Goal: Task Accomplishment & Management: Manage account settings

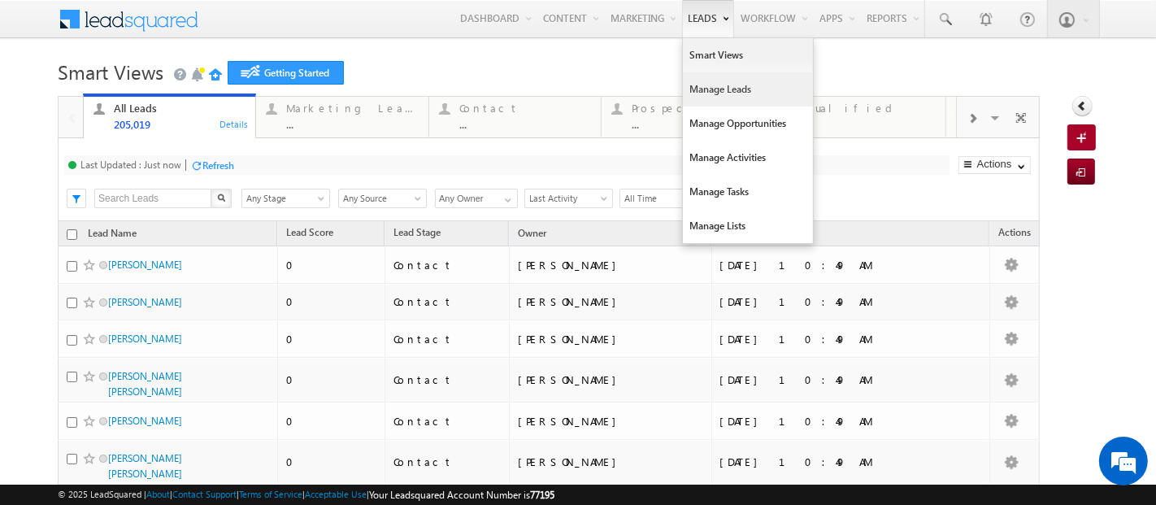
click at [683, 98] on link "Manage Leads" at bounding box center [748, 89] width 130 height 34
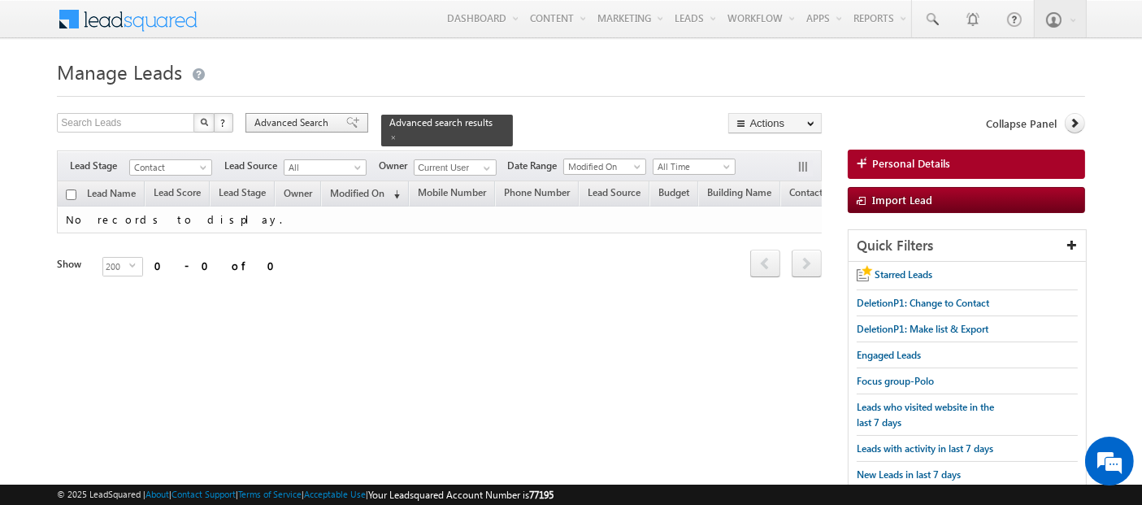
click at [309, 124] on span "Advanced Search" at bounding box center [293, 122] width 79 height 15
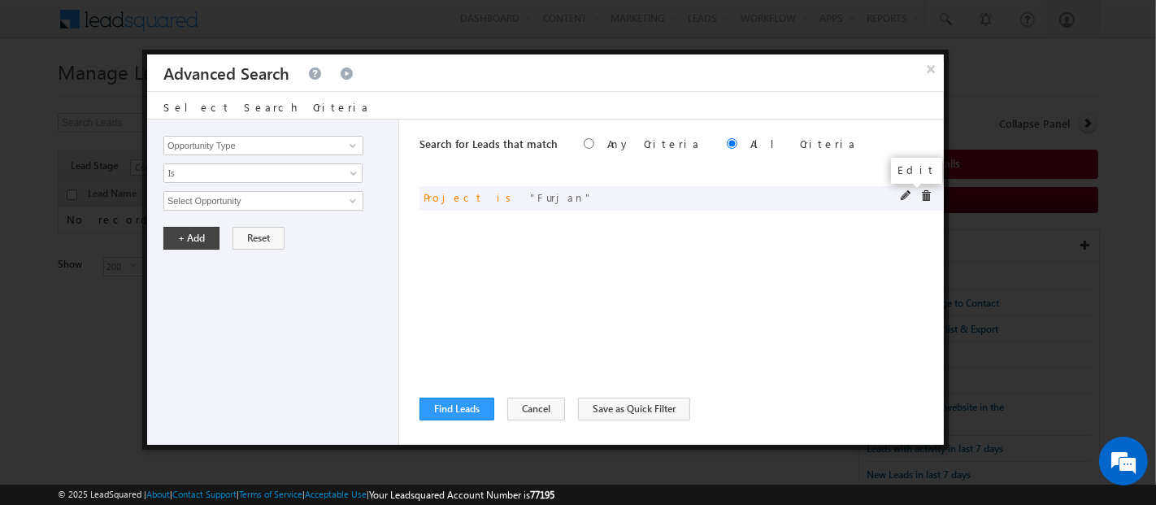
click at [902, 197] on span at bounding box center [905, 195] width 11 height 11
click at [185, 201] on input "Furjan" at bounding box center [263, 201] width 200 height 20
type input "masaar"
click at [193, 236] on button "+ Add" at bounding box center [191, 238] width 56 height 23
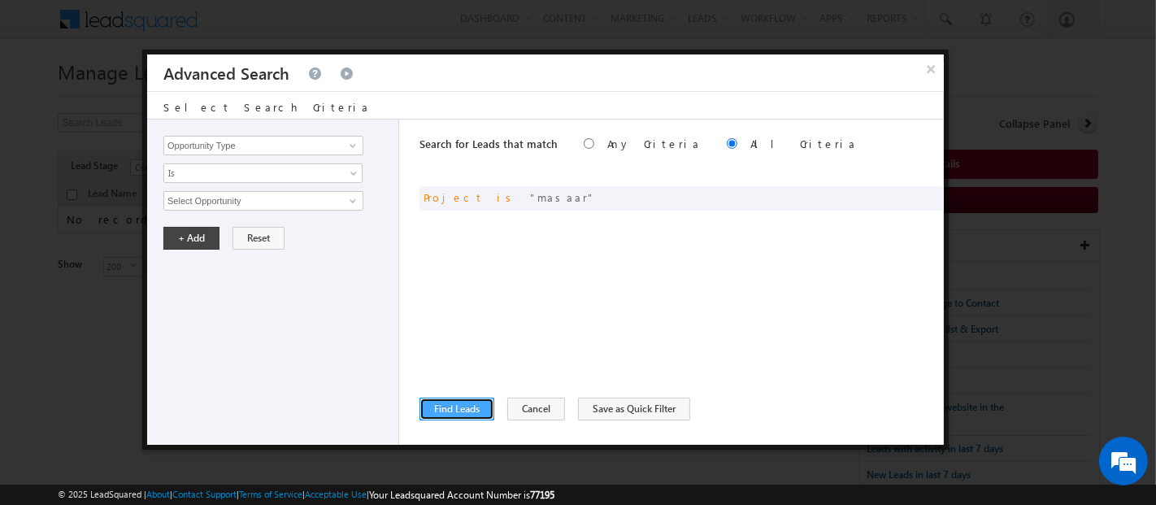
click at [471, 404] on button "Find Leads" at bounding box center [456, 408] width 75 height 23
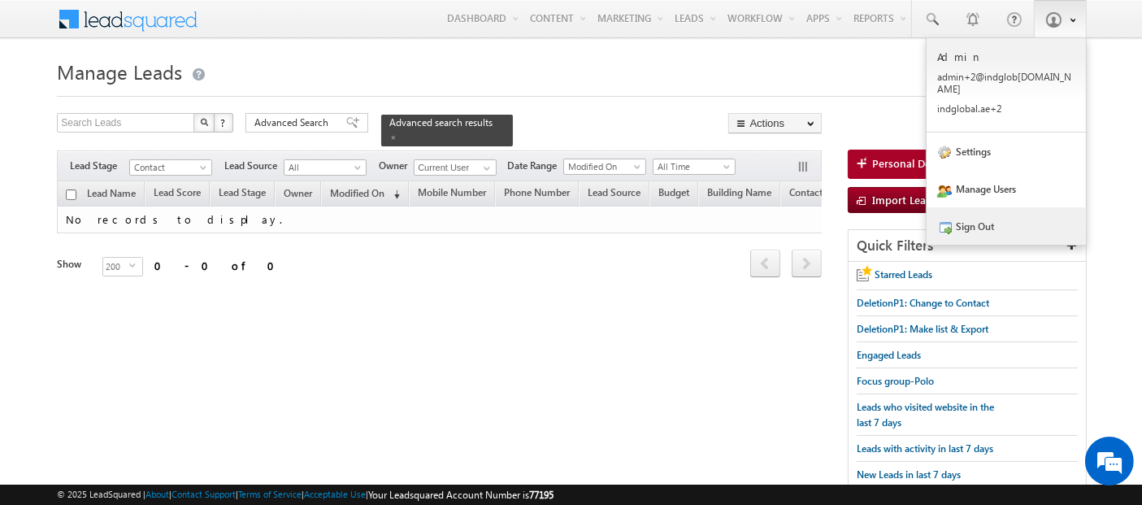
click at [1006, 219] on link "Sign Out" at bounding box center [1005, 225] width 159 height 37
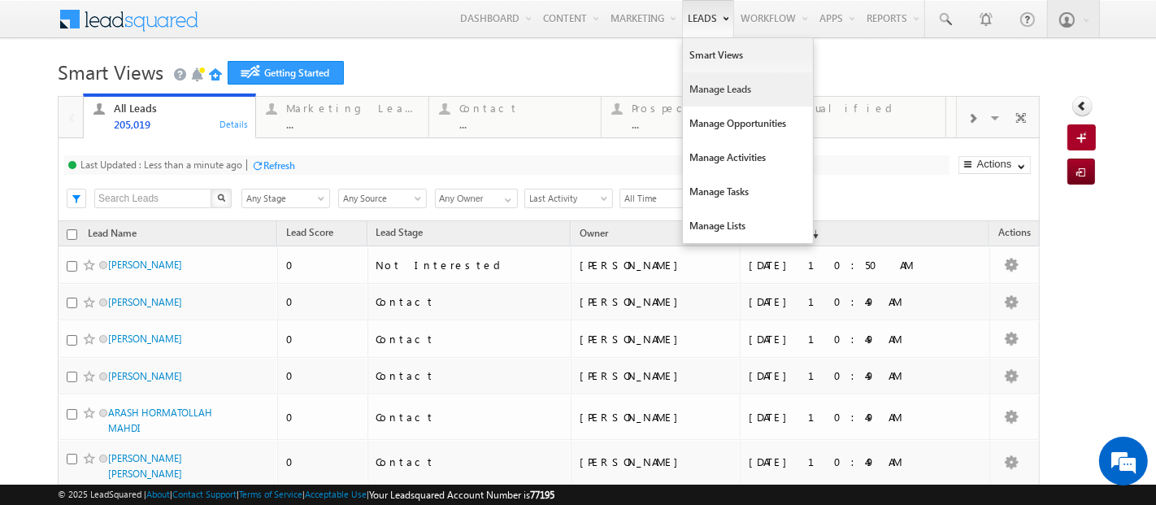
click at [695, 82] on link "Manage Leads" at bounding box center [748, 89] width 130 height 34
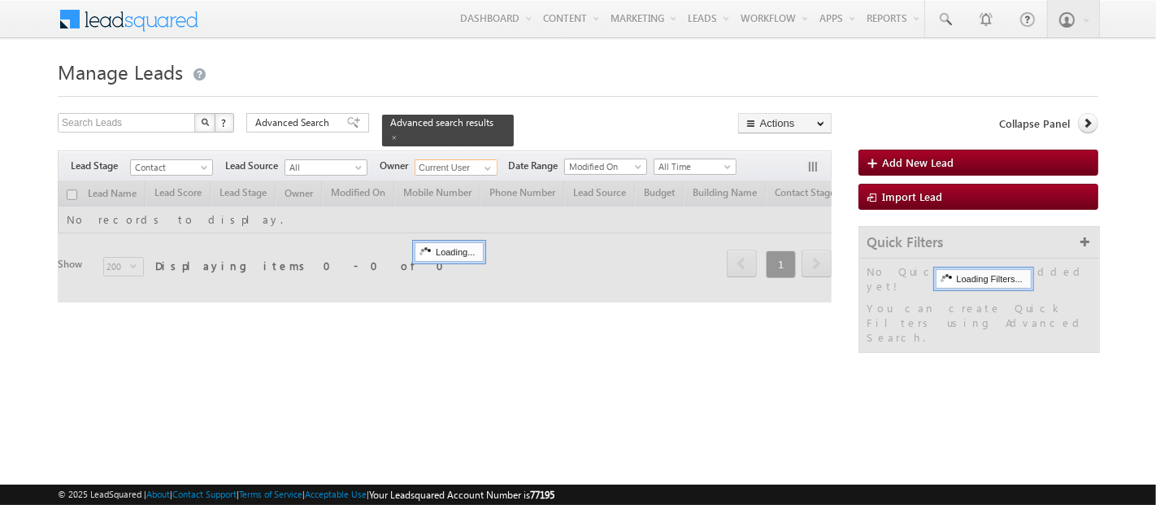
click at [466, 159] on input "Current User" at bounding box center [455, 167] width 83 height 16
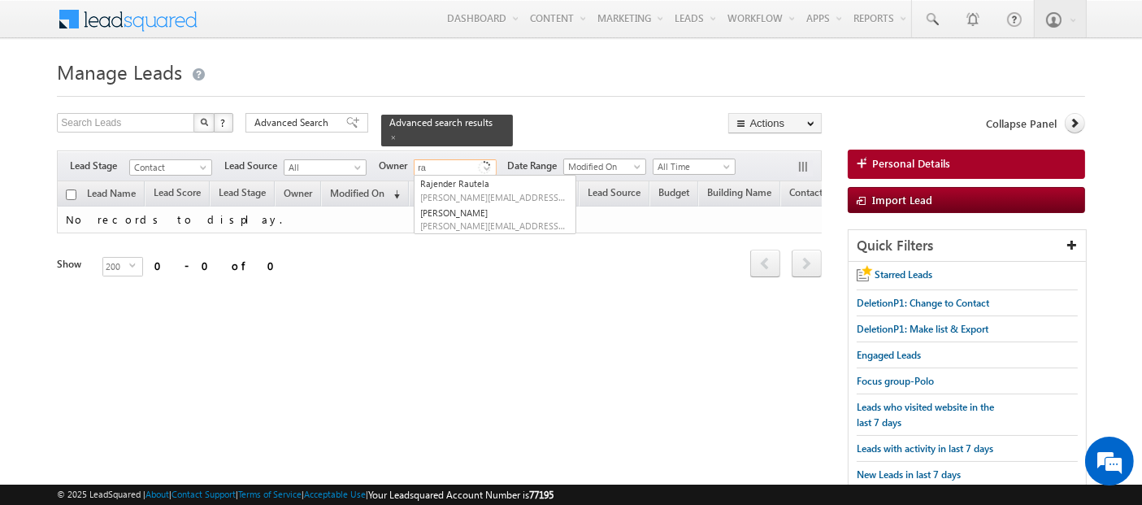
type input "r"
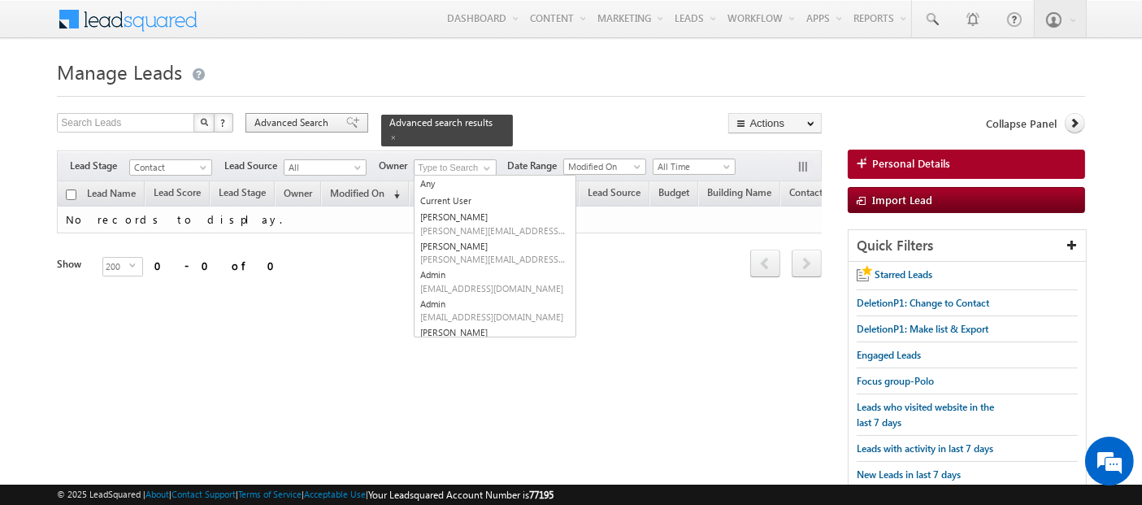
click at [300, 124] on span "Advanced Search" at bounding box center [293, 122] width 79 height 15
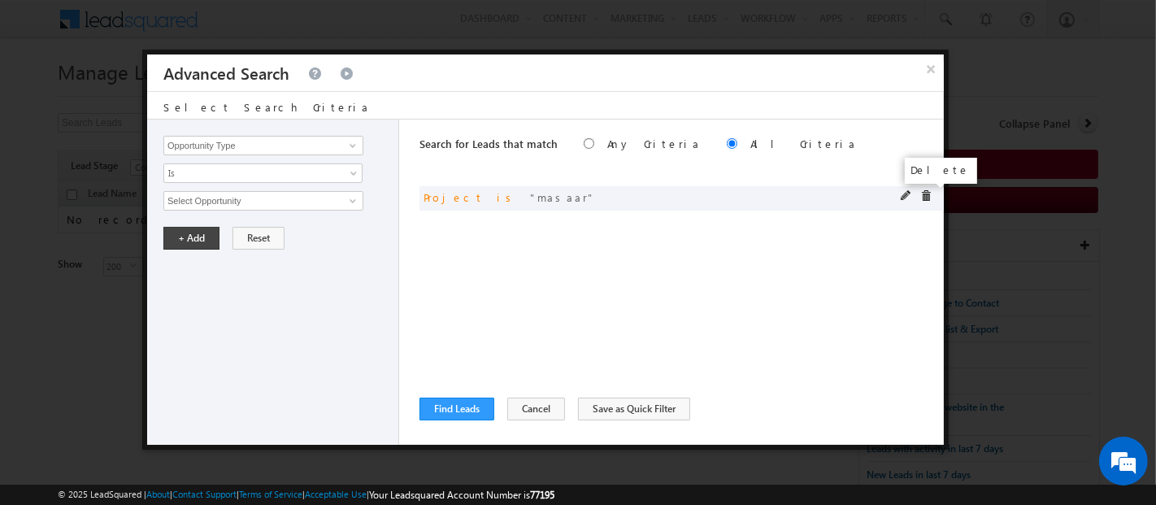
click at [925, 193] on span at bounding box center [925, 195] width 11 height 11
click at [284, 142] on input "Opportunity Type" at bounding box center [263, 146] width 200 height 20
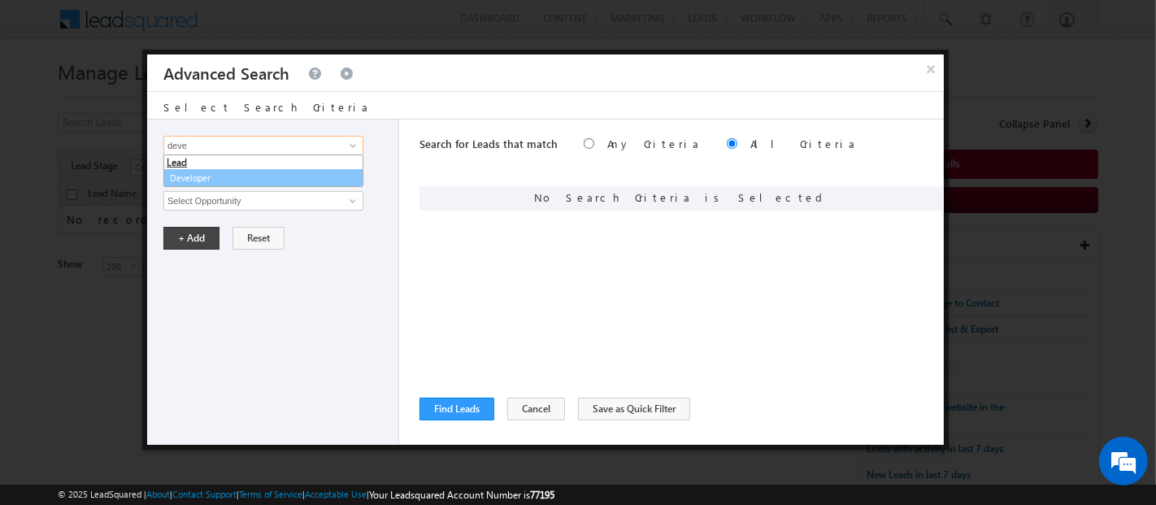
click at [277, 171] on link "Developer" at bounding box center [263, 178] width 200 height 19
type input "Developer"
click at [274, 199] on span "None Selected" at bounding box center [256, 201] width 184 height 18
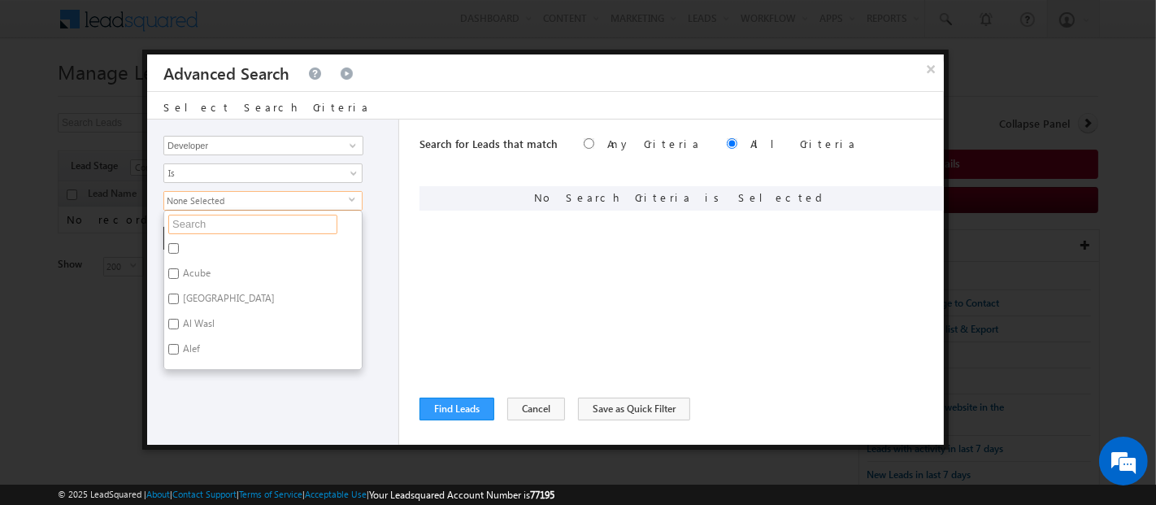
click at [276, 221] on input "text" at bounding box center [252, 225] width 169 height 20
type input "masa"
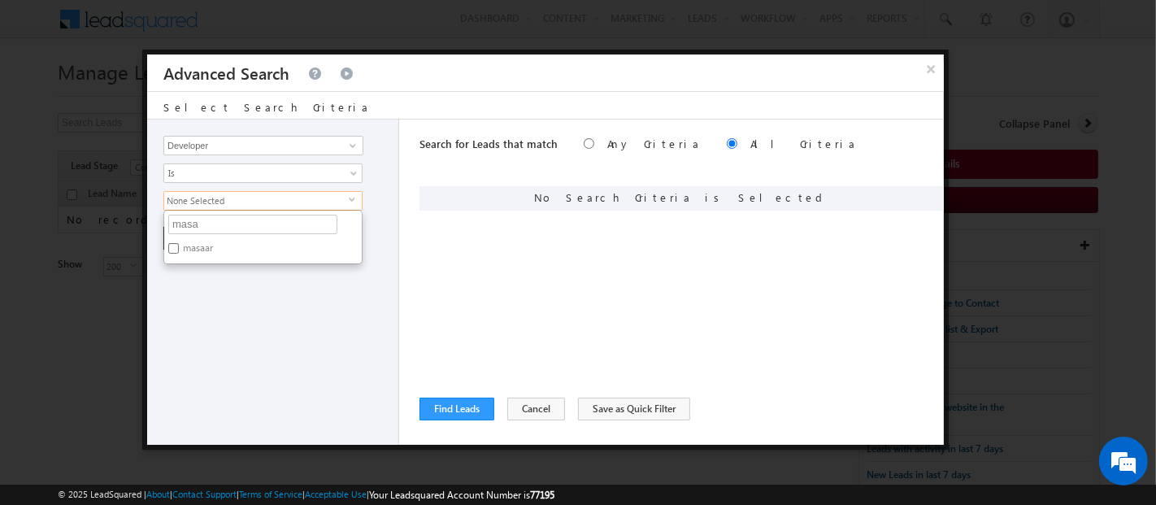
click at [193, 247] on label "masaar" at bounding box center [196, 250] width 65 height 25
click at [179, 247] on input "masaar" at bounding box center [173, 248] width 11 height 11
checkbox input "true"
click at [253, 355] on div "Opportunity Type Lead Activity Task Sales Group Prospect Id Address 1 Address 2…" at bounding box center [273, 281] width 252 height 325
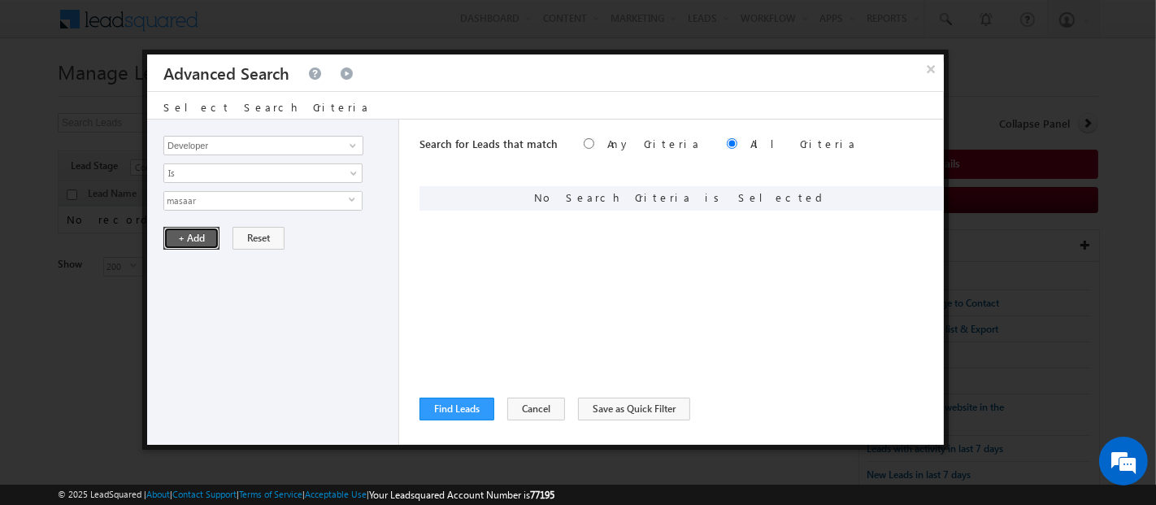
click at [180, 232] on button "+ Add" at bounding box center [191, 238] width 56 height 23
click at [458, 408] on button "Find Leads" at bounding box center [456, 408] width 75 height 23
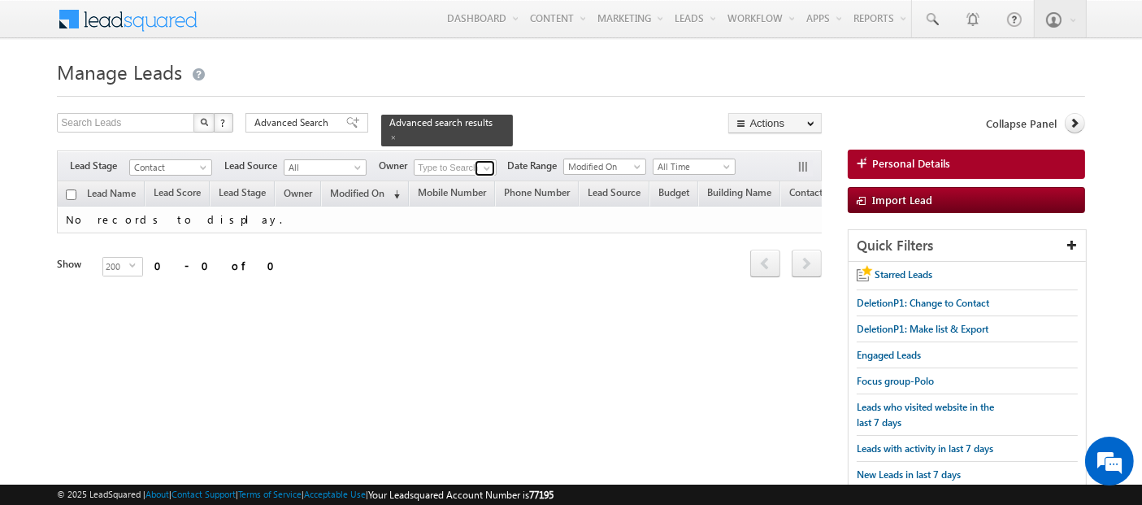
click at [488, 162] on span at bounding box center [486, 168] width 13 height 13
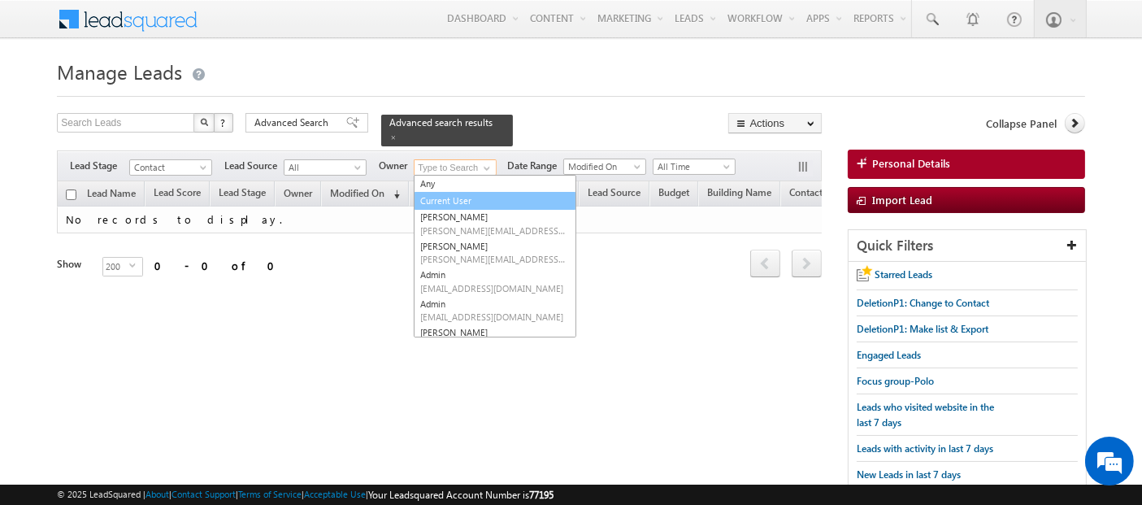
click at [469, 192] on link "Current User" at bounding box center [495, 201] width 163 height 19
type input "Current User"
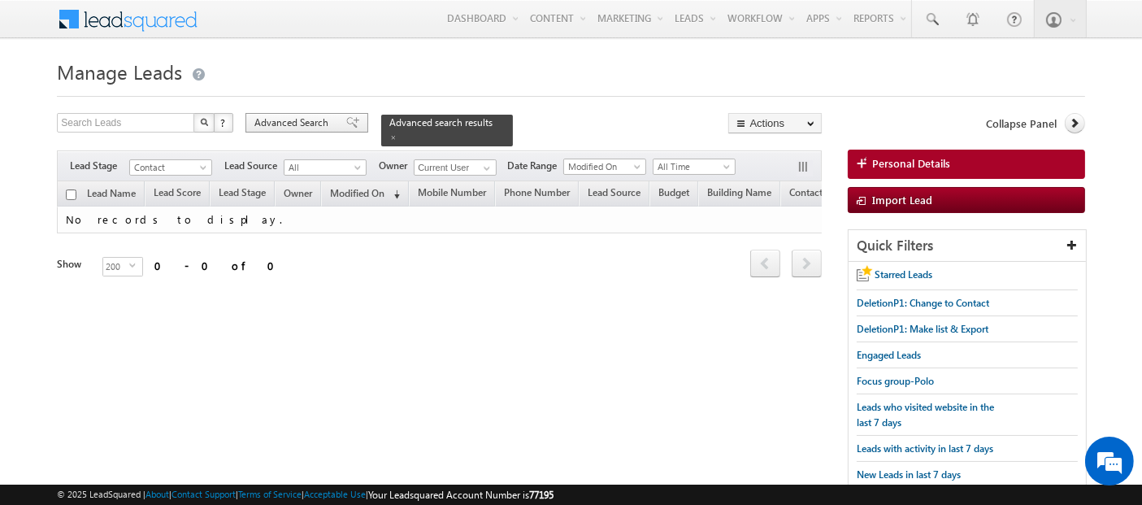
click at [346, 123] on span at bounding box center [352, 122] width 13 height 11
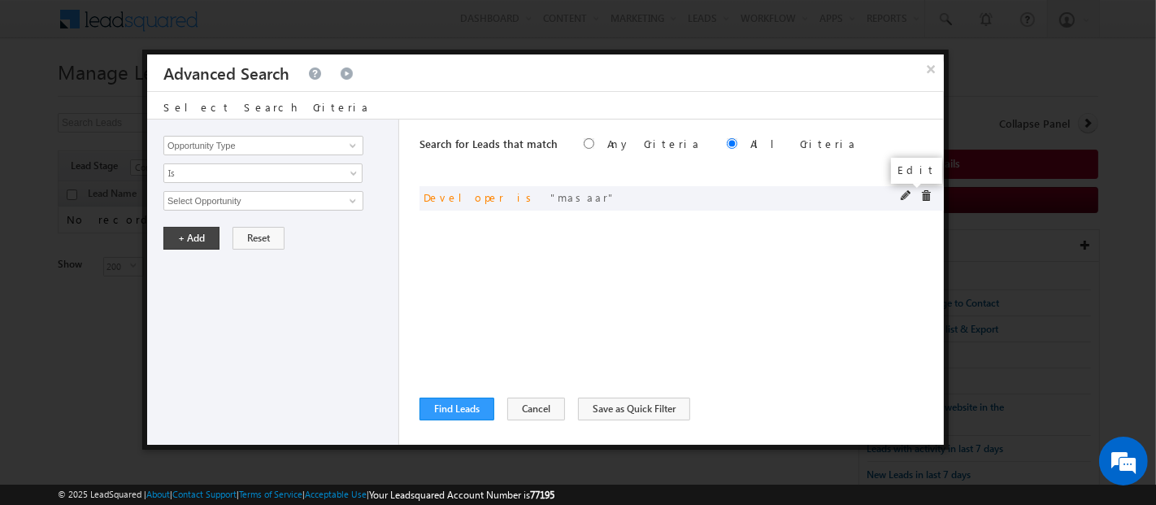
click at [904, 191] on span at bounding box center [905, 195] width 11 height 11
click at [240, 192] on span "masaar" at bounding box center [256, 201] width 184 height 18
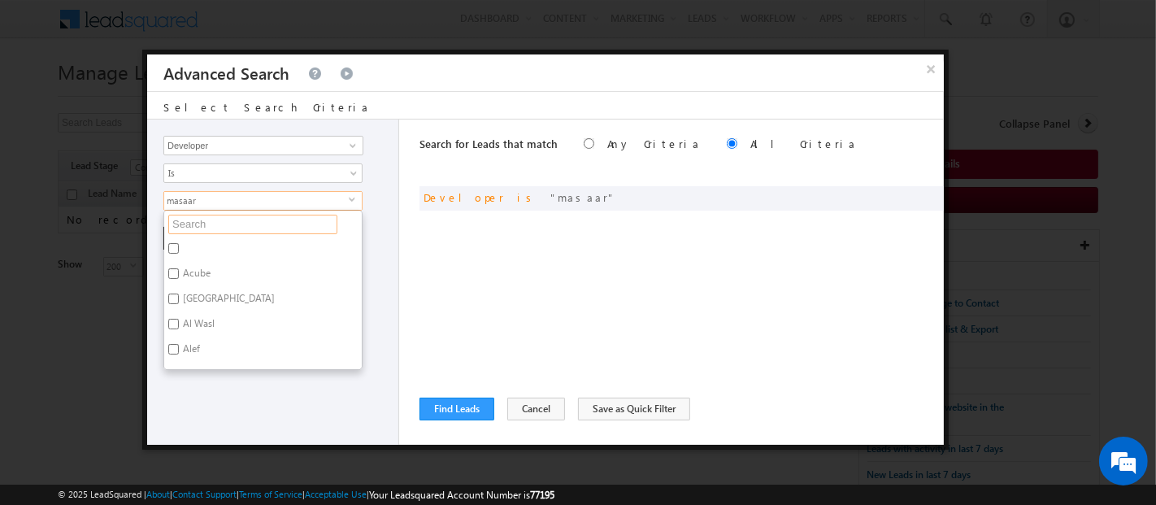
click at [239, 217] on input "text" at bounding box center [252, 225] width 169 height 20
type input "dubai"
click at [931, 64] on button "×" at bounding box center [930, 68] width 27 height 28
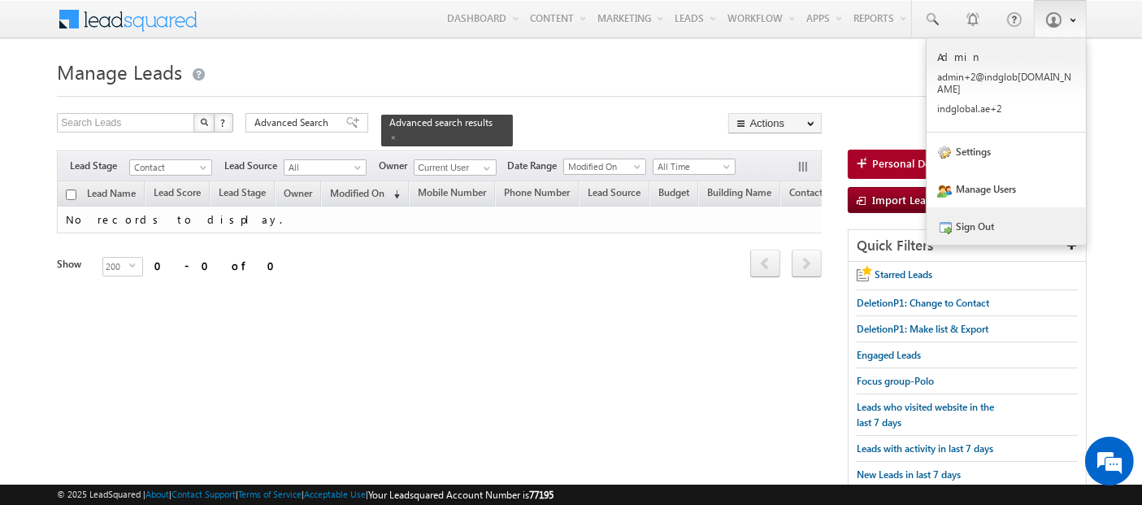
click at [986, 223] on link "Sign Out" at bounding box center [1005, 225] width 159 height 37
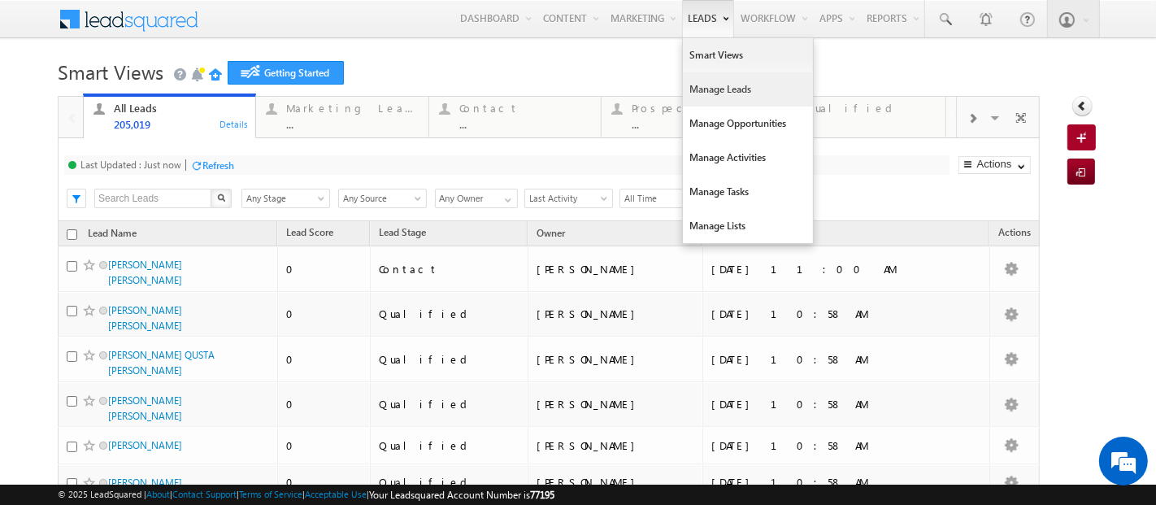
click at [692, 85] on link "Manage Leads" at bounding box center [748, 89] width 130 height 34
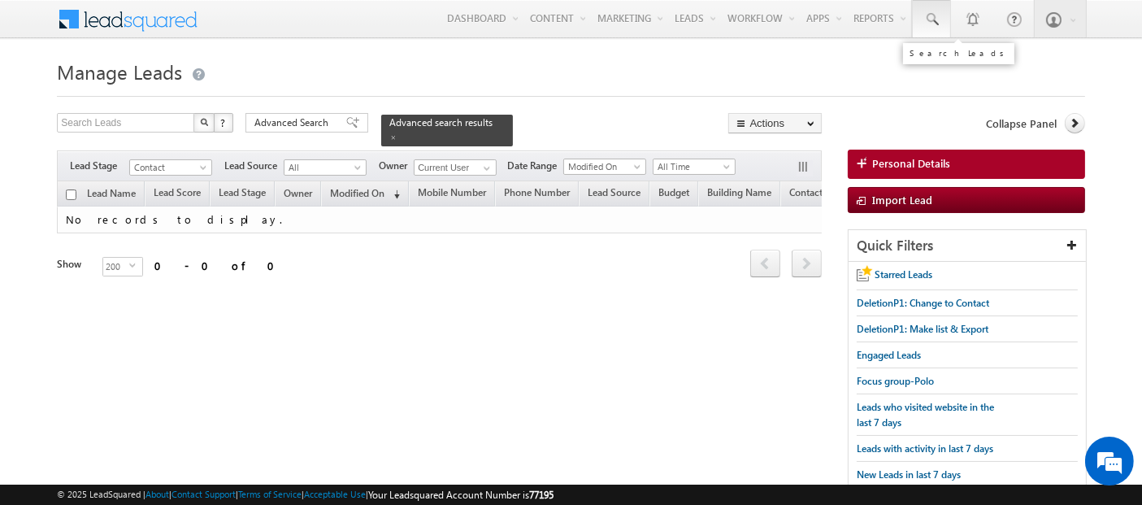
click at [933, 21] on span at bounding box center [931, 19] width 16 height 16
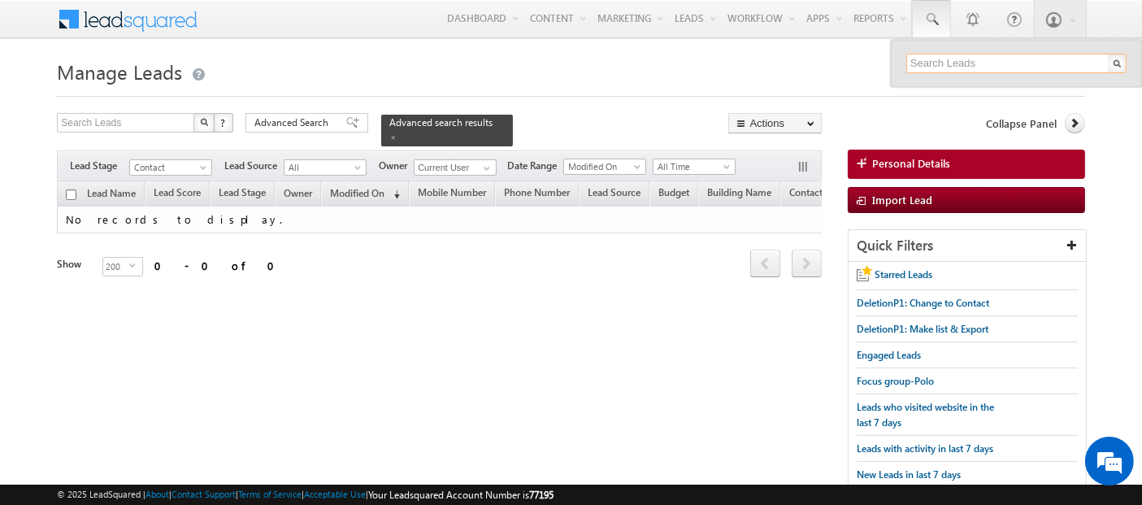
click at [933, 61] on input "text" at bounding box center [1016, 64] width 220 height 20
paste input "545948166"
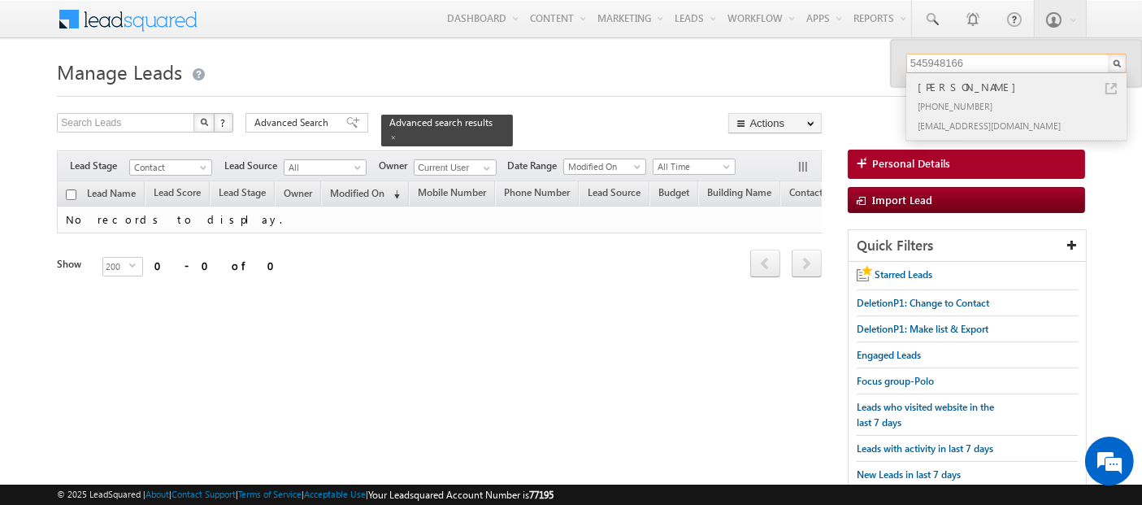
type input "545948166"
click at [962, 93] on div "[PERSON_NAME]" at bounding box center [1023, 87] width 218 height 18
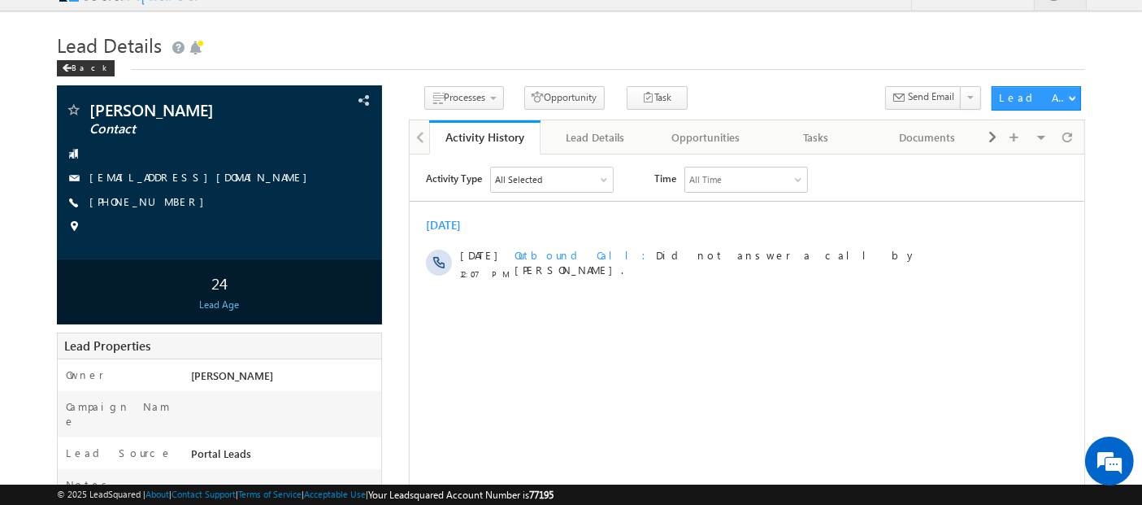
scroll to position [7, 0]
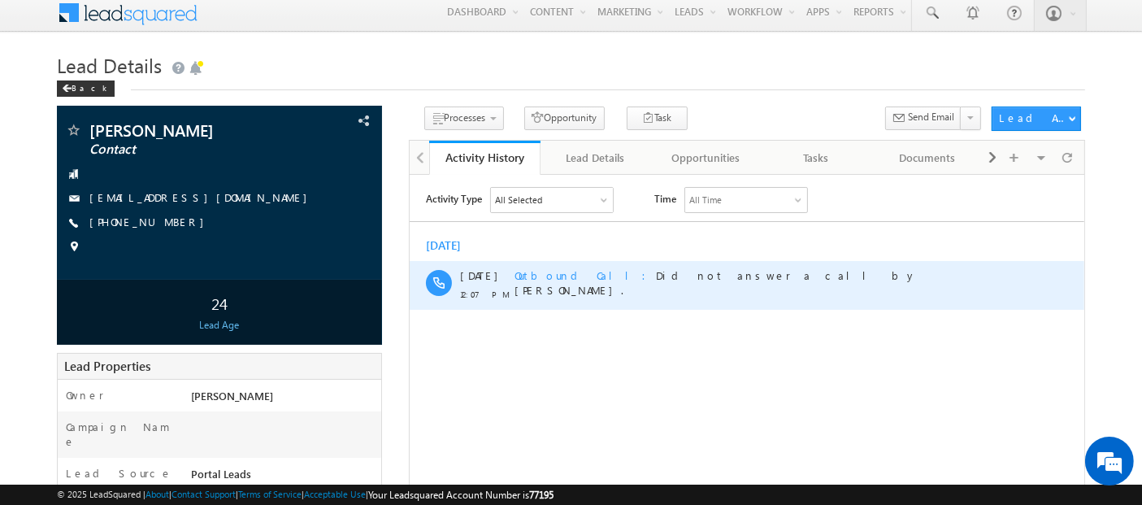
drag, startPoint x: 702, startPoint y: 276, endPoint x: 785, endPoint y: 275, distance: 82.9
click at [785, 275] on div "Outbound Call Did not answer a call by Akashdeep Singh." at bounding box center [761, 281] width 494 height 29
copy span "Akashdeep Singh"
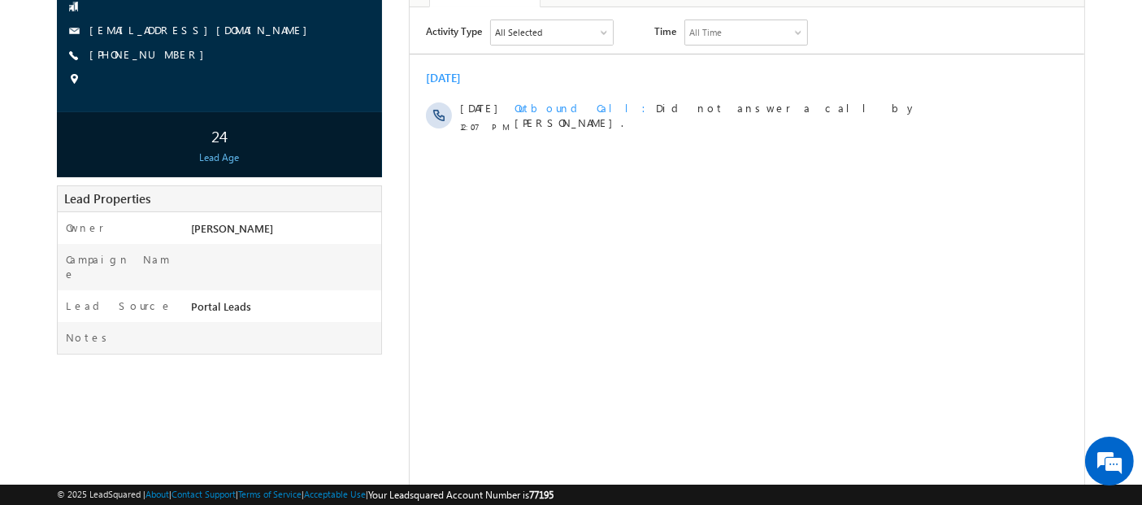
scroll to position [0, 0]
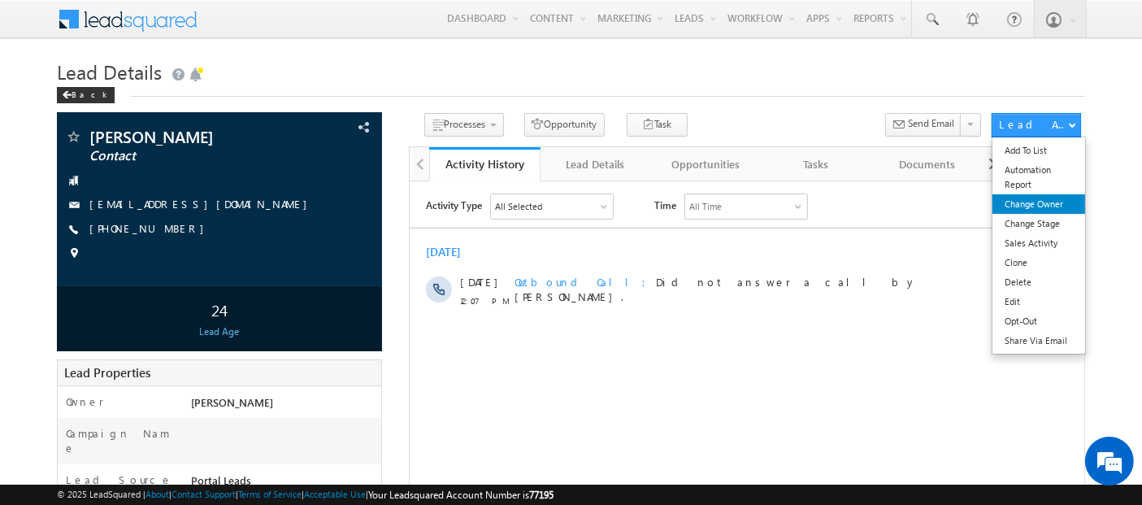
click at [1024, 210] on link "Change Owner" at bounding box center [1038, 204] width 93 height 20
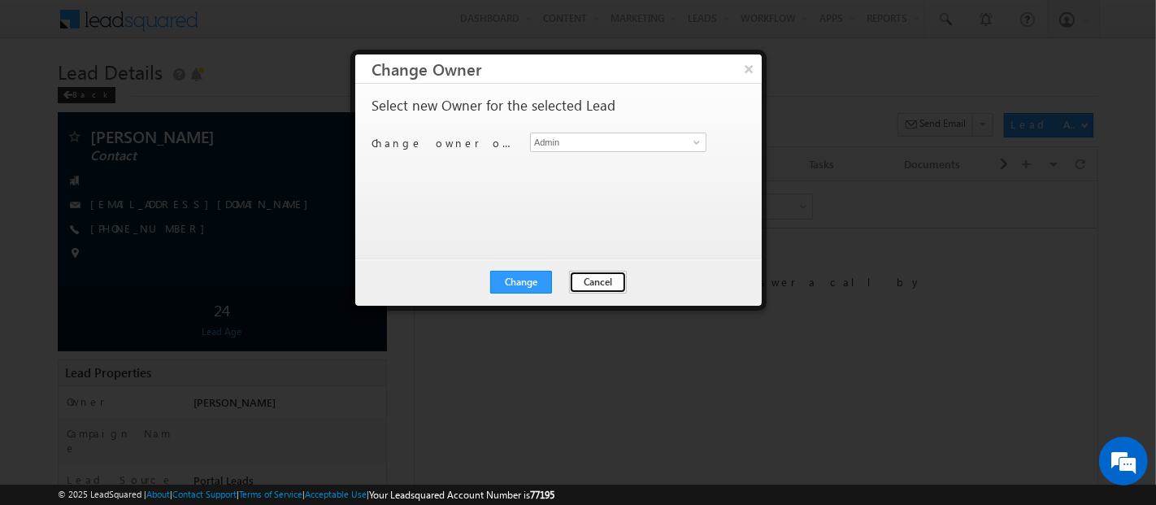
click at [590, 280] on button "Cancel" at bounding box center [598, 282] width 58 height 23
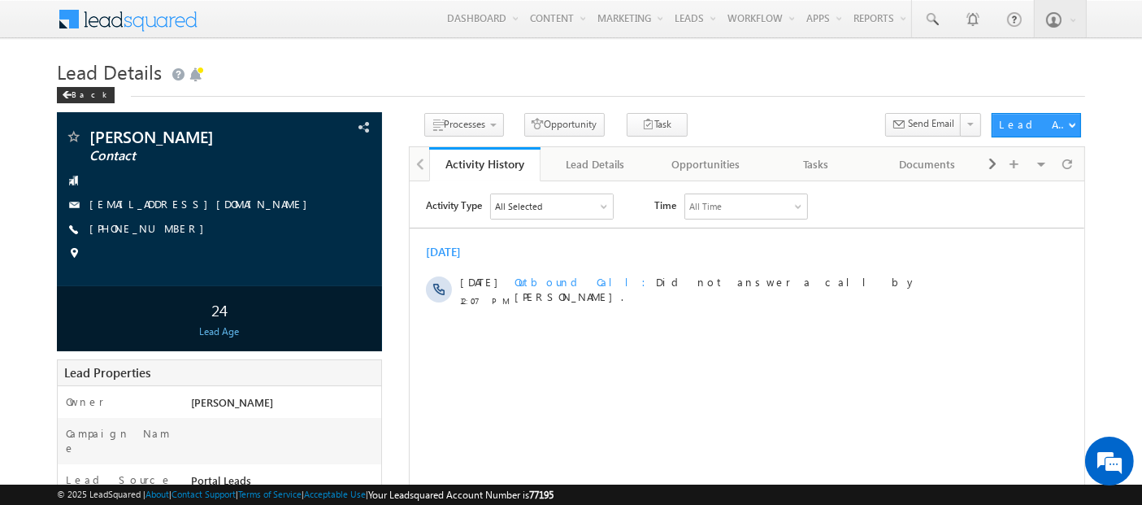
scroll to position [43, 0]
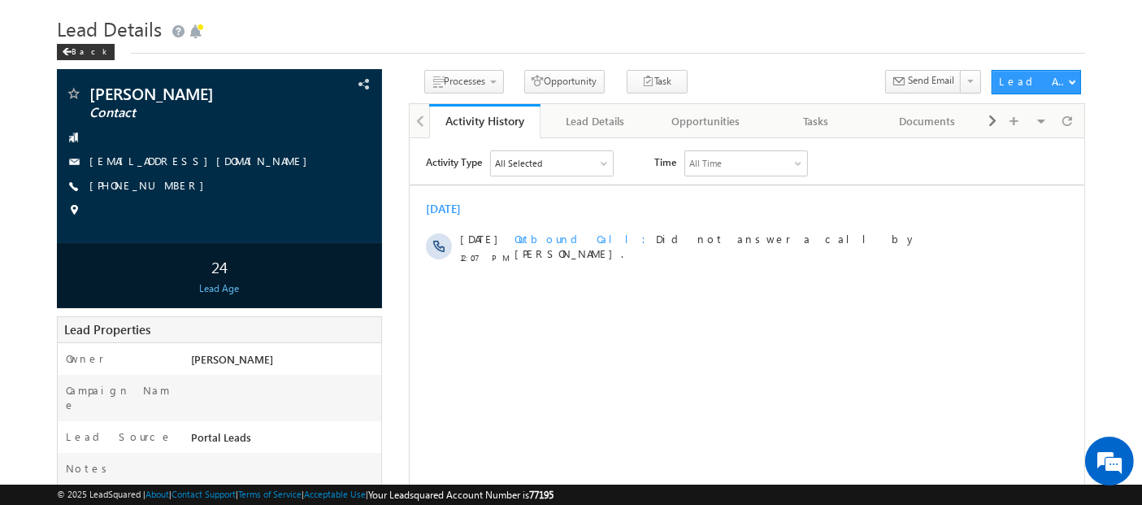
click at [692, 284] on html "Activity Type All Selected Select All Sales Activities 1 Sales Activity Opportu…" at bounding box center [746, 210] width 675 height 147
click at [1123, 259] on body "Menu Admin admin +2@in dglob al.ae obal." at bounding box center [571, 377] width 1142 height 840
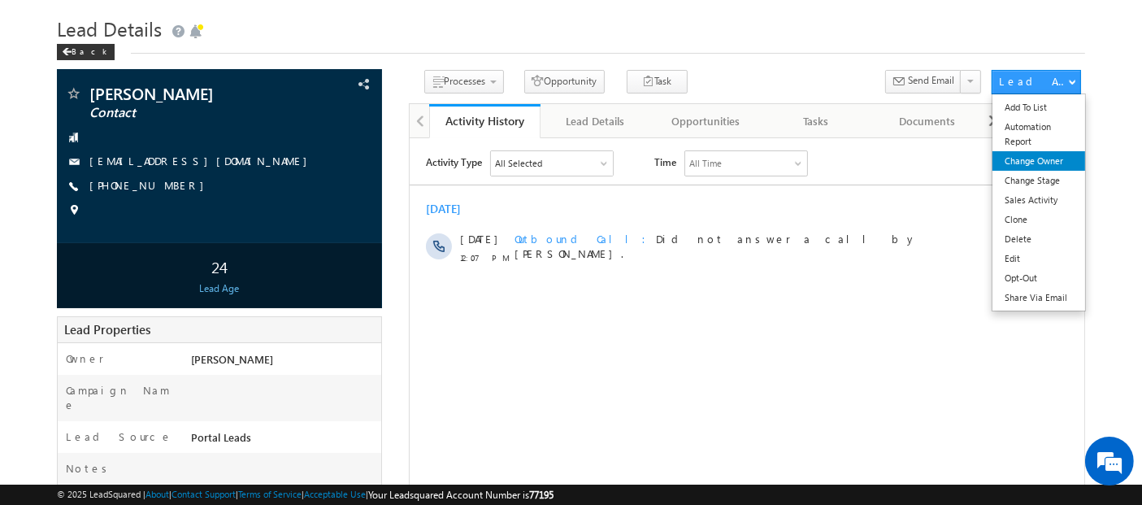
click at [1041, 167] on link "Change Owner" at bounding box center [1038, 161] width 93 height 20
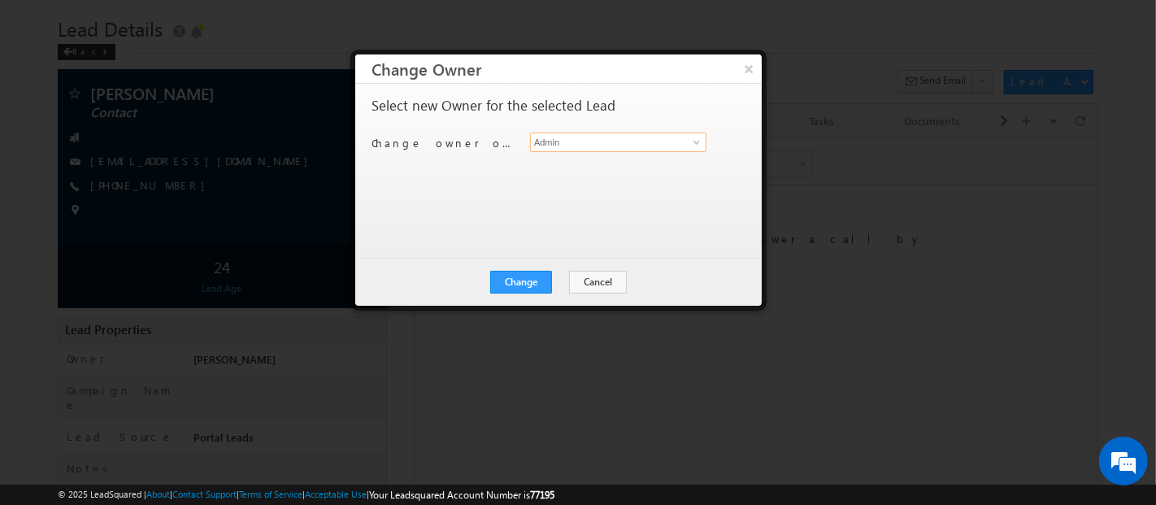
click at [651, 137] on input "Admin" at bounding box center [618, 142] width 176 height 20
type input "nava"
click at [552, 138] on input at bounding box center [618, 142] width 176 height 20
type input "n"
type input "nav"
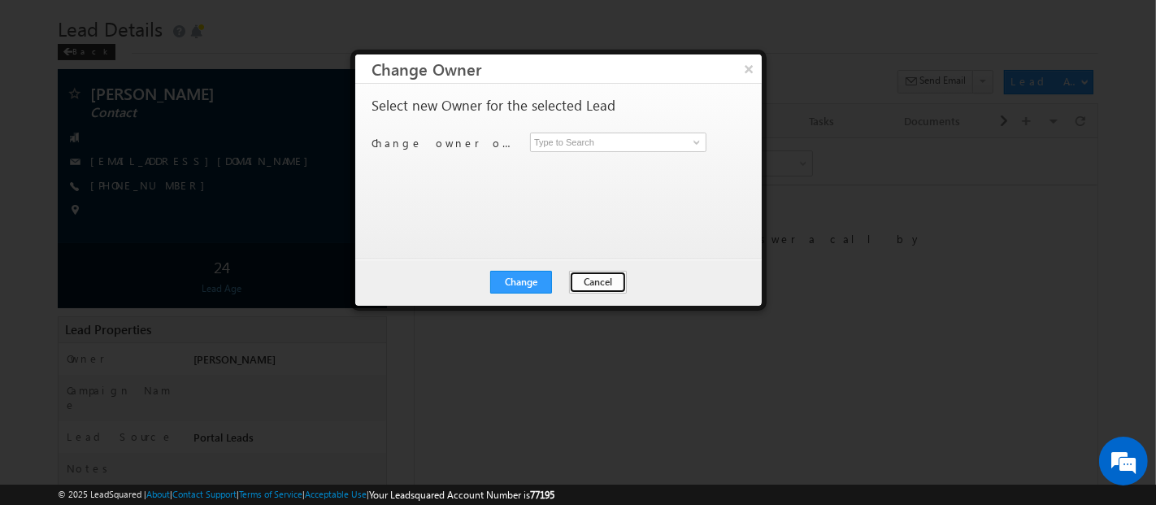
click at [584, 284] on button "Cancel" at bounding box center [598, 282] width 58 height 23
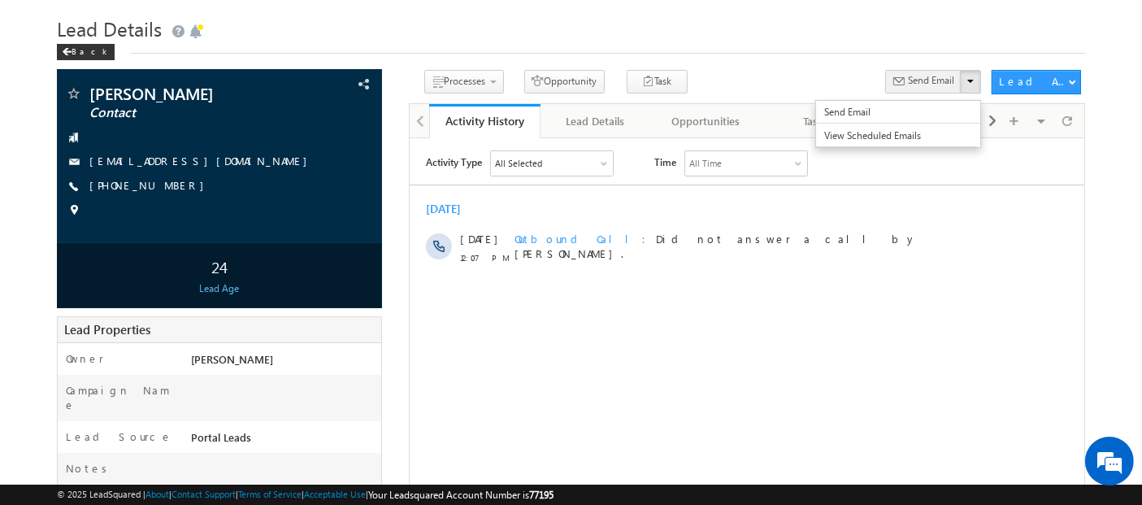
scroll to position [0, 0]
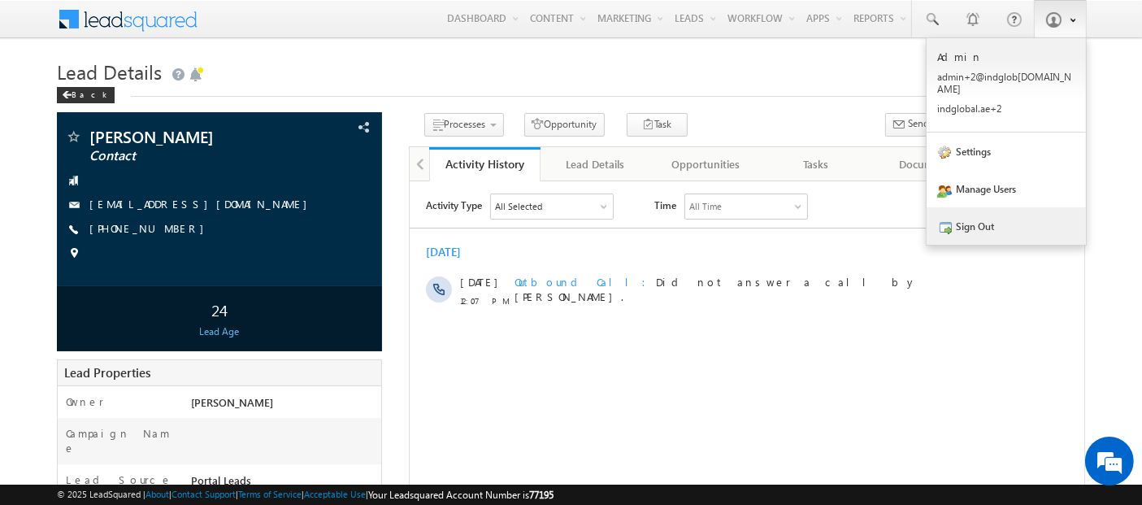
click at [961, 222] on link "Sign Out" at bounding box center [1005, 225] width 159 height 37
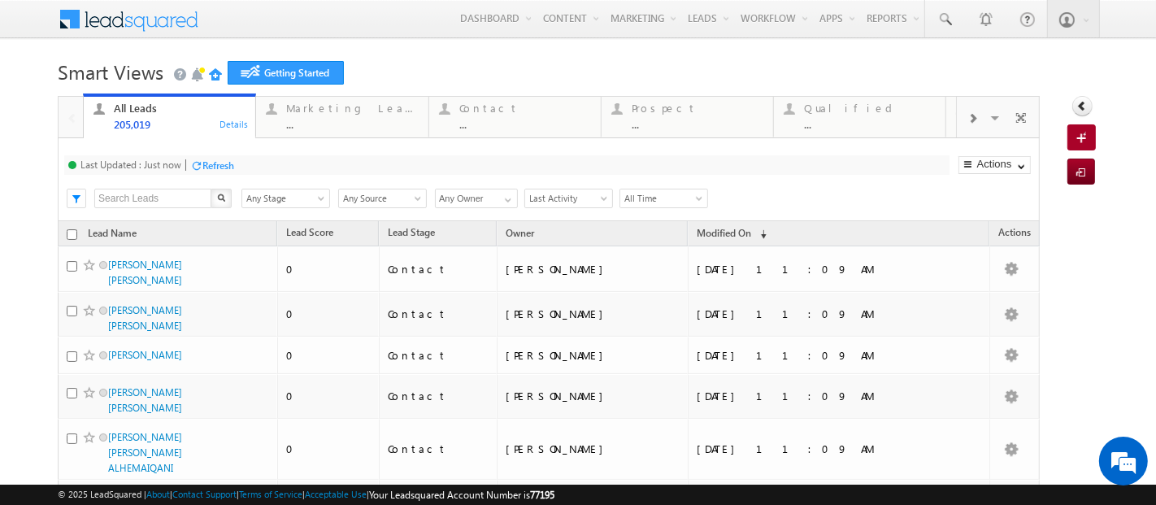
click at [458, 197] on input "Any Owner" at bounding box center [476, 199] width 83 height 20
type input "raj"
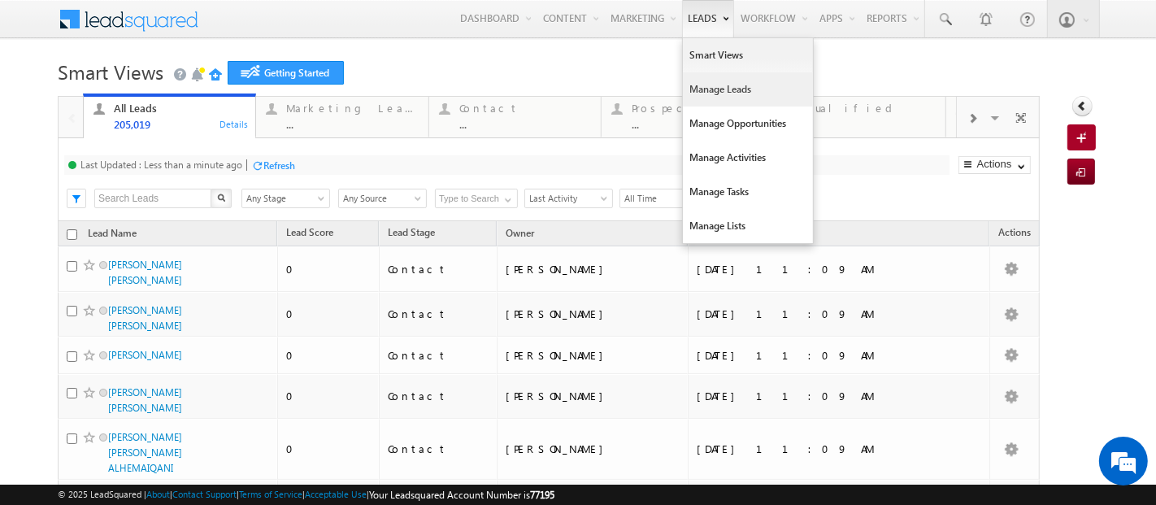
click at [683, 87] on link "Manage Leads" at bounding box center [748, 89] width 130 height 34
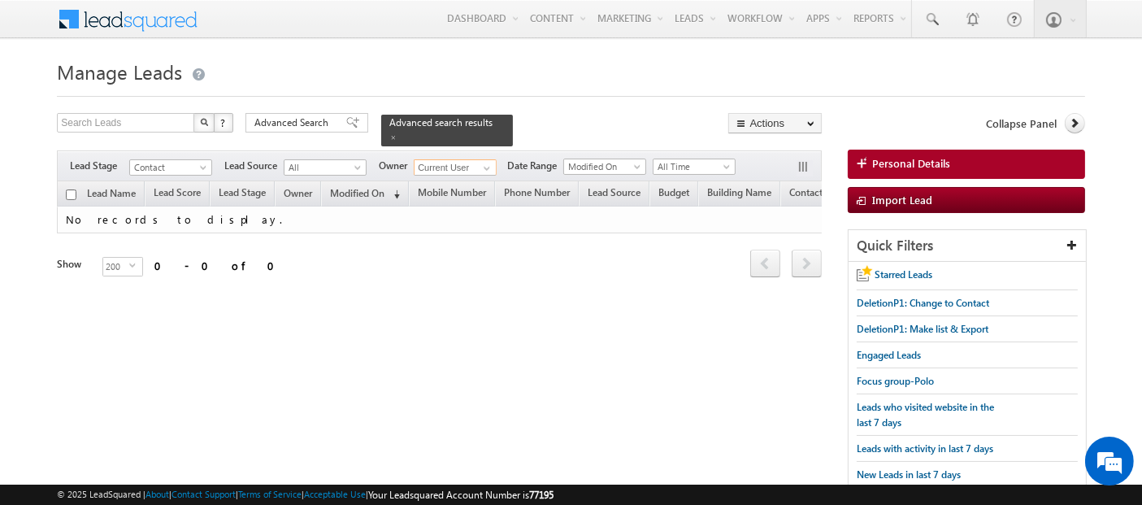
click at [449, 159] on input "Current User" at bounding box center [455, 167] width 83 height 16
type input "raj"
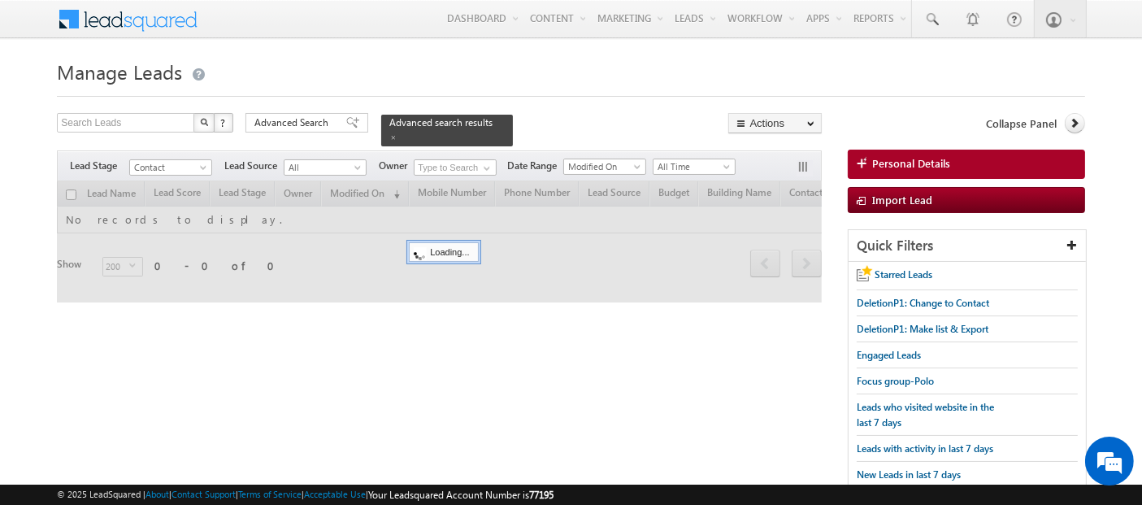
click at [536, 98] on form "Manage Leads Search Leads X ? 0 results found Advanced Search Advanced Search" at bounding box center [571, 278] width 1028 height 449
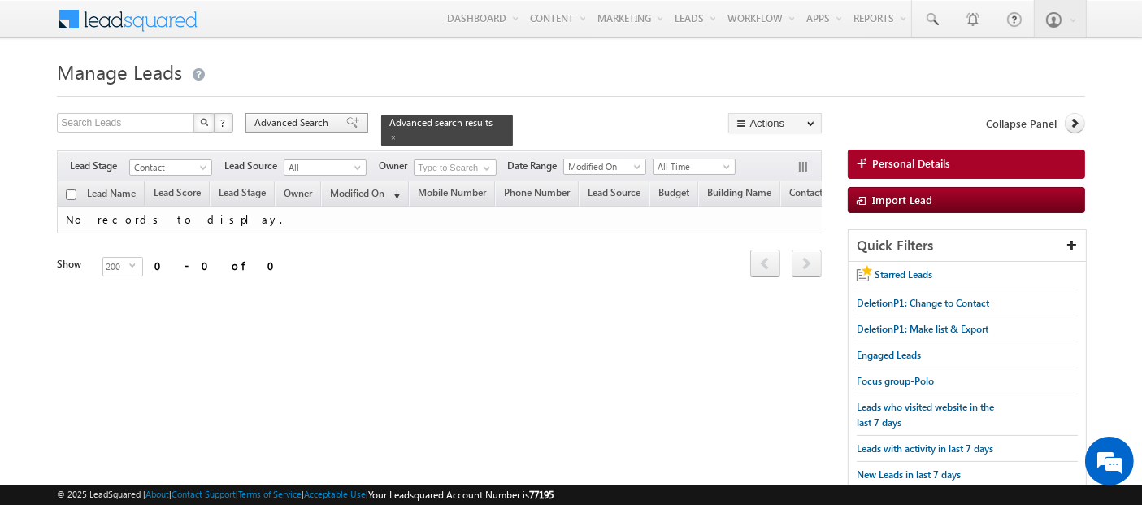
click at [292, 119] on span "Advanced Search" at bounding box center [293, 122] width 79 height 15
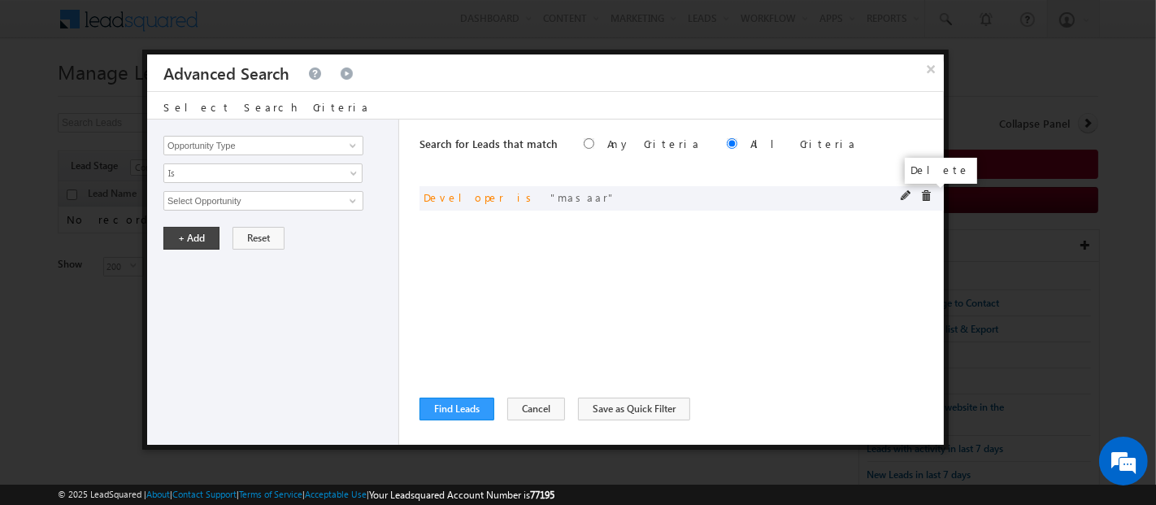
click at [928, 193] on span at bounding box center [925, 195] width 11 height 11
click at [277, 145] on input "Opportunity Type" at bounding box center [263, 146] width 200 height 20
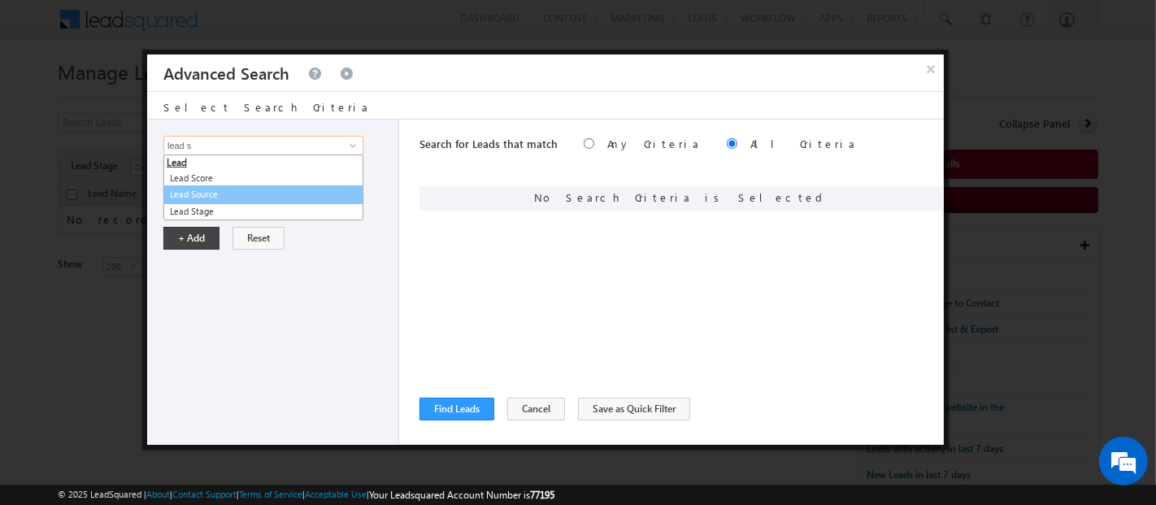
click at [216, 193] on link "Lead Source" at bounding box center [263, 194] width 200 height 19
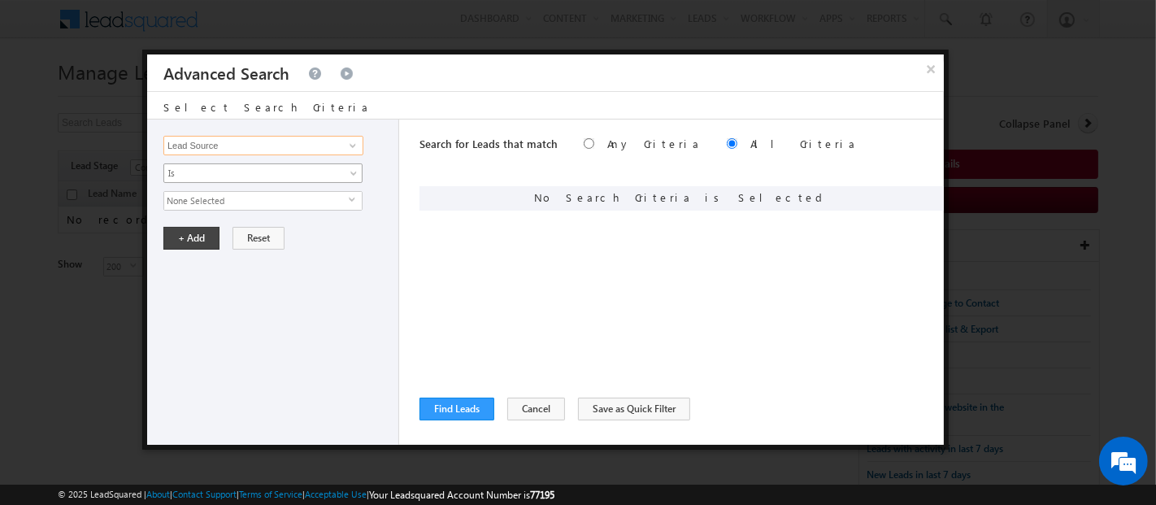
type input "Lead Source"
click at [206, 167] on span "Is" at bounding box center [252, 173] width 176 height 15
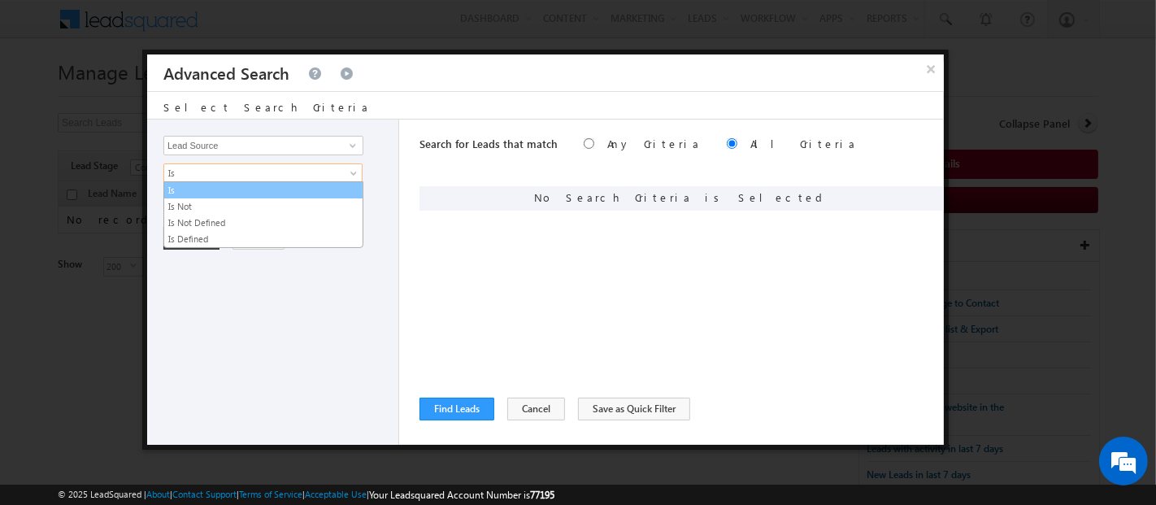
click at [206, 185] on link "Is" at bounding box center [263, 190] width 198 height 15
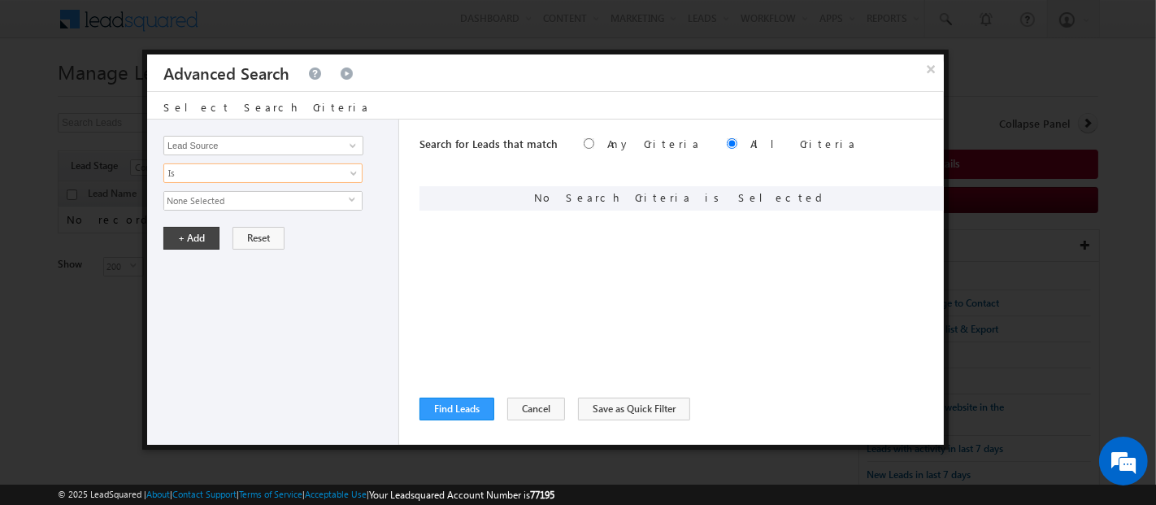
click at [210, 196] on span "None Selected" at bounding box center [256, 201] width 184 height 18
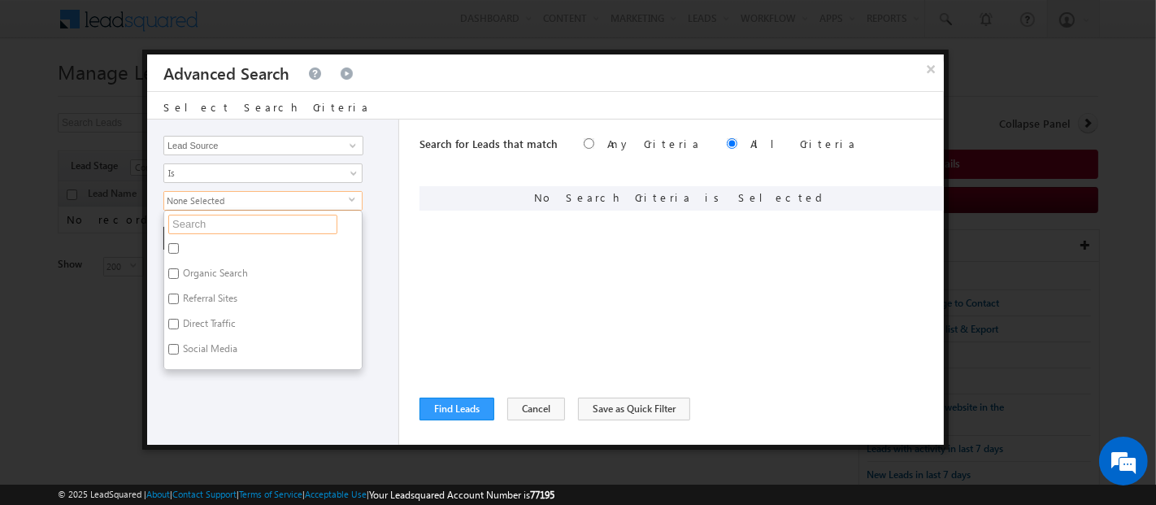
click at [218, 224] on input "text" at bounding box center [252, 225] width 169 height 20
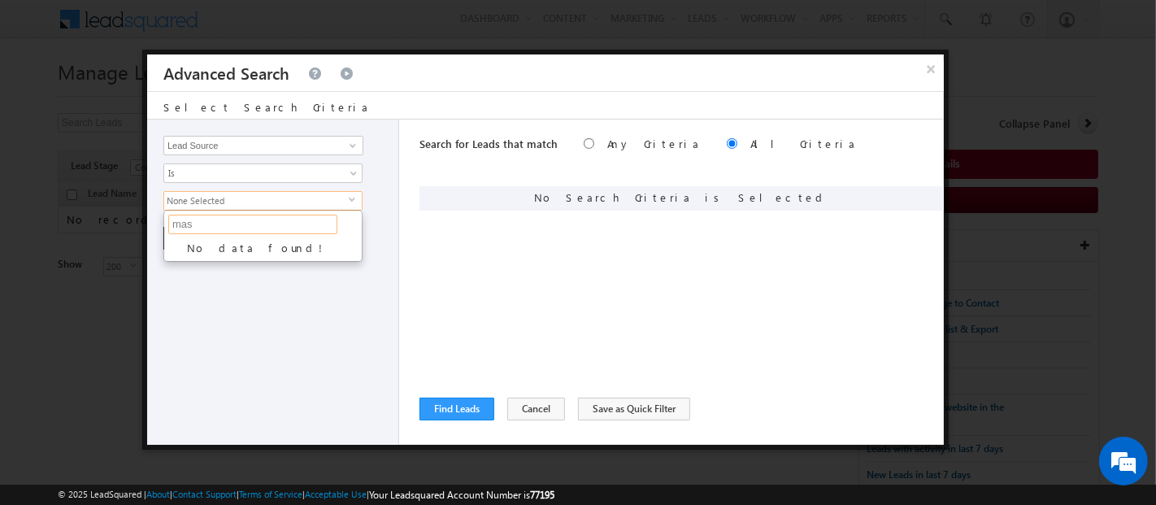
click at [216, 223] on input "mas" at bounding box center [252, 225] width 169 height 20
type input "m"
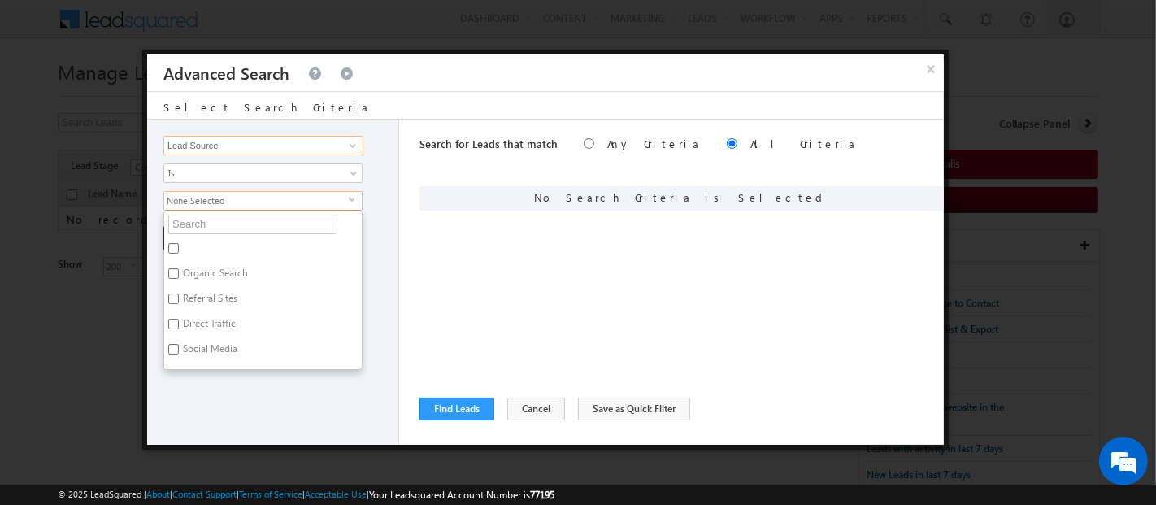
click at [291, 137] on input "Lead Source" at bounding box center [263, 146] width 200 height 20
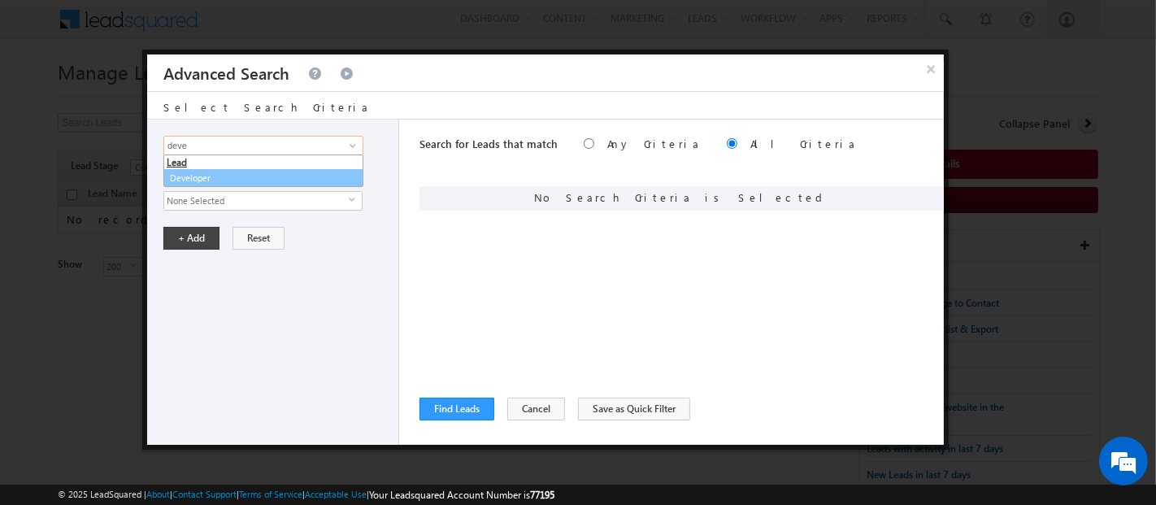
click at [245, 179] on link "Developer" at bounding box center [263, 178] width 200 height 19
type input "Developer"
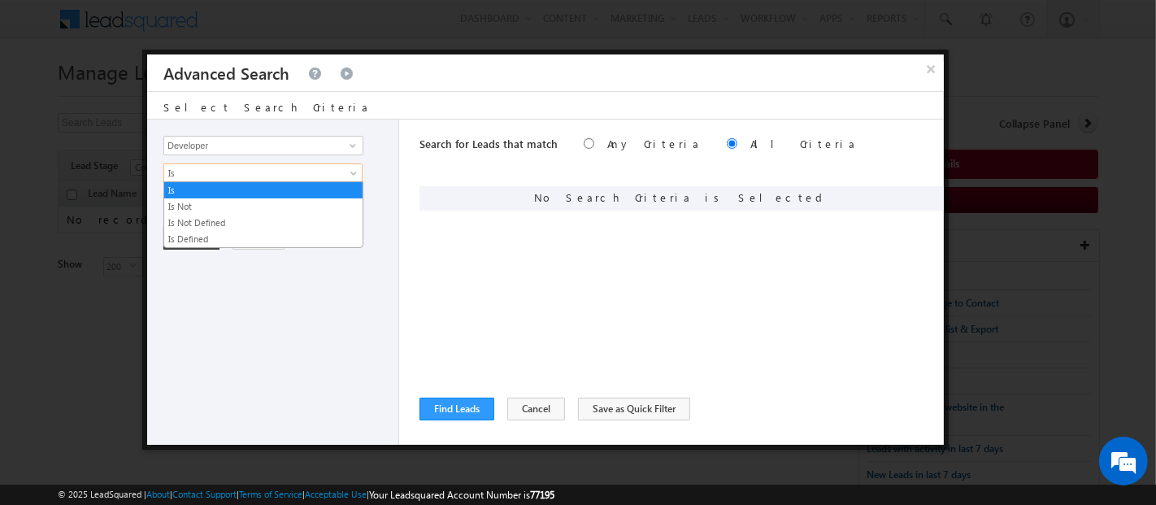
click at [245, 179] on link "Is" at bounding box center [262, 173] width 199 height 20
click at [245, 189] on link "Is" at bounding box center [263, 190] width 198 height 15
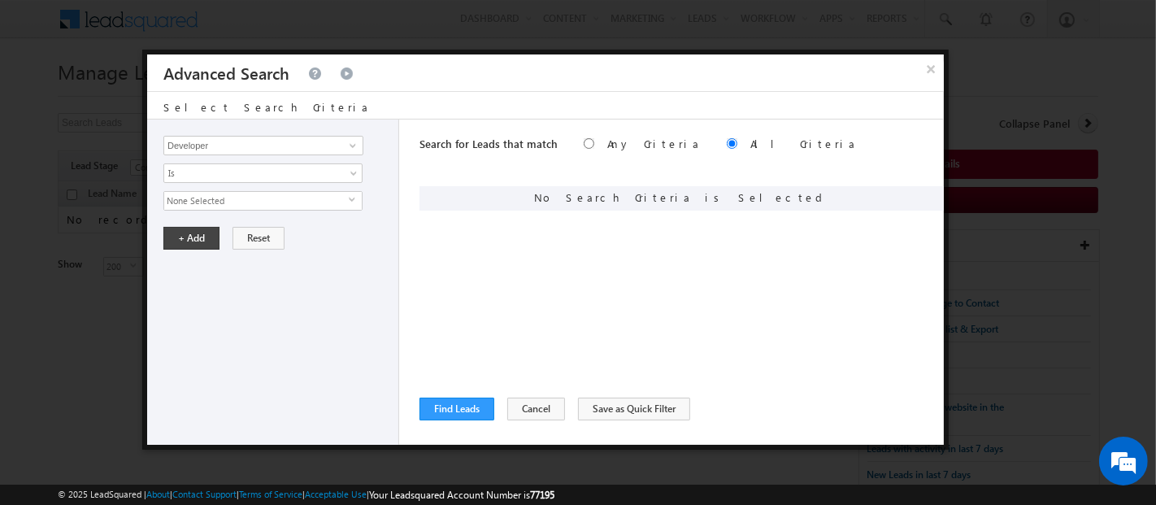
click at [248, 205] on span "None Selected" at bounding box center [256, 201] width 184 height 18
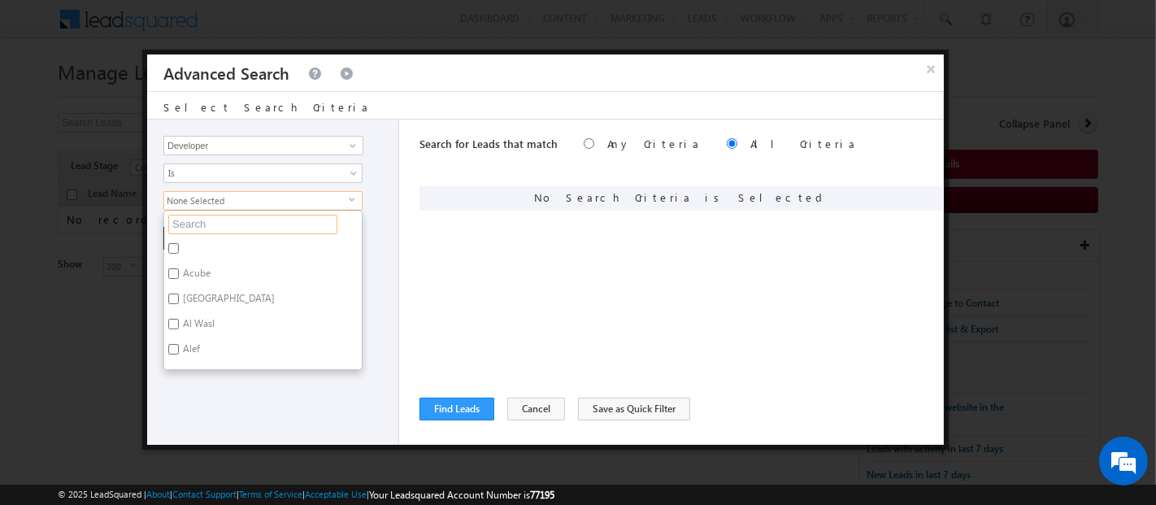
click at [248, 224] on input "text" at bounding box center [252, 225] width 169 height 20
type input "Masa"
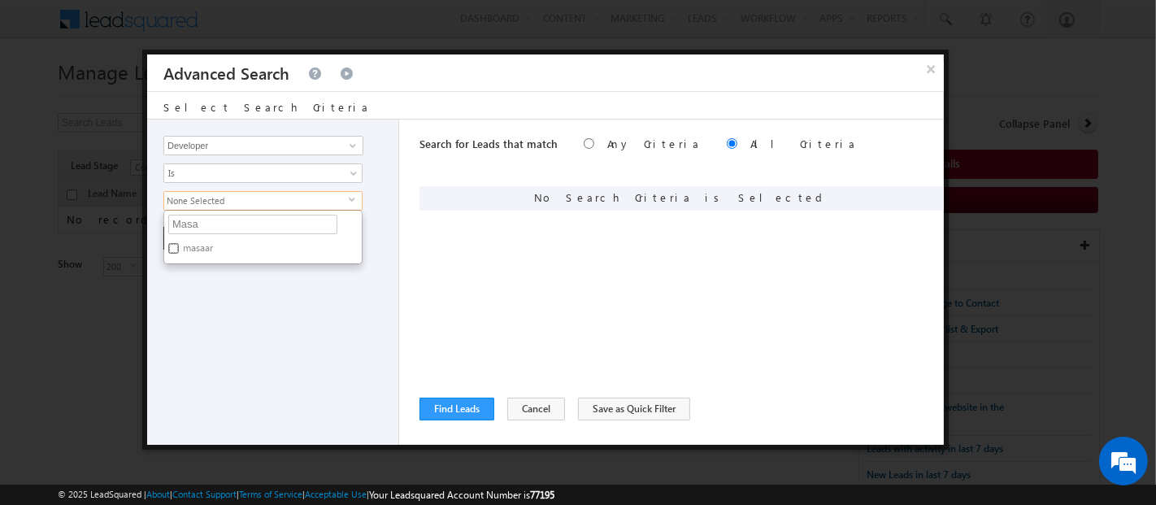
click at [173, 245] on input "masaar" at bounding box center [173, 248] width 11 height 11
checkbox input "true"
click at [241, 350] on div "Opportunity Type Lead Activity Task Sales Group Prospect Id Address 1 Address 2…" at bounding box center [273, 281] width 252 height 325
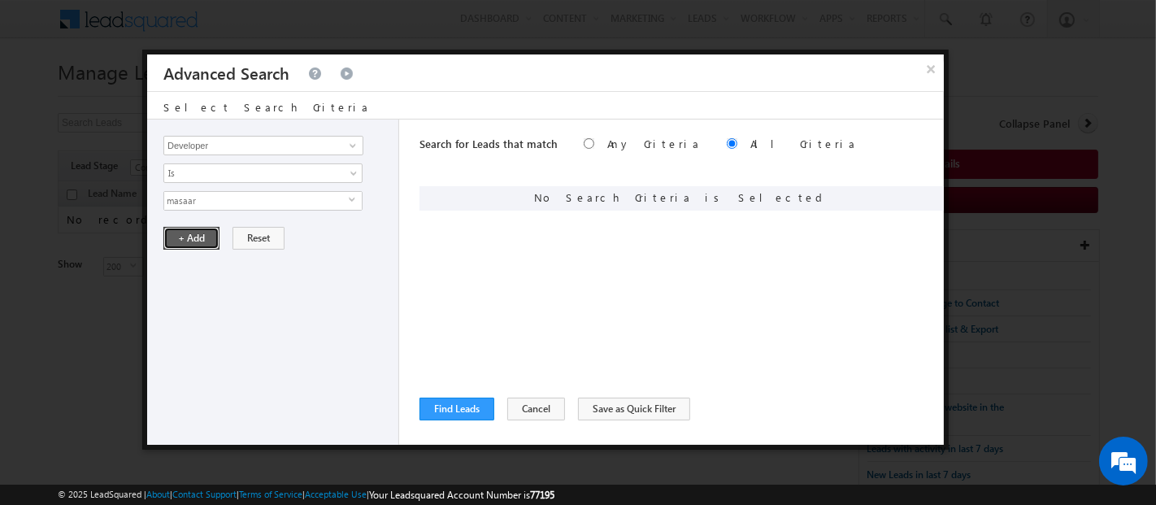
click at [189, 244] on button "+ Add" at bounding box center [191, 238] width 56 height 23
click at [455, 407] on button "Find Leads" at bounding box center [456, 408] width 75 height 23
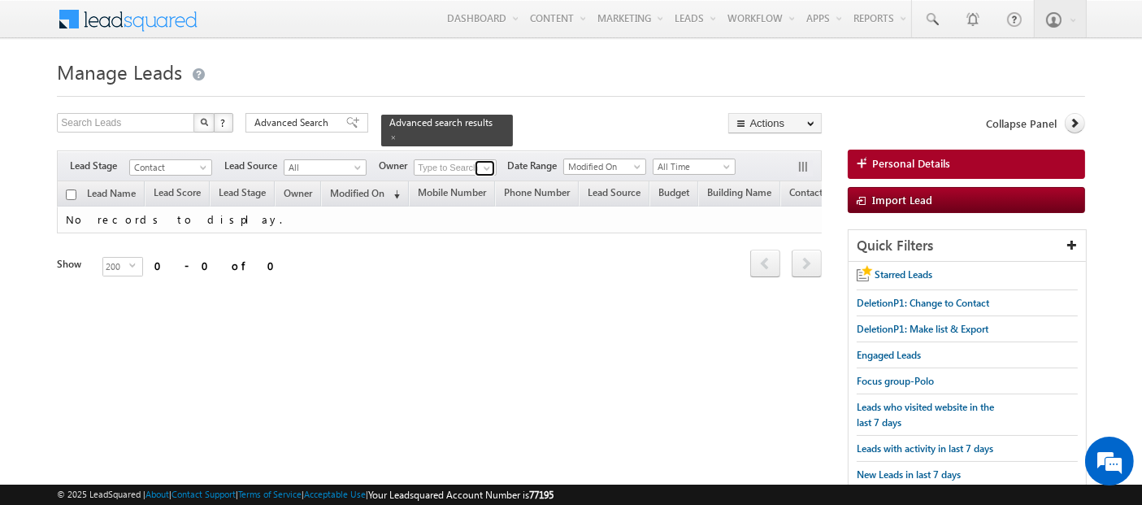
click at [488, 162] on span at bounding box center [486, 168] width 13 height 13
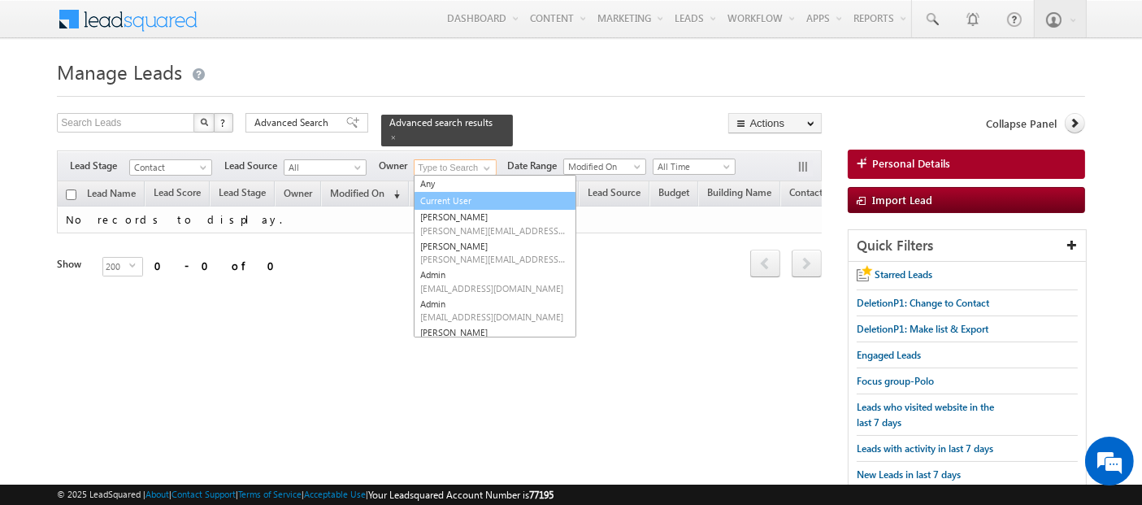
click at [478, 192] on link "Current User" at bounding box center [495, 201] width 163 height 19
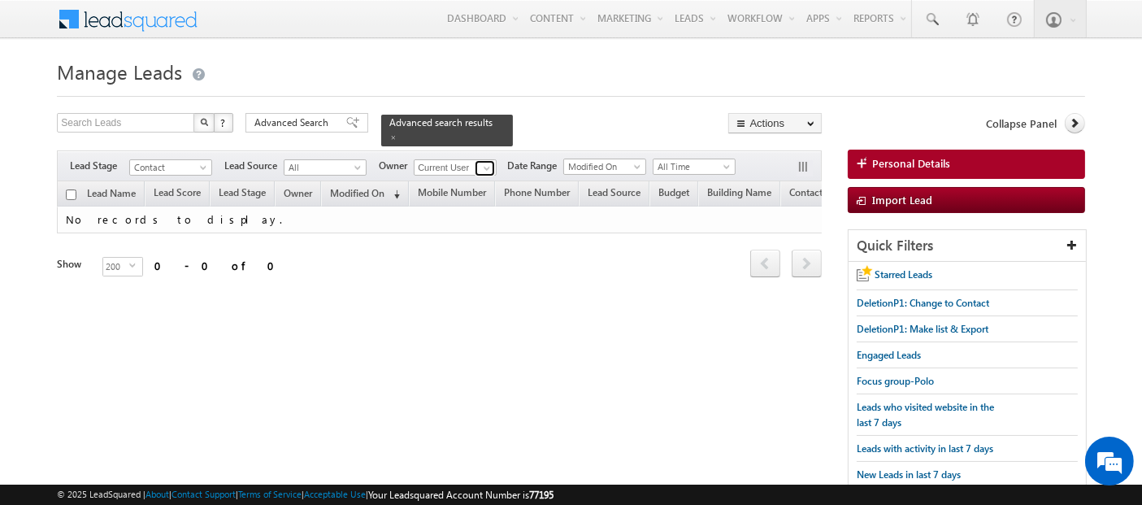
click at [485, 162] on span at bounding box center [486, 168] width 13 height 13
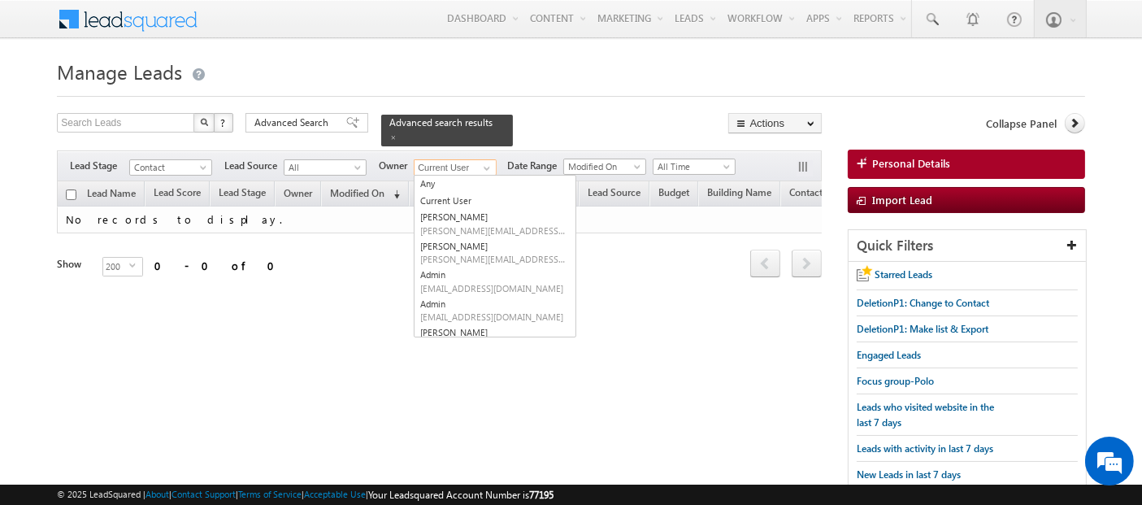
click at [466, 176] on link "Any" at bounding box center [494, 184] width 161 height 17
type input "Any"
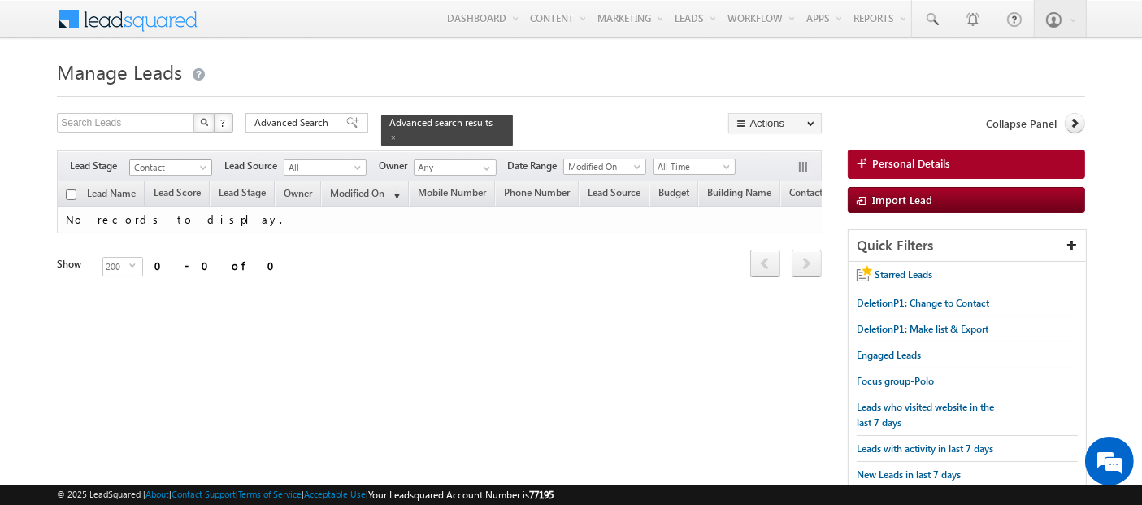
click at [206, 164] on span at bounding box center [204, 170] width 13 height 13
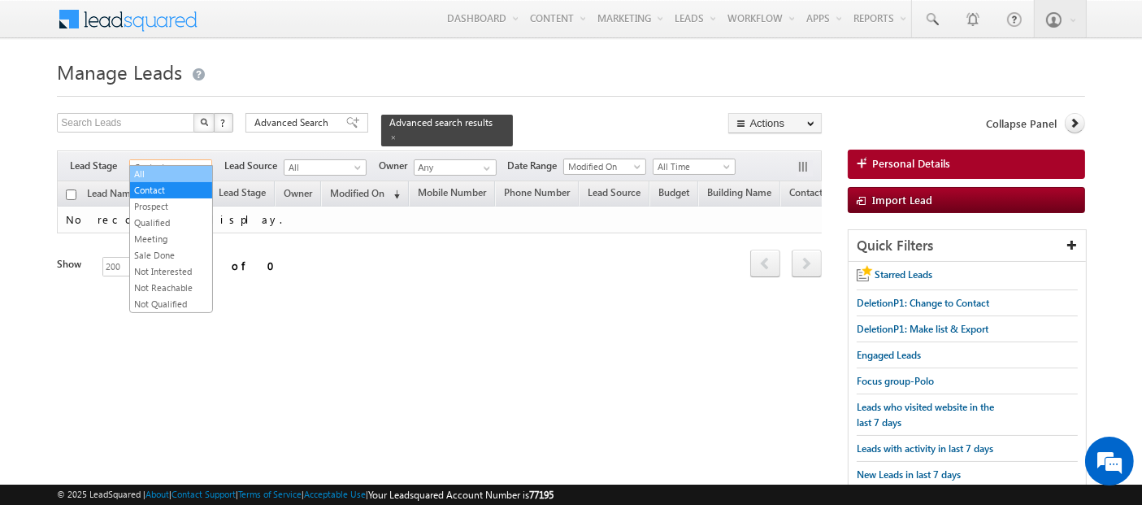
click at [195, 171] on link "All" at bounding box center [171, 174] width 82 height 15
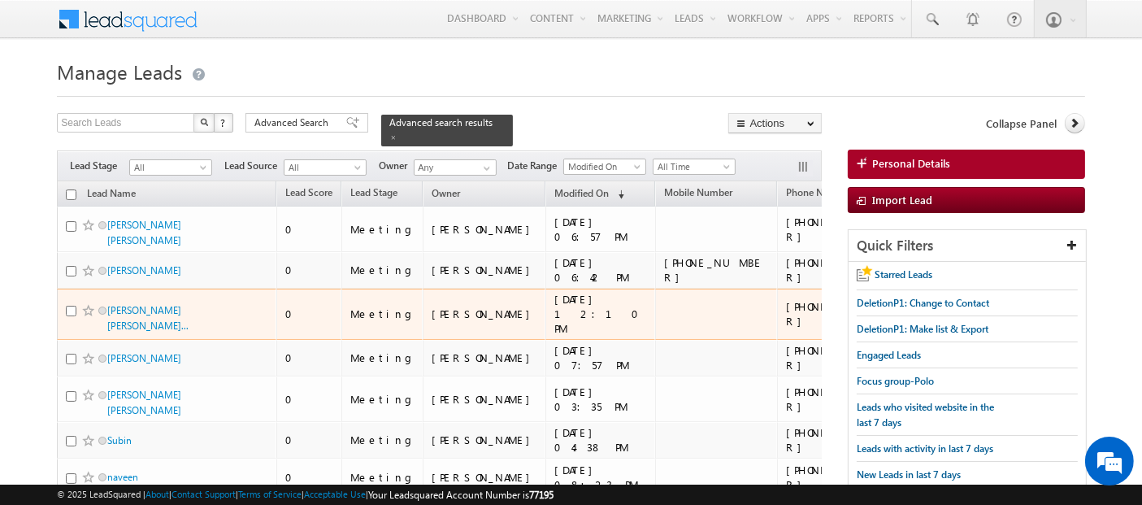
drag, startPoint x: 155, startPoint y: 293, endPoint x: 3, endPoint y: 305, distance: 152.4
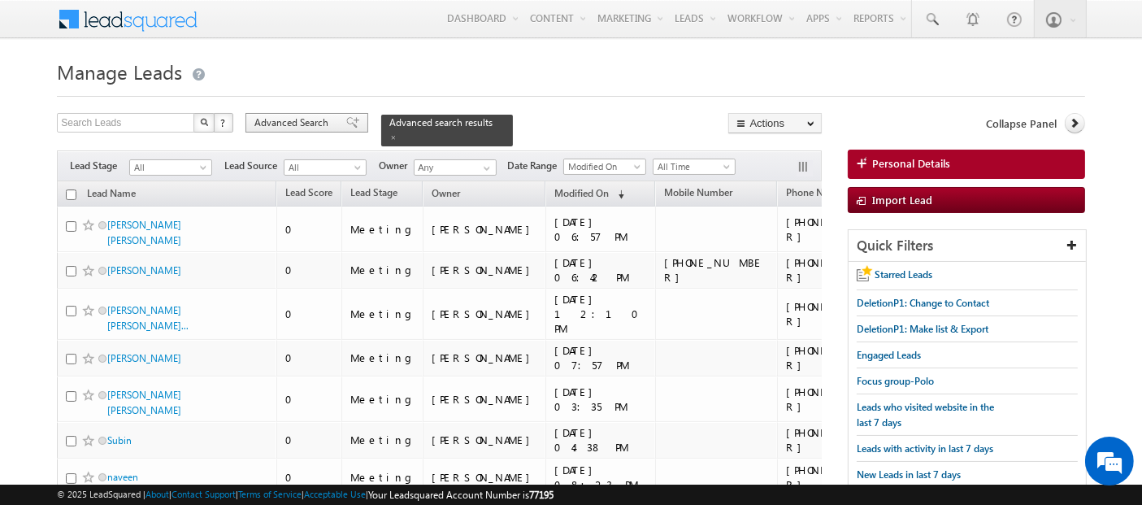
click at [297, 126] on span "Advanced Search" at bounding box center [293, 122] width 79 height 15
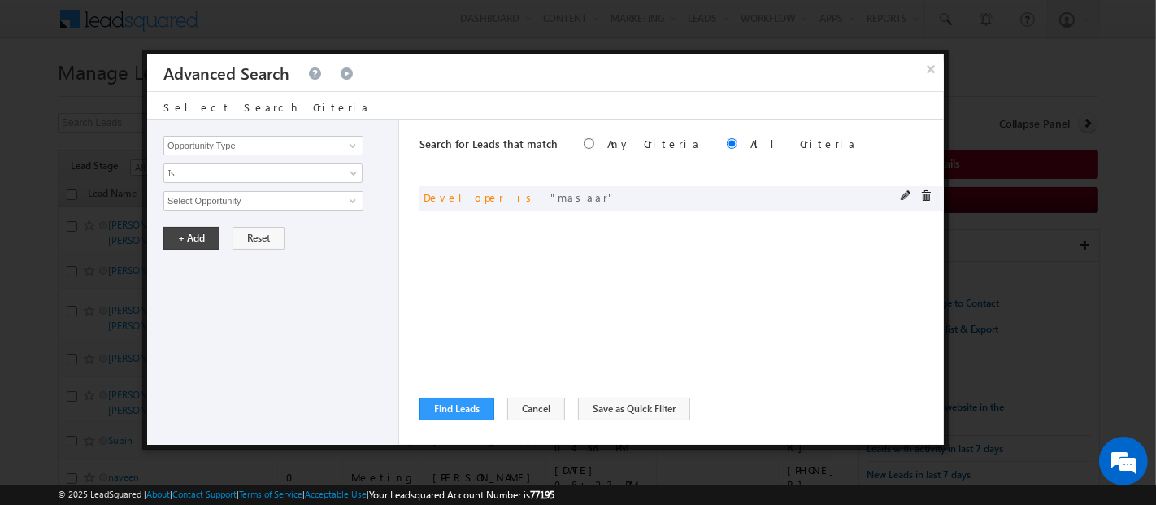
click at [921, 202] on div at bounding box center [919, 197] width 39 height 15
click at [924, 196] on span at bounding box center [925, 195] width 11 height 11
click at [321, 145] on input "Opportunity Type" at bounding box center [263, 146] width 200 height 20
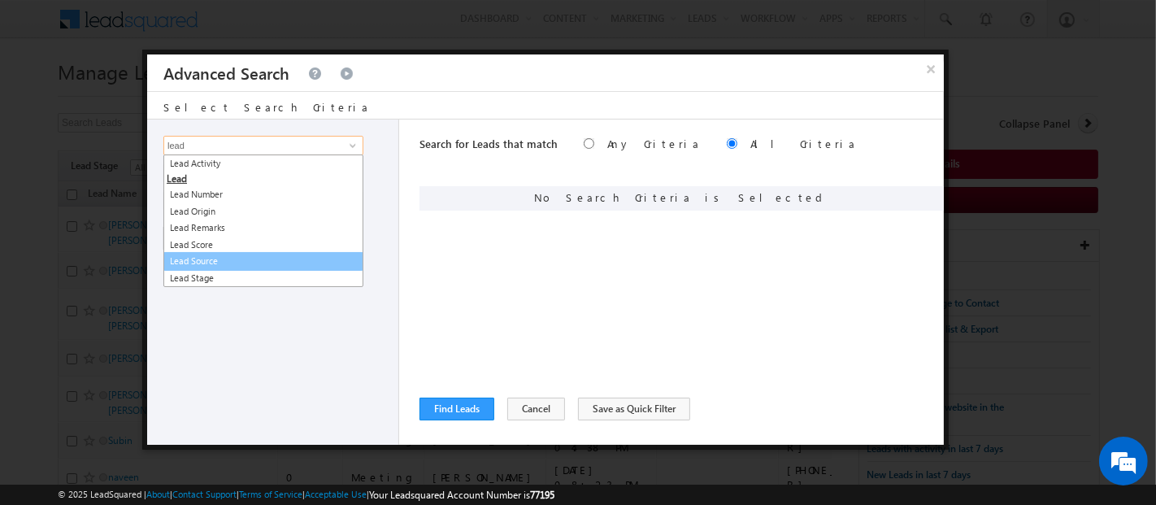
click at [278, 262] on link "Lead Source" at bounding box center [263, 261] width 200 height 19
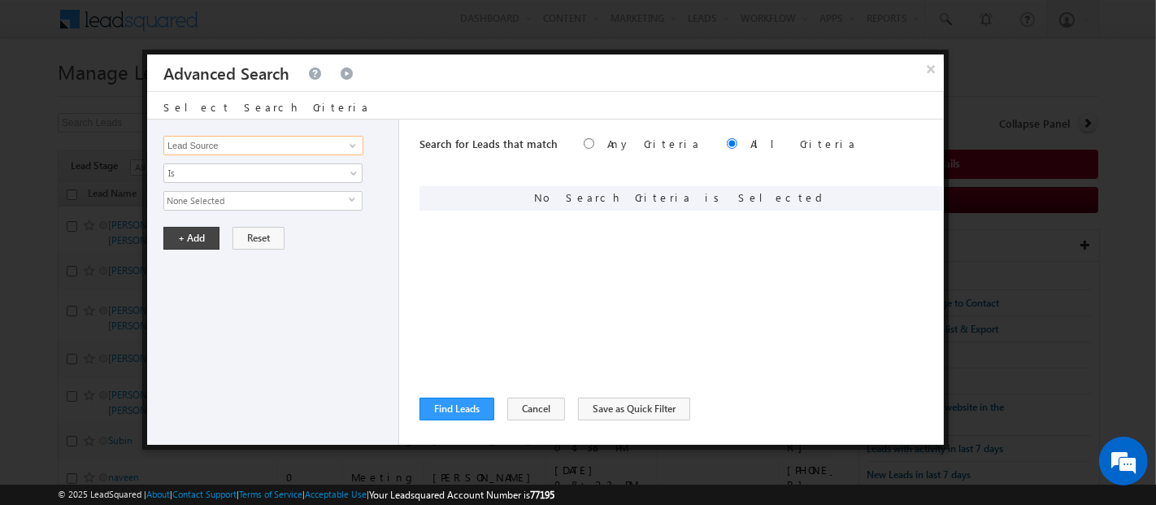
type input "Lead Source"
click at [228, 201] on span "None Selected" at bounding box center [256, 201] width 184 height 18
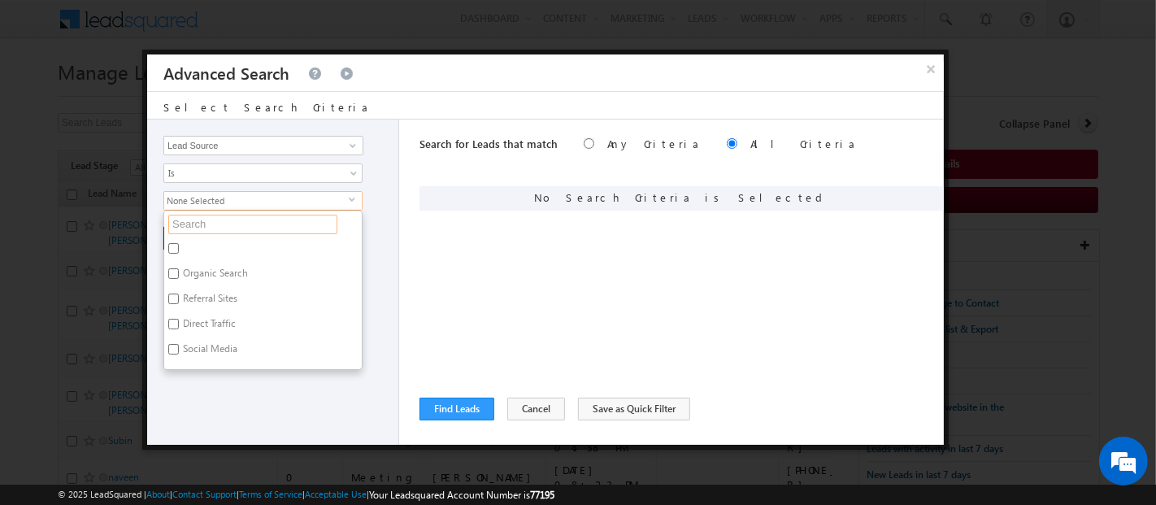
click at [236, 223] on input "text" at bounding box center [252, 225] width 169 height 20
type input "shar"
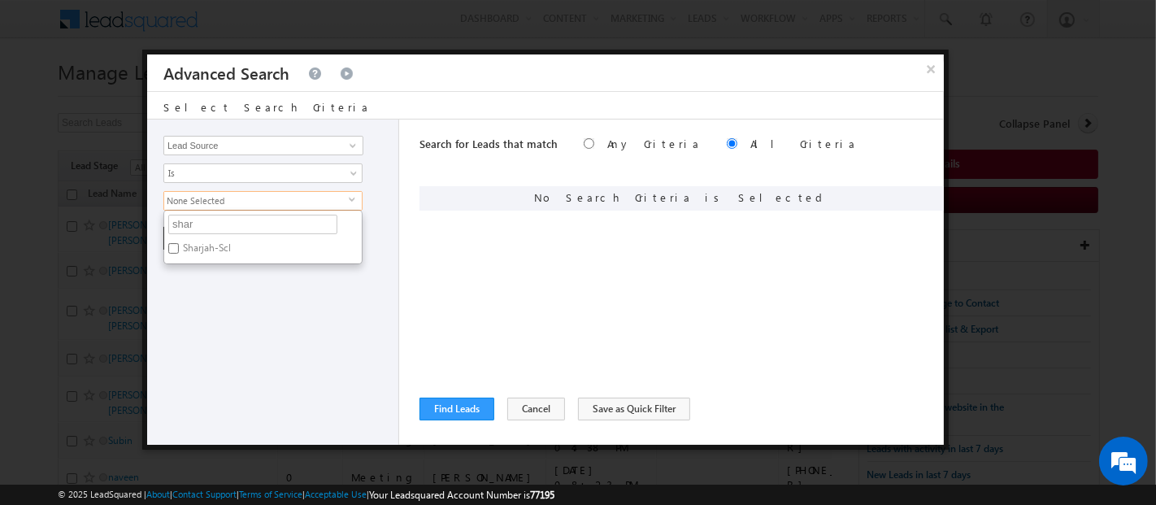
click at [217, 244] on label "Sharjah-Scl" at bounding box center [205, 250] width 83 height 25
click at [179, 244] on input "Sharjah-Scl" at bounding box center [173, 248] width 11 height 11
checkbox input "true"
click at [245, 347] on div "Opportunity Type Lead Activity Task Sales Group Prospect Id Address 1 Address 2…" at bounding box center [273, 281] width 252 height 325
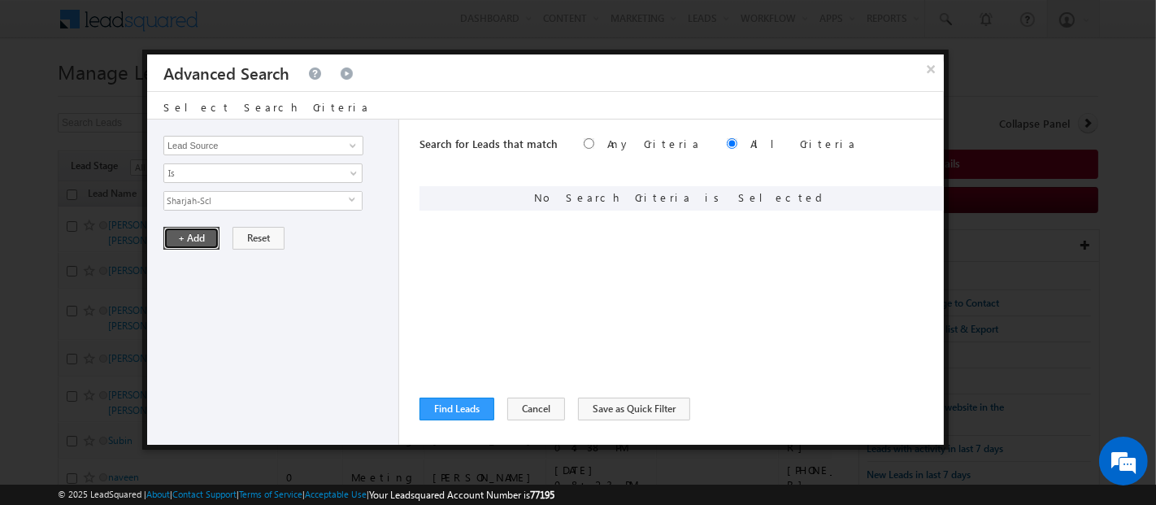
click at [190, 235] on button "+ Add" at bounding box center [191, 238] width 56 height 23
click at [464, 403] on button "Find Leads" at bounding box center [456, 408] width 75 height 23
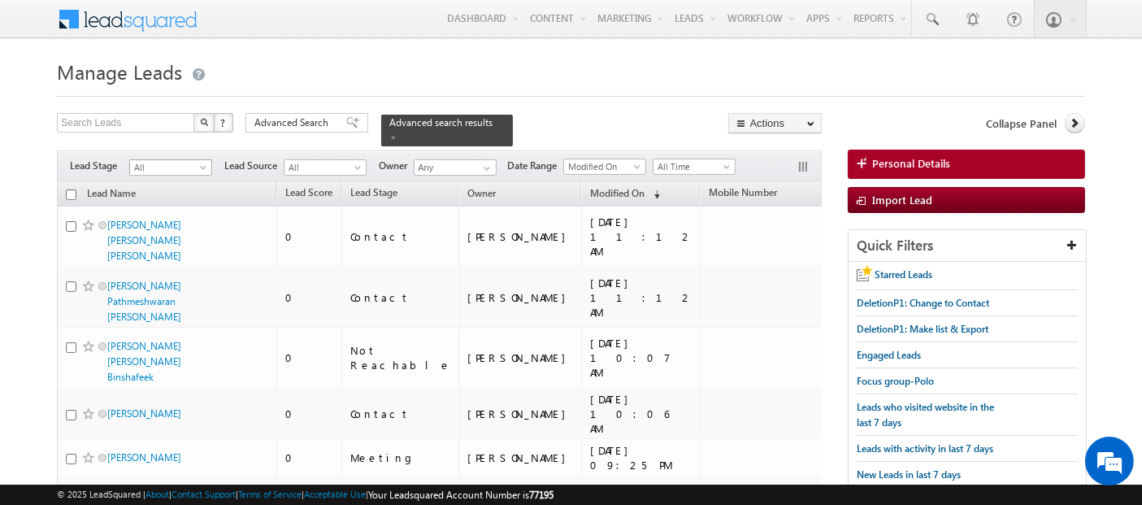
click at [202, 164] on span at bounding box center [204, 170] width 13 height 13
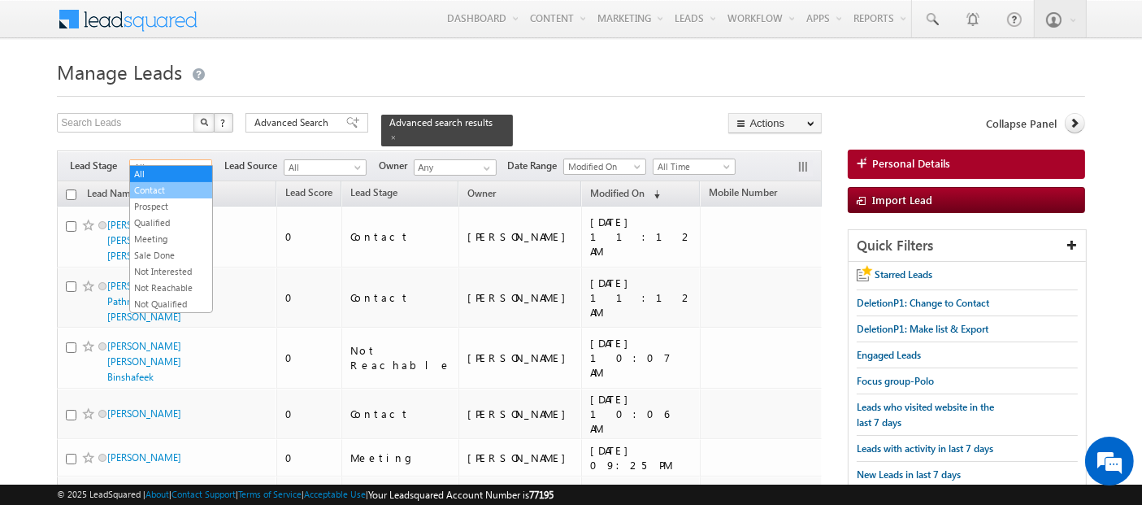
click at [194, 187] on link "Contact" at bounding box center [171, 190] width 82 height 15
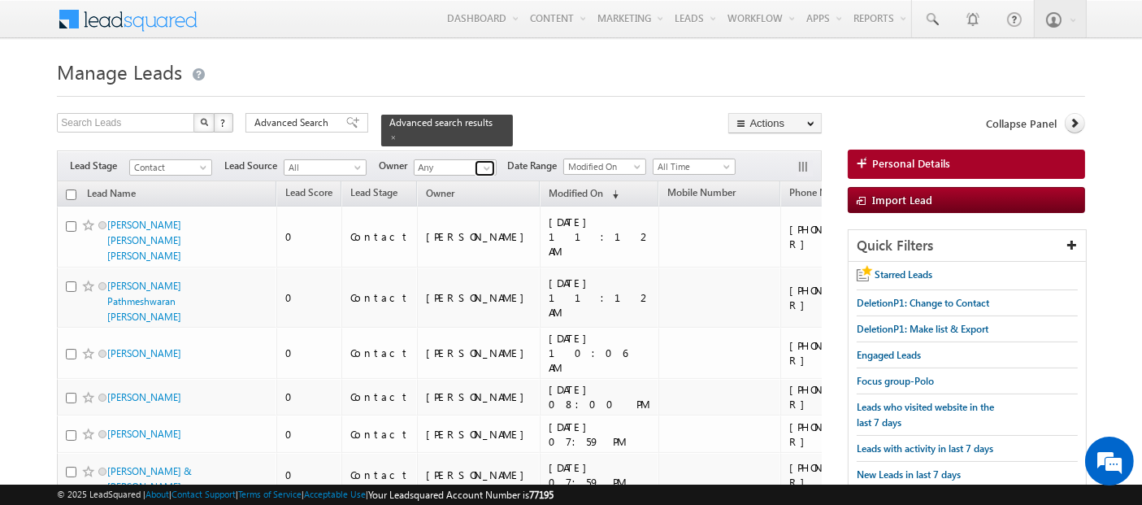
click at [486, 162] on span at bounding box center [486, 168] width 13 height 13
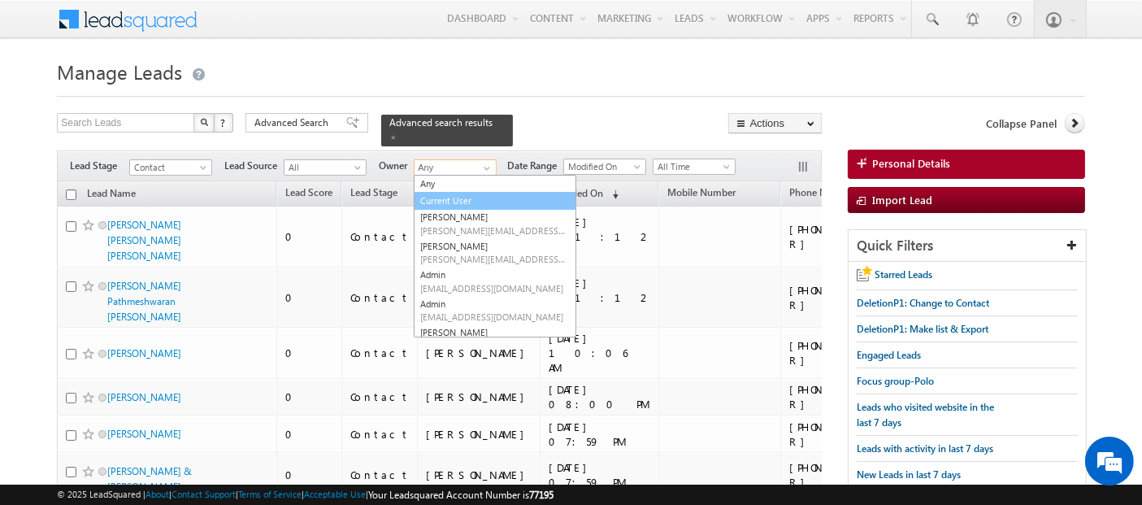
click at [483, 194] on link "Current User" at bounding box center [495, 201] width 163 height 19
type input "Current User"
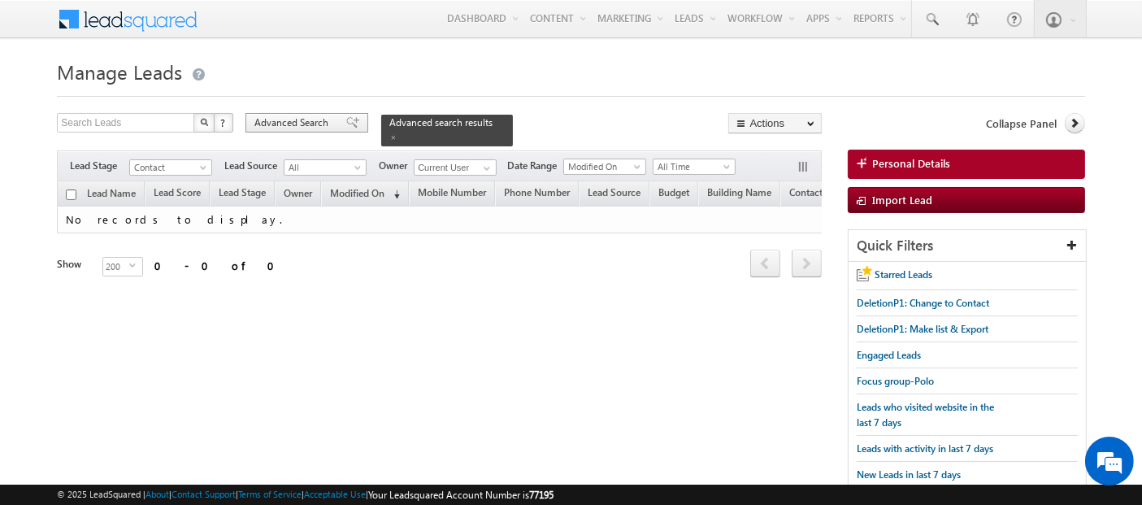
click at [310, 125] on span "Advanced Search" at bounding box center [293, 122] width 79 height 15
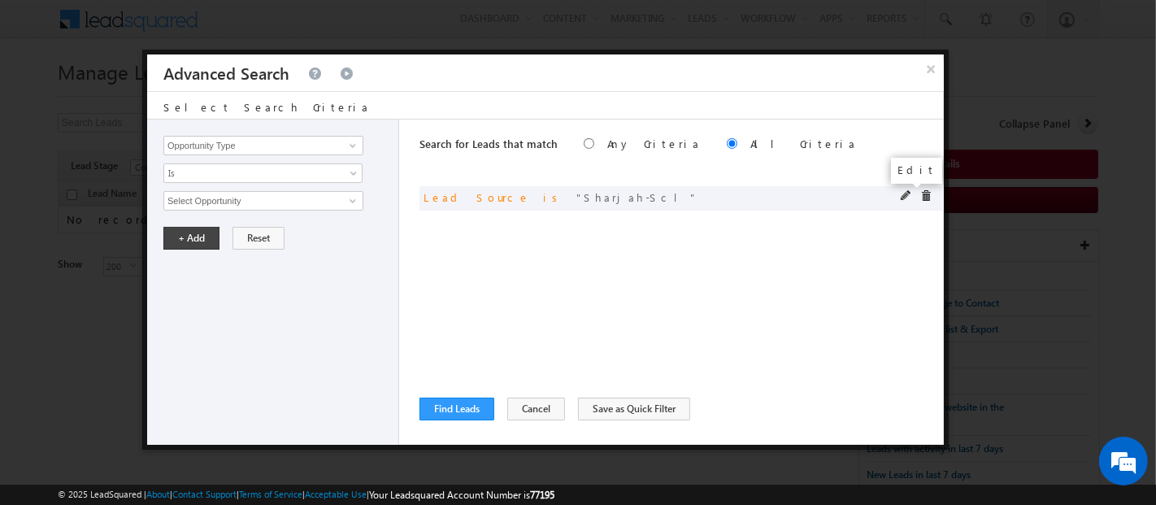
click at [908, 192] on span at bounding box center [905, 195] width 11 height 11
click at [241, 199] on span "Sharjah-Scl" at bounding box center [256, 201] width 184 height 18
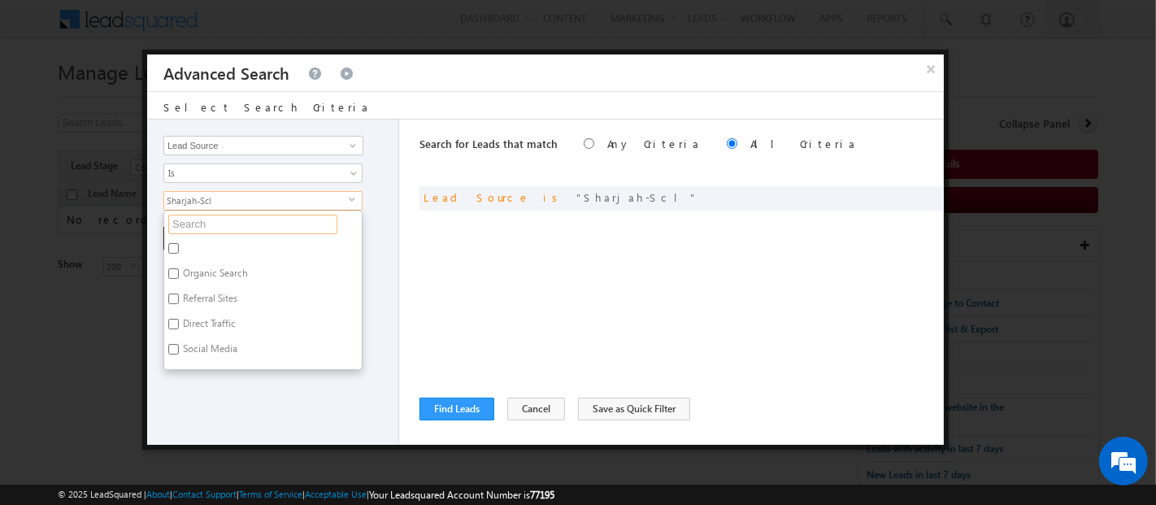
click at [239, 221] on input "text" at bounding box center [252, 225] width 169 height 20
type input "sha"
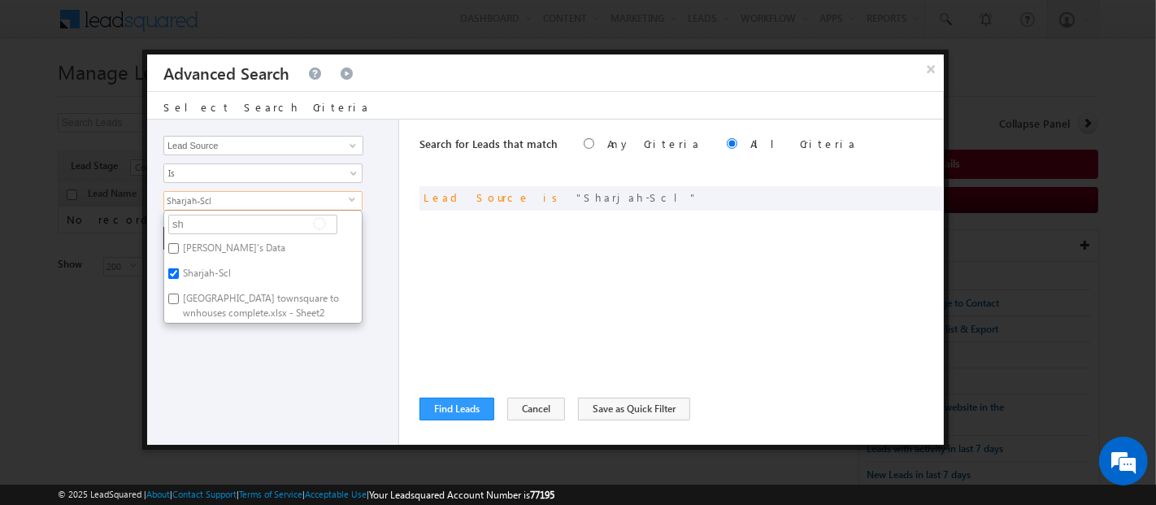
type input "s"
click at [239, 221] on input "text" at bounding box center [252, 225] width 169 height 20
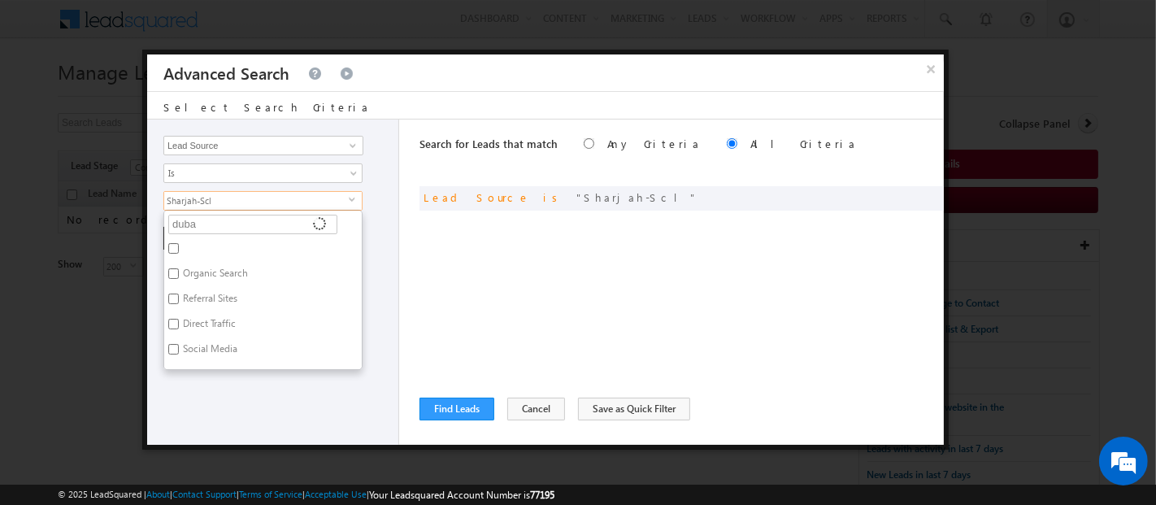
type input "dubai"
click at [210, 242] on label "Dubai-Scl" at bounding box center [202, 250] width 76 height 25
click at [179, 243] on input "Dubai-Scl" at bounding box center [173, 248] width 11 height 11
checkbox input "true"
click at [228, 274] on label "Marina [GEOGRAPHIC_DATA]" at bounding box center [243, 275] width 159 height 25
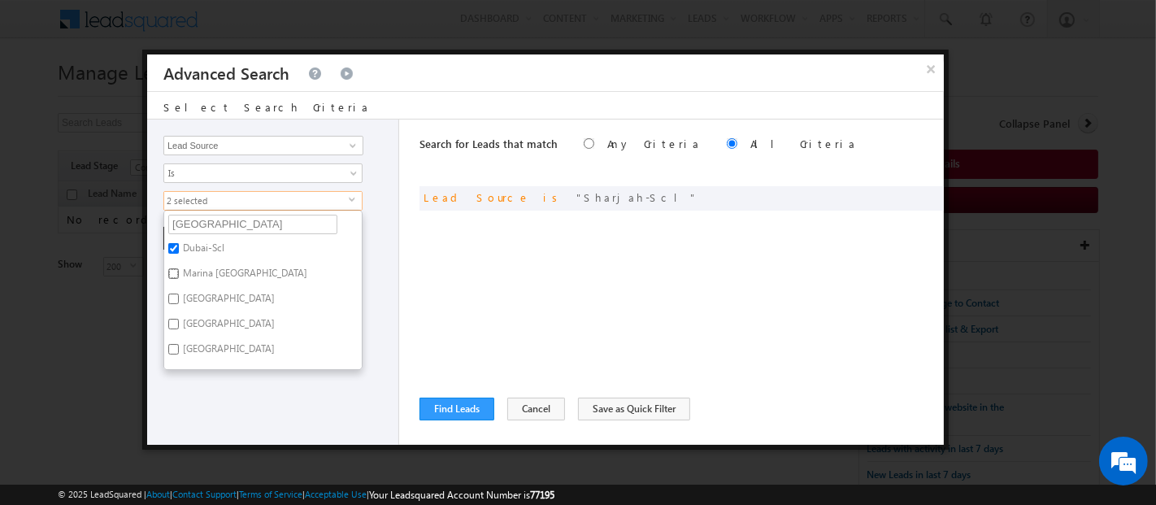
click at [179, 274] on input "Marina [GEOGRAPHIC_DATA]" at bounding box center [173, 273] width 11 height 11
checkbox input "true"
click at [230, 298] on label "[GEOGRAPHIC_DATA]" at bounding box center [227, 301] width 127 height 25
click at [179, 298] on input "[GEOGRAPHIC_DATA]" at bounding box center [173, 298] width 11 height 11
checkbox input "true"
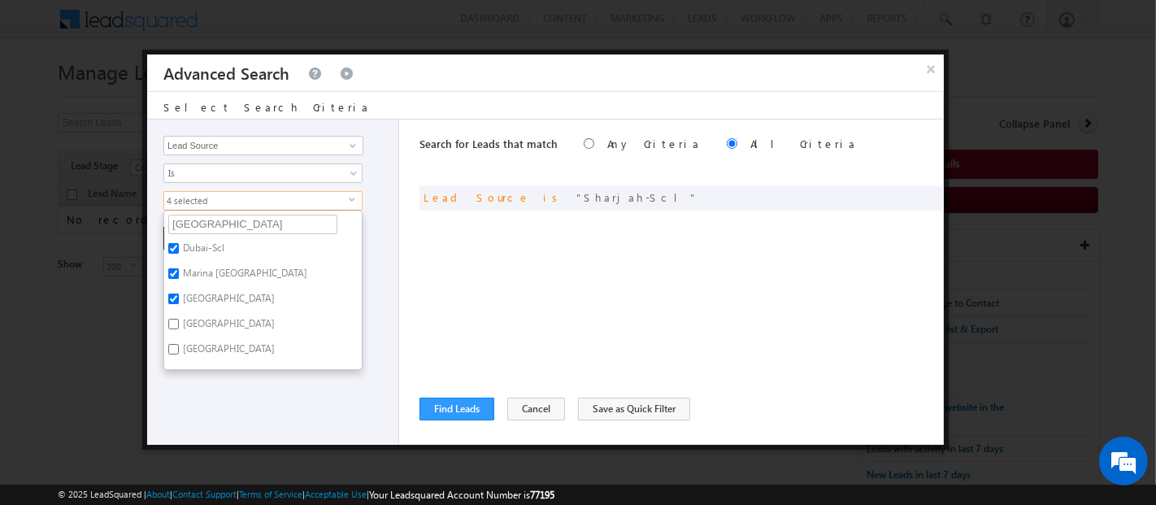
click at [222, 331] on label "[GEOGRAPHIC_DATA]" at bounding box center [227, 326] width 127 height 25
click at [179, 329] on input "[GEOGRAPHIC_DATA]" at bounding box center [173, 324] width 11 height 11
checkbox input "true"
click at [224, 349] on label "[GEOGRAPHIC_DATA]" at bounding box center [227, 351] width 127 height 25
click at [179, 349] on input "[GEOGRAPHIC_DATA]" at bounding box center [173, 349] width 11 height 11
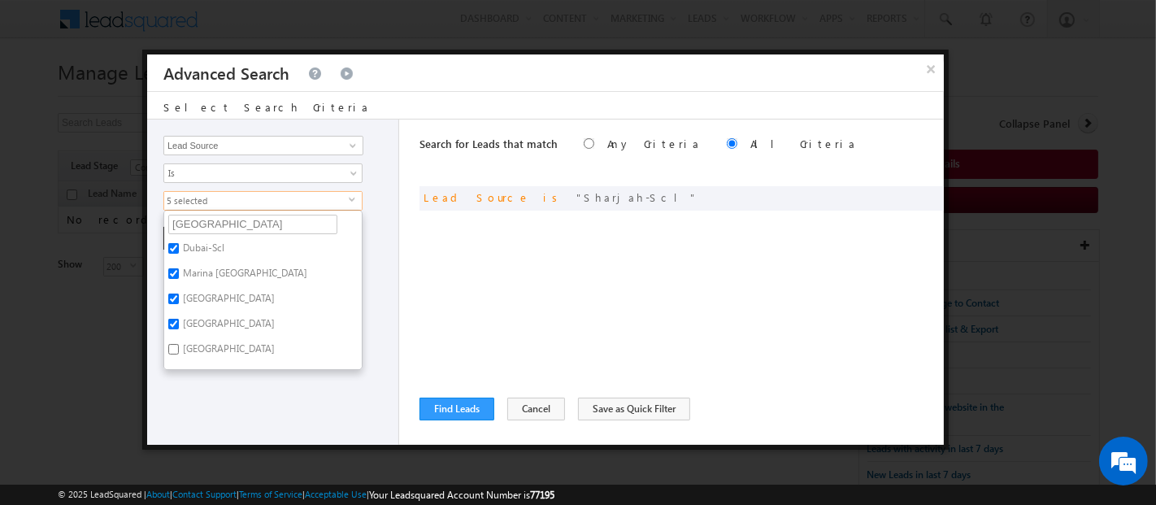
checkbox input "true"
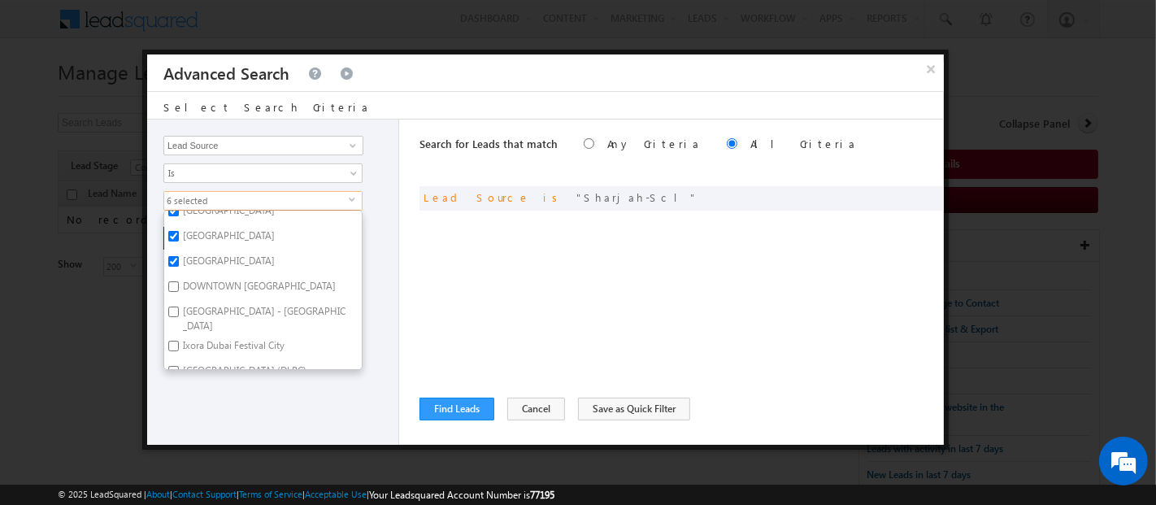
scroll to position [95, 0]
click at [228, 270] on label "DOWNTOWN [GEOGRAPHIC_DATA]" at bounding box center [258, 281] width 188 height 25
click at [179, 274] on input "DOWNTOWN [GEOGRAPHIC_DATA]" at bounding box center [173, 279] width 11 height 11
checkbox input "true"
click at [228, 297] on label "[GEOGRAPHIC_DATA] - [GEOGRAPHIC_DATA]" at bounding box center [262, 311] width 197 height 34
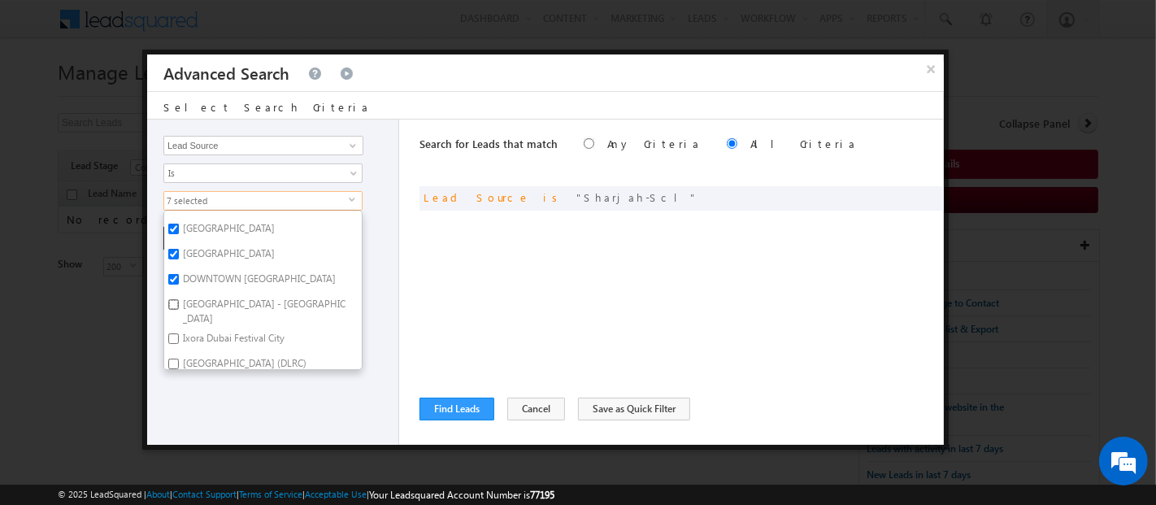
click at [179, 299] on input "[GEOGRAPHIC_DATA] - [GEOGRAPHIC_DATA]" at bounding box center [173, 304] width 11 height 11
checkbox input "true"
click at [228, 331] on label "Ixora Dubai Festival City" at bounding box center [232, 340] width 137 height 25
click at [179, 333] on input "Ixora Dubai Festival City" at bounding box center [173, 338] width 11 height 11
checkbox input "true"
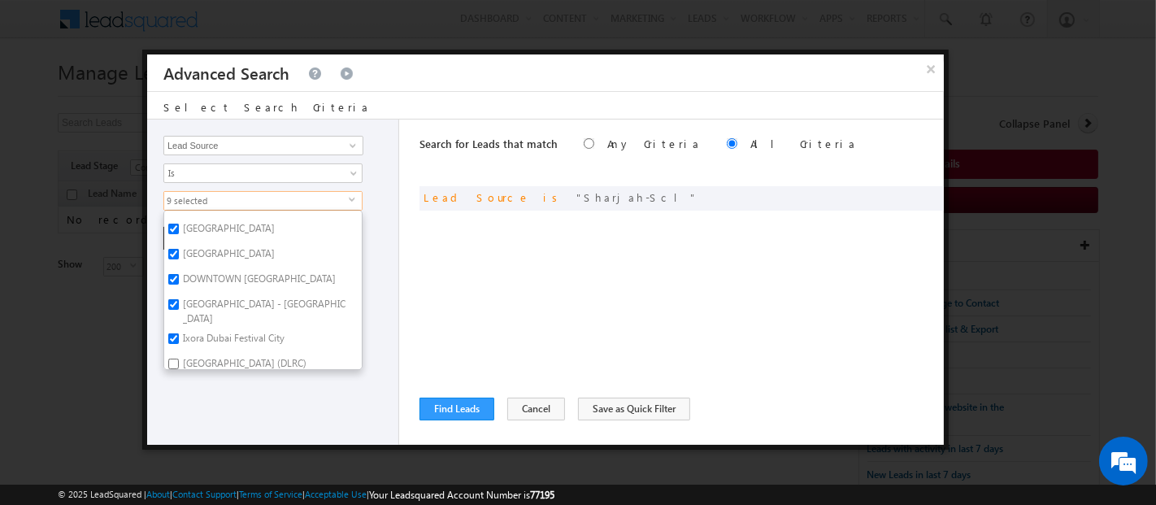
click at [229, 354] on label "[GEOGRAPHIC_DATA] (DLRC)" at bounding box center [243, 366] width 158 height 25
click at [179, 358] on input "[GEOGRAPHIC_DATA] (DLRC)" at bounding box center [173, 363] width 11 height 11
checkbox input "true"
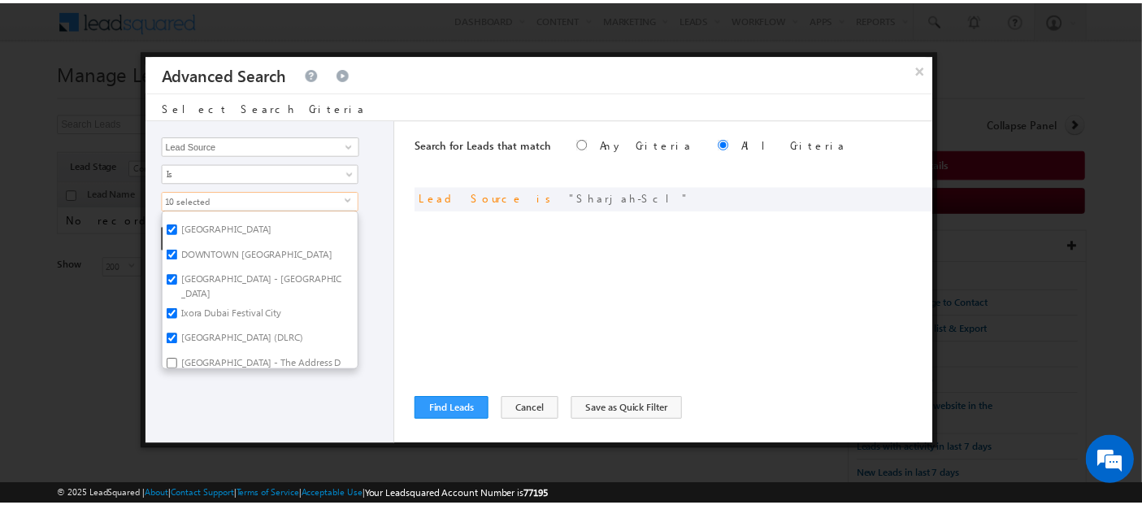
scroll to position [120, 0]
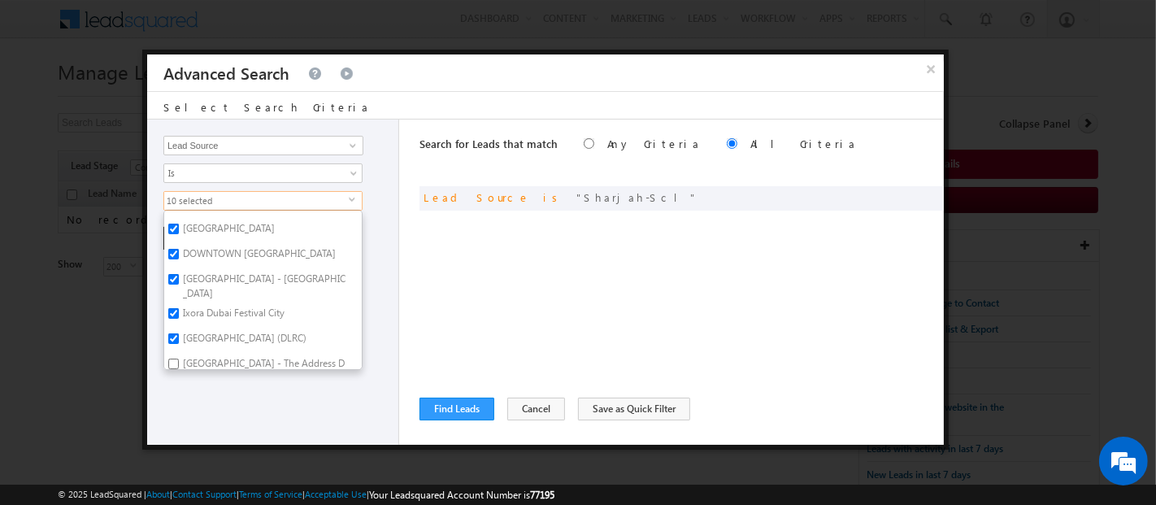
click at [262, 418] on div "Opportunity Type Lead Activity Task Sales Group Prospect Id Address 1 Address 2…" at bounding box center [273, 281] width 252 height 325
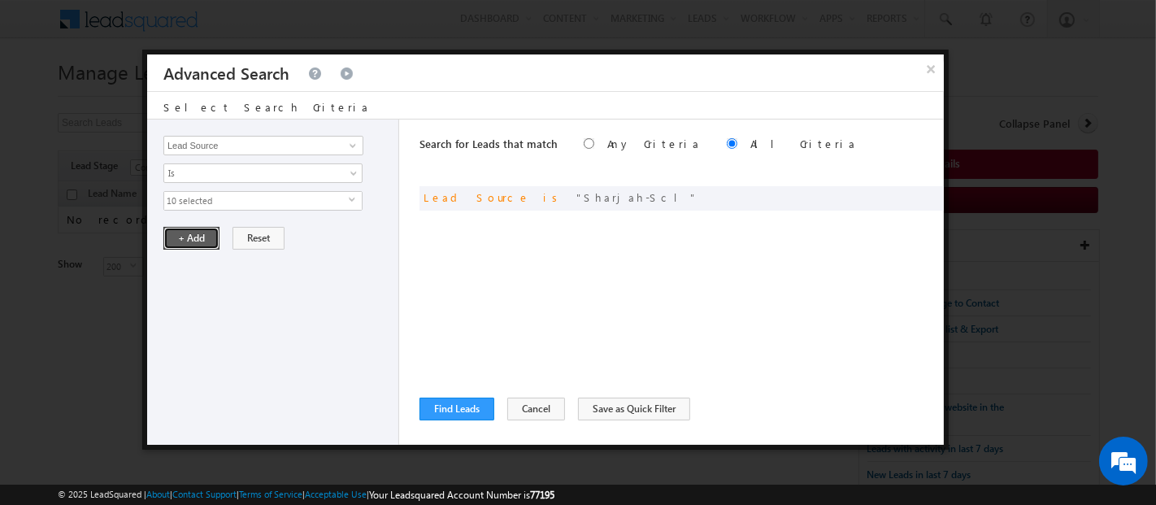
click at [184, 227] on button "+ Add" at bounding box center [191, 238] width 56 height 23
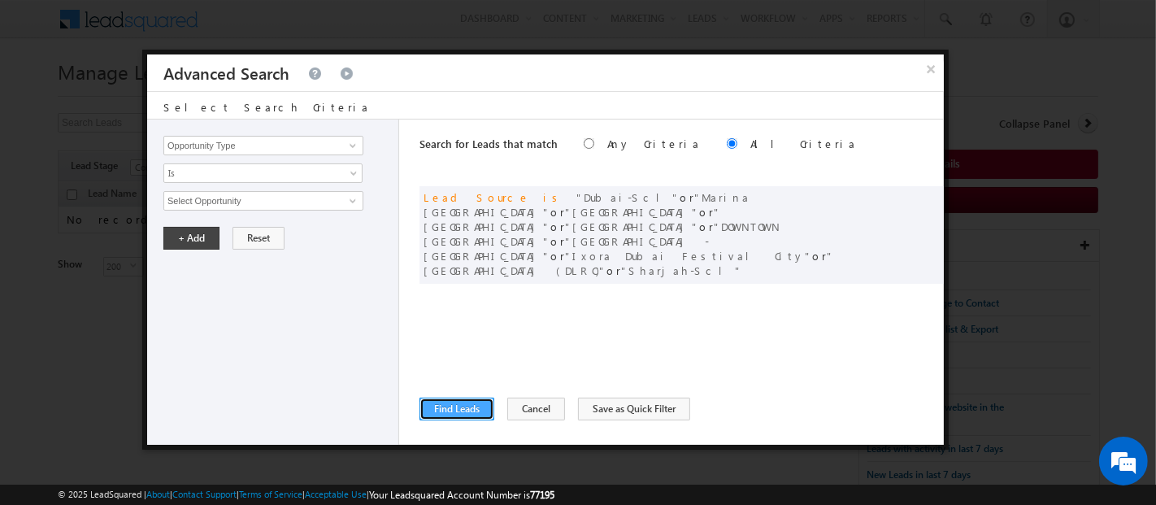
click at [458, 416] on button "Find Leads" at bounding box center [456, 408] width 75 height 23
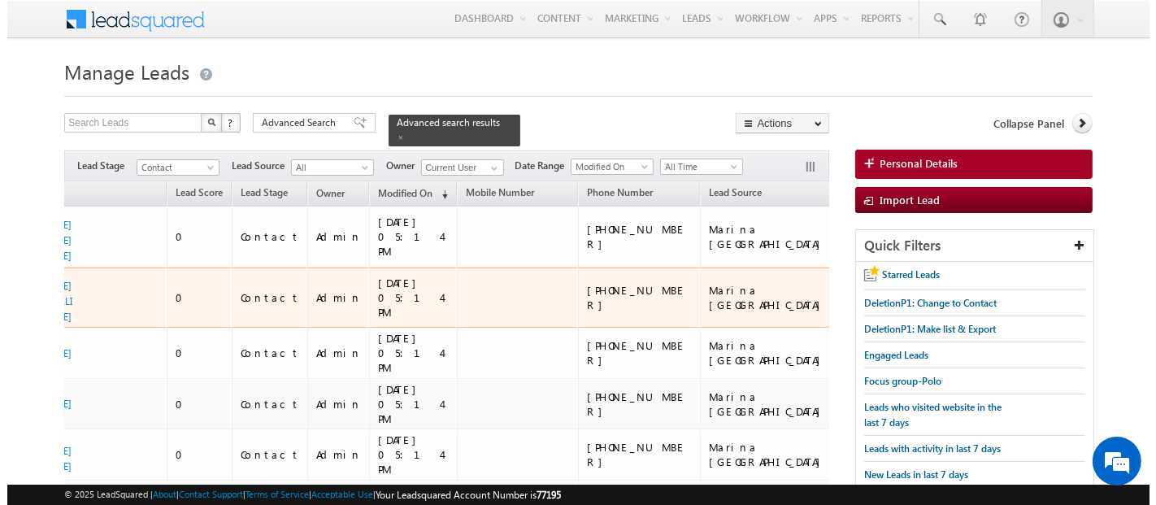
scroll to position [0, 126]
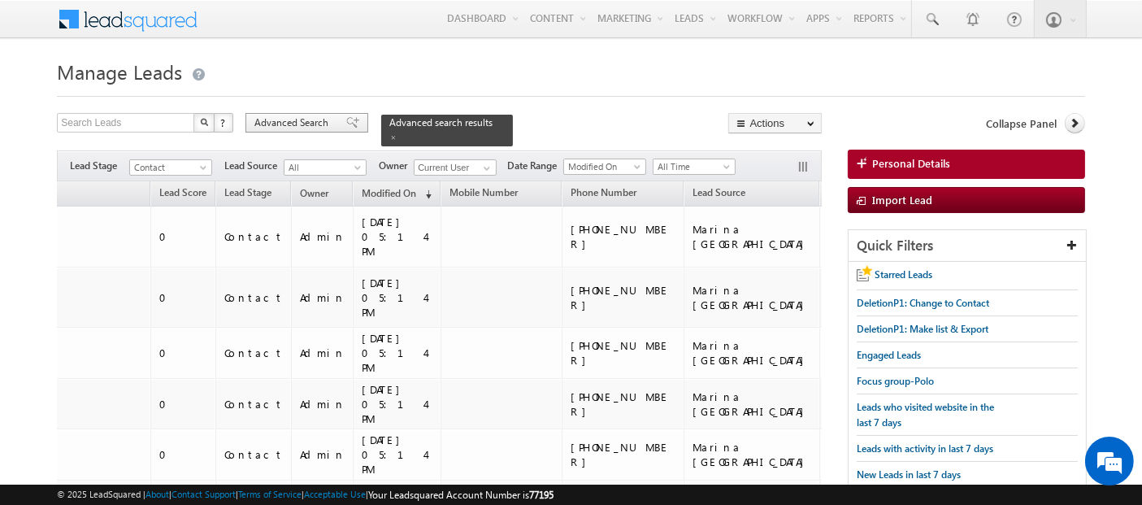
click at [306, 125] on span "Advanced Search" at bounding box center [293, 122] width 79 height 15
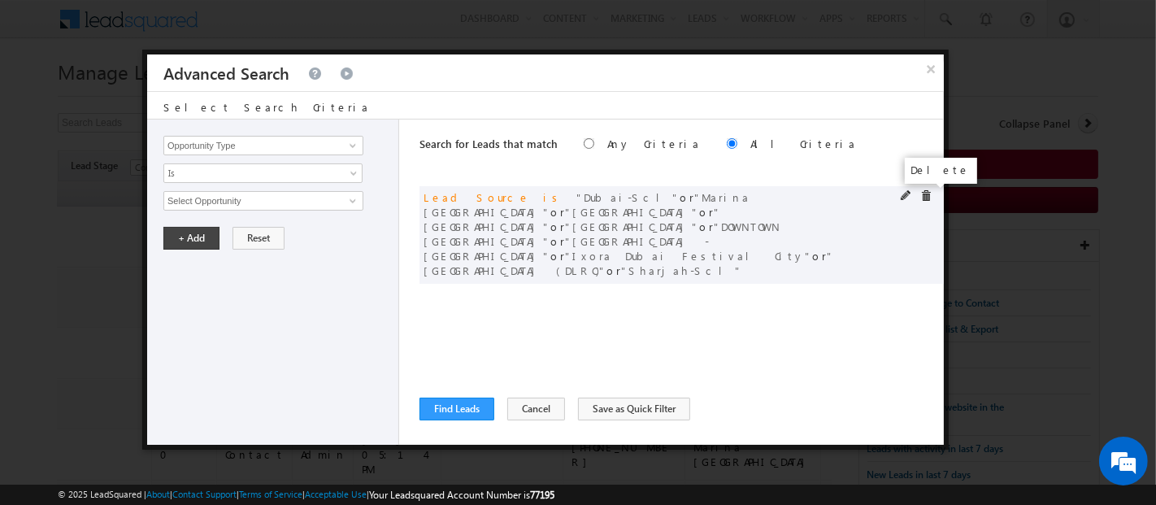
click at [925, 192] on span at bounding box center [925, 195] width 11 height 11
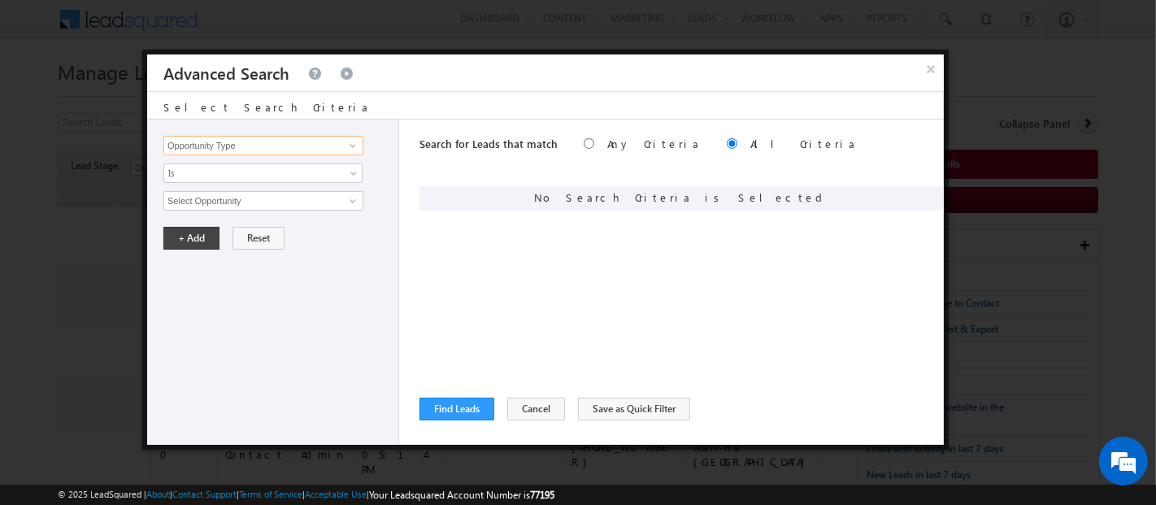
click at [219, 144] on input "Opportunity Type" at bounding box center [263, 146] width 200 height 20
click at [226, 172] on link "Developer" at bounding box center [263, 179] width 198 height 19
type input "Developer"
click at [228, 193] on span "None Selected" at bounding box center [256, 201] width 184 height 18
click at [237, 223] on input "text" at bounding box center [252, 225] width 169 height 20
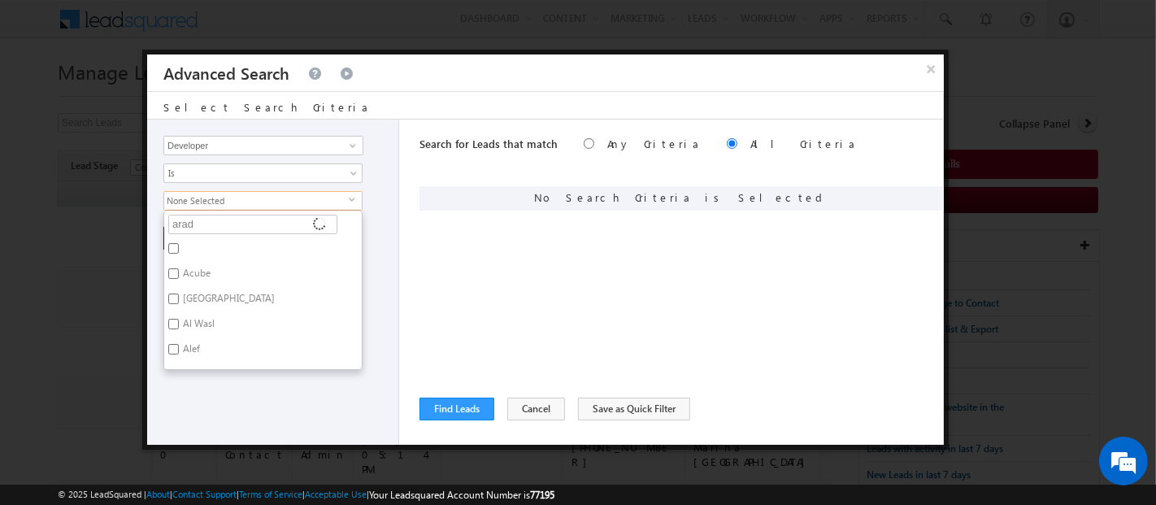
type input "arada"
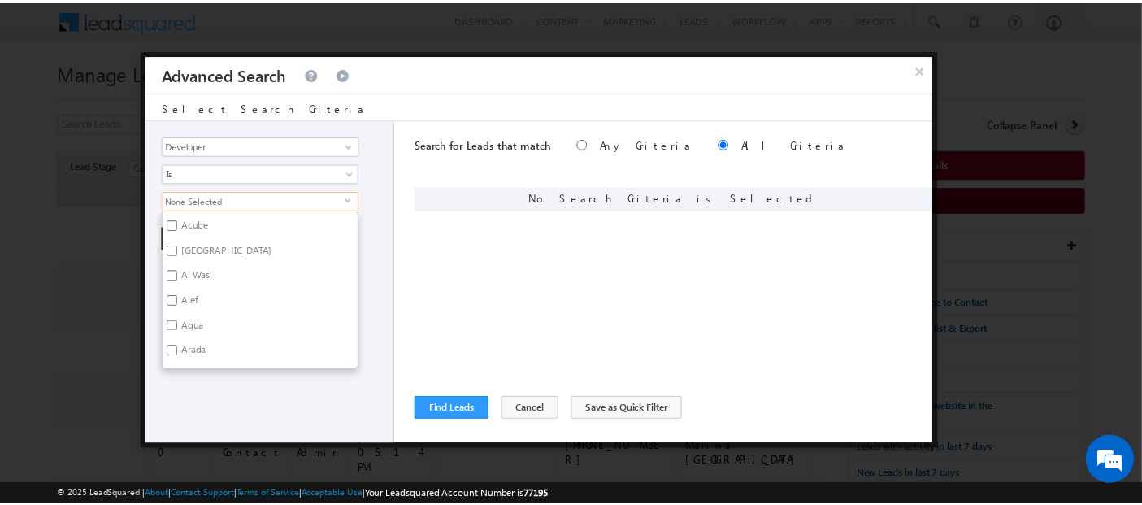
scroll to position [0, 0]
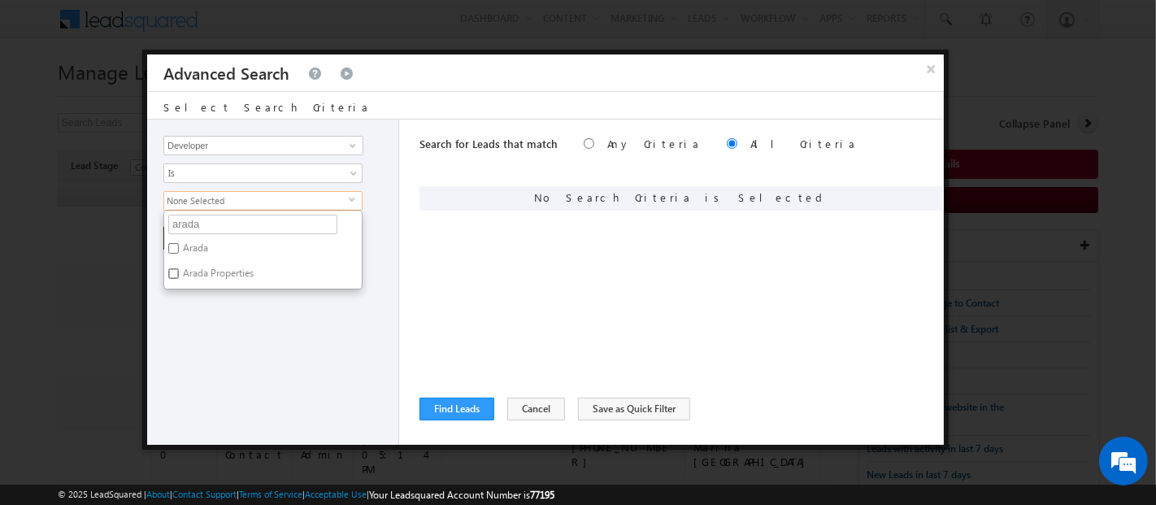
click at [171, 275] on input "Arada Properties" at bounding box center [173, 273] width 11 height 11
checkbox input "true"
click at [171, 243] on input "Arada" at bounding box center [173, 248] width 11 height 11
checkbox input "true"
click at [241, 354] on div "Opportunity Type Lead Activity Task Sales Group Prospect Id Address 1 Address 2…" at bounding box center [273, 281] width 252 height 325
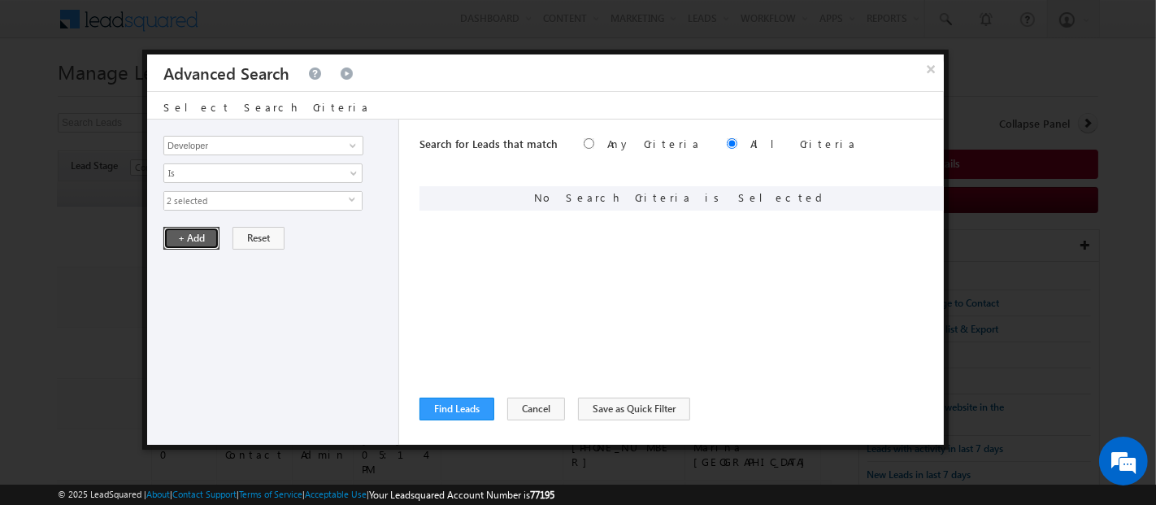
click at [188, 227] on button "+ Add" at bounding box center [191, 238] width 56 height 23
click at [450, 408] on button "Find Leads" at bounding box center [456, 408] width 75 height 23
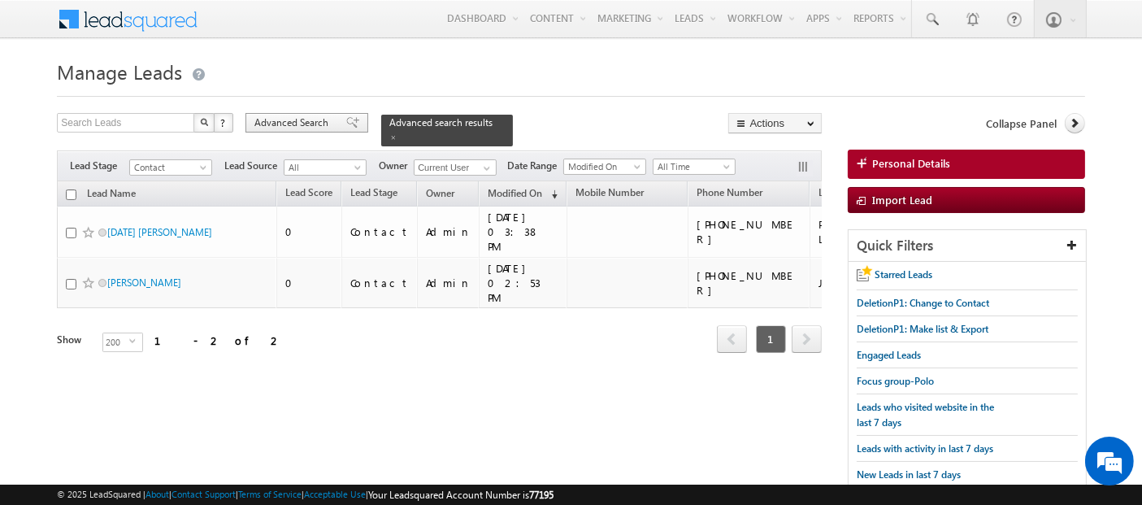
click at [304, 117] on span "Advanced Search" at bounding box center [293, 122] width 79 height 15
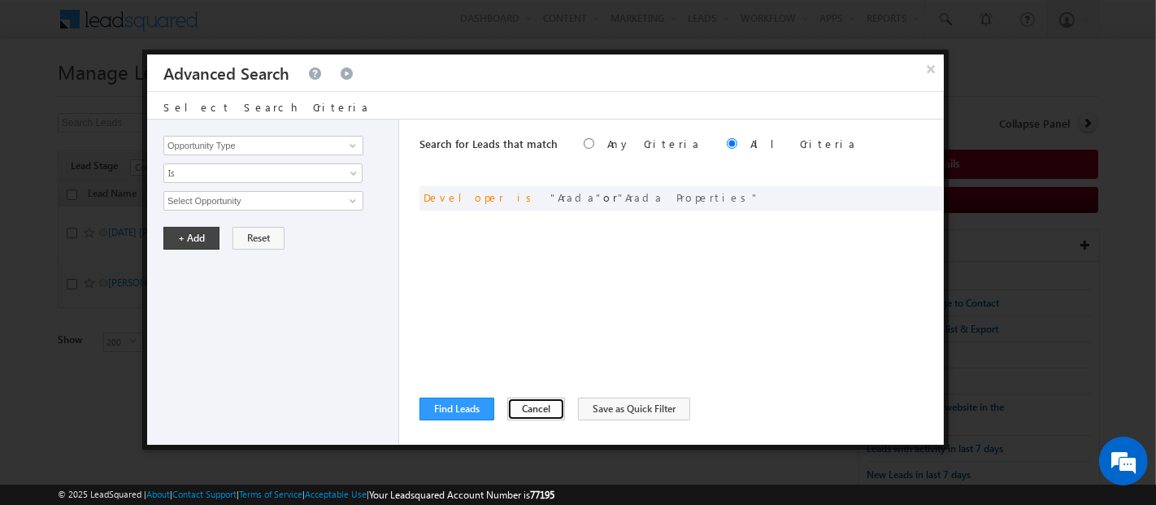
click at [523, 404] on button "Cancel" at bounding box center [536, 408] width 58 height 23
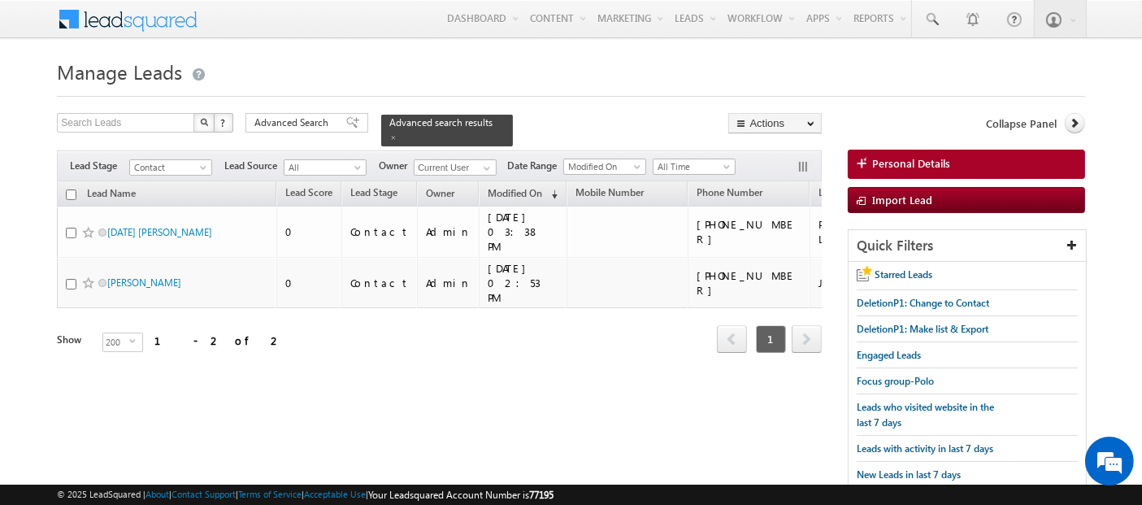
click at [521, 84] on h1 "Manage Leads" at bounding box center [571, 70] width 1028 height 32
click at [306, 119] on span "Advanced Search" at bounding box center [293, 122] width 79 height 15
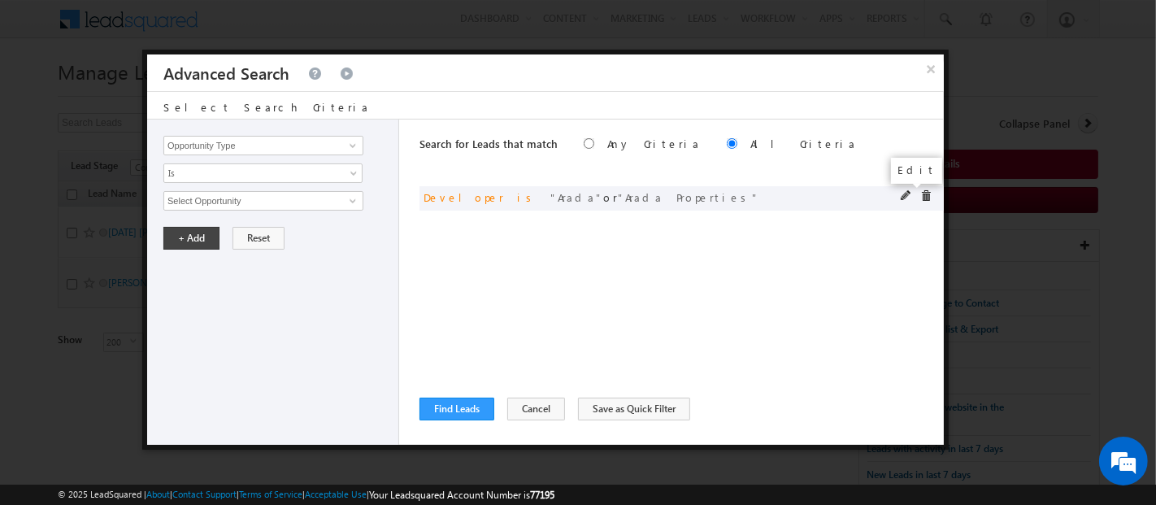
click at [904, 196] on span at bounding box center [905, 195] width 11 height 11
click at [204, 204] on span "2 selected" at bounding box center [256, 201] width 184 height 18
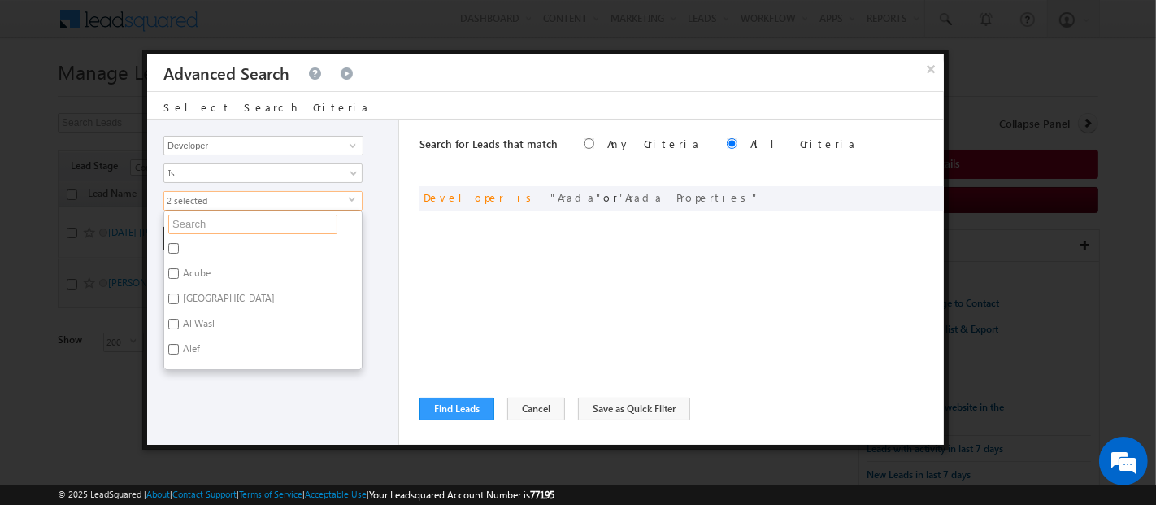
click at [204, 223] on input "text" at bounding box center [252, 225] width 169 height 20
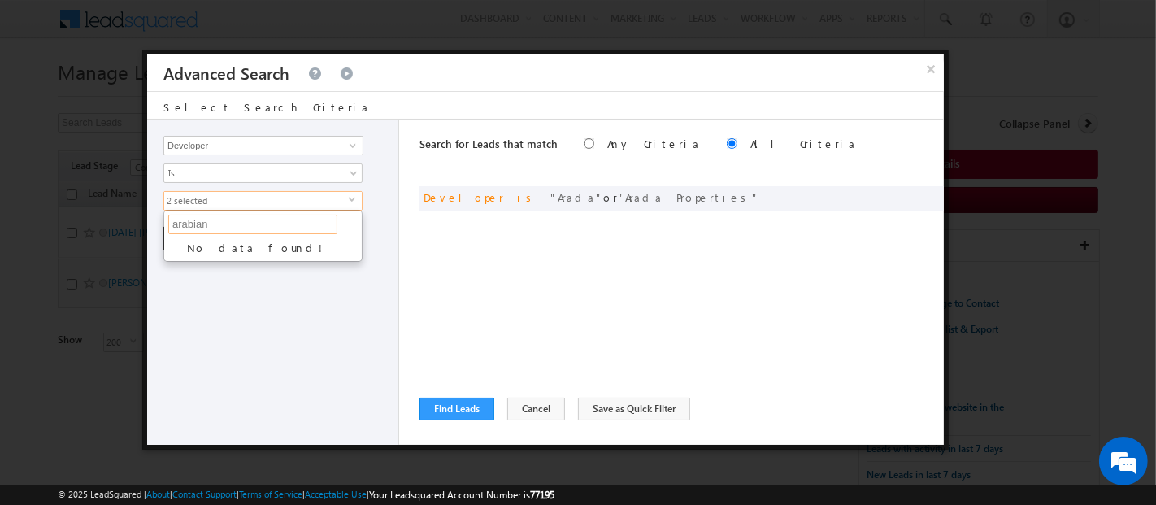
click at [194, 220] on input "arabian" at bounding box center [252, 225] width 169 height 20
type input "arabian"
click at [192, 144] on input "Developer" at bounding box center [263, 146] width 200 height 20
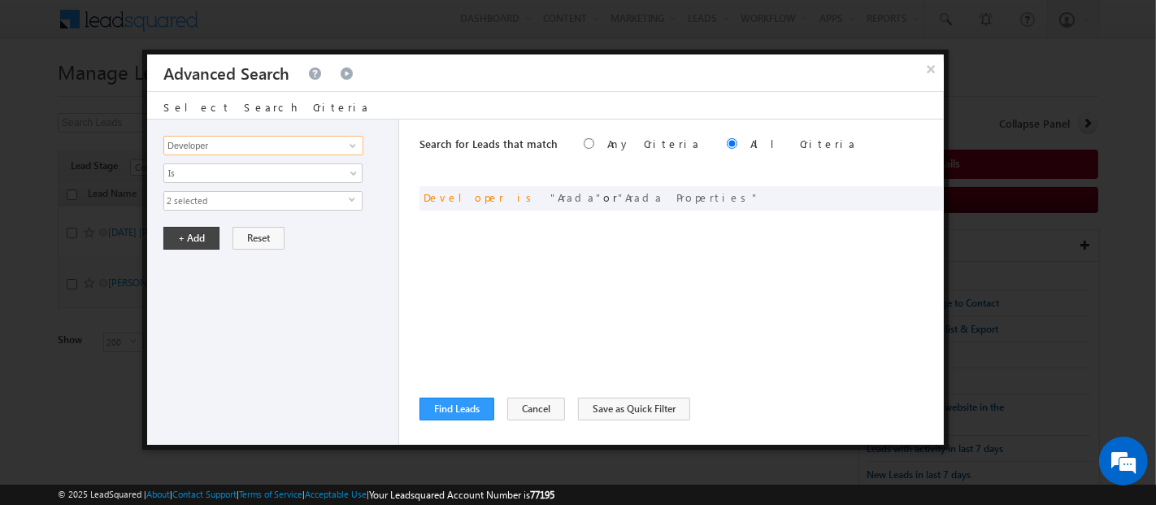
click at [192, 144] on input "Developer" at bounding box center [263, 146] width 200 height 20
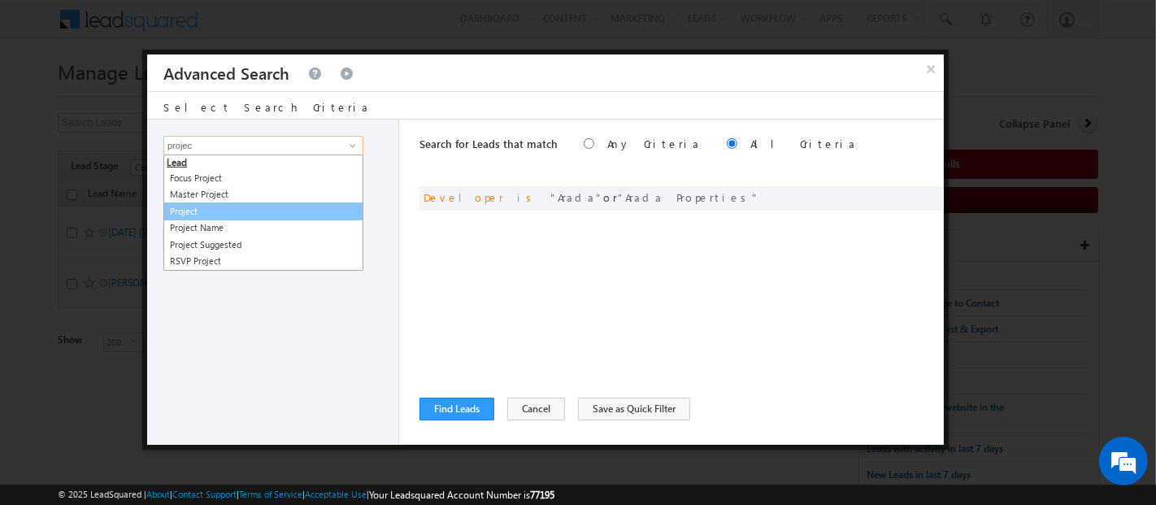
click at [204, 204] on link "Project" at bounding box center [263, 211] width 200 height 19
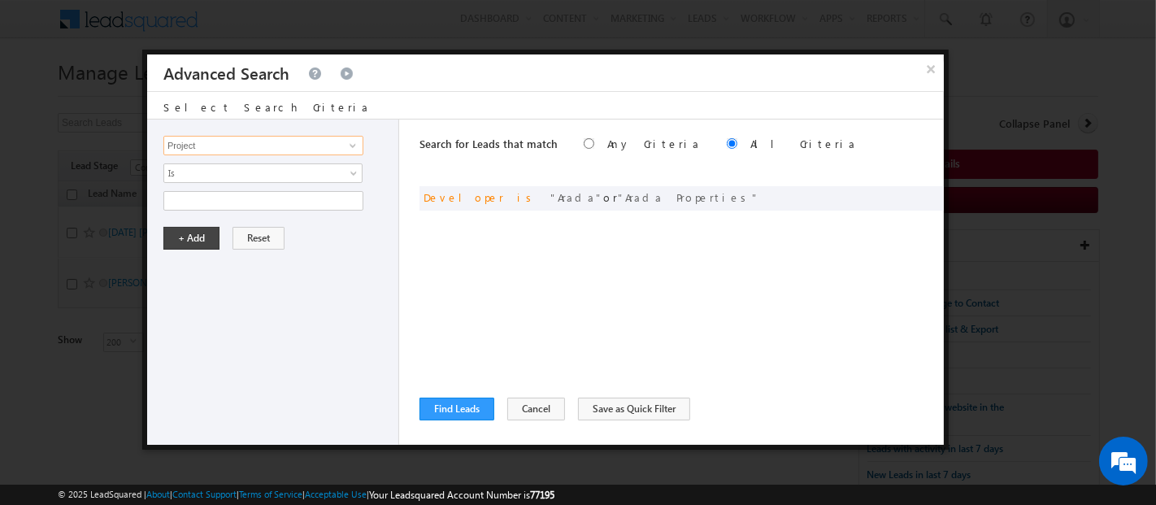
type input "Project"
click at [204, 204] on input "text" at bounding box center [263, 201] width 200 height 20
type input "Arabian"
click at [180, 172] on span "Is" at bounding box center [252, 173] width 176 height 15
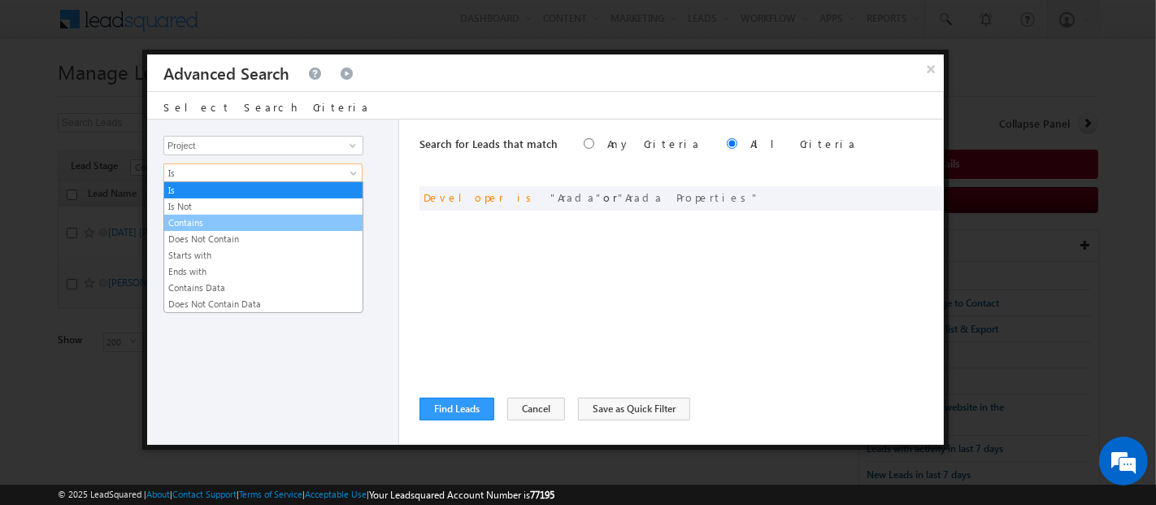
click at [191, 219] on link "Contains" at bounding box center [263, 222] width 198 height 15
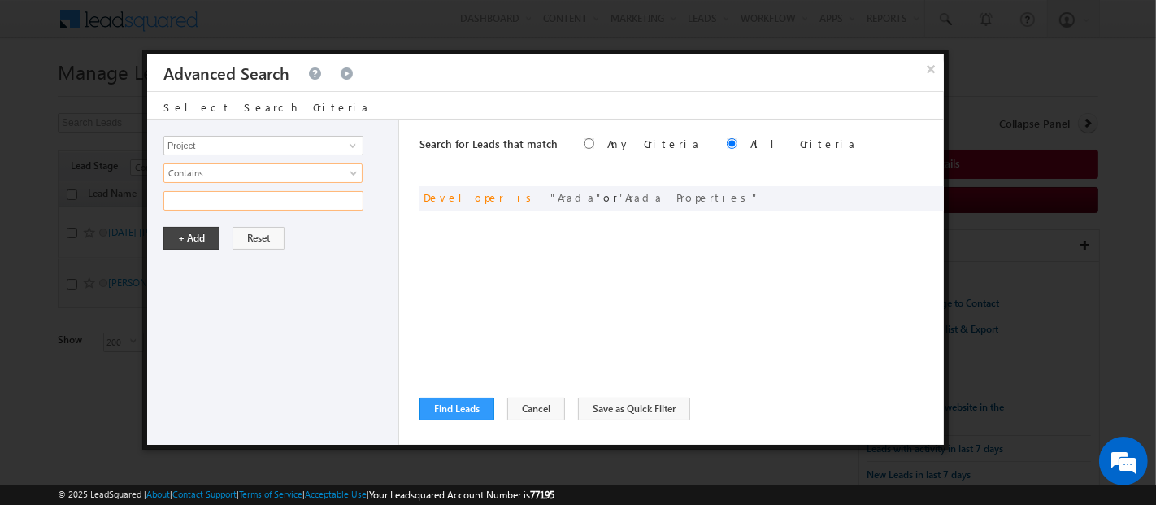
click at [171, 196] on input "text" at bounding box center [263, 201] width 200 height 20
type input "Arabian Ranches"
click at [183, 231] on button "+ Add" at bounding box center [191, 238] width 56 height 23
click at [467, 406] on button "Find Leads" at bounding box center [456, 408] width 75 height 23
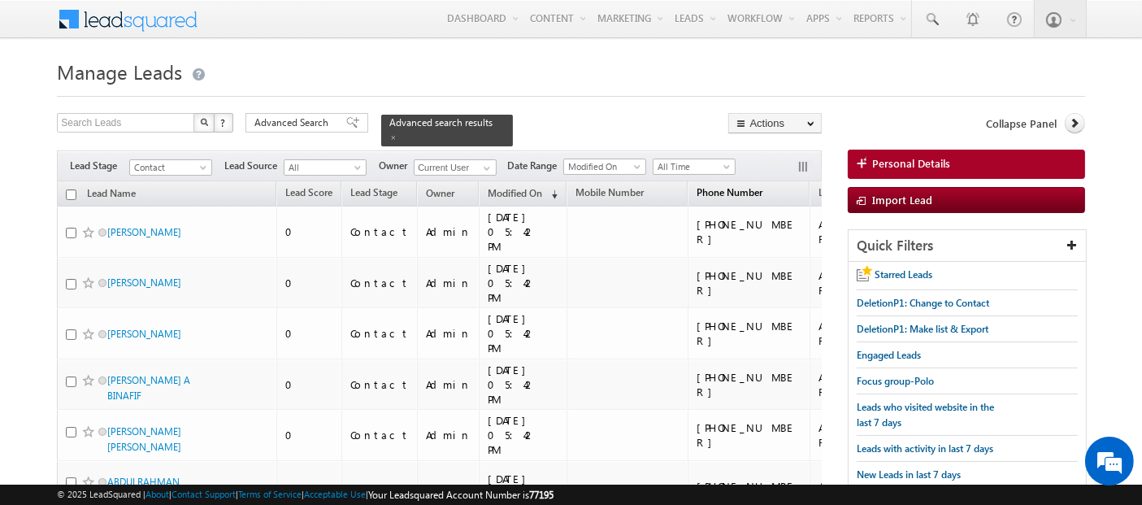
click at [696, 186] on span "Phone Number" at bounding box center [729, 192] width 66 height 12
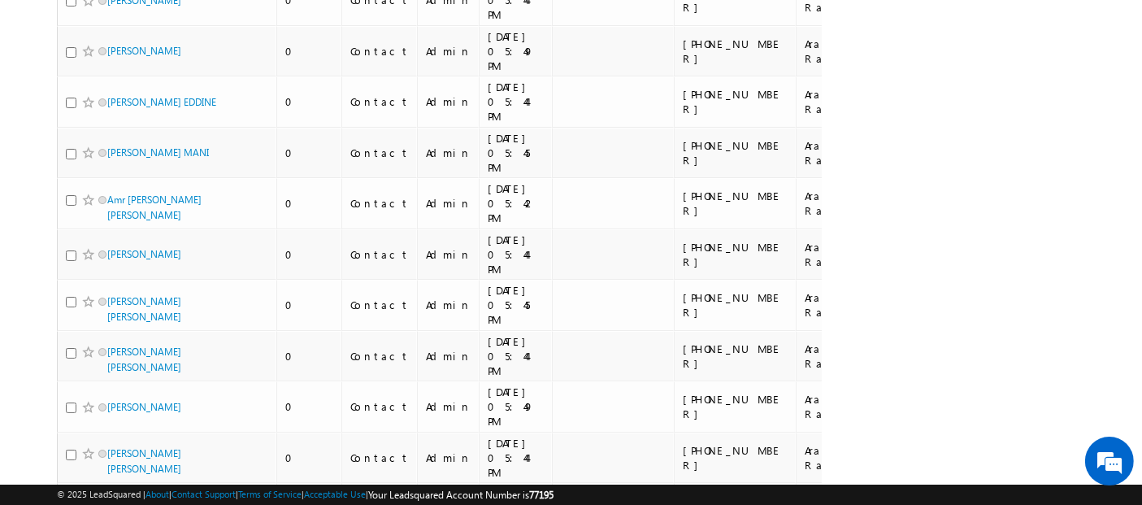
scroll to position [6004, 0]
checkbox input "true"
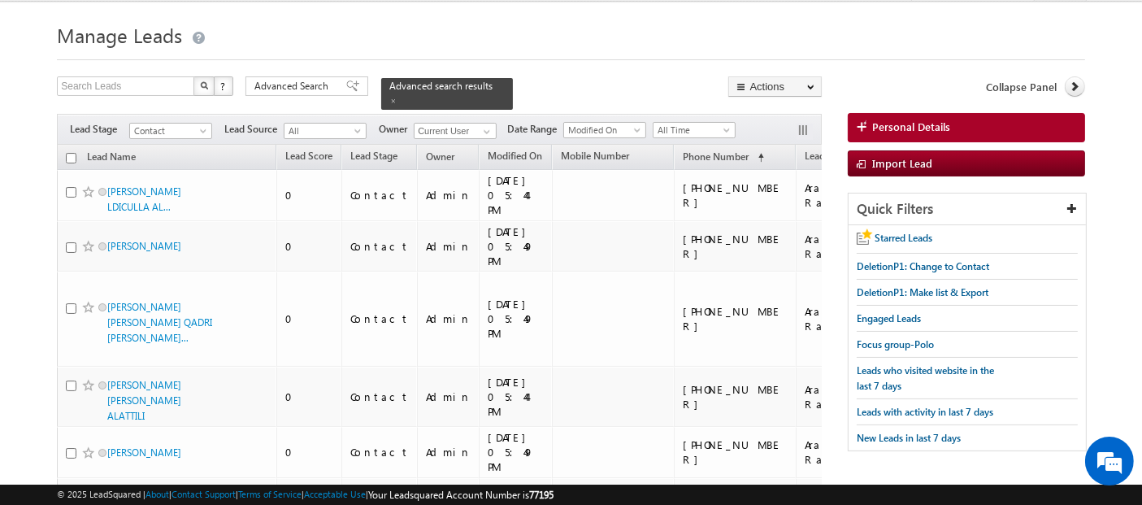
scroll to position [0, 0]
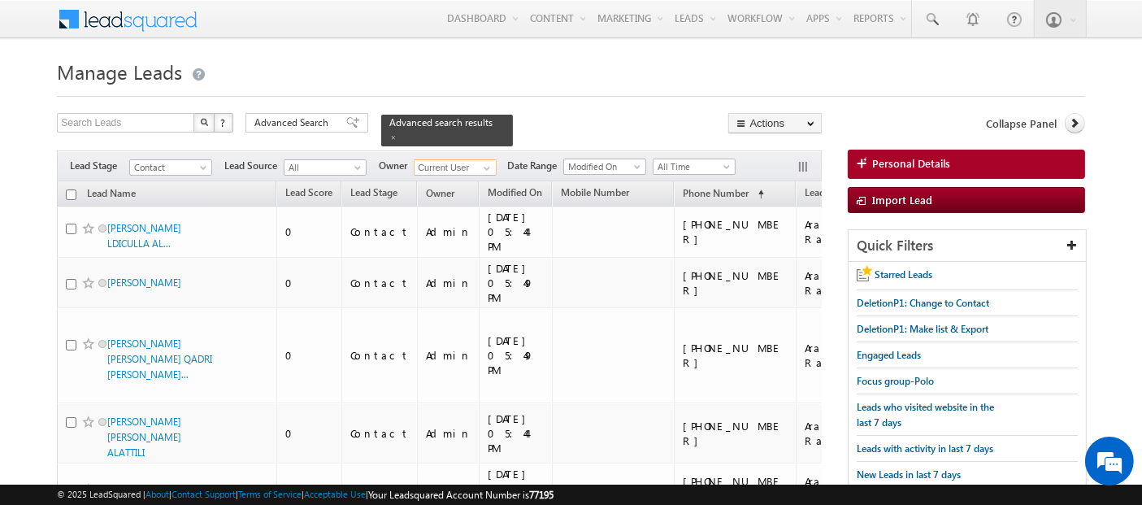
click at [455, 159] on input "Current User" at bounding box center [455, 167] width 83 height 16
type input "pras"
click at [605, 93] on div at bounding box center [571, 91] width 1028 height 11
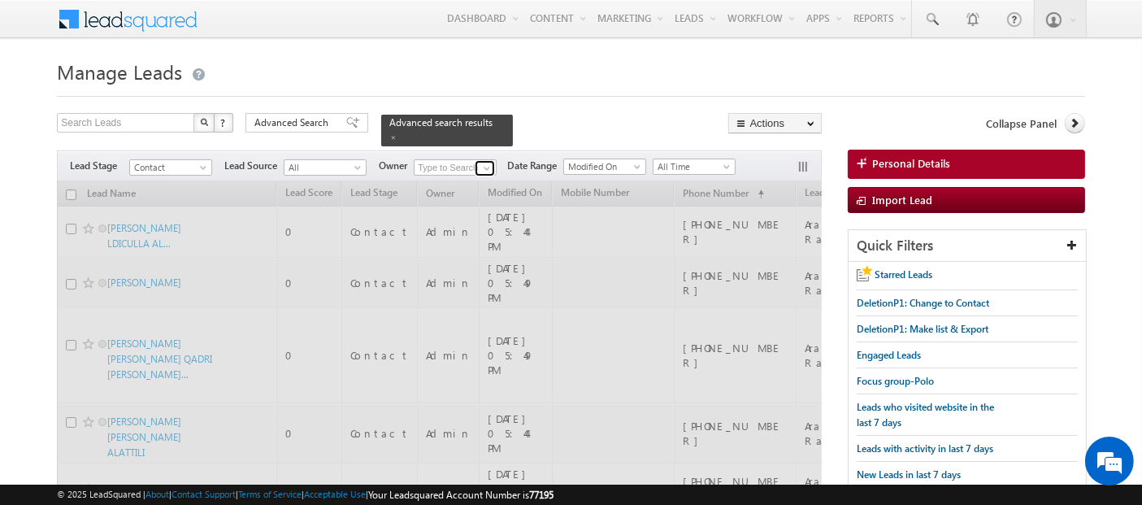
click at [489, 162] on span at bounding box center [486, 168] width 13 height 13
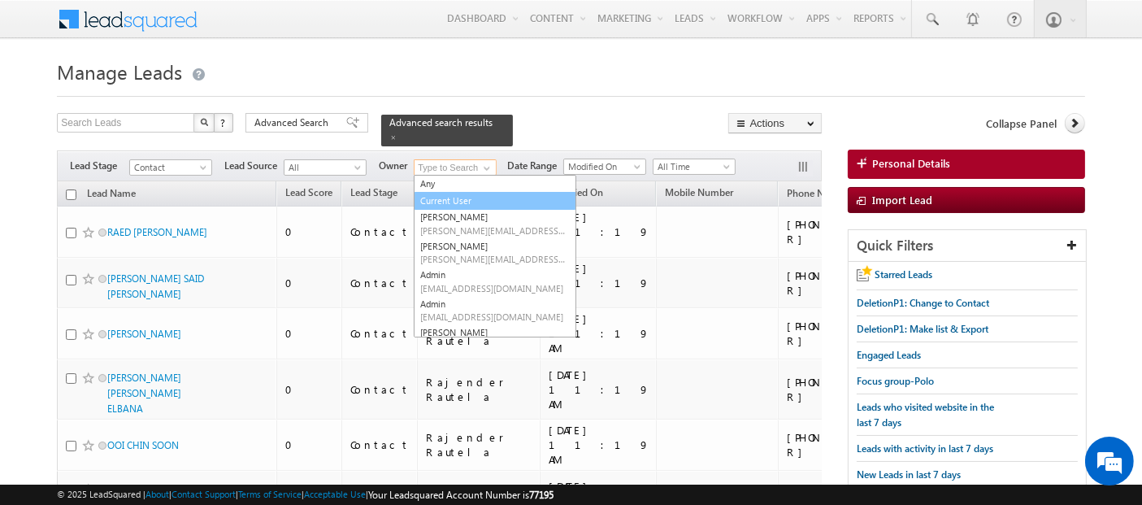
click at [445, 193] on link "Current User" at bounding box center [495, 201] width 163 height 19
type input "Current User"
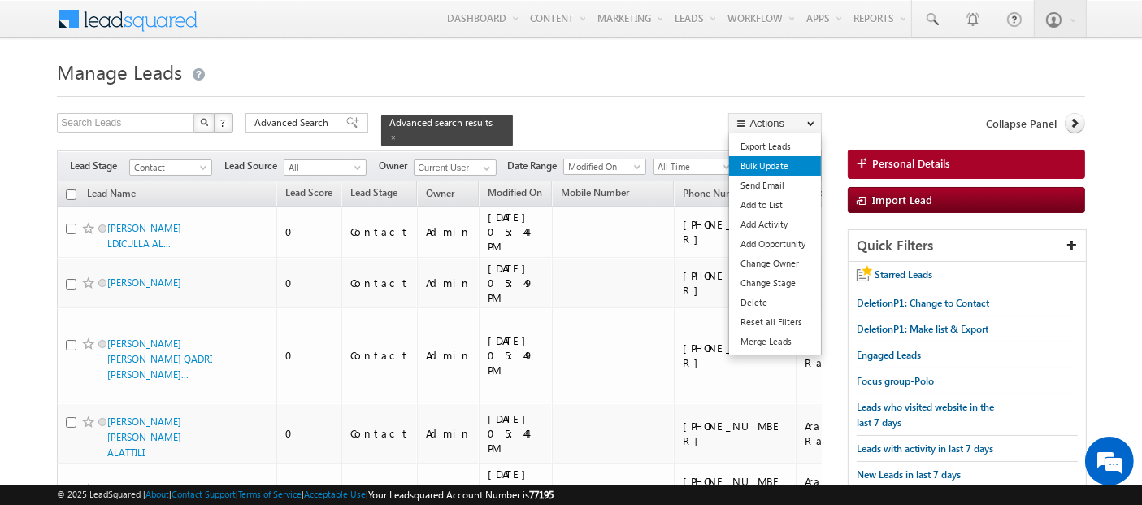
click at [767, 168] on link "Bulk Update" at bounding box center [775, 166] width 92 height 20
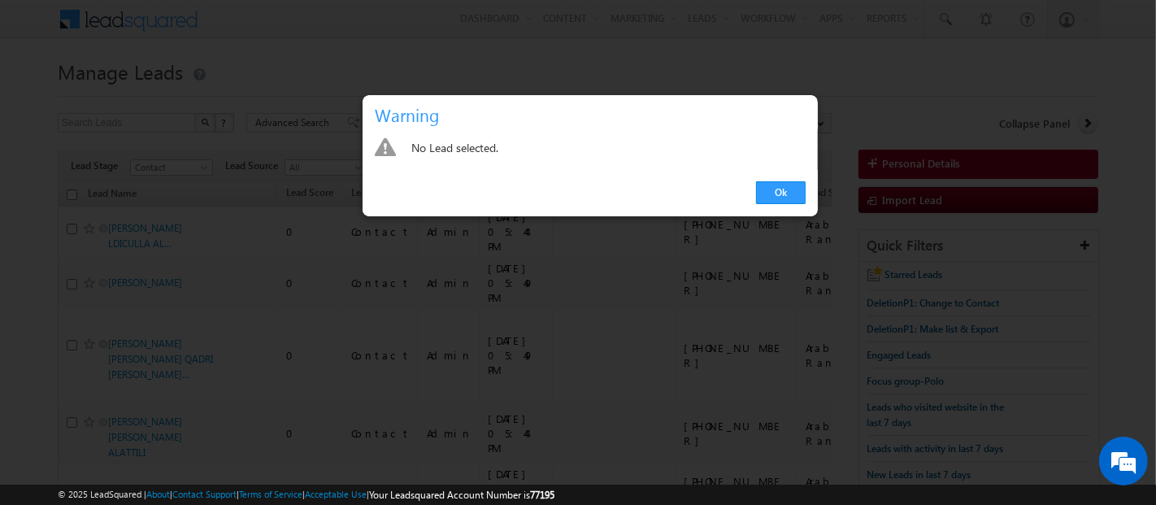
click at [778, 196] on link "Ok" at bounding box center [781, 192] width 50 height 23
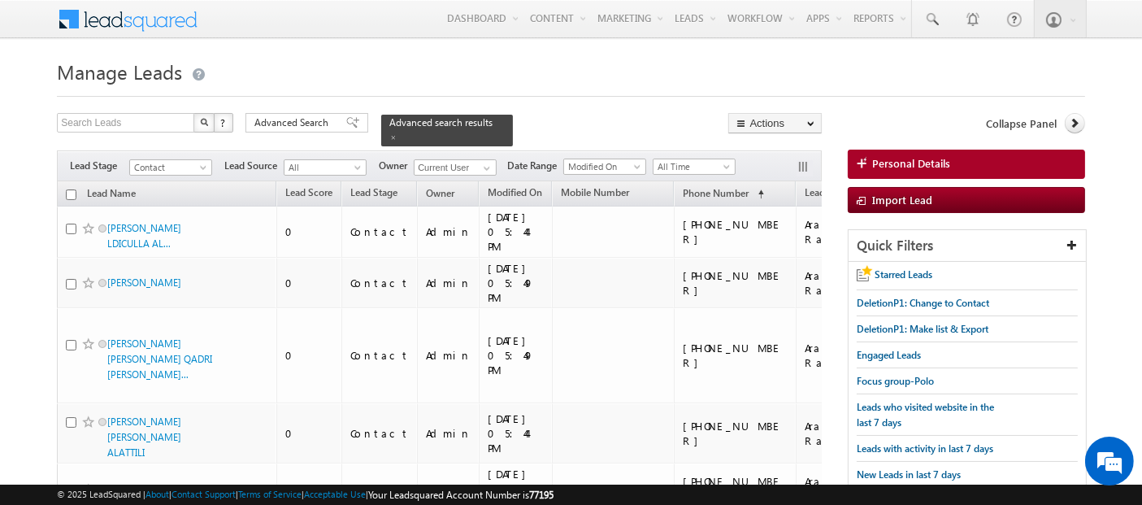
click at [72, 189] on input "checkbox" at bounding box center [71, 194] width 11 height 11
checkbox input "true"
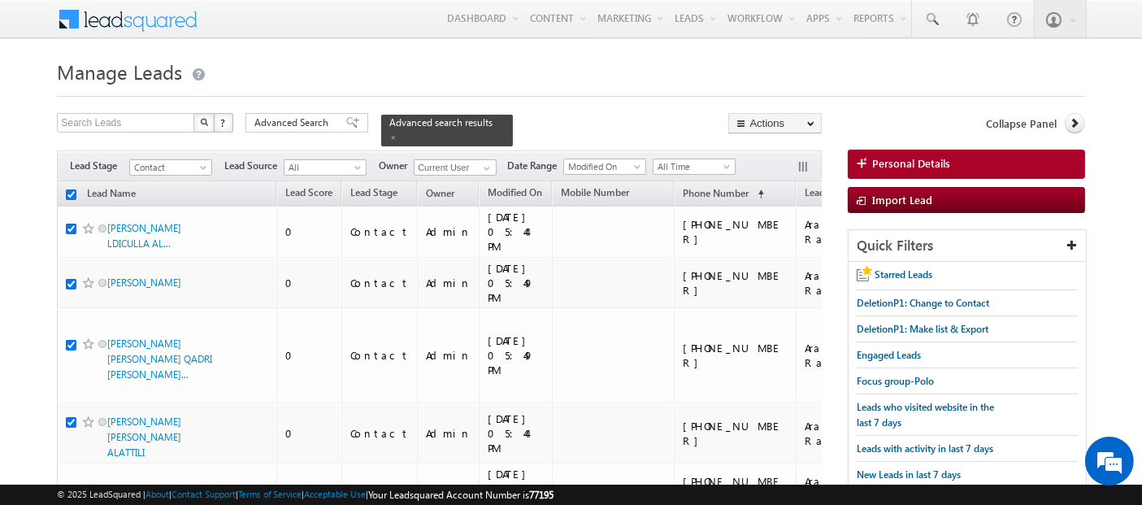
checkbox input "true"
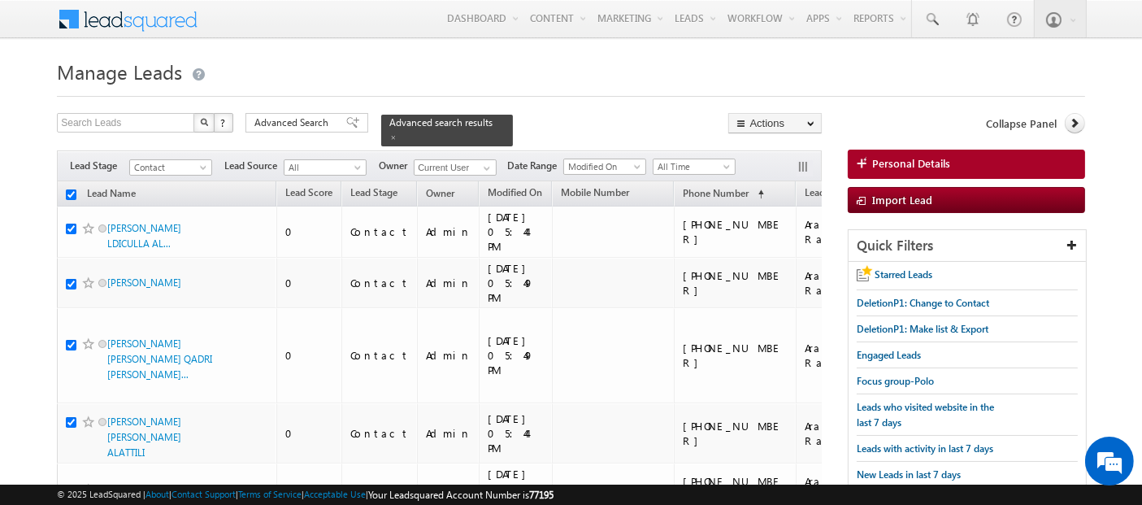
checkbox input "true"
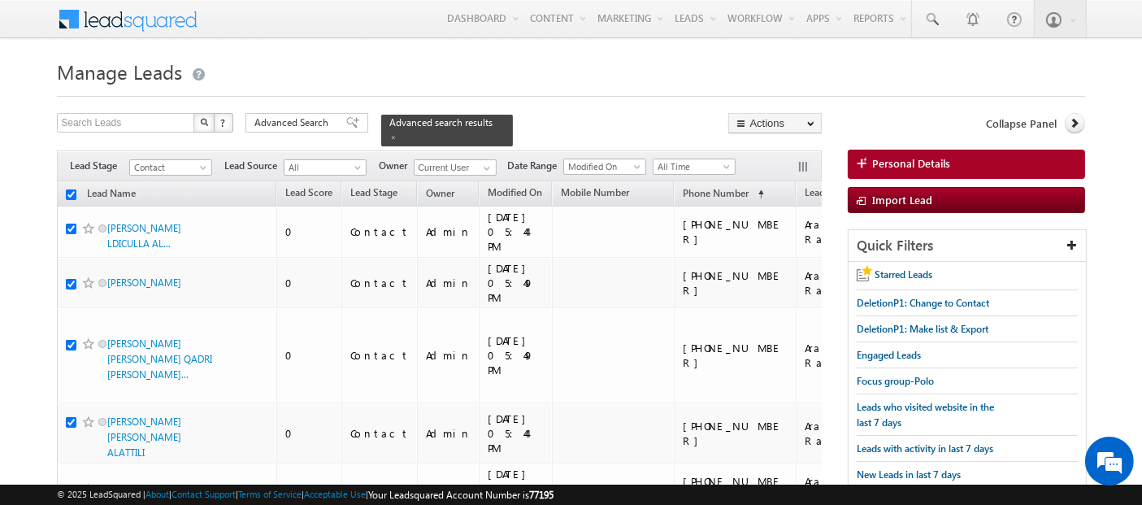
checkbox input "true"
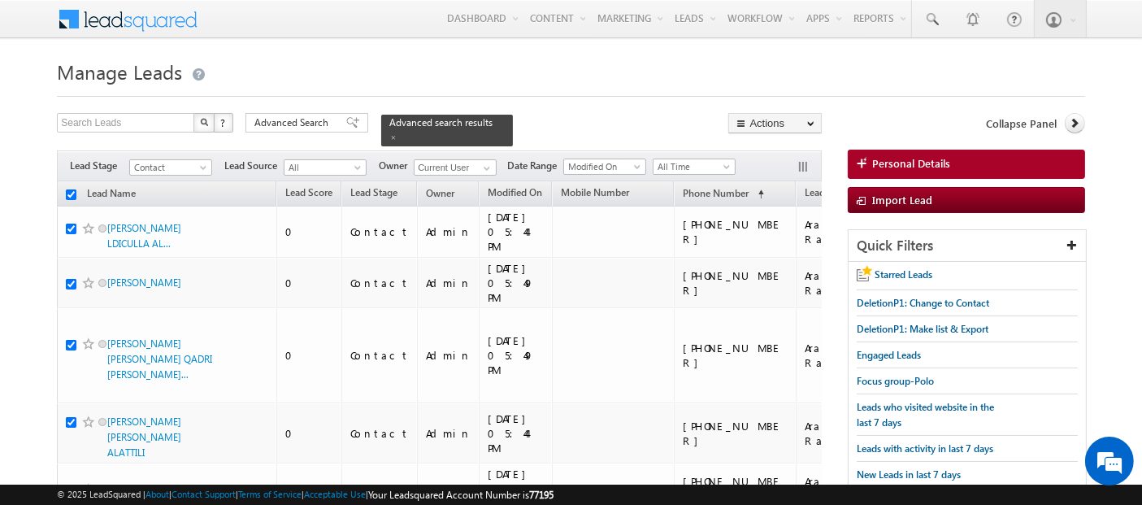
checkbox input "true"
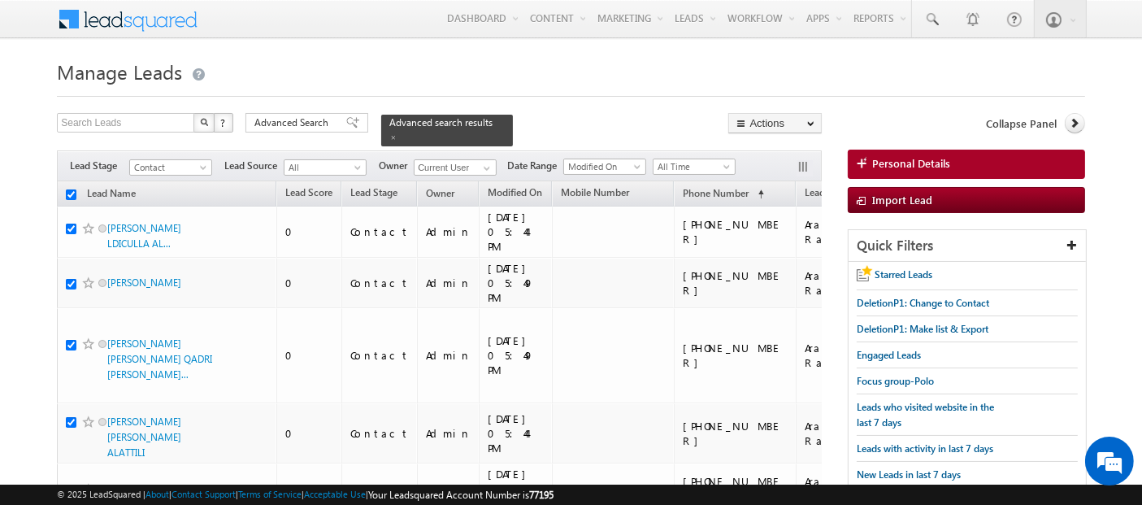
checkbox input "true"
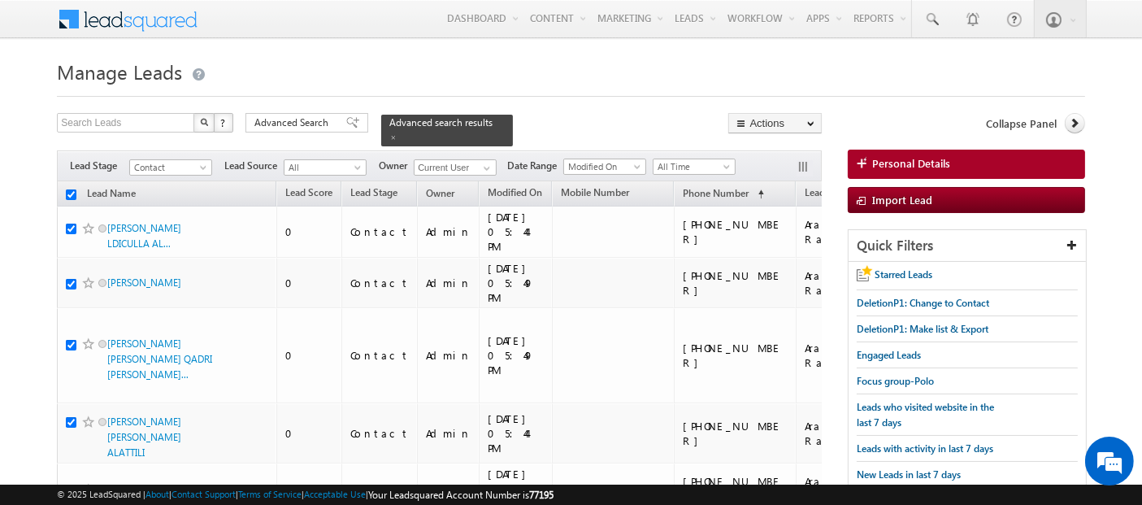
checkbox input "true"
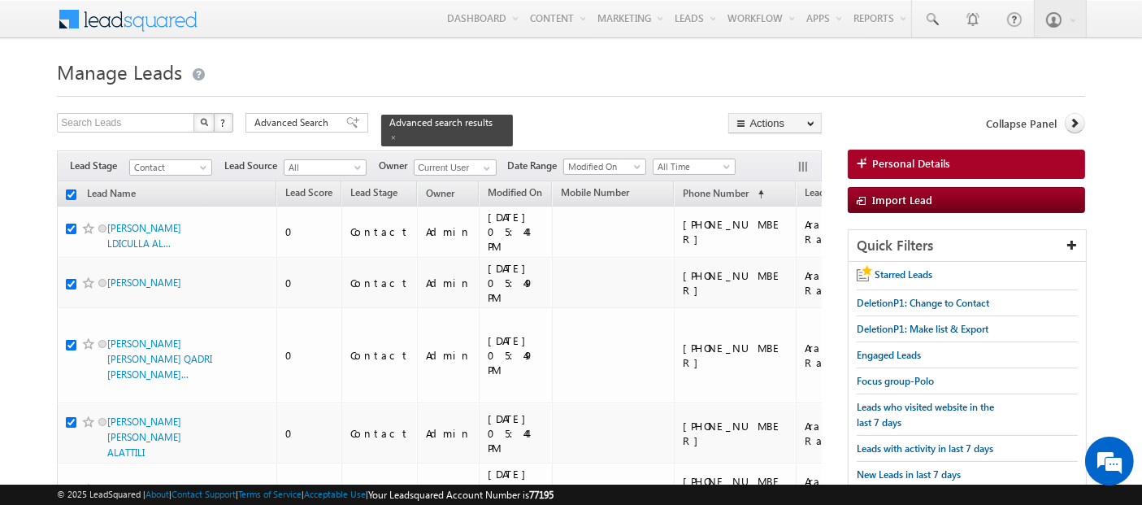
checkbox input "true"
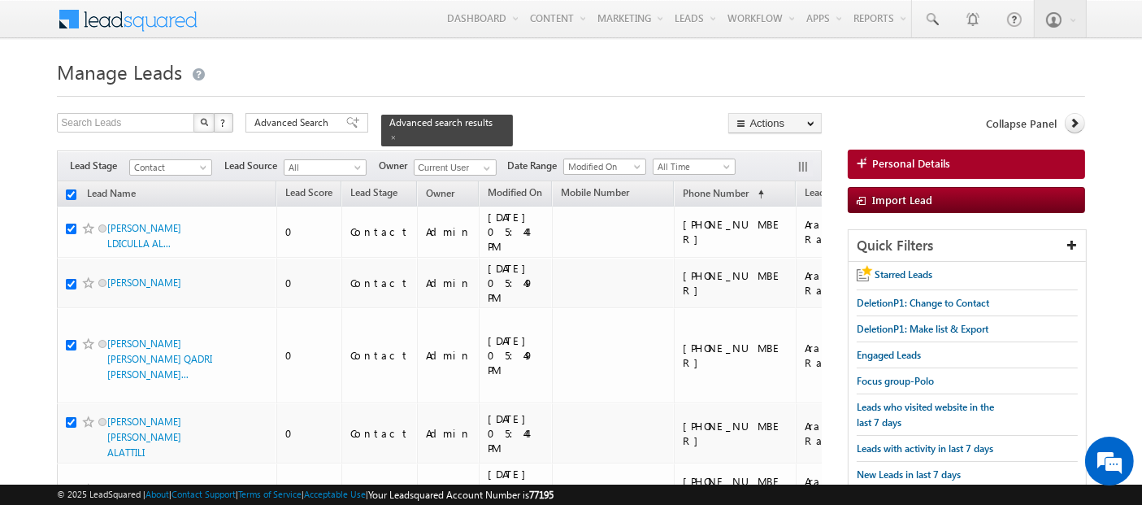
checkbox input "true"
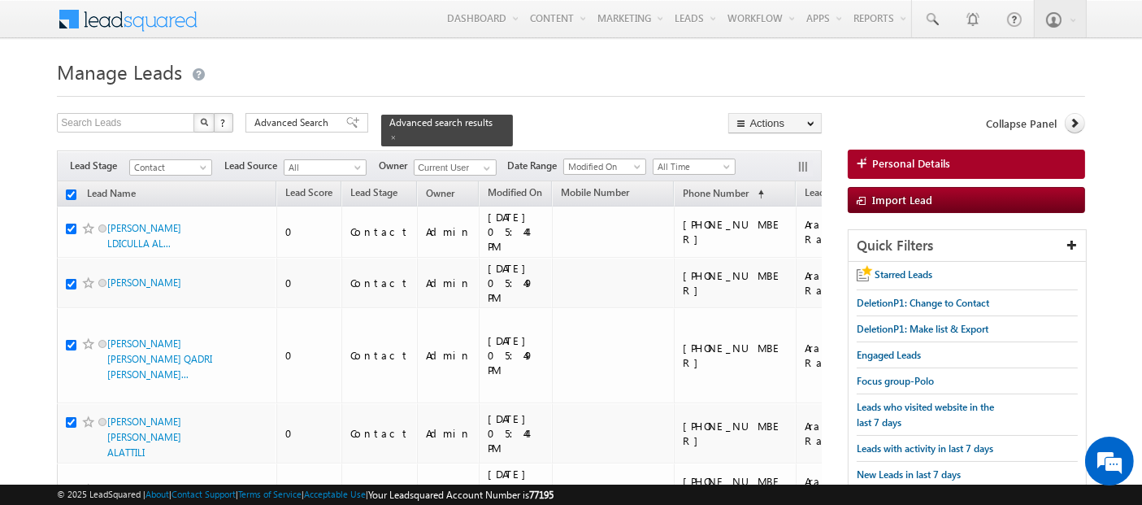
checkbox input "true"
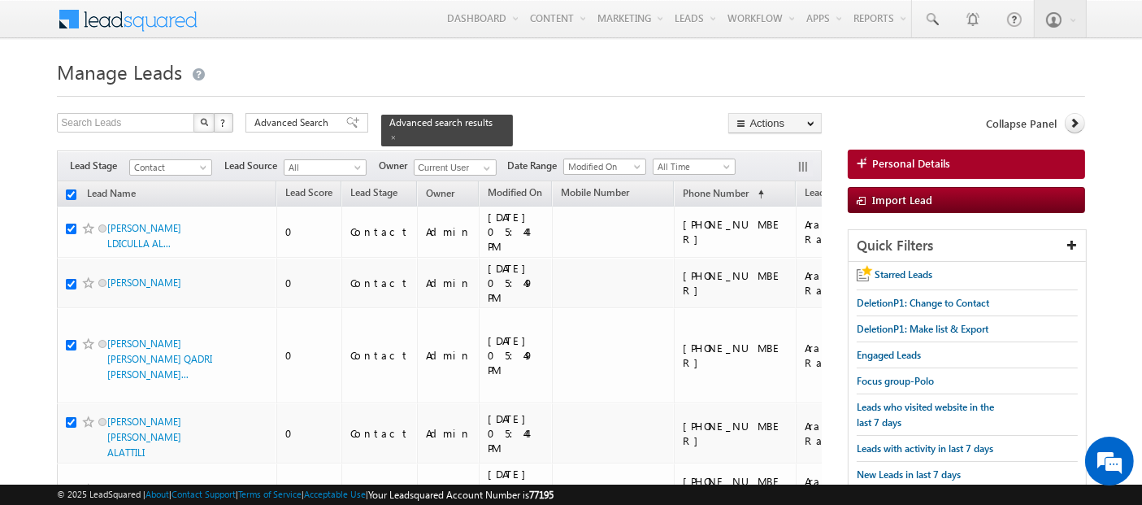
checkbox input "true"
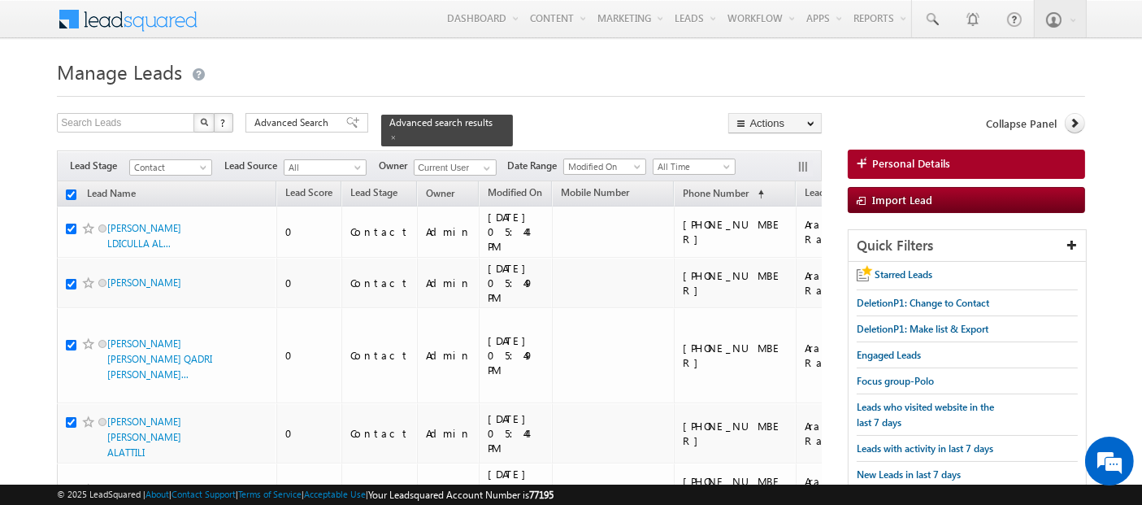
checkbox input "true"
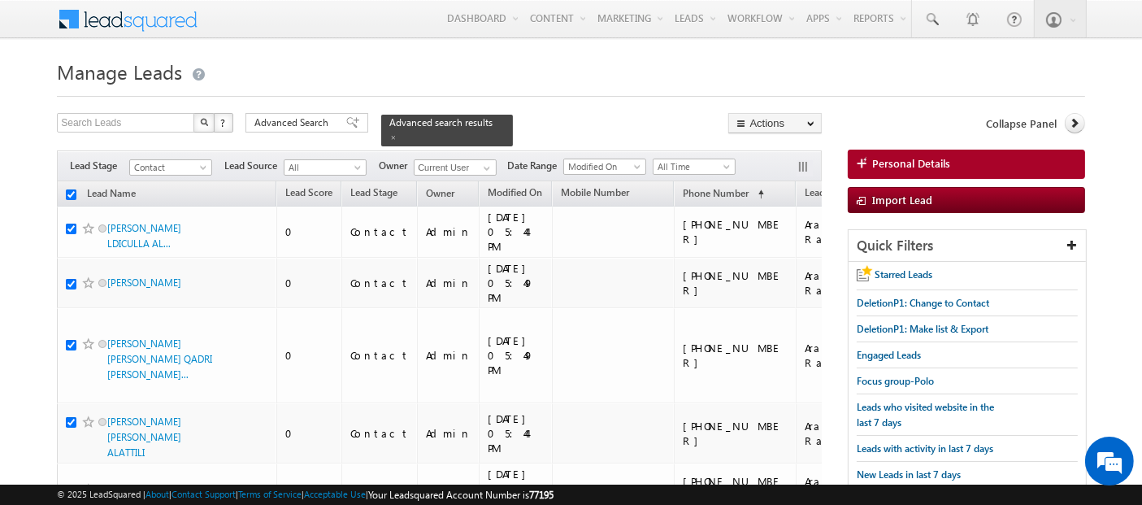
checkbox input "true"
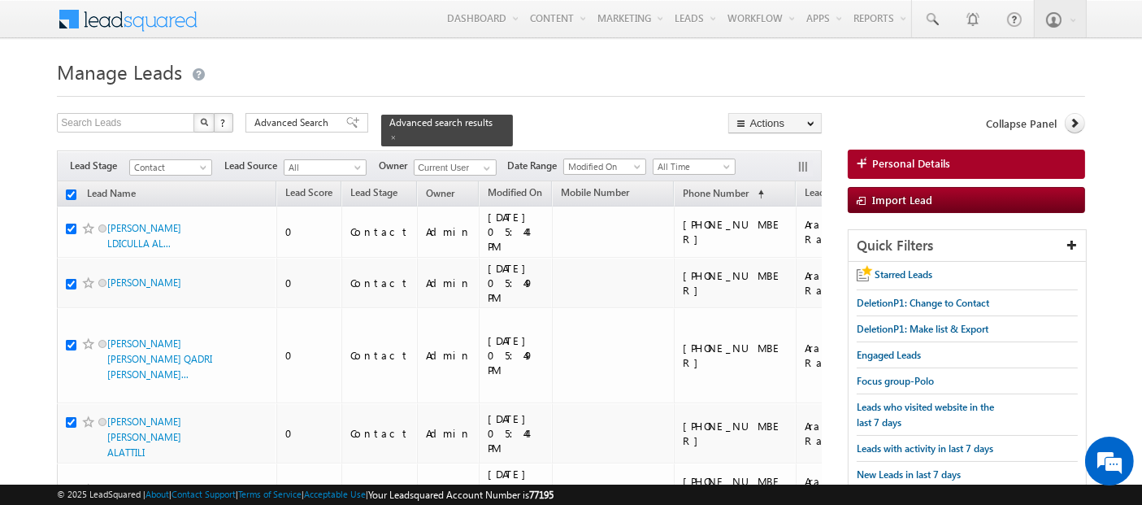
checkbox input "true"
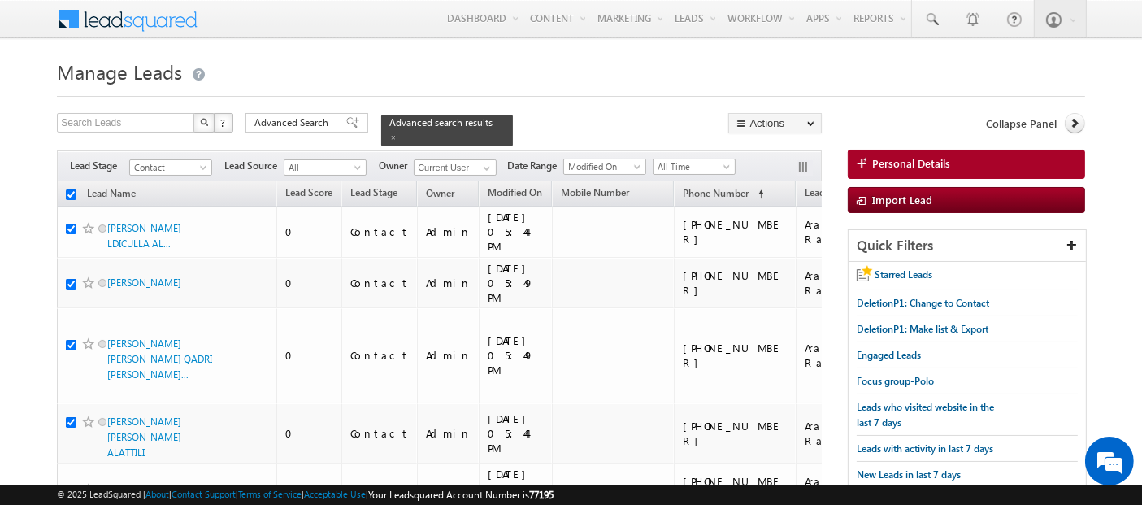
checkbox input "true"
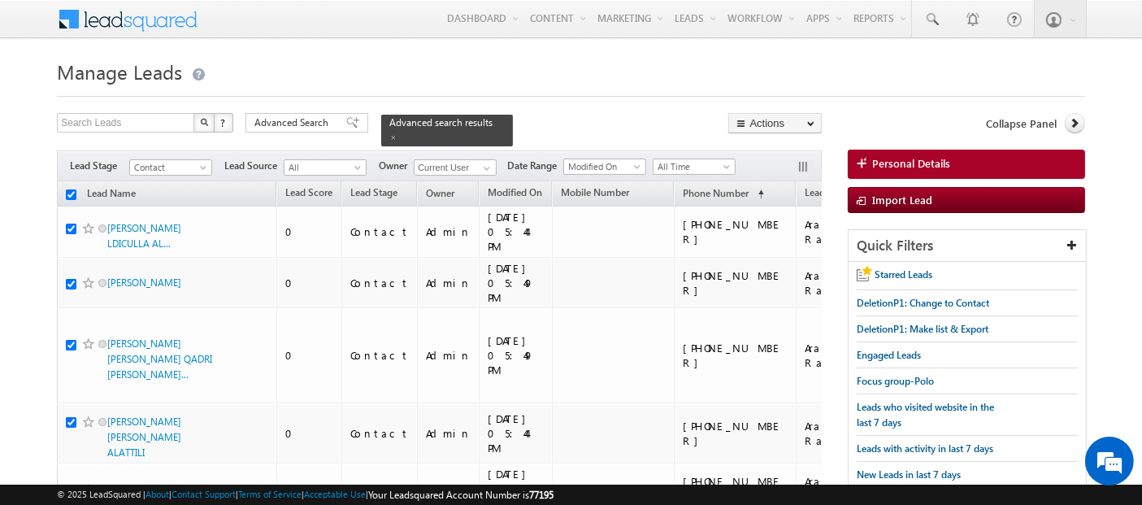
checkbox input "true"
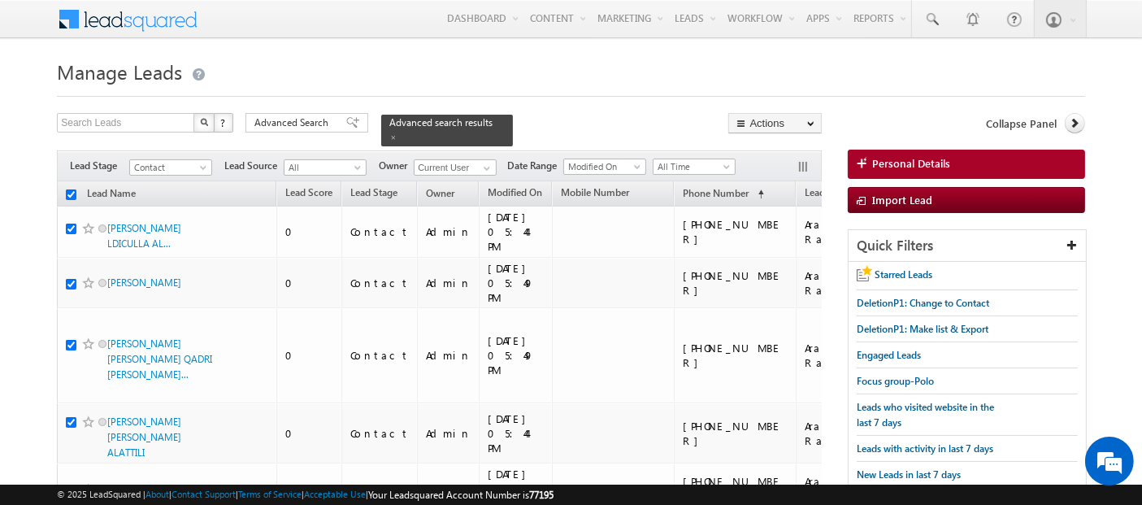
checkbox input "true"
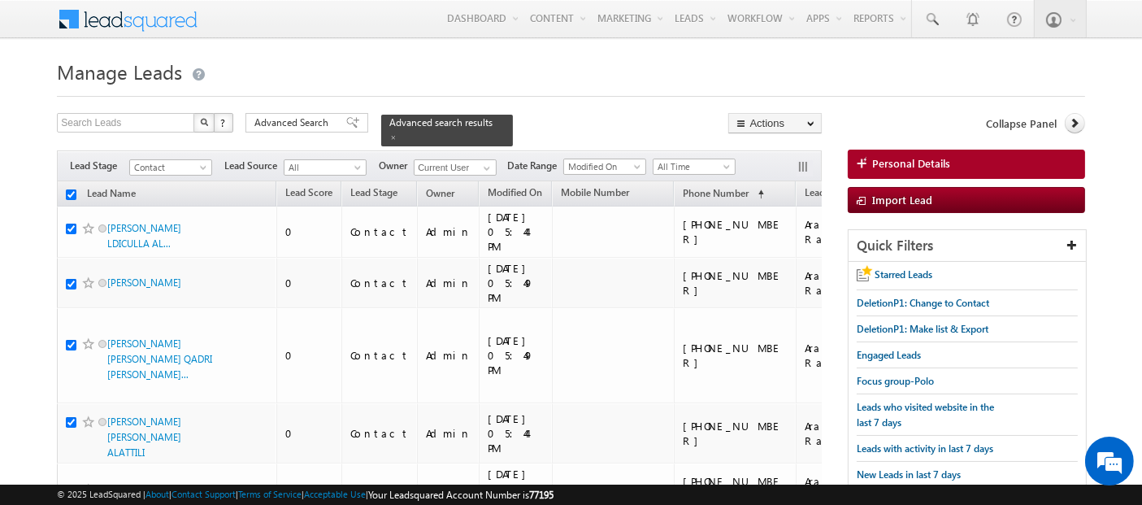
checkbox input "true"
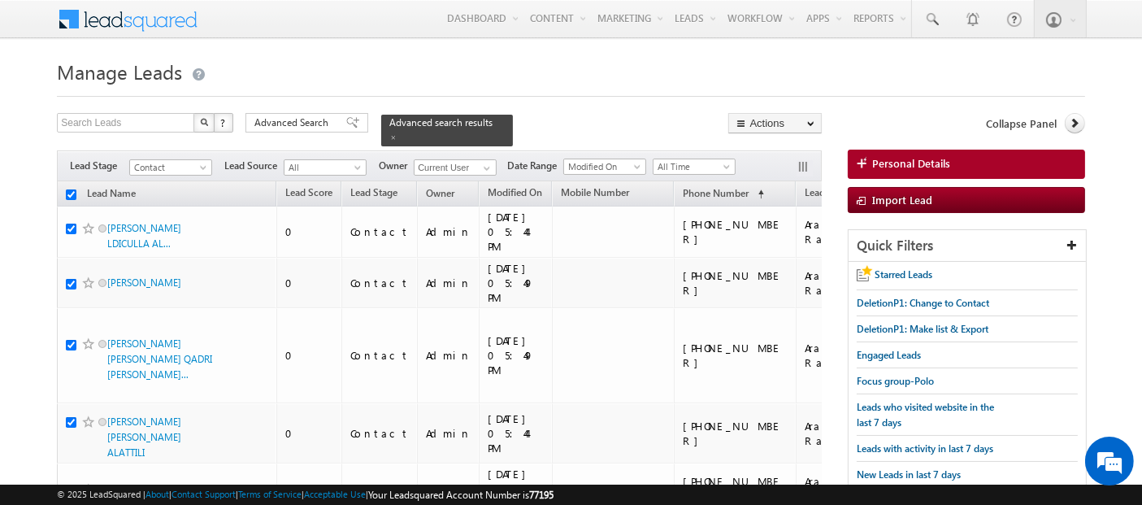
checkbox input "true"
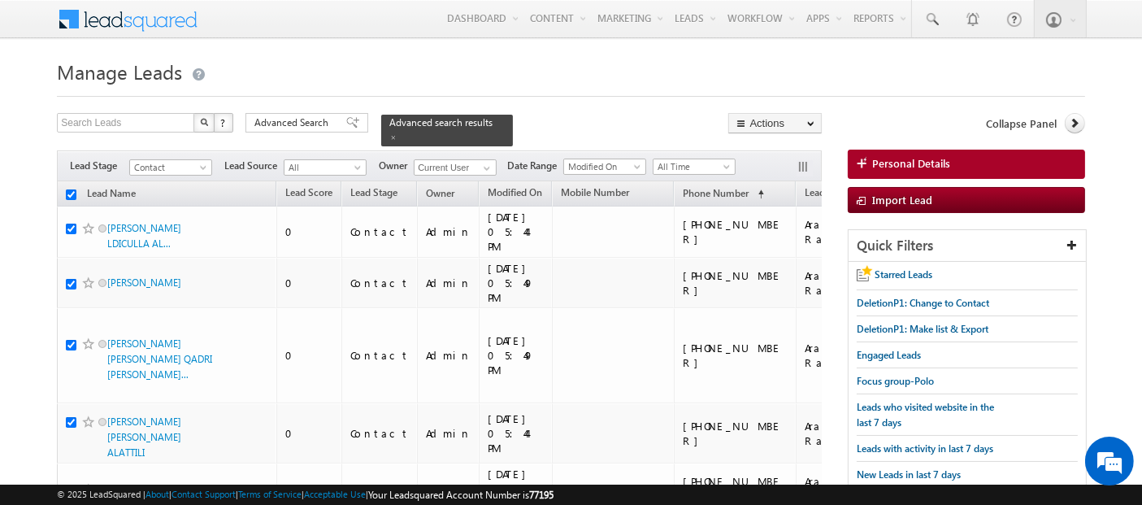
checkbox input "true"
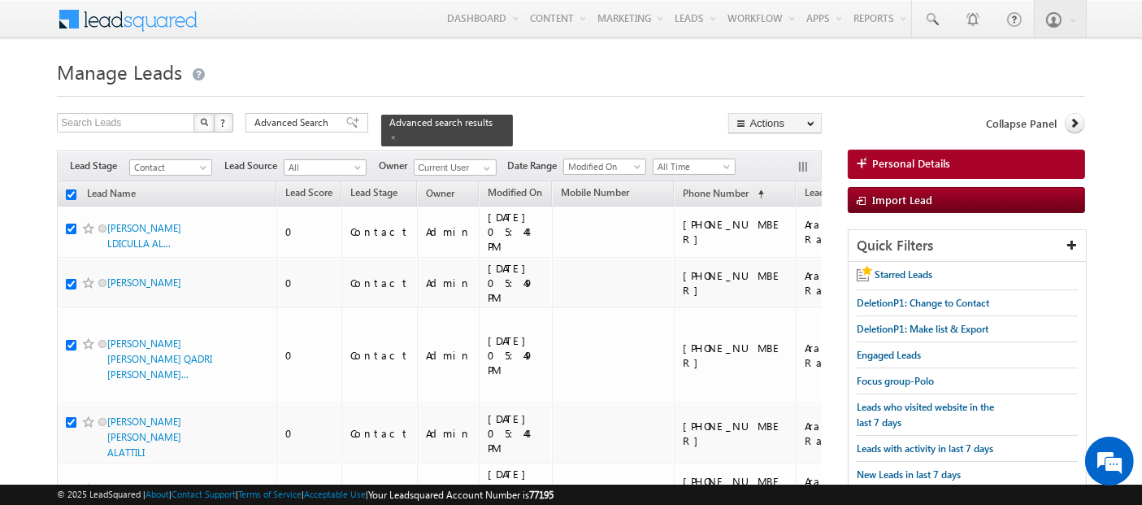
checkbox input "true"
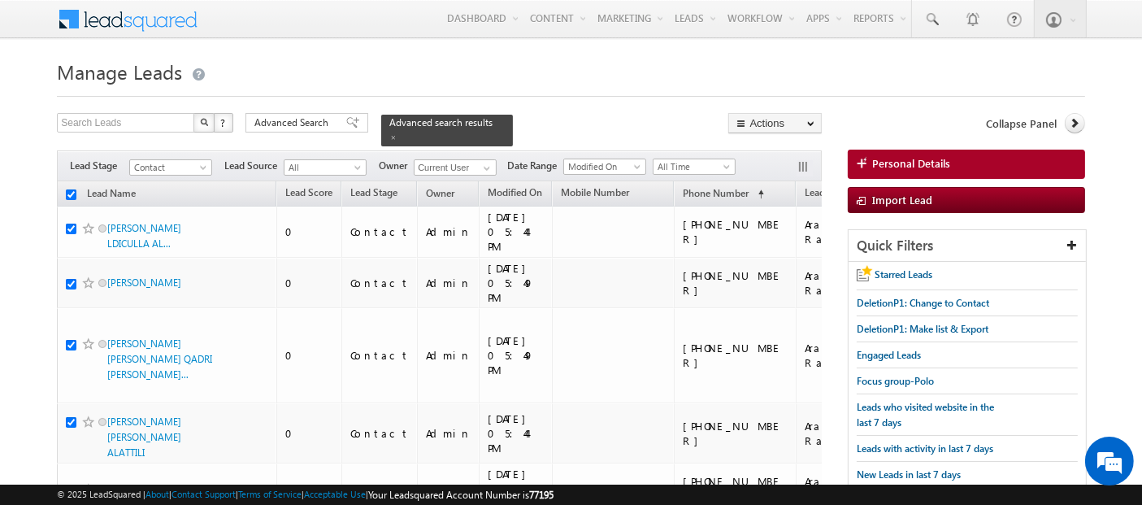
checkbox input "true"
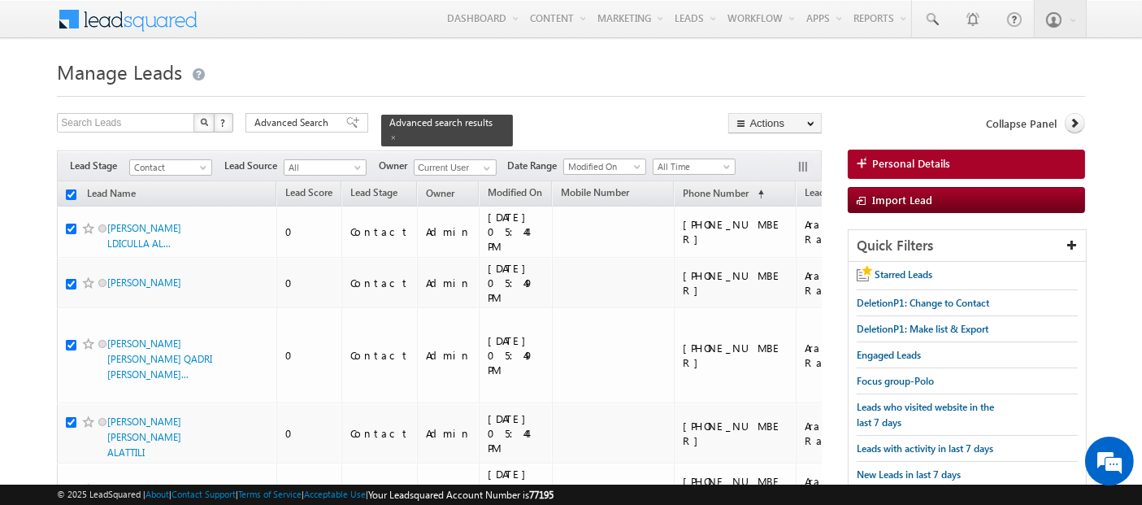
checkbox input "true"
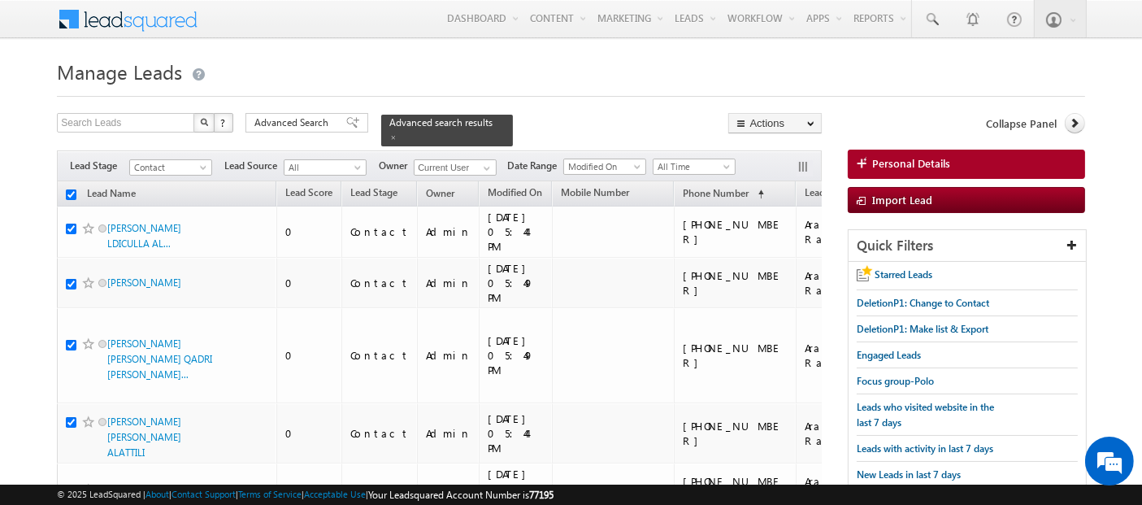
checkbox input "true"
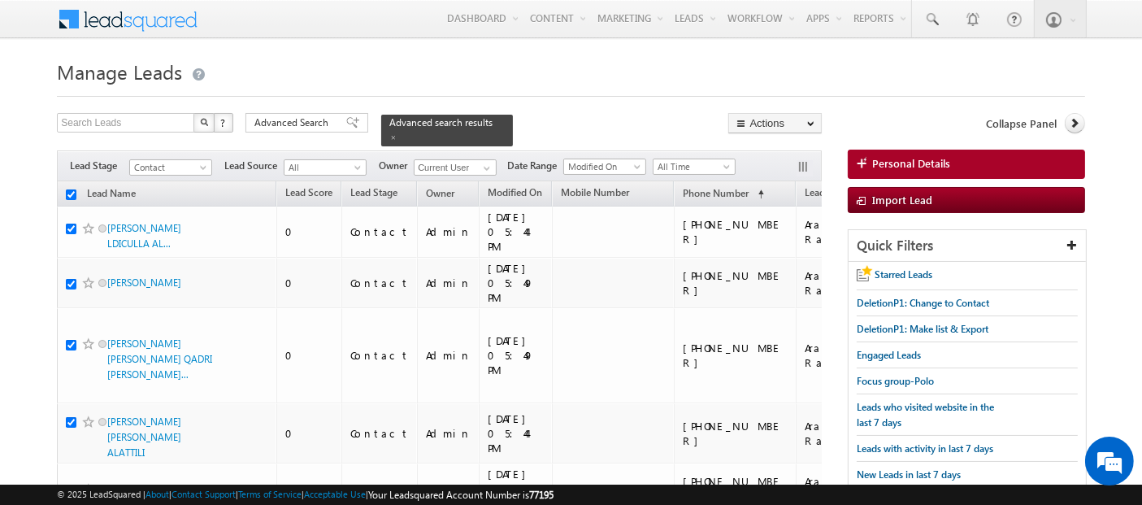
checkbox input "true"
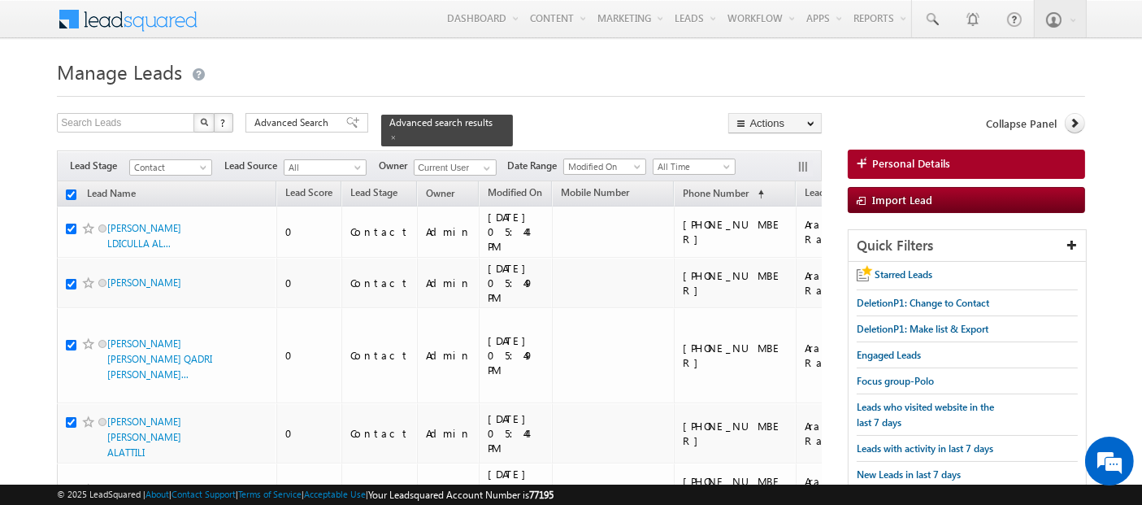
checkbox input "true"
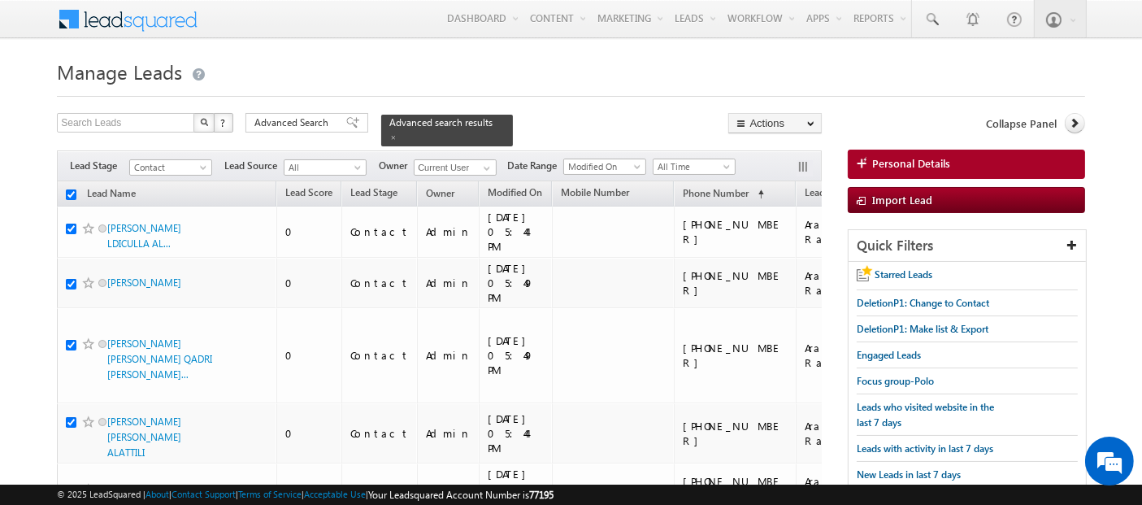
checkbox input "true"
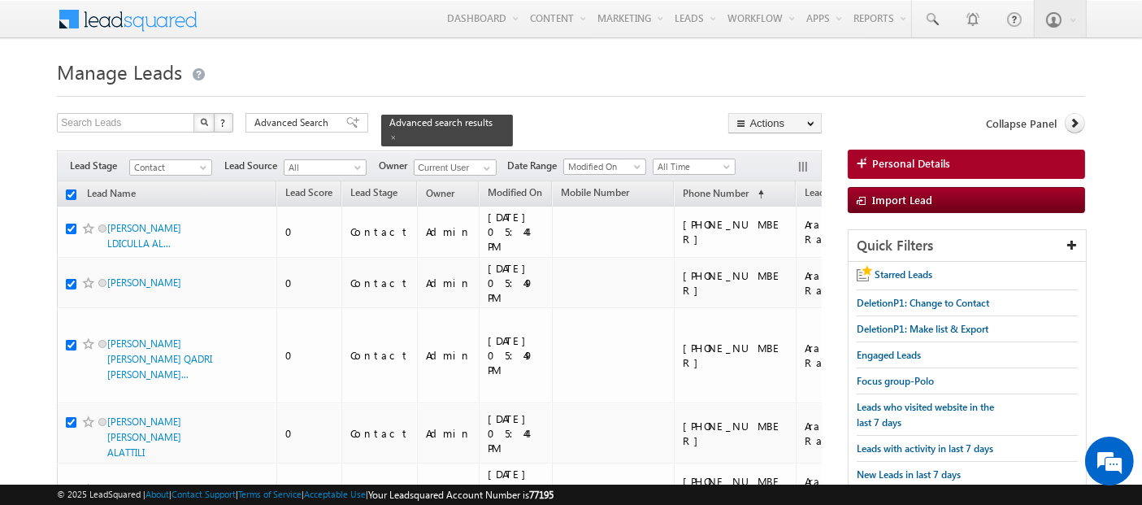
checkbox input "true"
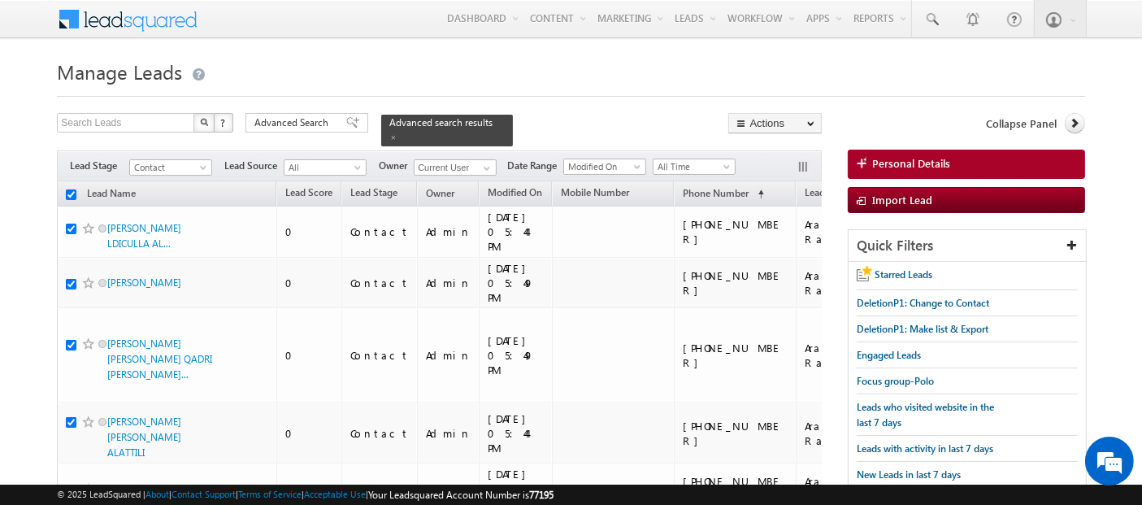
checkbox input "true"
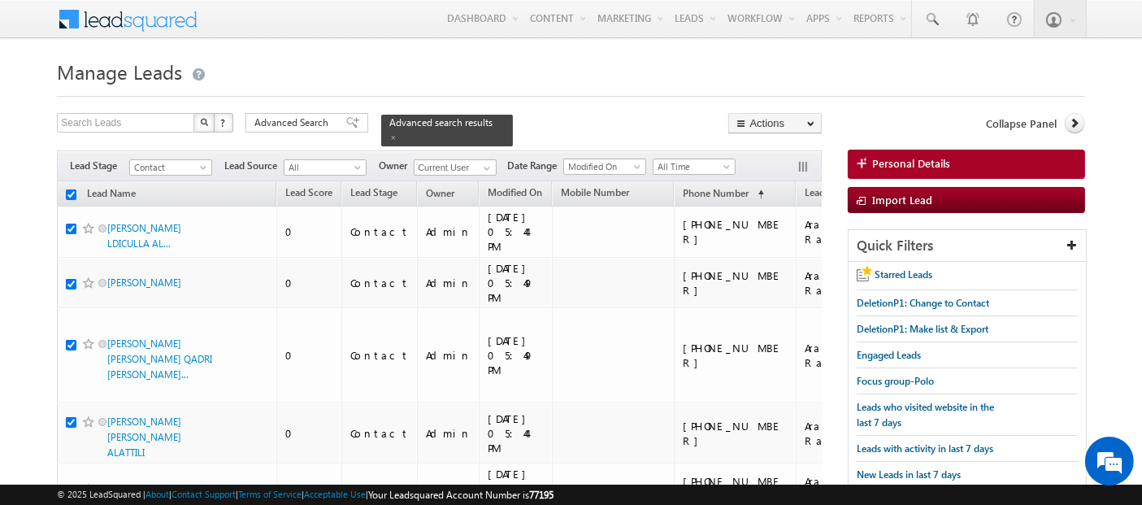
checkbox input "true"
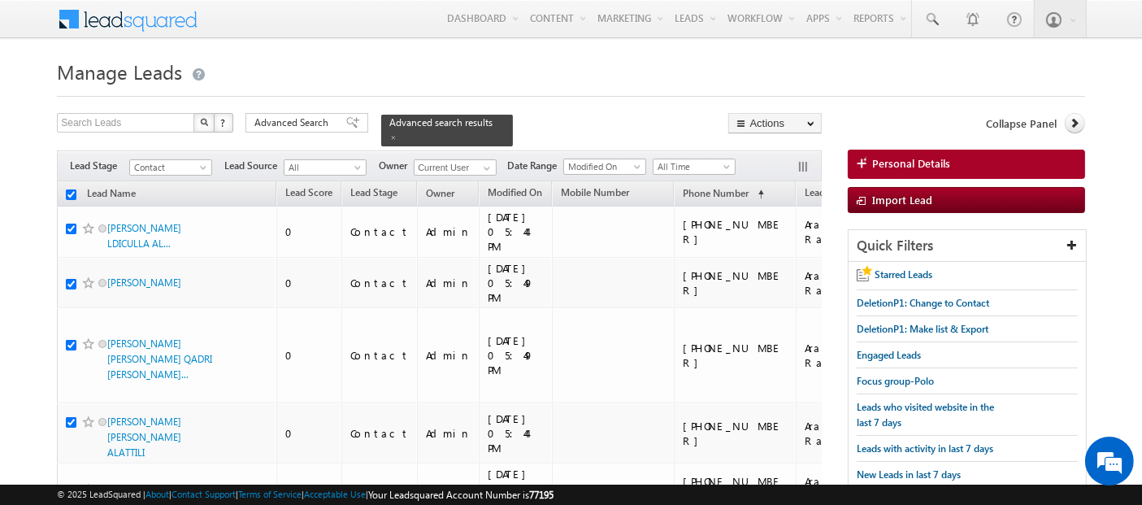
checkbox input "true"
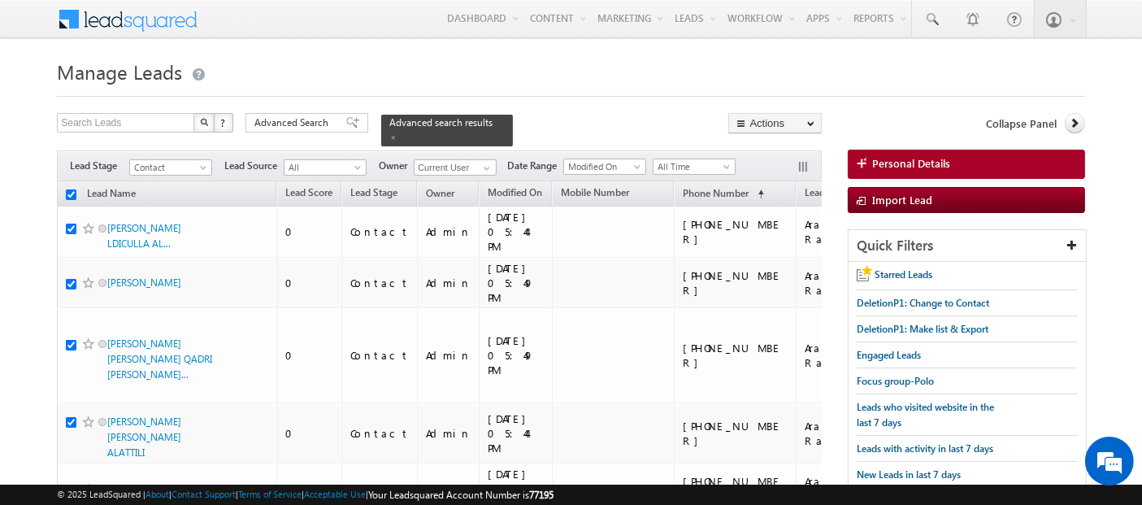
checkbox input "true"
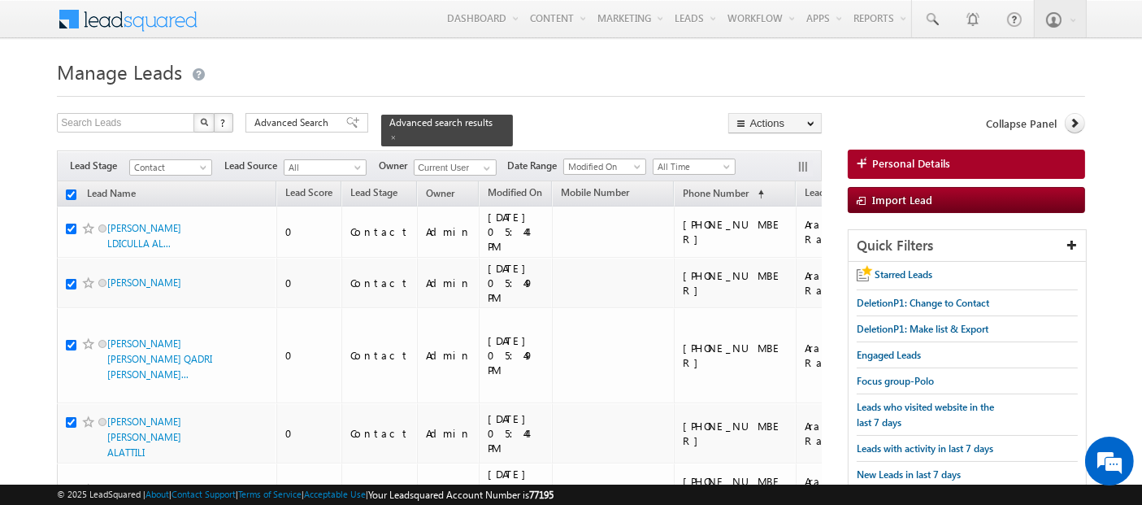
checkbox input "true"
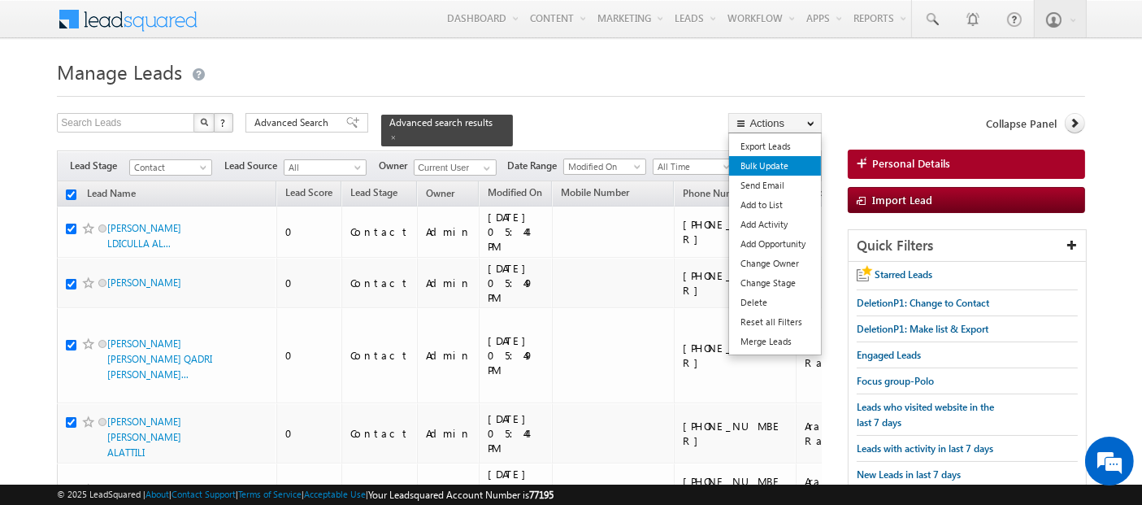
click at [780, 168] on link "Bulk Update" at bounding box center [775, 166] width 92 height 20
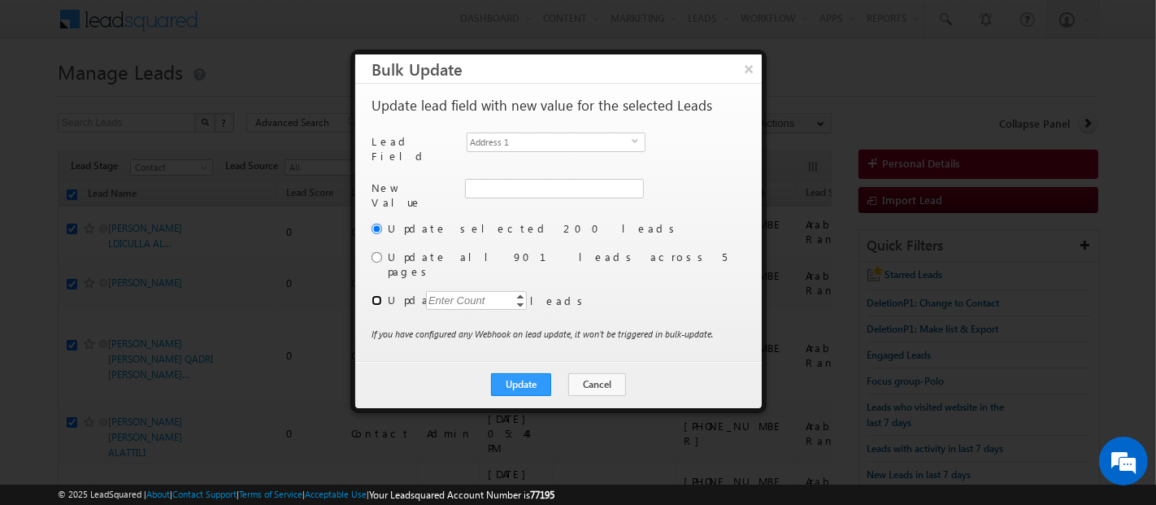
click at [375, 295] on input "radio" at bounding box center [376, 300] width 11 height 11
click at [462, 291] on div "Enter Count" at bounding box center [457, 300] width 62 height 19
click at [536, 133] on span "Address 1" at bounding box center [549, 142] width 164 height 18
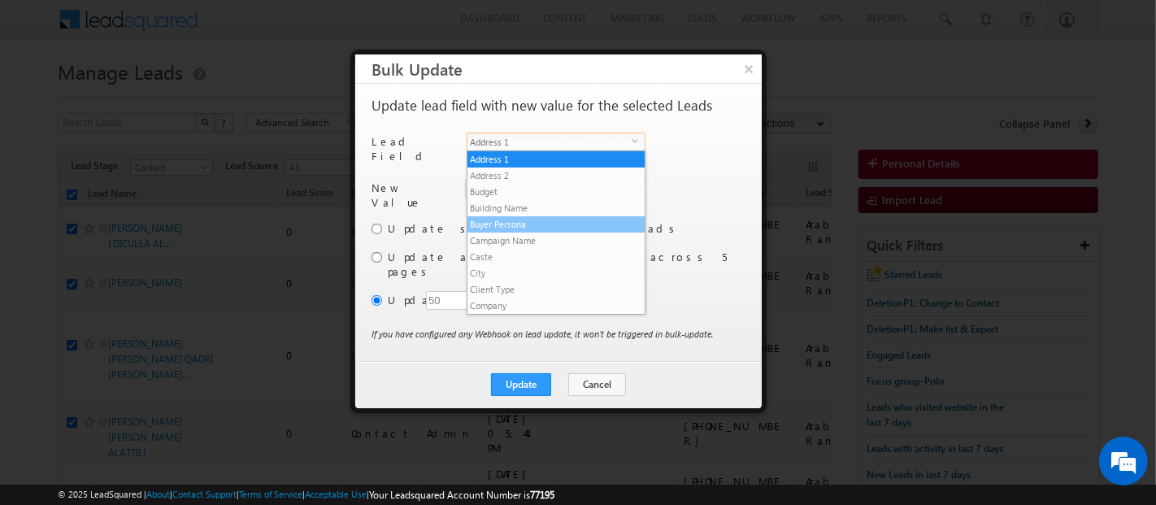
scroll to position [618, 0]
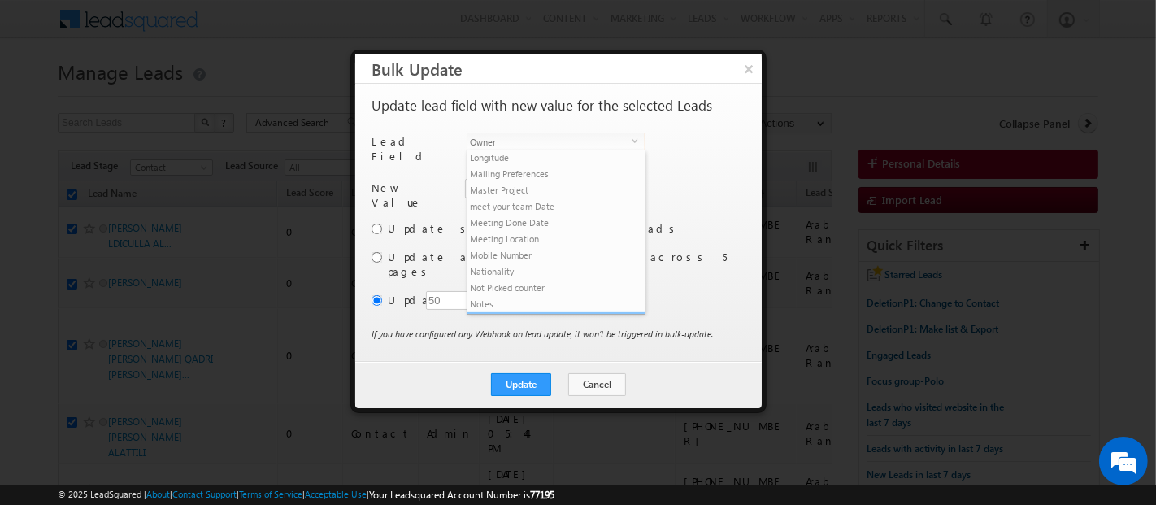
click at [518, 312] on li "Owner" at bounding box center [555, 320] width 177 height 16
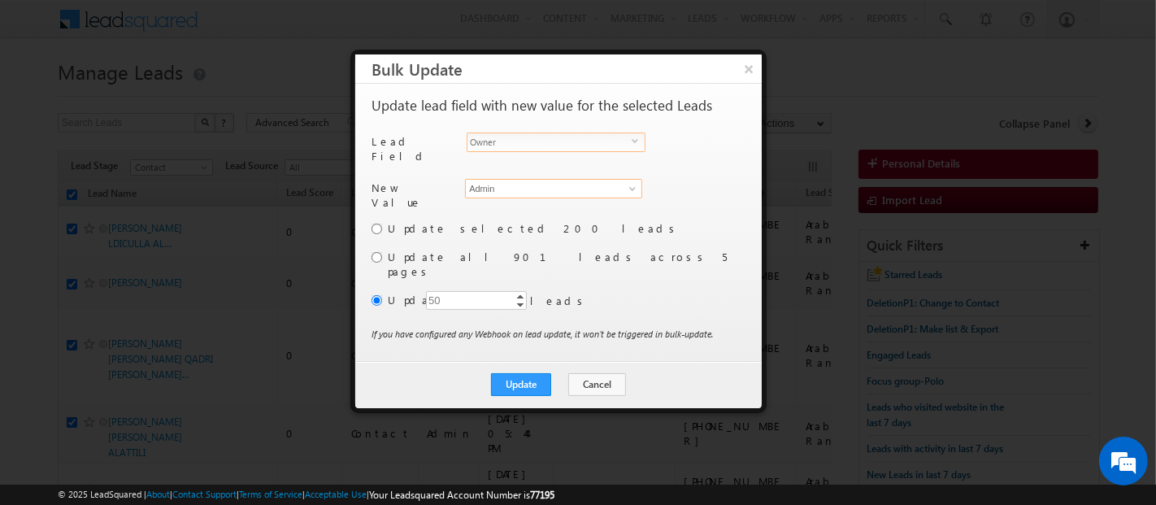
click at [494, 189] on input "Admin" at bounding box center [553, 189] width 177 height 20
click at [527, 213] on span "[EMAIL_ADDRESS][DOMAIN_NAME]" at bounding box center [544, 219] width 146 height 12
click at [656, 189] on div "New Value Owner * Admin Admin Anuj Upadhyay Basila Tp Prashant Nayak Reports Sh…" at bounding box center [556, 199] width 371 height 41
click at [527, 373] on button "Update" at bounding box center [521, 384] width 60 height 23
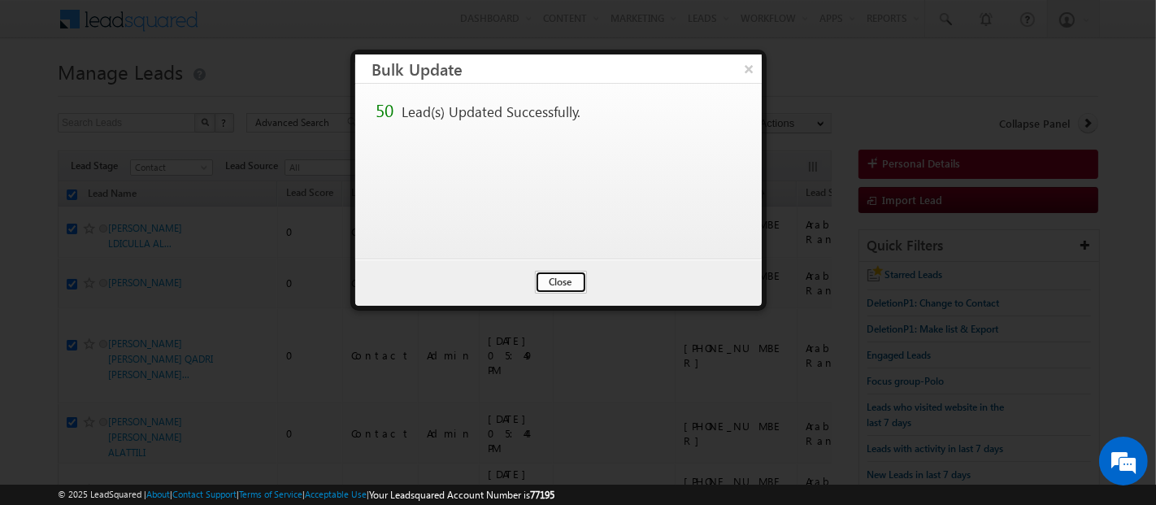
click at [571, 289] on button "Close" at bounding box center [561, 282] width 52 height 23
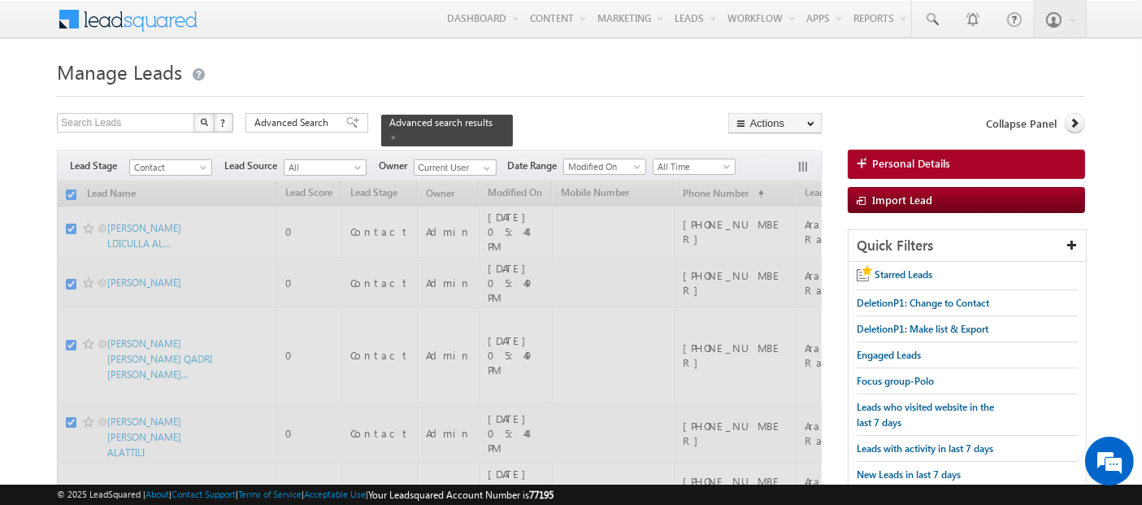
click at [289, 124] on span "Advanced Search" at bounding box center [293, 122] width 79 height 15
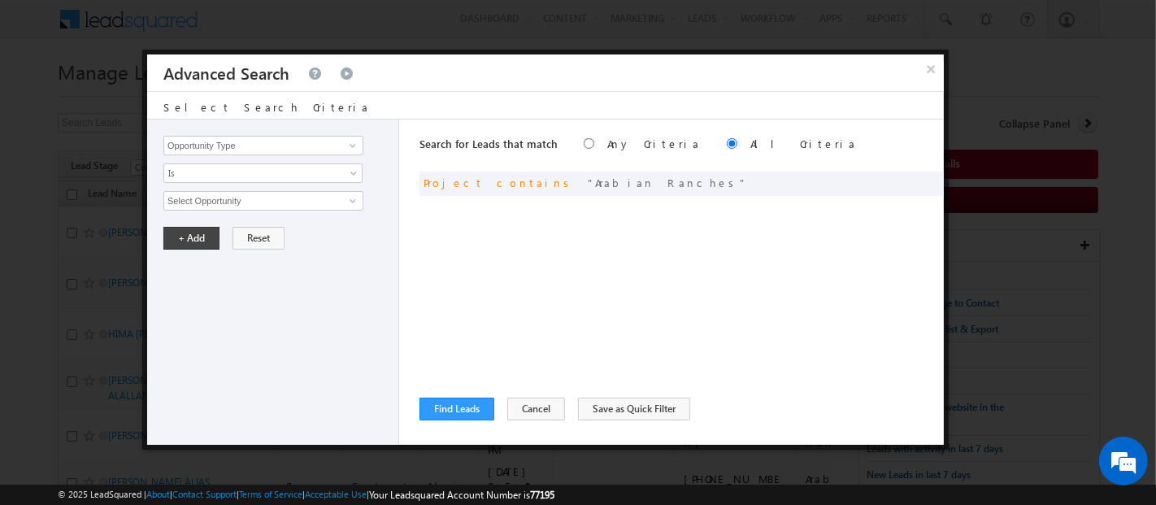
click at [912, 172] on div "Edit" at bounding box center [916, 156] width 59 height 34
click at [900, 180] on span at bounding box center [905, 181] width 11 height 11
drag, startPoint x: 283, startPoint y: 196, endPoint x: 23, endPoint y: 215, distance: 260.7
click at [180, 237] on button "+ Add" at bounding box center [191, 238] width 56 height 23
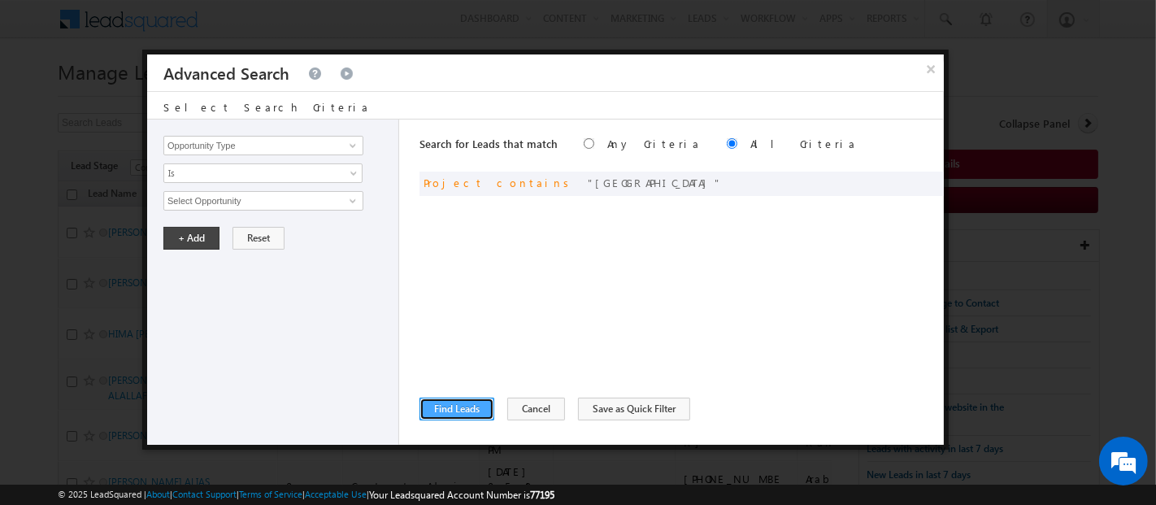
click at [462, 400] on button "Find Leads" at bounding box center [456, 408] width 75 height 23
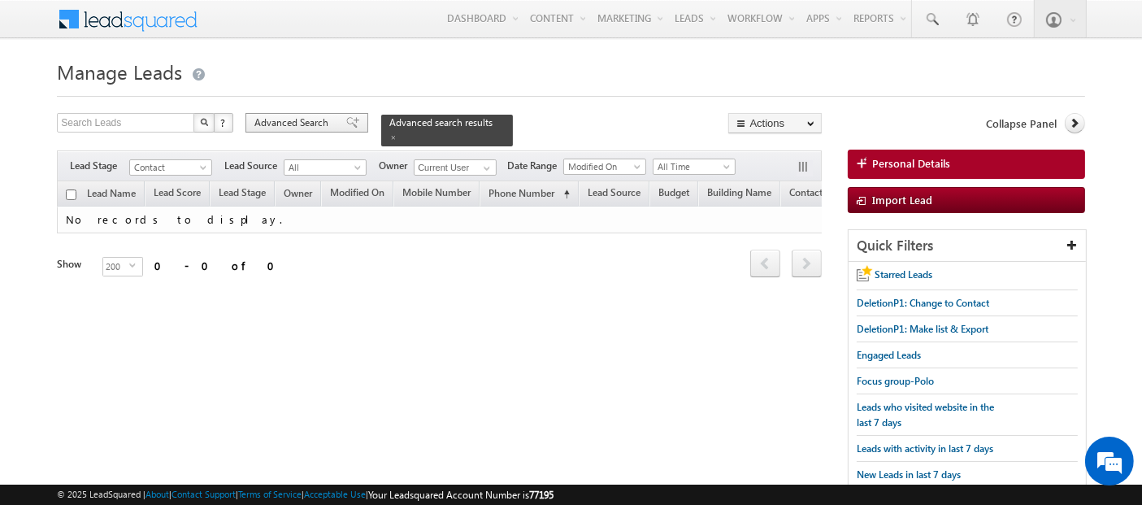
click at [301, 124] on span "Advanced Search" at bounding box center [293, 122] width 79 height 15
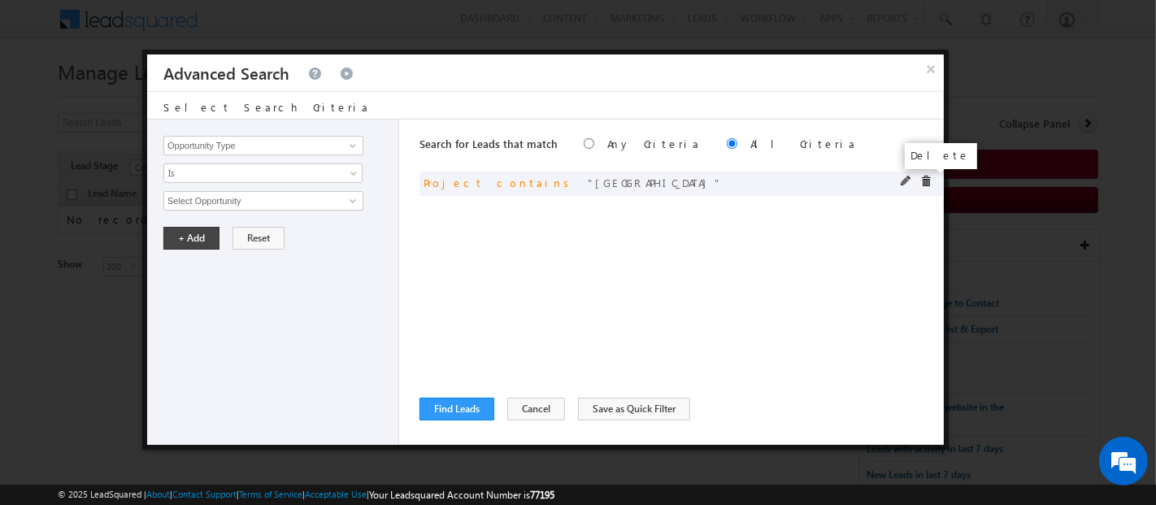
click at [925, 177] on span at bounding box center [925, 181] width 11 height 11
click at [284, 136] on input "Opportunity Type" at bounding box center [263, 146] width 200 height 20
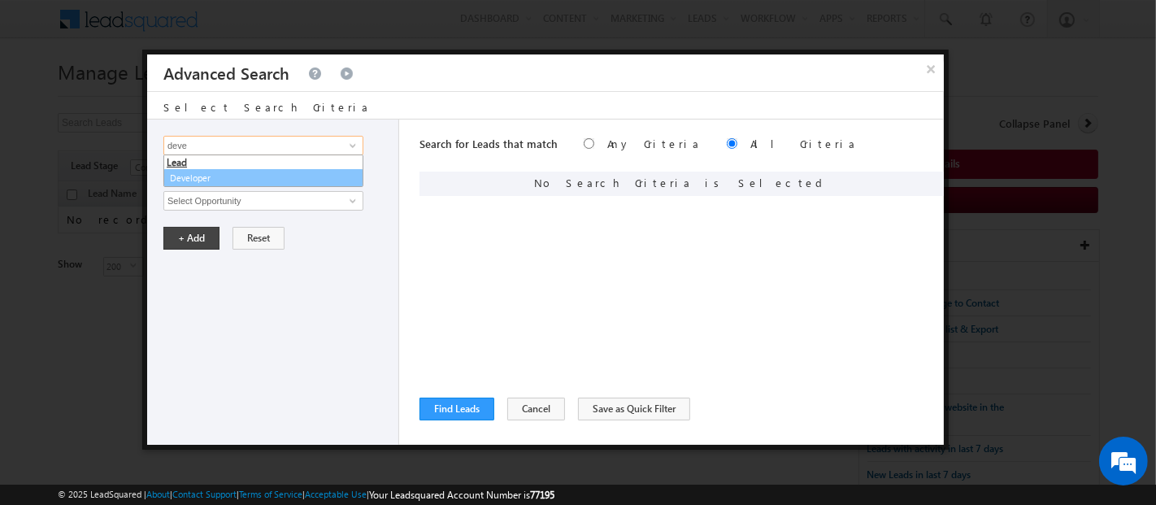
click at [216, 176] on link "Developer" at bounding box center [263, 178] width 200 height 19
click at [220, 198] on span "None Selected" at bounding box center [256, 201] width 184 height 18
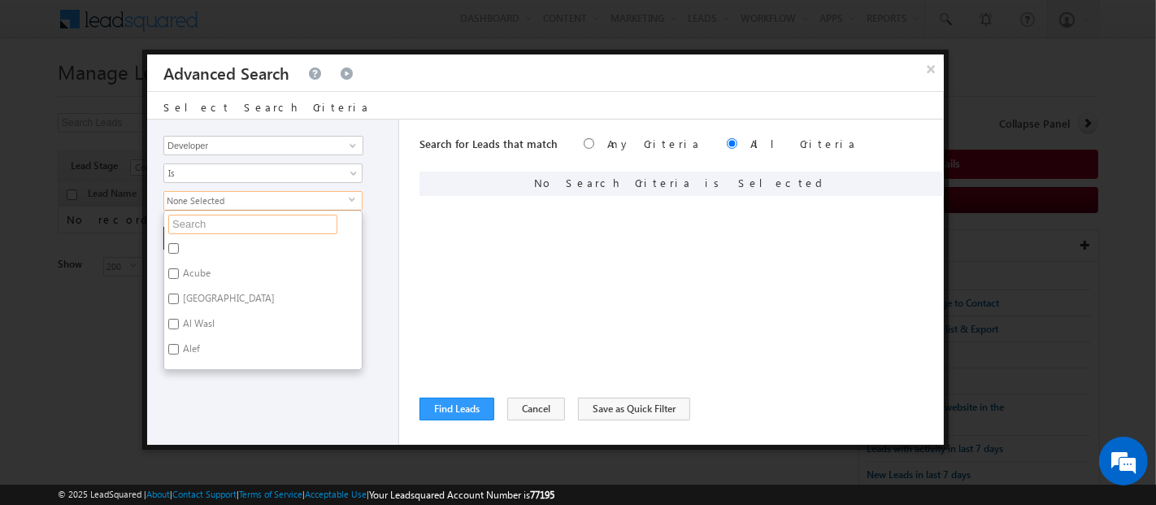
click at [228, 221] on input "text" at bounding box center [252, 225] width 169 height 20
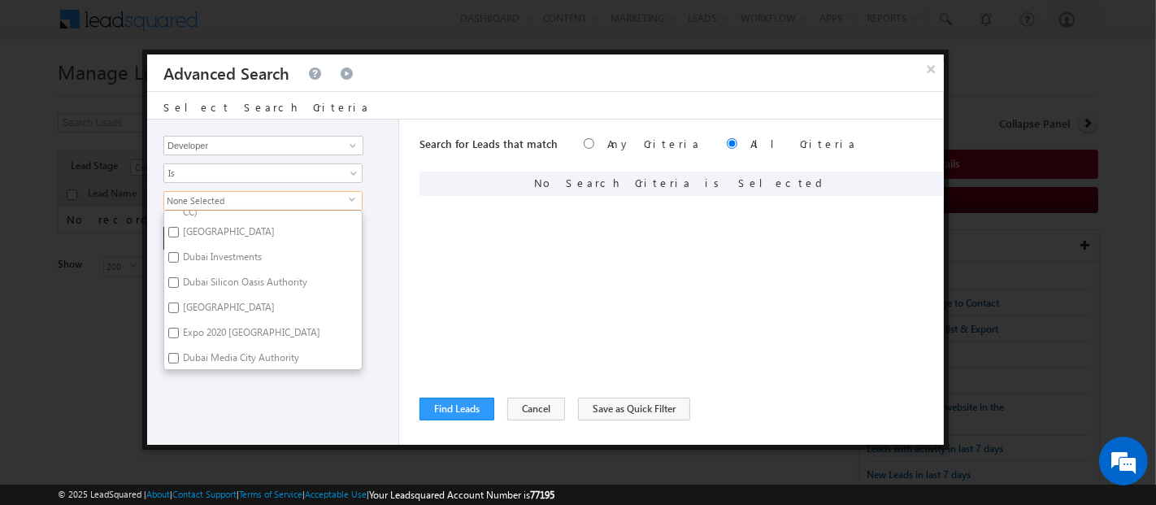
scroll to position [204, 0]
click at [253, 148] on input "Developer" at bounding box center [263, 146] width 200 height 20
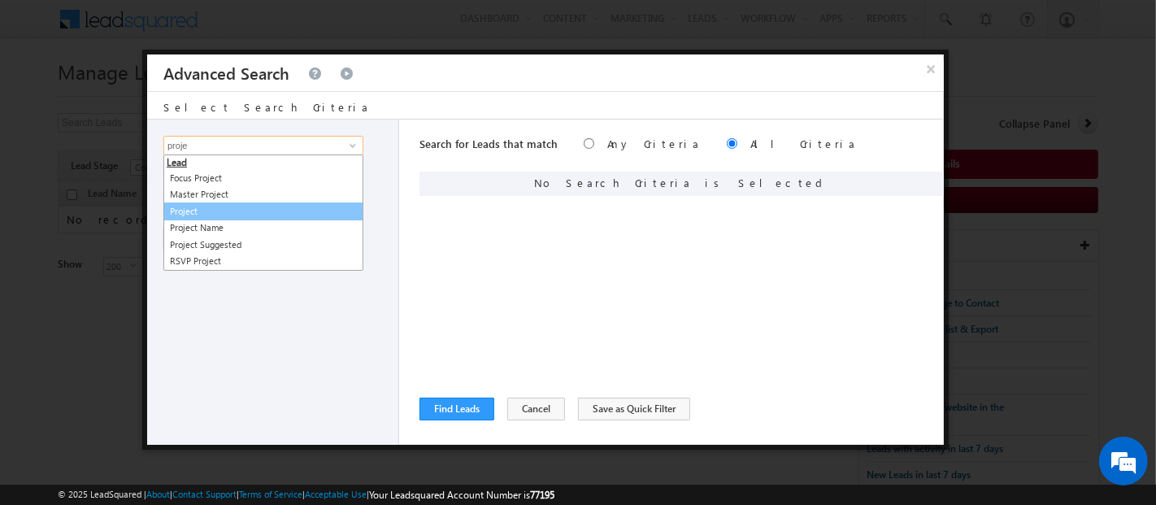
click at [221, 212] on link "Project" at bounding box center [263, 211] width 200 height 19
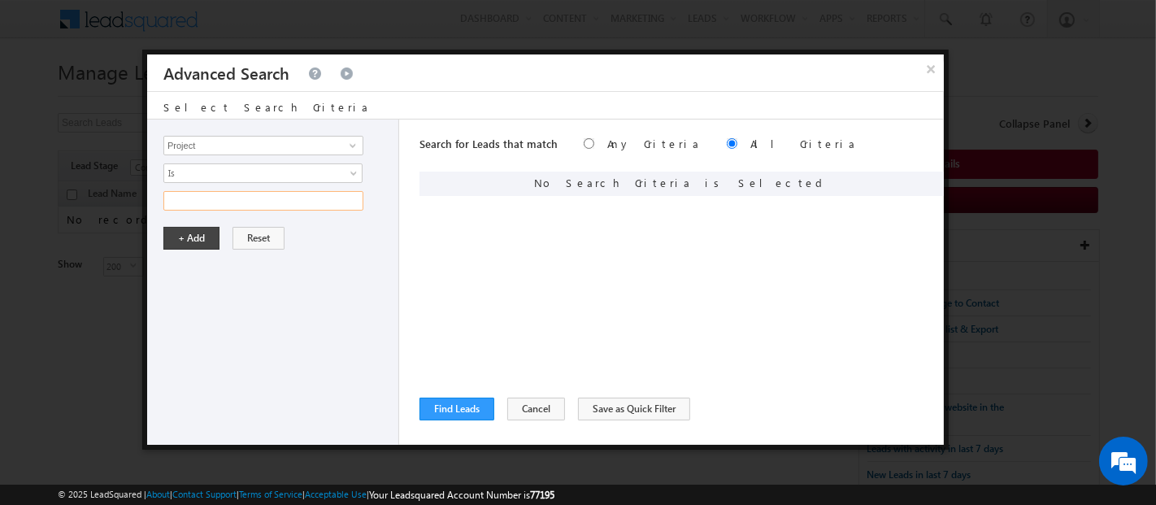
click at [189, 197] on input "text" at bounding box center [263, 201] width 200 height 20
click at [197, 231] on button "+ Add" at bounding box center [191, 238] width 56 height 23
click at [480, 410] on button "Find Leads" at bounding box center [456, 408] width 75 height 23
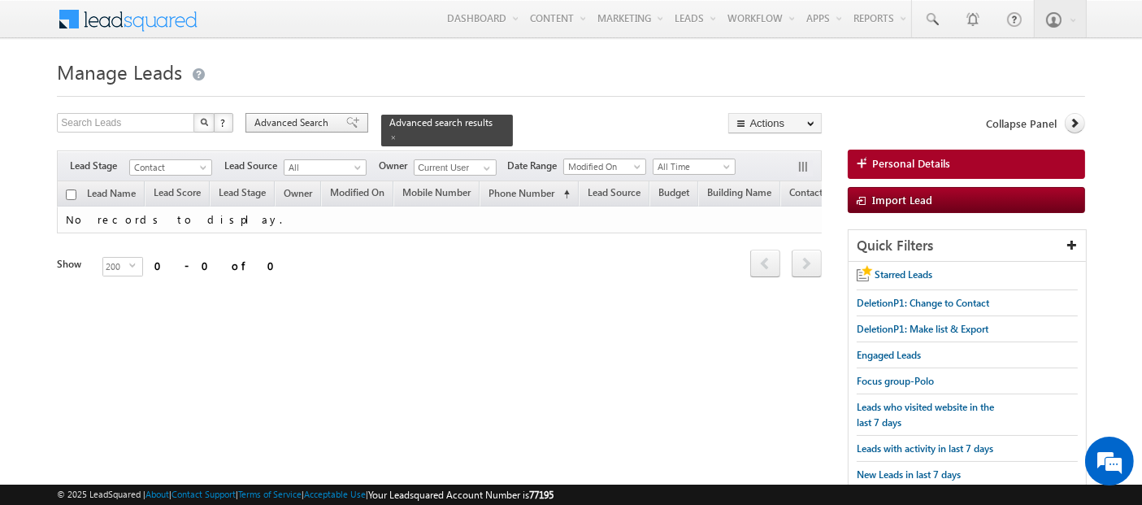
click at [295, 124] on span "Advanced Search" at bounding box center [293, 122] width 79 height 15
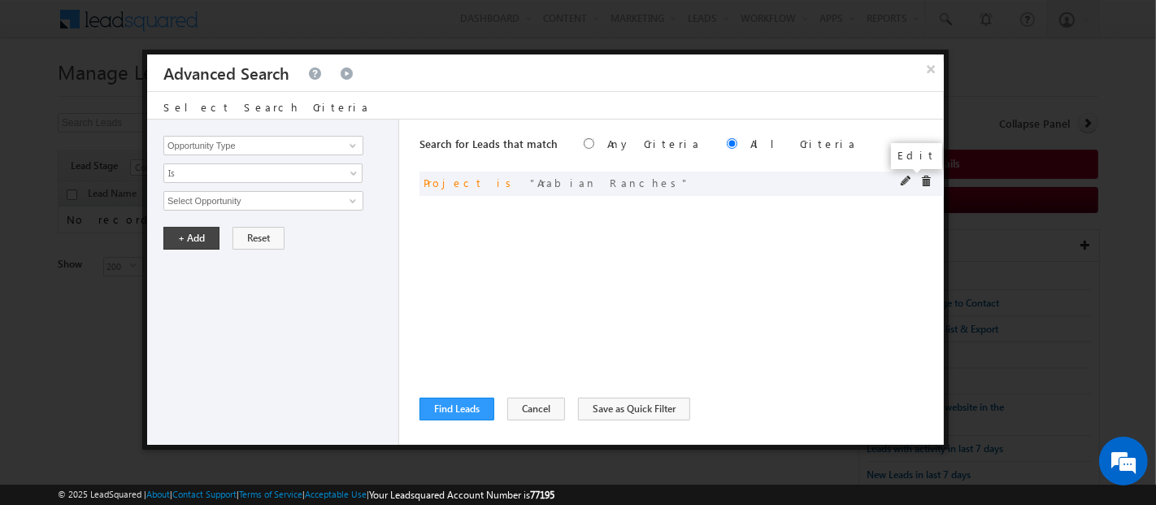
click at [908, 180] on span at bounding box center [905, 181] width 11 height 11
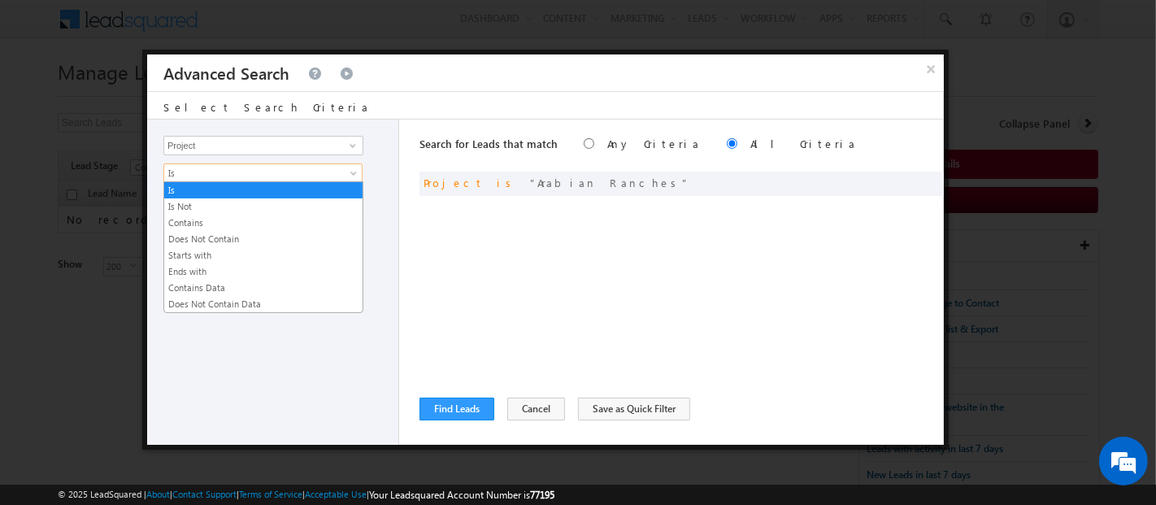
click at [242, 167] on span "Is" at bounding box center [252, 173] width 176 height 15
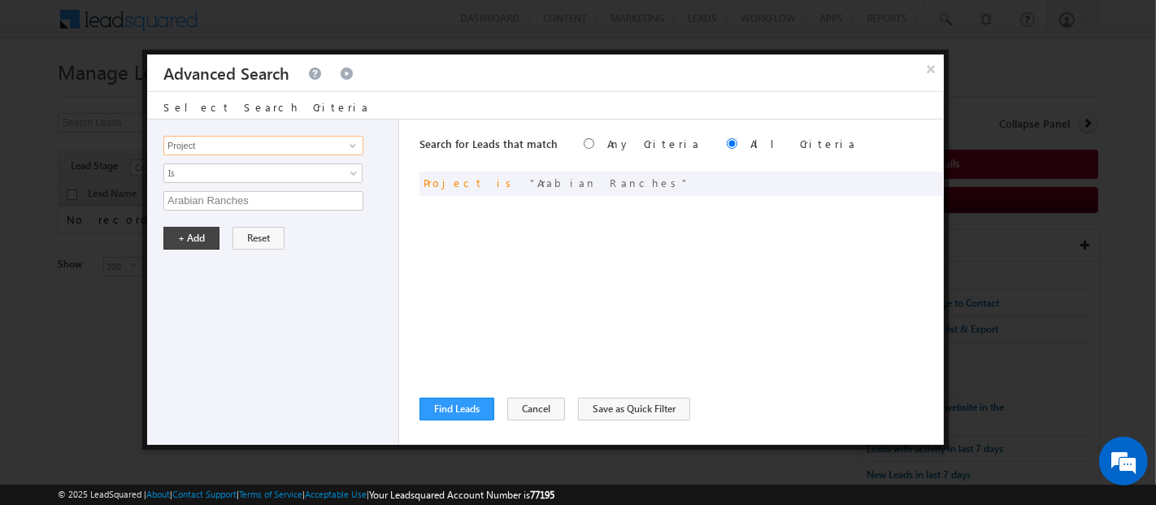
click at [211, 148] on input "Project" at bounding box center [263, 146] width 200 height 20
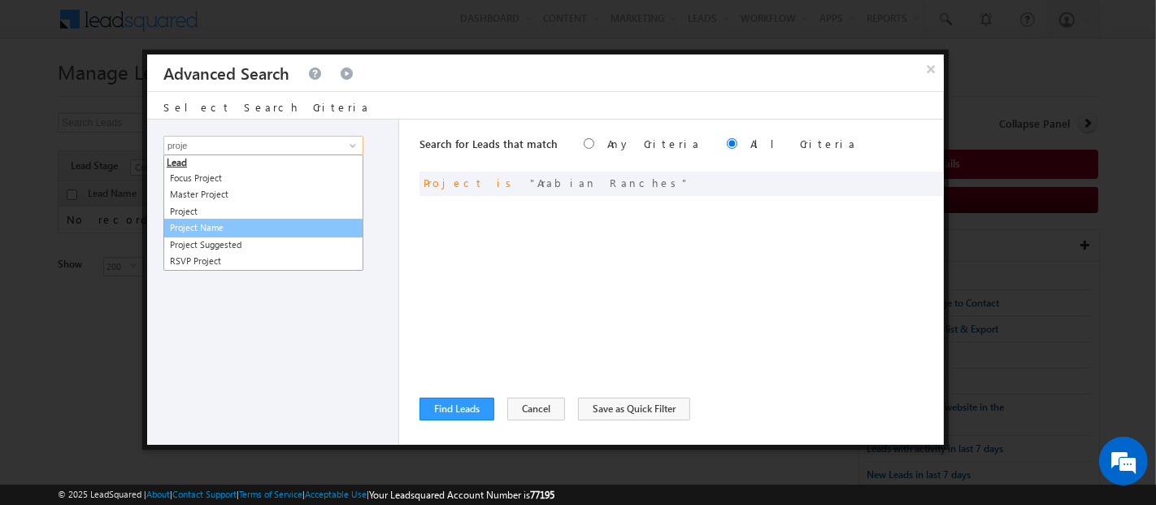
click at [209, 233] on link "Project Name" at bounding box center [263, 228] width 200 height 19
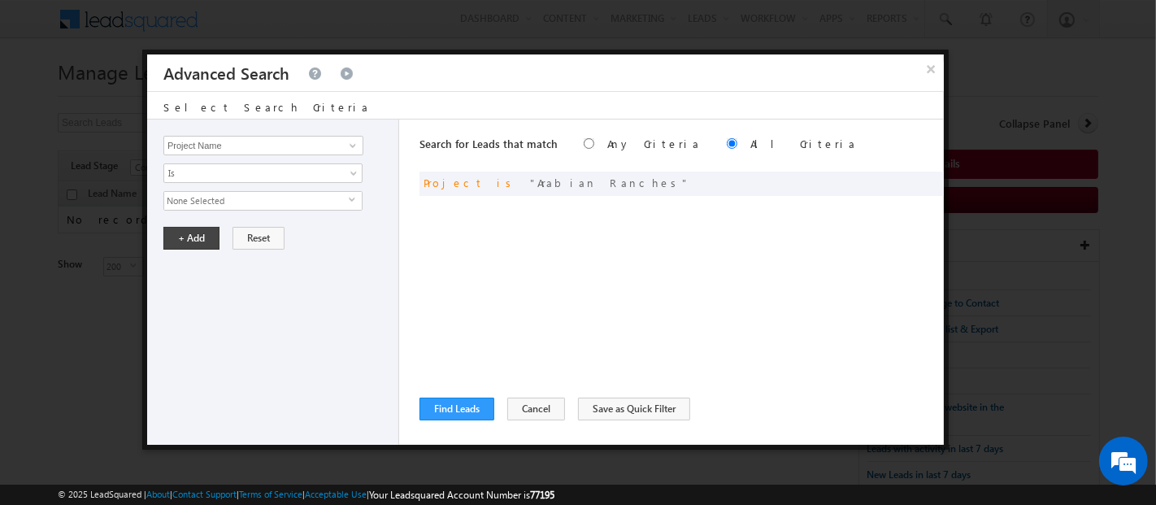
click at [195, 205] on span "None Selected" at bounding box center [256, 201] width 184 height 18
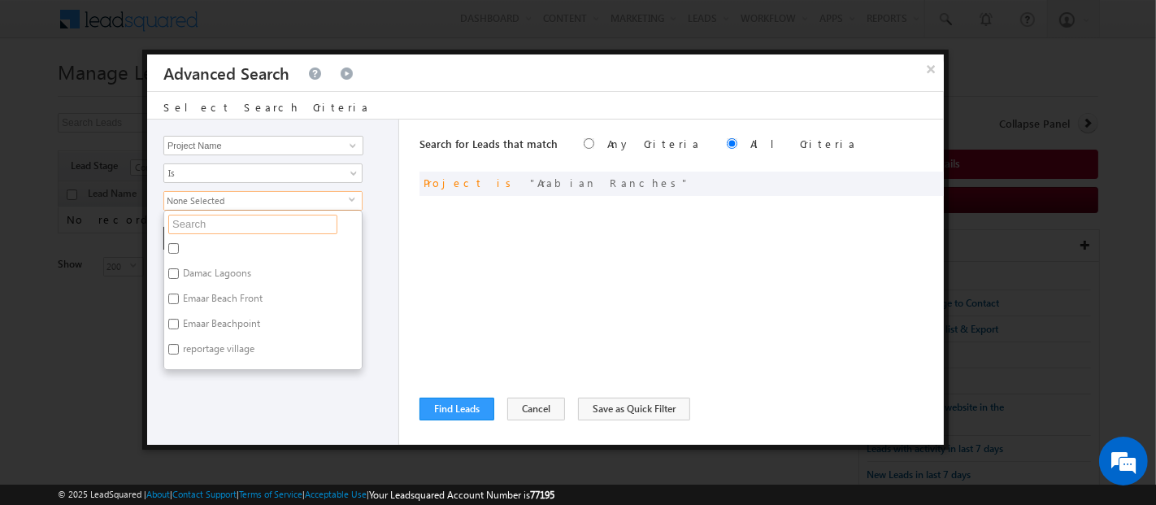
click at [199, 226] on input "text" at bounding box center [252, 225] width 169 height 20
click at [188, 289] on label "Arabian Ranches - Lila Community" at bounding box center [262, 306] width 197 height 34
click at [179, 293] on input "Arabian Ranches - Lila Community" at bounding box center [173, 298] width 11 height 11
click at [197, 323] on label "Arabian Ranches III - Spring" at bounding box center [240, 335] width 153 height 25
click at [179, 328] on input "Arabian Ranches III - Spring" at bounding box center [173, 333] width 11 height 11
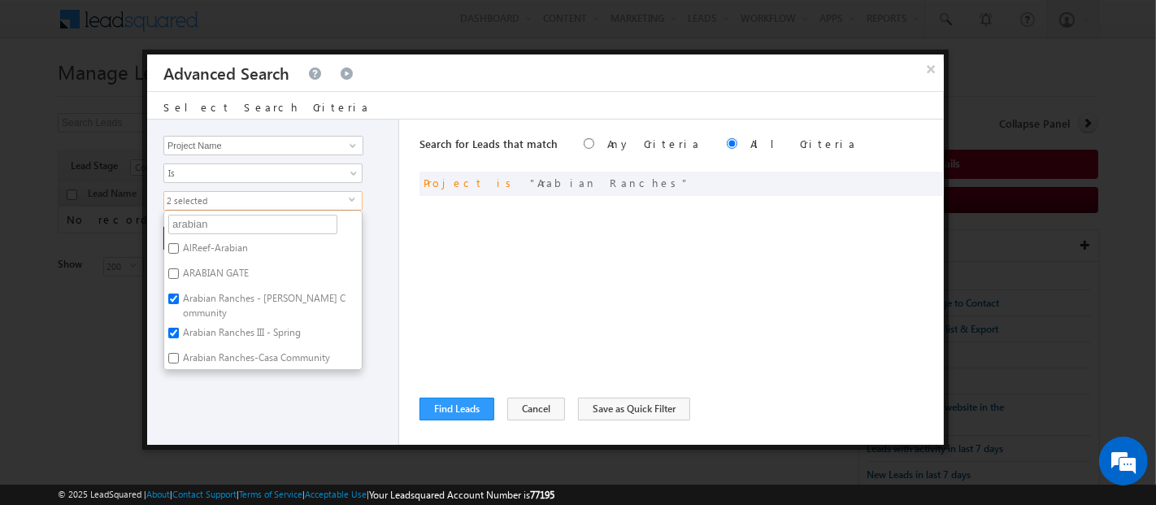
click at [205, 354] on label "Arabian Ranches-Casa Community" at bounding box center [255, 360] width 182 height 25
click at [179, 354] on input "Arabian Ranches-Casa Community" at bounding box center [173, 358] width 11 height 11
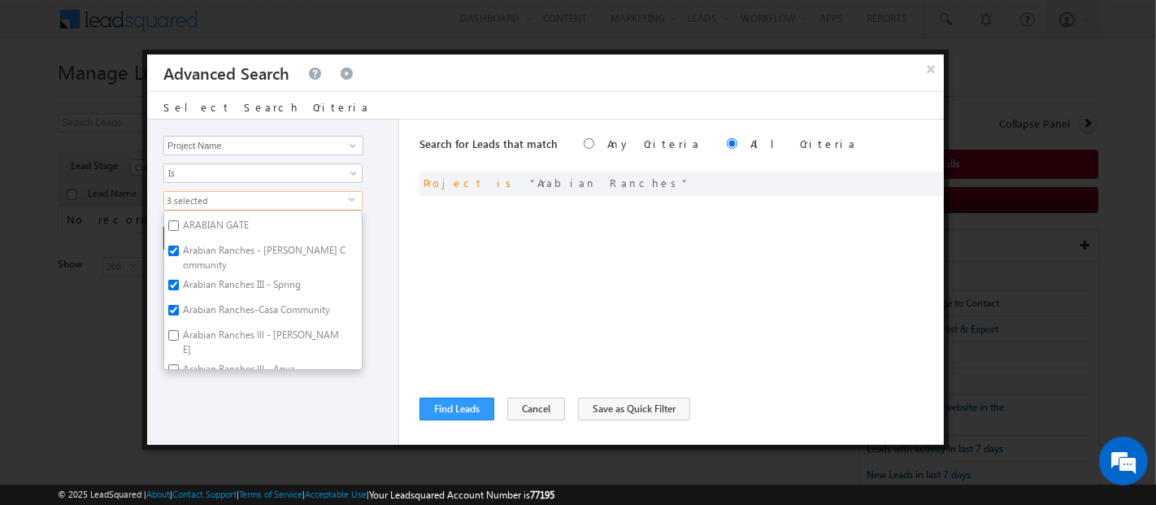
scroll to position [49, 0]
click at [246, 324] on label "Arabian Ranches lll - Elie Saab" at bounding box center [262, 341] width 197 height 34
click at [179, 329] on input "Arabian Ranches lll - Elie Saab" at bounding box center [173, 334] width 11 height 11
click at [245, 358] on label "Arabian Ranches lll - Anya" at bounding box center [237, 370] width 147 height 25
click at [179, 363] on input "Arabian Ranches lll - Anya" at bounding box center [173, 368] width 11 height 11
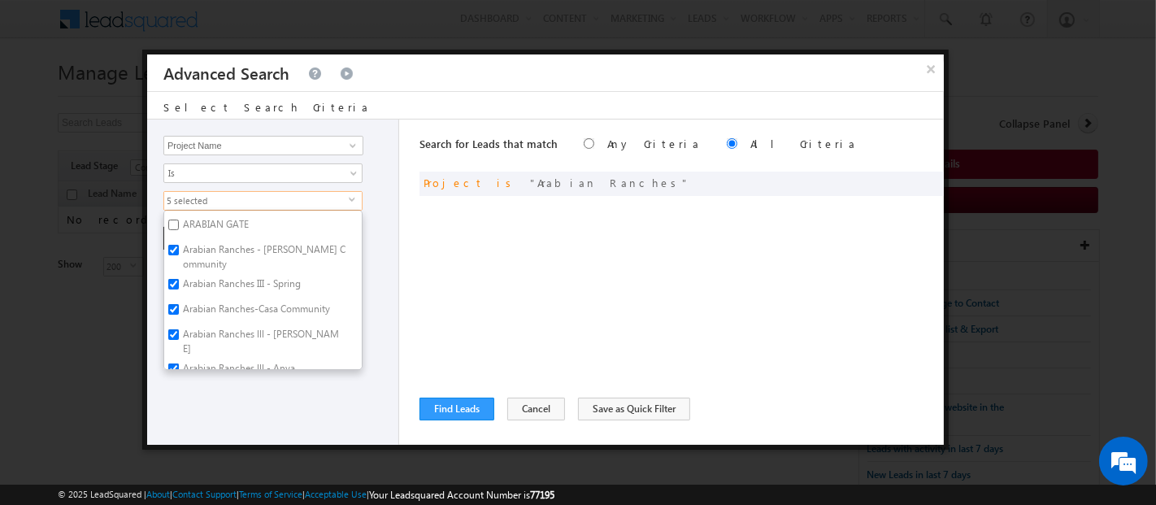
scroll to position [50, 0]
click at [257, 395] on div "Opportunity Type Lead Activity Task Sales Group Prospect Id Address 1 Address 2…" at bounding box center [273, 281] width 252 height 325
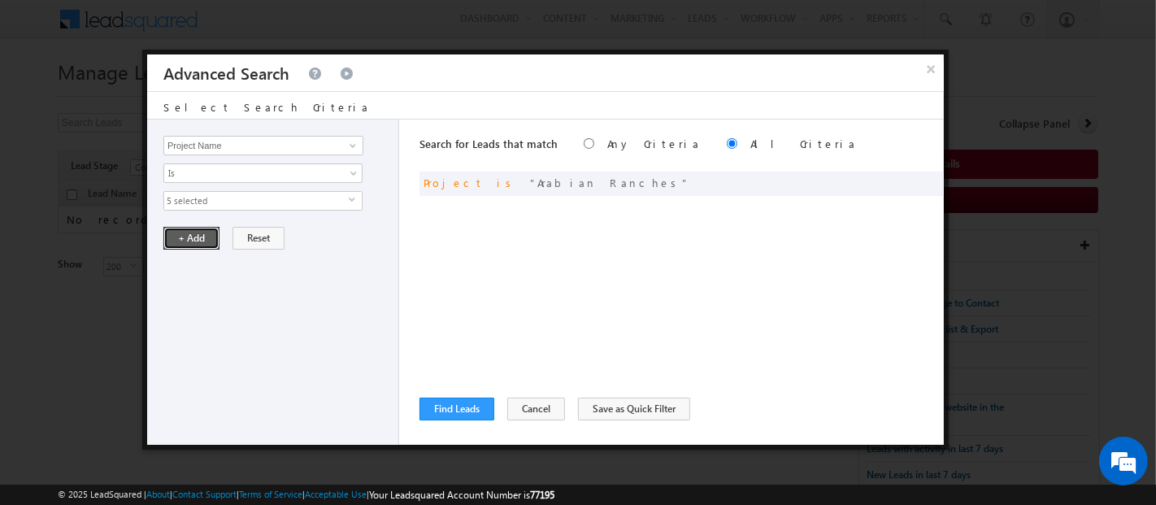
click at [193, 236] on button "+ Add" at bounding box center [191, 238] width 56 height 23
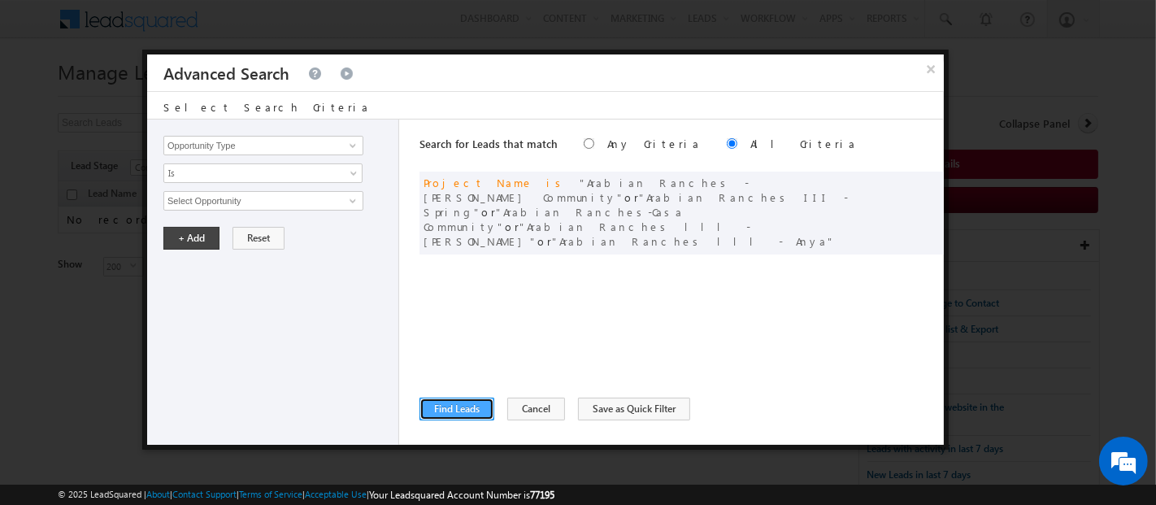
click at [458, 411] on button "Find Leads" at bounding box center [456, 408] width 75 height 23
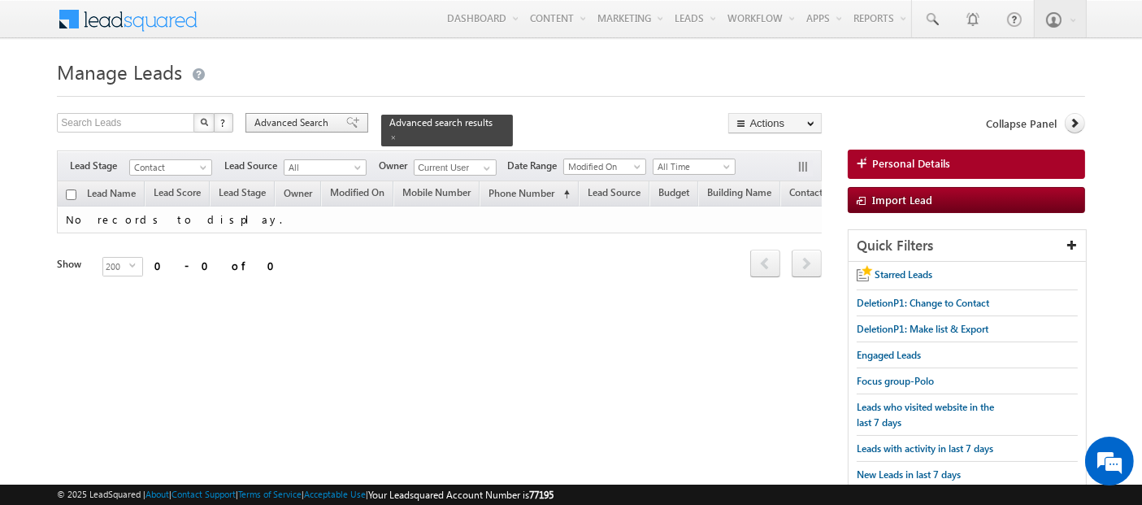
click at [314, 125] on span "Advanced Search" at bounding box center [293, 122] width 79 height 15
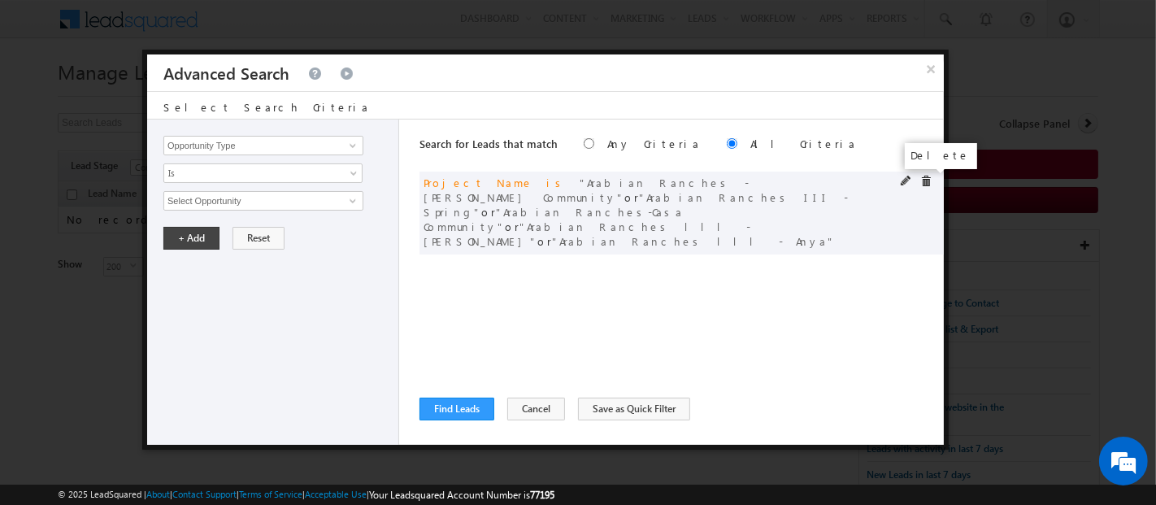
click at [930, 177] on span at bounding box center [925, 181] width 11 height 11
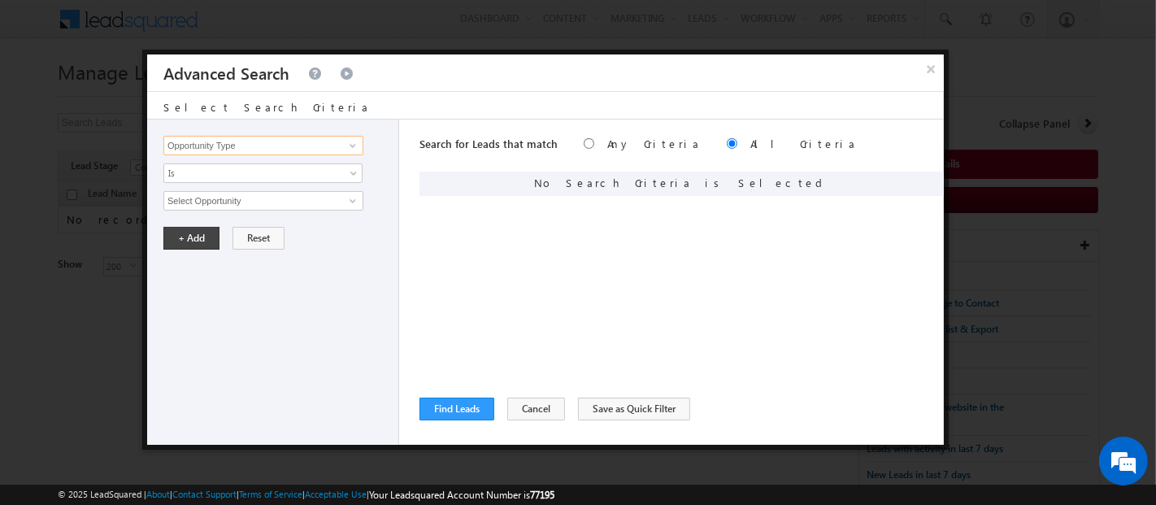
click at [274, 145] on input "Opportunity Type" at bounding box center [263, 146] width 200 height 20
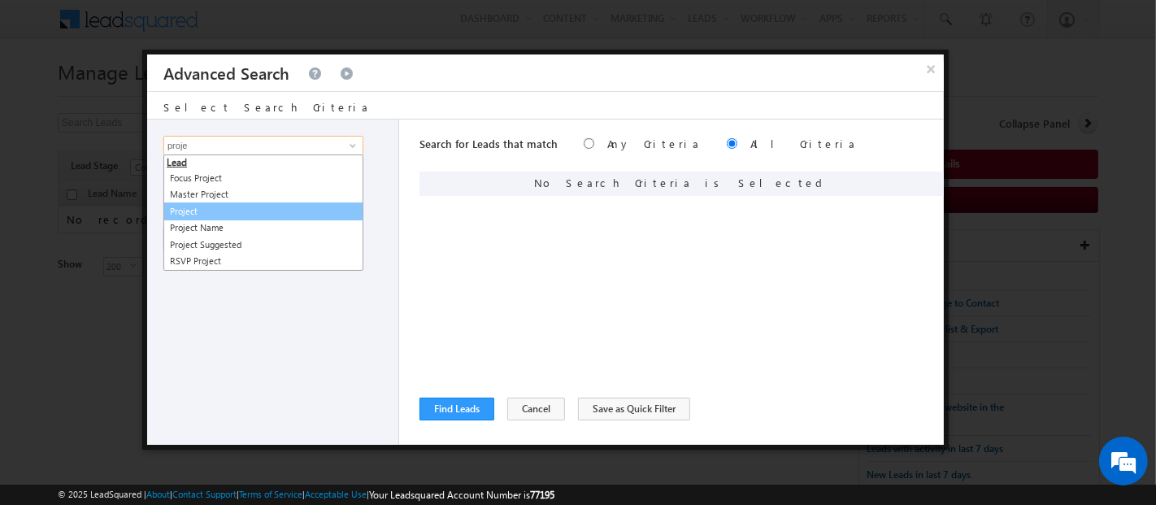
click at [195, 208] on link "Project" at bounding box center [263, 211] width 200 height 19
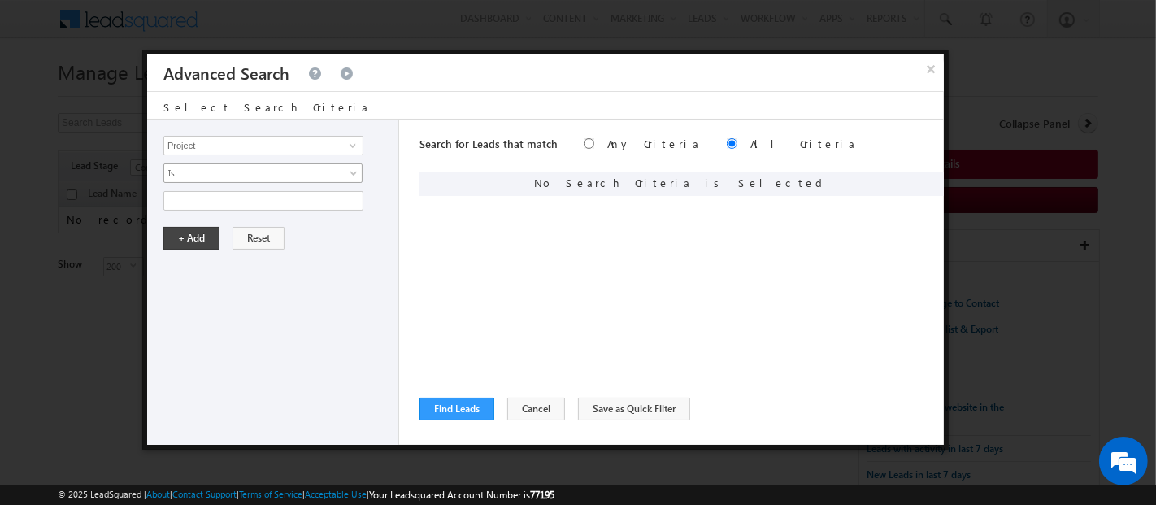
click at [185, 166] on span "Is" at bounding box center [252, 173] width 176 height 15
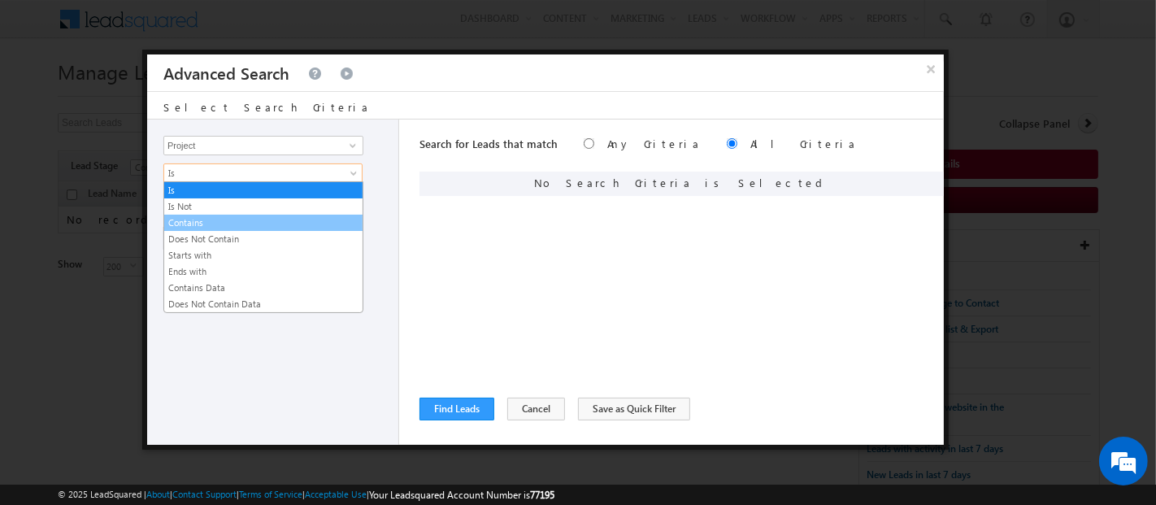
click at [194, 217] on link "Contains" at bounding box center [263, 222] width 198 height 15
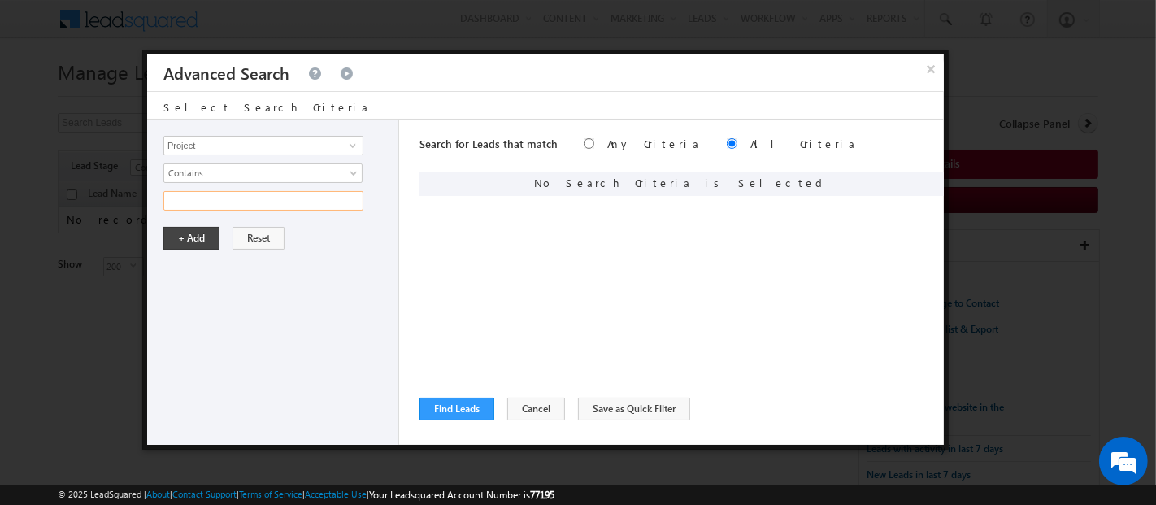
drag, startPoint x: 183, startPoint y: 198, endPoint x: 63, endPoint y: 199, distance: 120.3
click at [128, 203] on body "Menu Admin admin +2@in dglob al.ae" at bounding box center [578, 252] width 1156 height 504
click at [183, 236] on button "+ Add" at bounding box center [191, 238] width 56 height 23
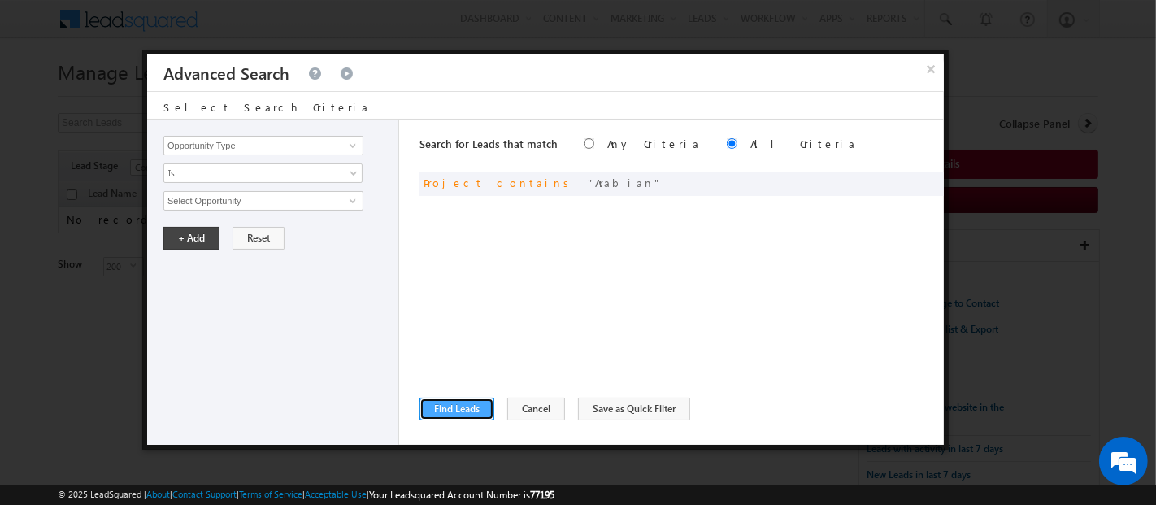
click at [436, 402] on button "Find Leads" at bounding box center [456, 408] width 75 height 23
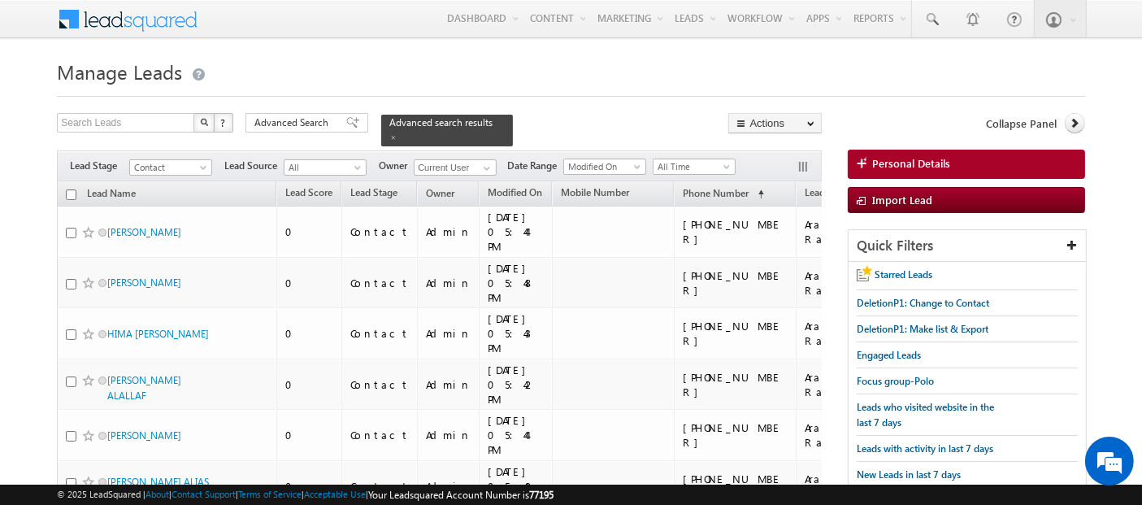
click at [72, 189] on input "checkbox" at bounding box center [71, 194] width 11 height 11
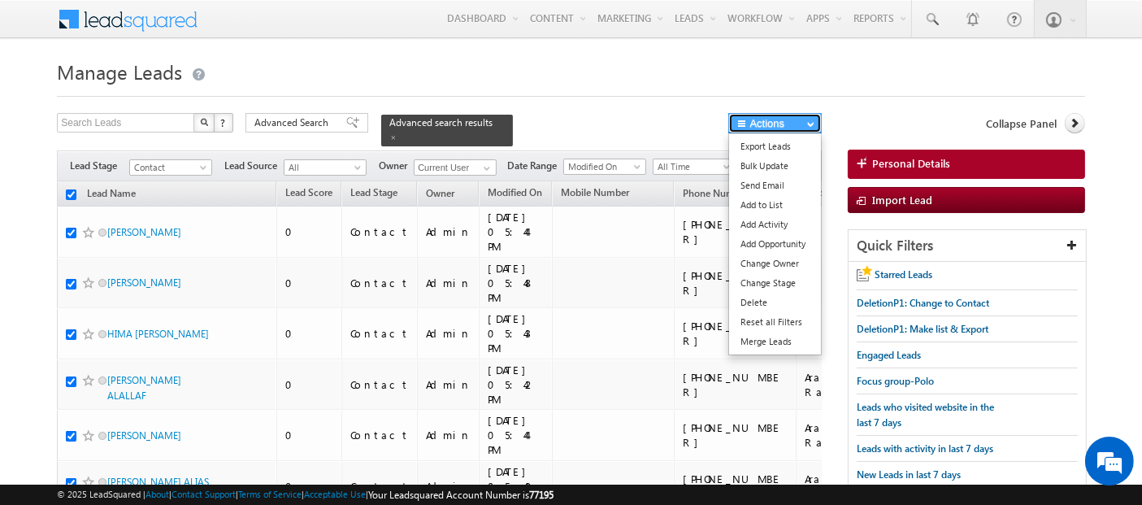
click at [782, 128] on button "Actions" at bounding box center [774, 123] width 93 height 20
click at [777, 171] on link "Bulk Update" at bounding box center [775, 166] width 92 height 20
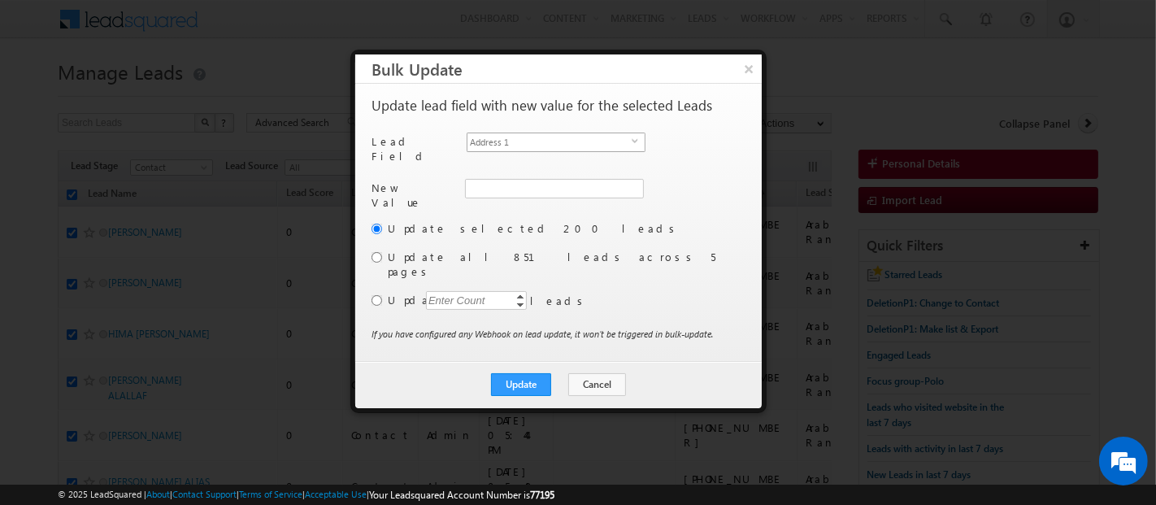
click at [542, 142] on span "Address 1" at bounding box center [549, 142] width 164 height 18
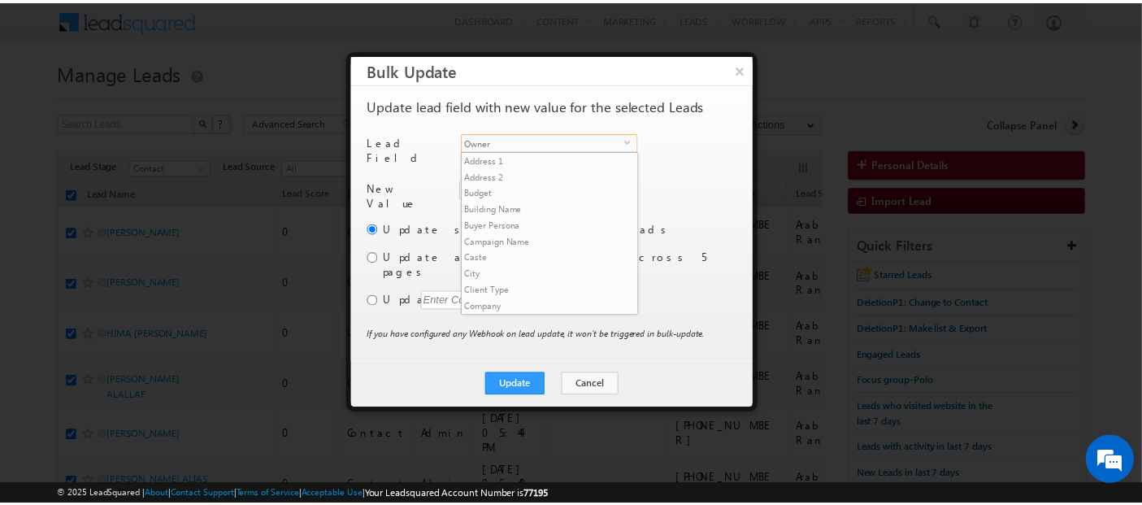
scroll to position [618, 0]
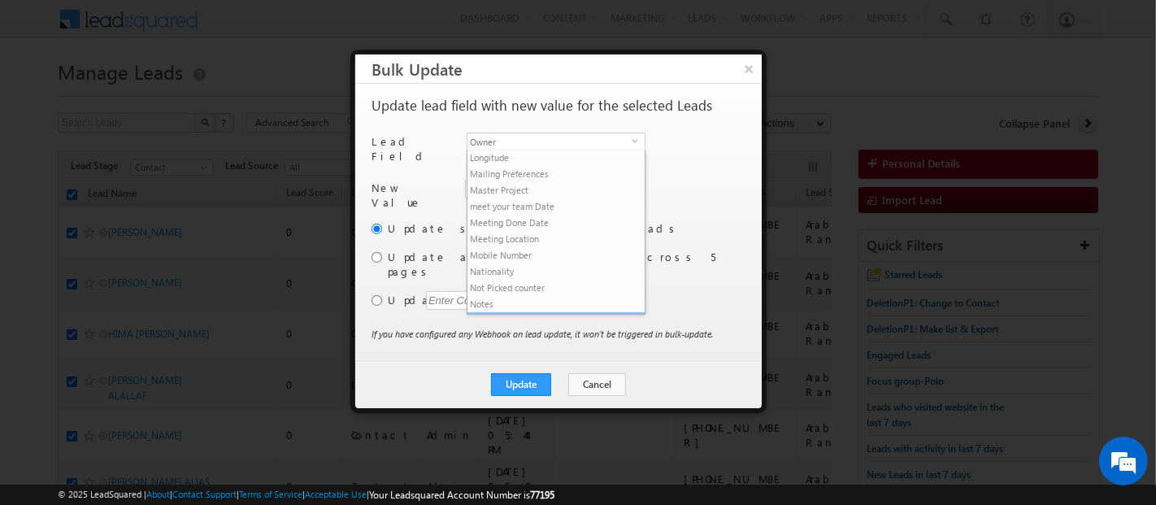
click at [538, 312] on li "Owner" at bounding box center [555, 320] width 177 height 16
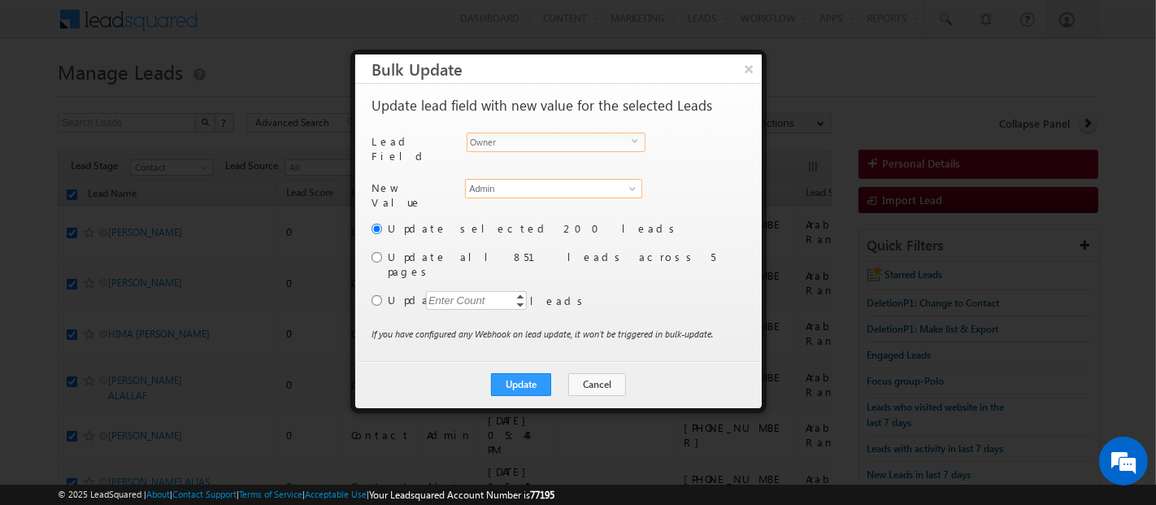
click at [499, 180] on input "Admin" at bounding box center [553, 189] width 177 height 20
click at [513, 213] on span "[EMAIL_ADDRESS][DOMAIN_NAME]" at bounding box center [544, 219] width 146 height 12
click at [468, 291] on div "Enter Count" at bounding box center [457, 300] width 62 height 19
click at [378, 295] on input "radio" at bounding box center [376, 300] width 11 height 11
click at [545, 373] on button "Update" at bounding box center [521, 384] width 60 height 23
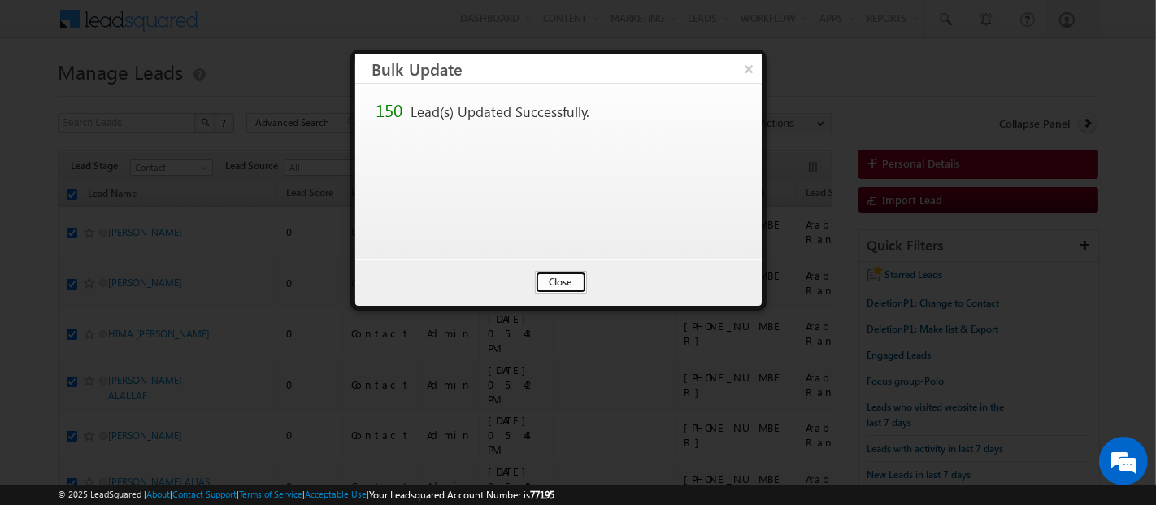
click at [562, 281] on button "Close" at bounding box center [561, 282] width 52 height 23
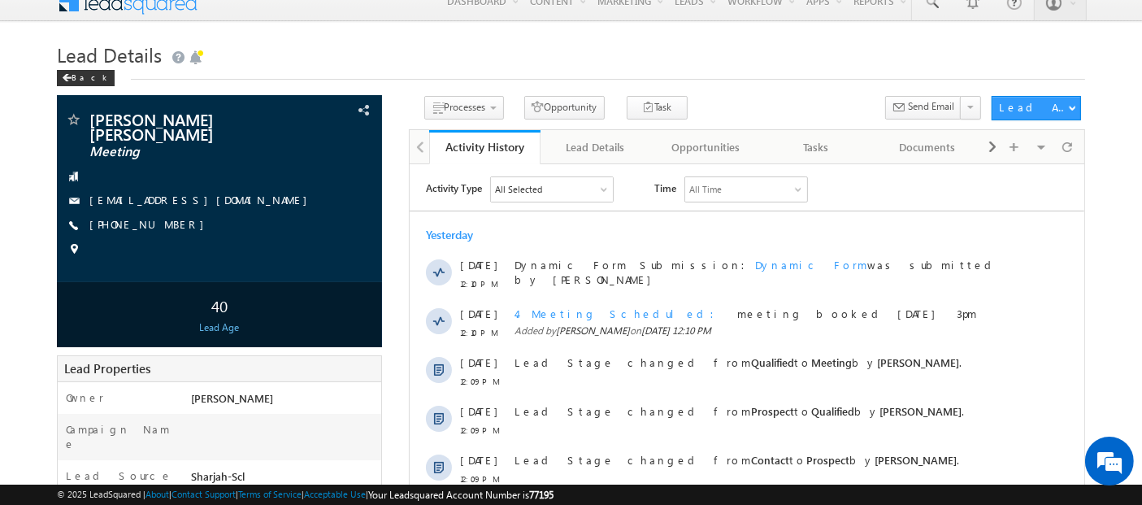
scroll to position [15, 0]
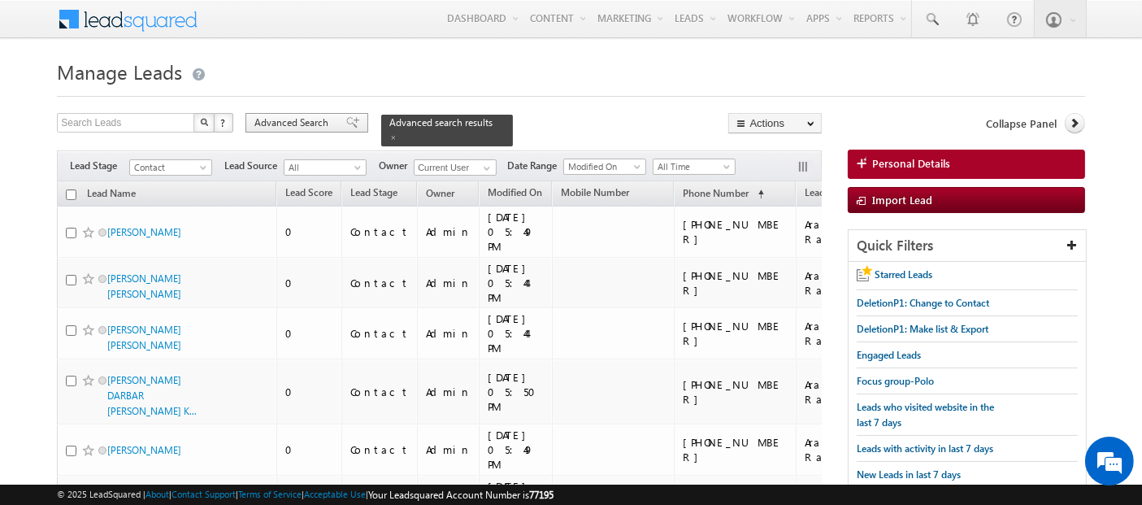
click at [299, 121] on span "Advanced Search" at bounding box center [293, 122] width 79 height 15
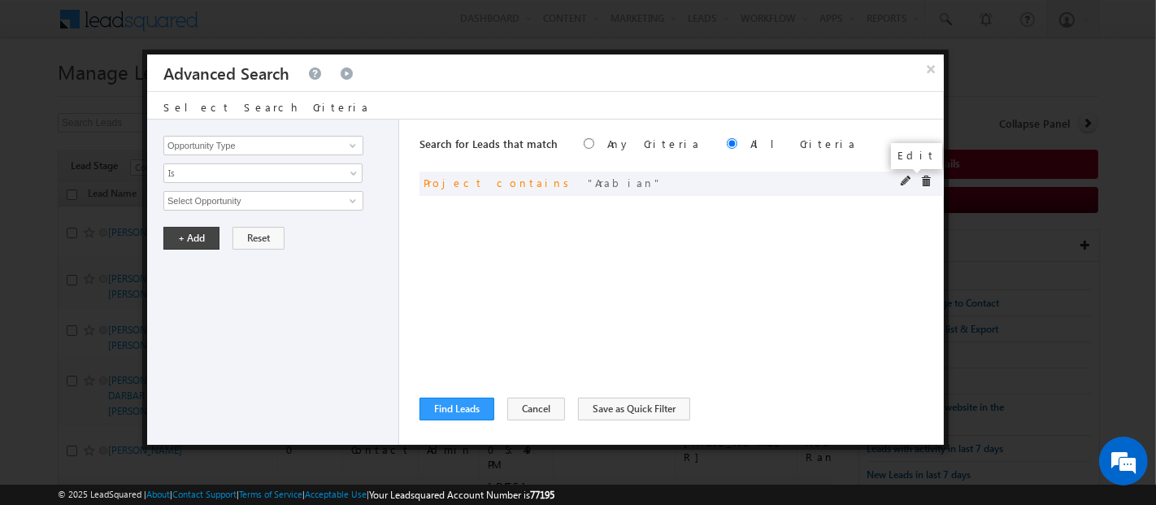
click at [904, 180] on span at bounding box center [905, 181] width 11 height 11
click at [171, 195] on input "Arabian" at bounding box center [263, 201] width 200 height 20
paste input "Cherrywood"
type input "Cherrywood"
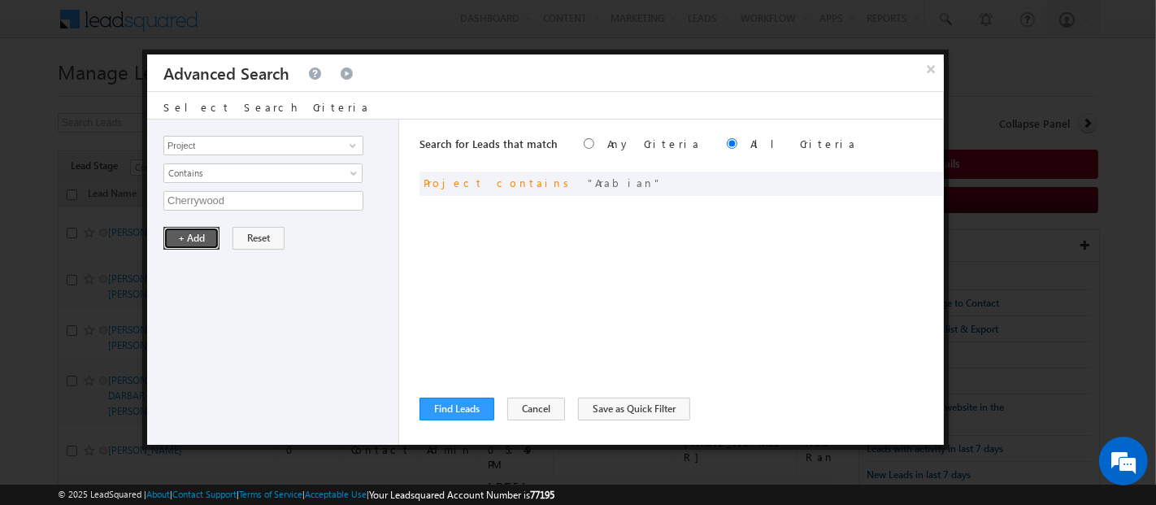
click at [196, 237] on button "+ Add" at bounding box center [191, 238] width 56 height 23
click at [457, 405] on button "Find Leads" at bounding box center [456, 408] width 75 height 23
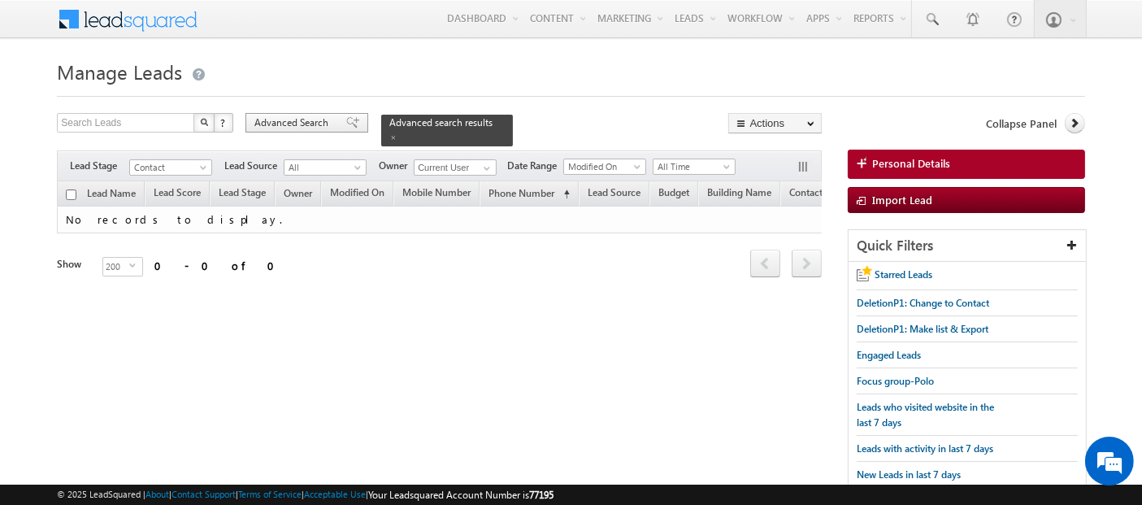
click at [300, 118] on span "Advanced Search" at bounding box center [293, 122] width 79 height 15
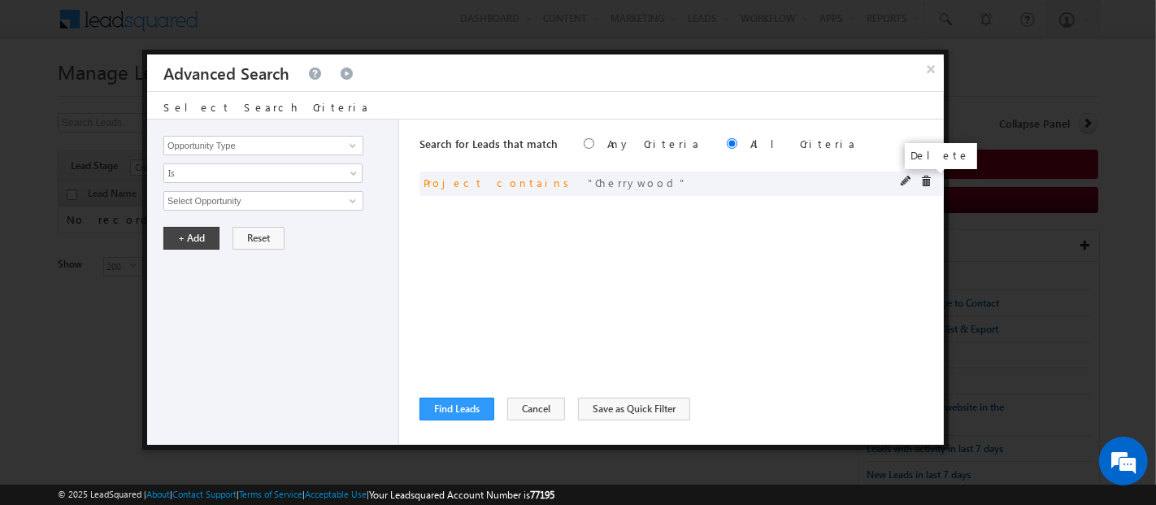
click at [926, 180] on span at bounding box center [925, 181] width 11 height 11
click at [294, 140] on input "Opportunity Type" at bounding box center [263, 146] width 200 height 20
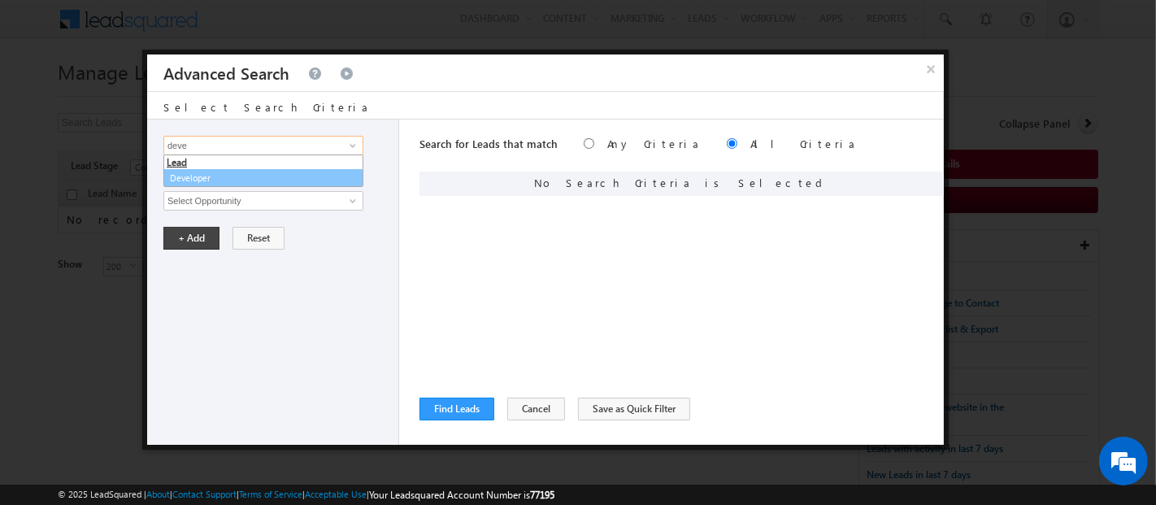
click at [223, 184] on link "Developer" at bounding box center [263, 178] width 200 height 19
type input "Developer"
click at [225, 197] on span "None Selected" at bounding box center [256, 201] width 184 height 18
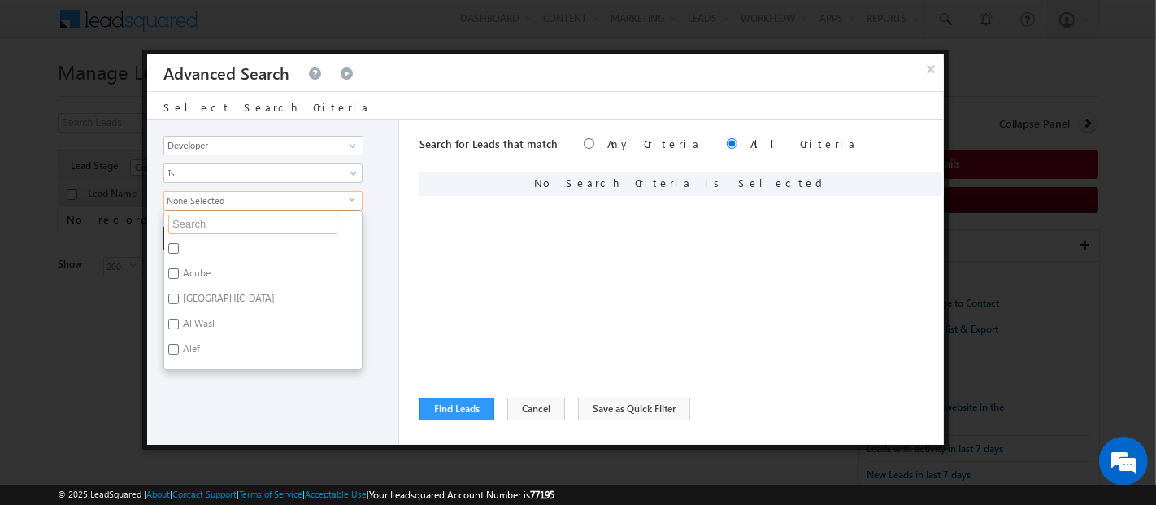
click at [232, 228] on input "text" at bounding box center [252, 225] width 169 height 20
type input "ns"
click at [227, 267] on label "Nshama" at bounding box center [199, 275] width 70 height 25
click at [179, 268] on input "Nshama" at bounding box center [173, 273] width 11 height 11
checkbox input "true"
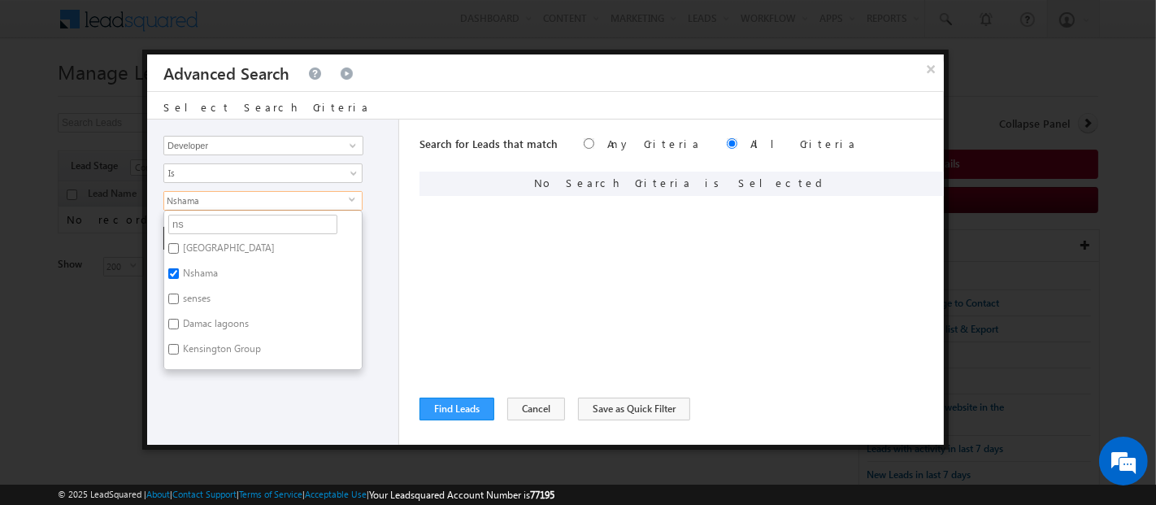
click at [234, 416] on div "Opportunity Type Lead Activity Task Sales Group Prospect Id Address 1 Address 2…" at bounding box center [273, 281] width 252 height 325
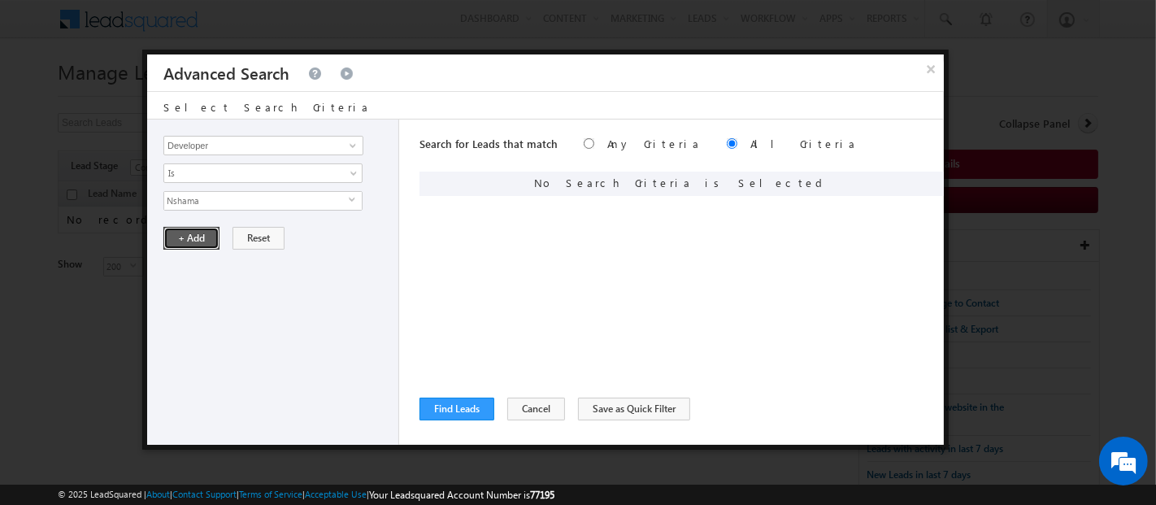
click at [190, 240] on button "+ Add" at bounding box center [191, 238] width 56 height 23
click at [450, 408] on button "Find Leads" at bounding box center [456, 408] width 75 height 23
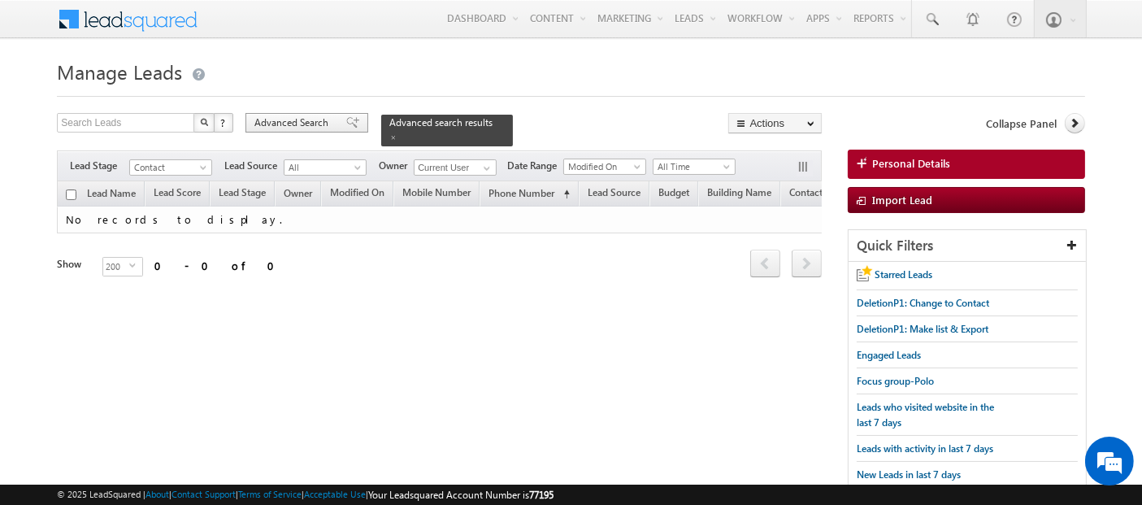
click at [328, 119] on span "Advanced Search" at bounding box center [293, 122] width 79 height 15
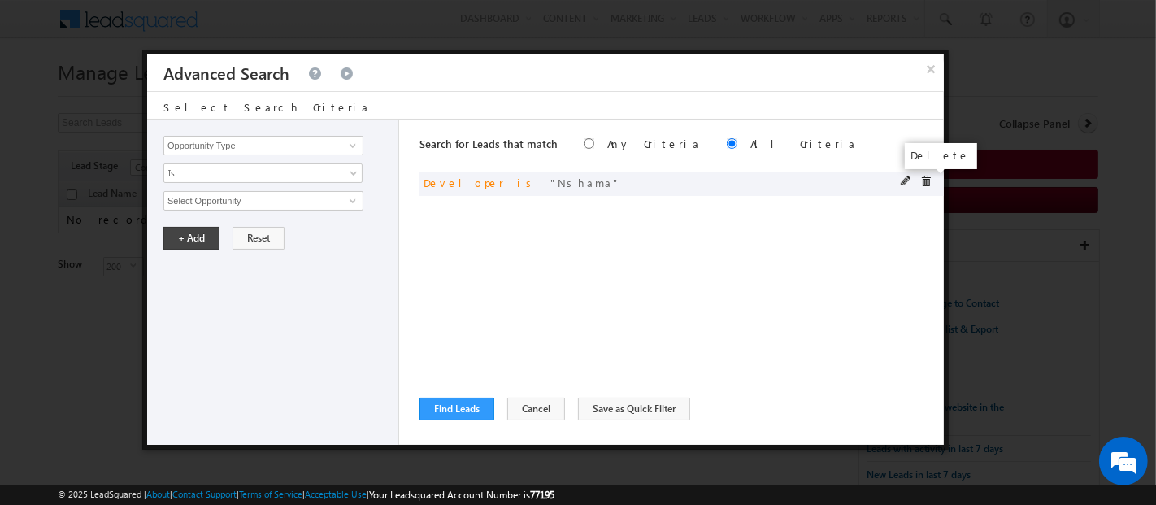
click at [927, 183] on span at bounding box center [925, 181] width 11 height 11
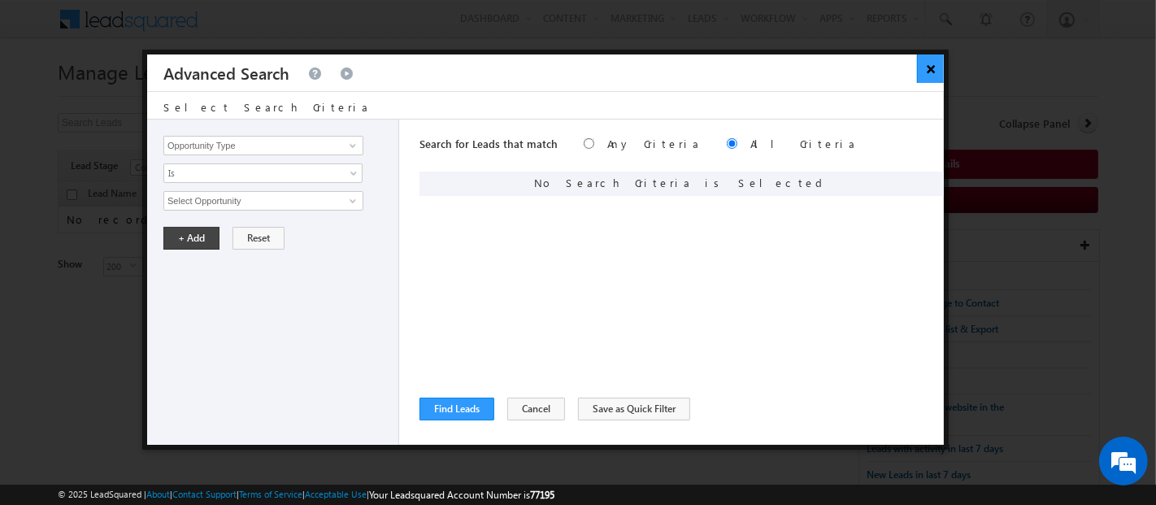
click at [934, 71] on button "×" at bounding box center [930, 68] width 27 height 28
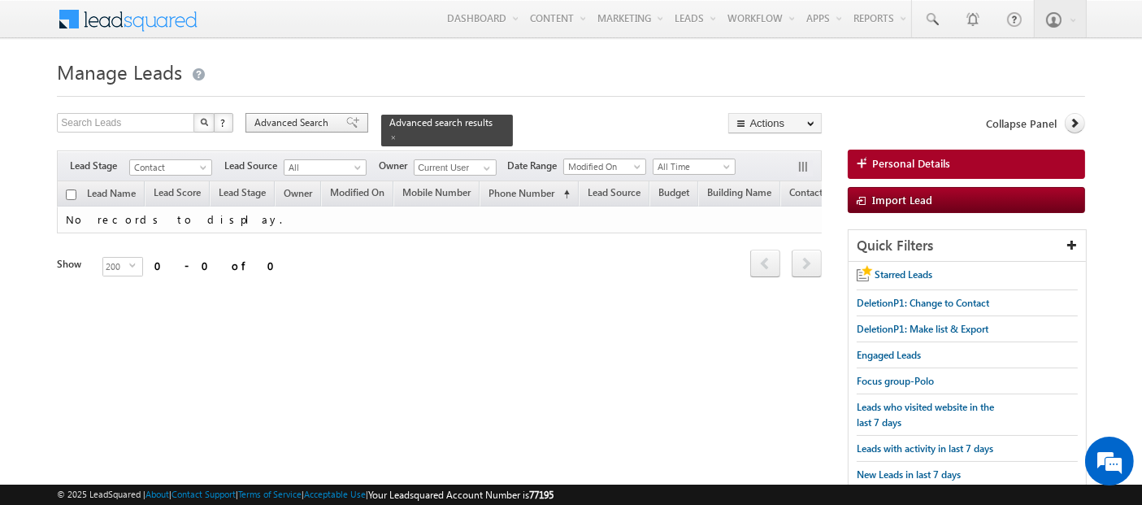
click at [307, 124] on span "Advanced Search" at bounding box center [293, 122] width 79 height 15
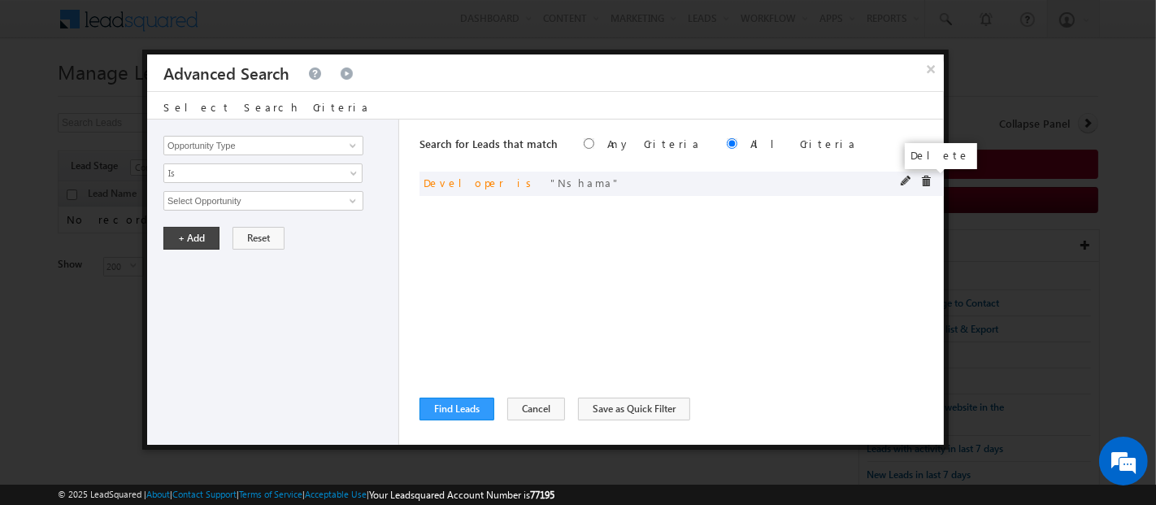
click at [930, 181] on span at bounding box center [925, 181] width 11 height 11
click at [270, 143] on input "Opportunity Type" at bounding box center [263, 146] width 200 height 20
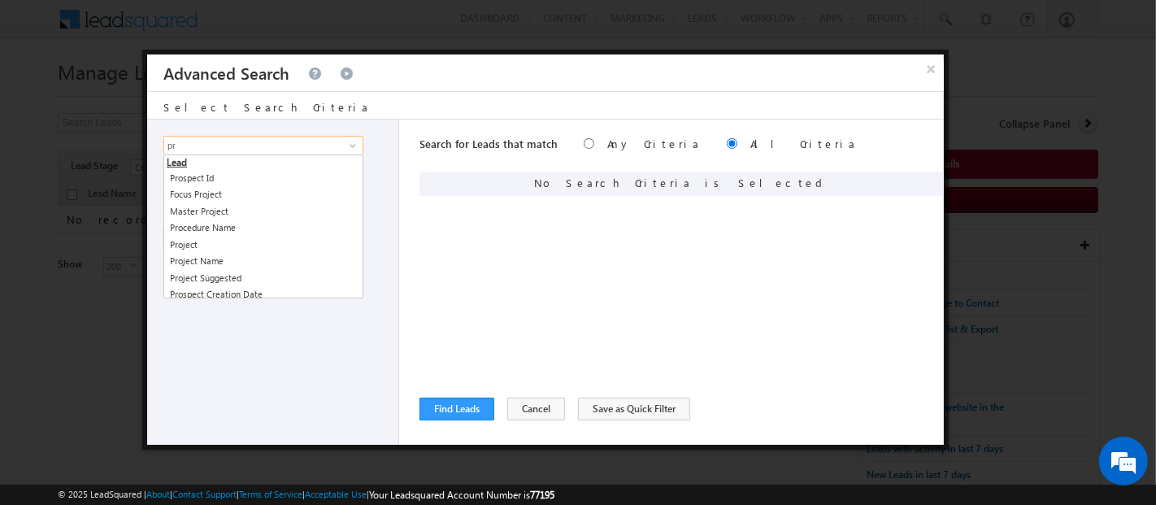
type input "p"
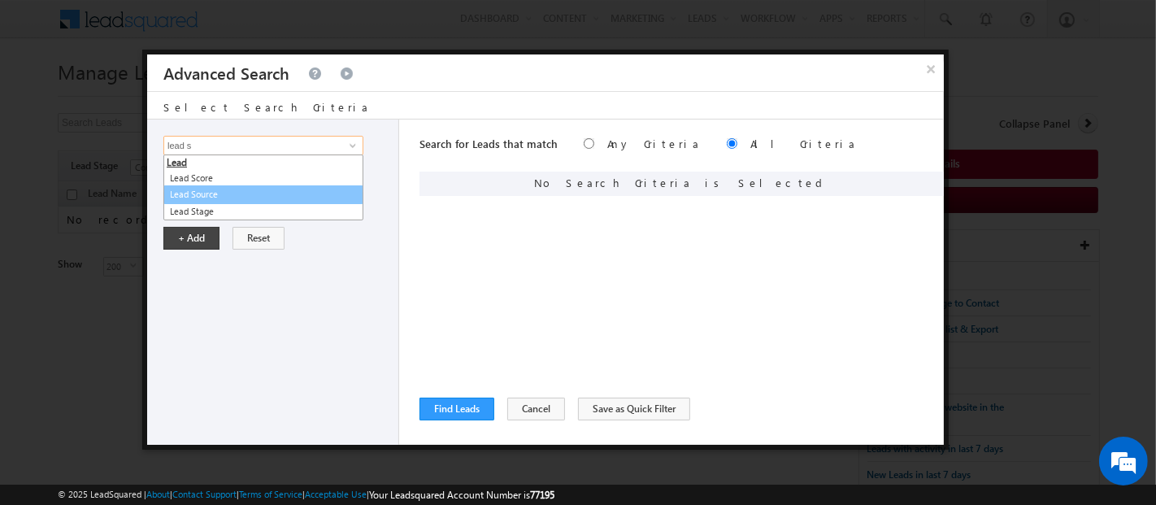
click at [227, 191] on link "Lead Source" at bounding box center [263, 194] width 200 height 19
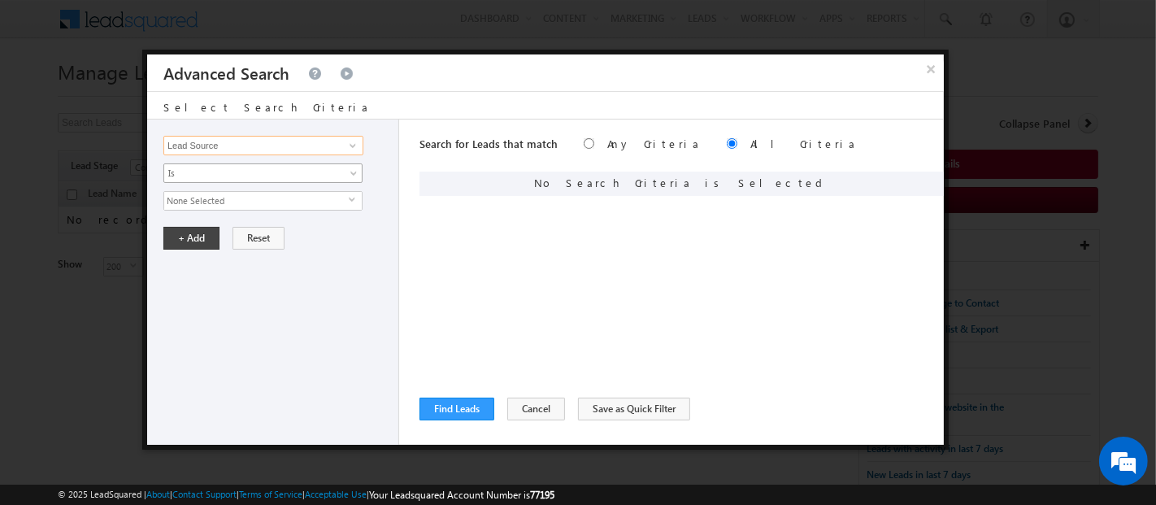
type input "Lead Source"
click at [215, 173] on span "Is" at bounding box center [252, 173] width 176 height 15
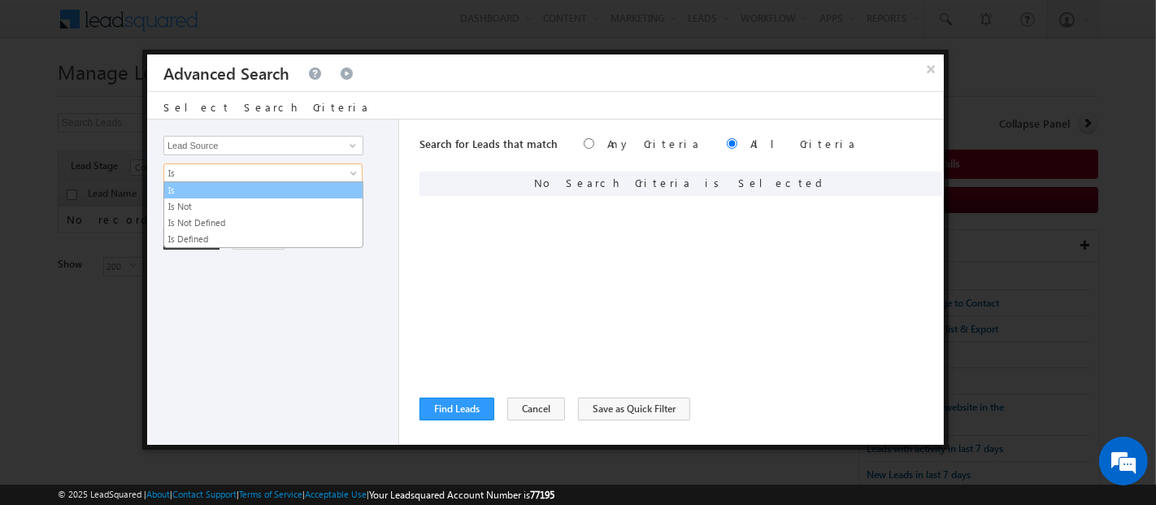
click at [208, 195] on link "Is" at bounding box center [263, 190] width 198 height 15
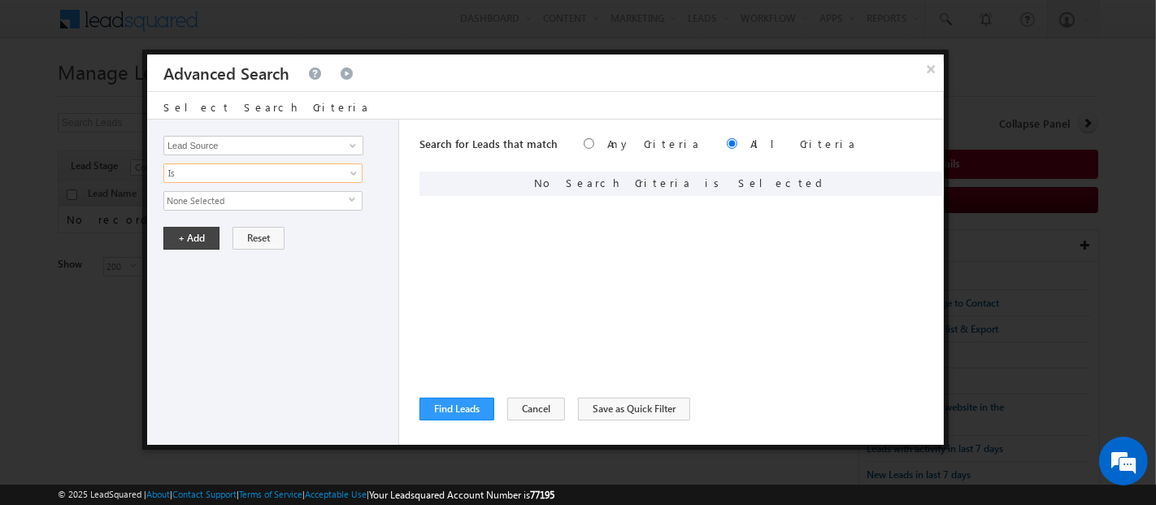
click at [210, 204] on span "None Selected" at bounding box center [256, 201] width 184 height 18
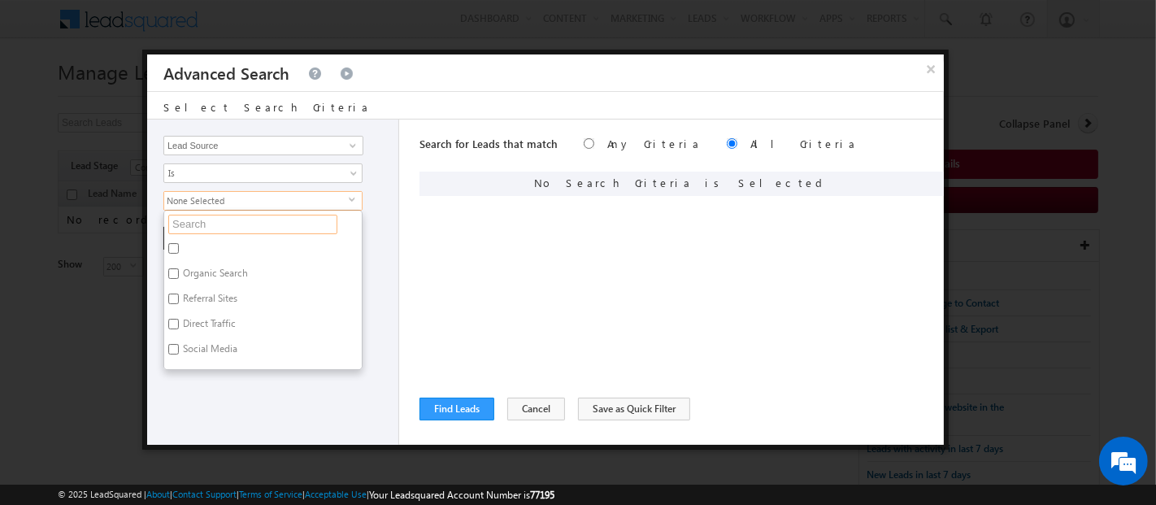
click at [213, 231] on input "text" at bounding box center [252, 225] width 169 height 20
type input "hea"
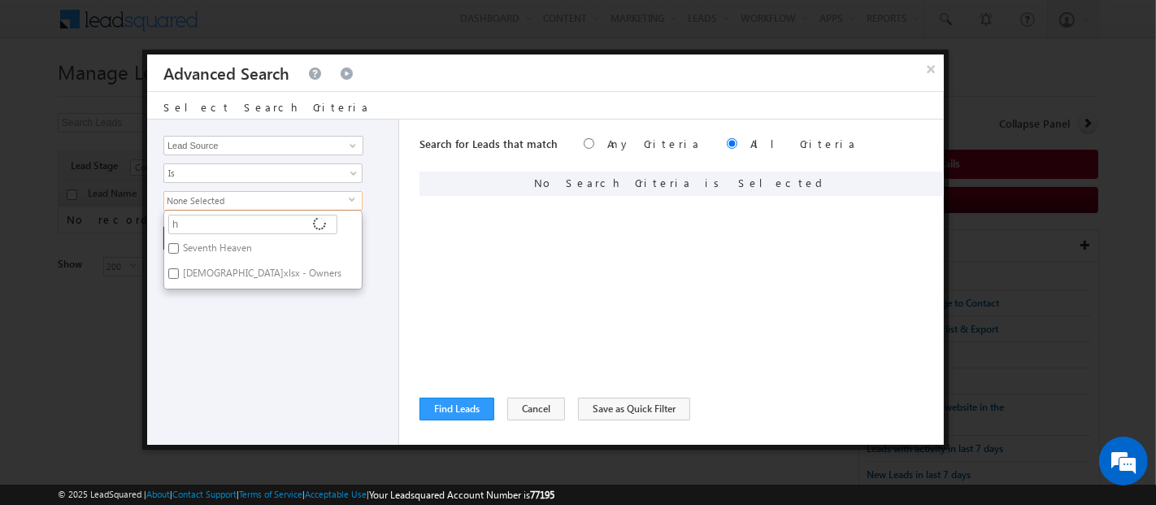
type input "ha"
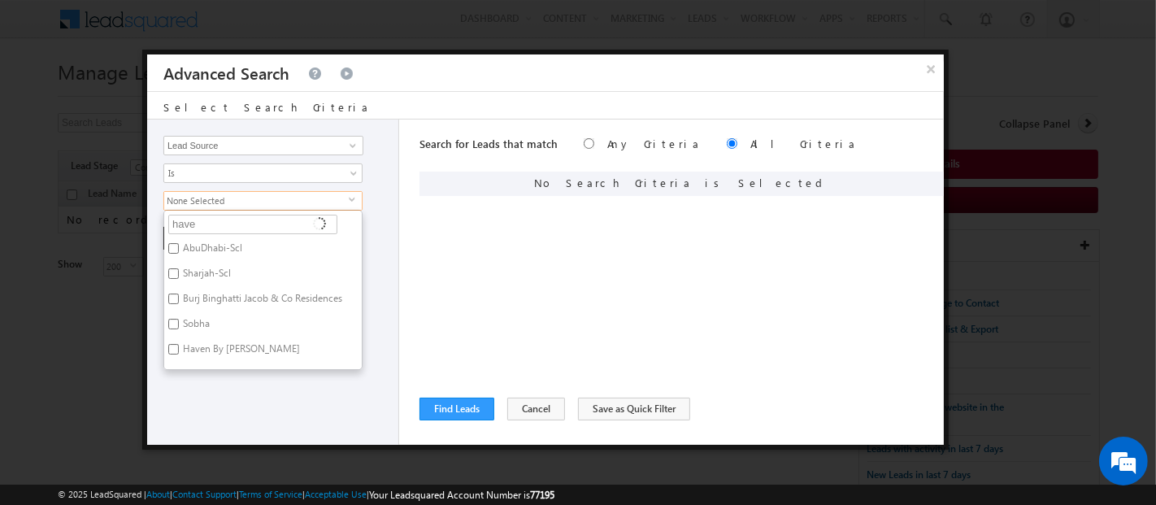
type input "haven"
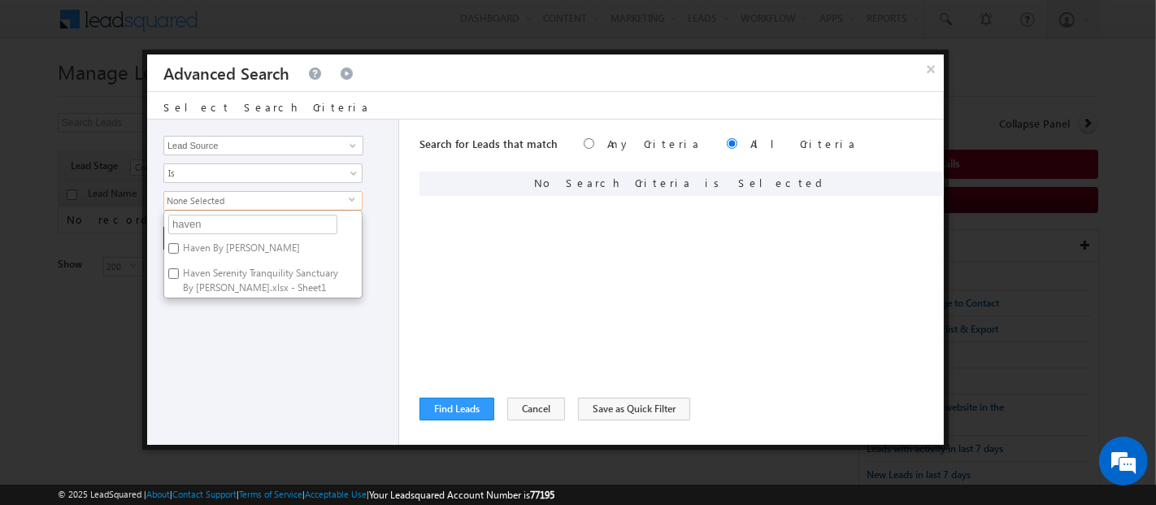
click at [248, 243] on label "Haven By [PERSON_NAME]" at bounding box center [240, 250] width 152 height 25
click at [179, 243] on input "Haven By [PERSON_NAME]" at bounding box center [173, 248] width 11 height 11
checkbox input "true"
click at [247, 272] on label "Haven Serenity Tranquility Sanctuary By [PERSON_NAME].xlsx - Sheet1" at bounding box center [262, 280] width 197 height 34
click at [179, 272] on input "Haven Serenity Tranquility Sanctuary By [PERSON_NAME].xlsx - Sheet1" at bounding box center [173, 273] width 11 height 11
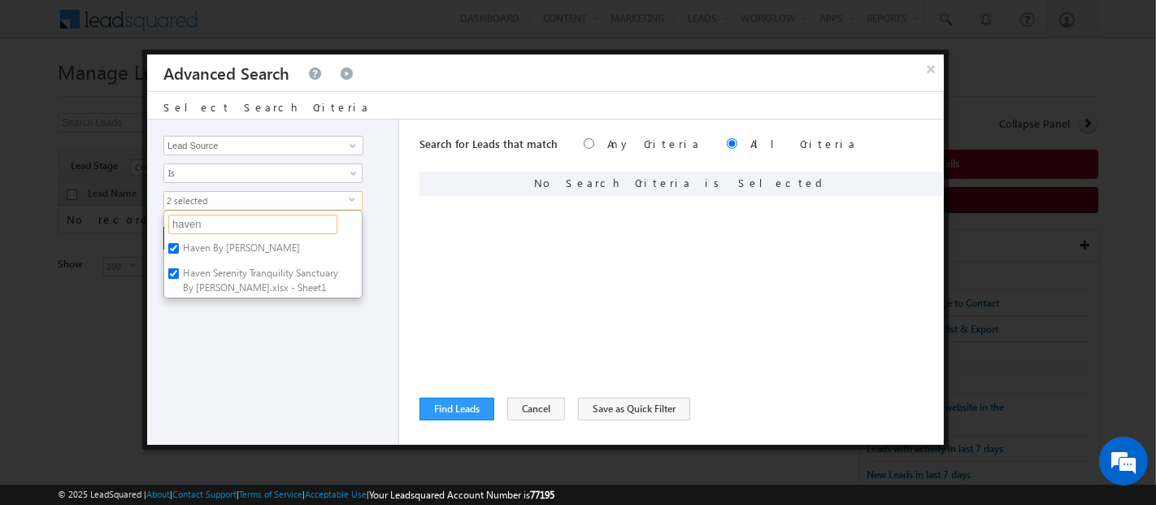
click at [189, 224] on input "haven" at bounding box center [252, 225] width 169 height 20
drag, startPoint x: 190, startPoint y: 224, endPoint x: 154, endPoint y: 260, distance: 50.6
click at [189, 224] on input "haven" at bounding box center [252, 225] width 169 height 20
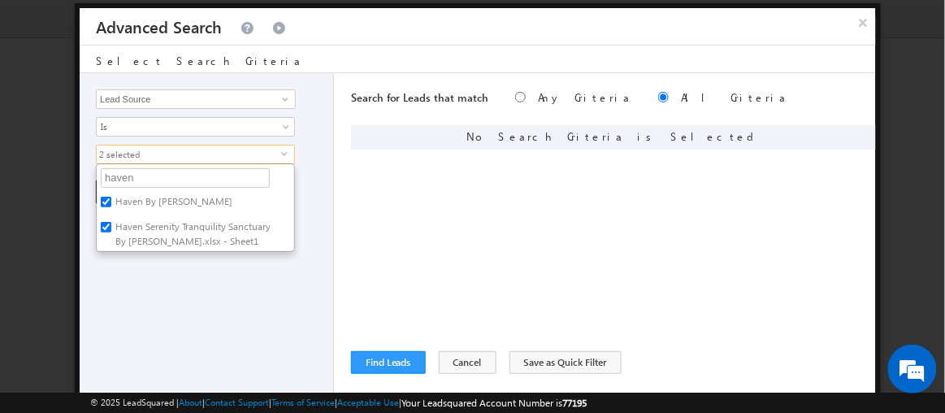
click at [146, 228] on label "Haven Serenity Tranquility Sanctuary By [PERSON_NAME].xlsx - Sheet1" at bounding box center [195, 234] width 197 height 34
click at [111, 228] on input "Haven Serenity Tranquility Sanctuary By [PERSON_NAME].xlsx - Sheet1" at bounding box center [106, 227] width 11 height 11
checkbox input "false"
click at [141, 297] on div "Opportunity Type Lead Activity Task Sales Group Prospect Id Address 1 Address 2…" at bounding box center [207, 235] width 254 height 325
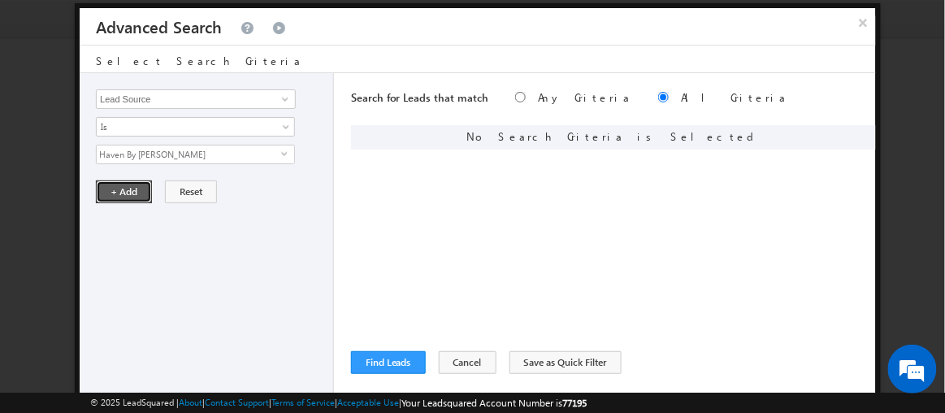
click at [122, 186] on button "+ Add" at bounding box center [124, 191] width 56 height 23
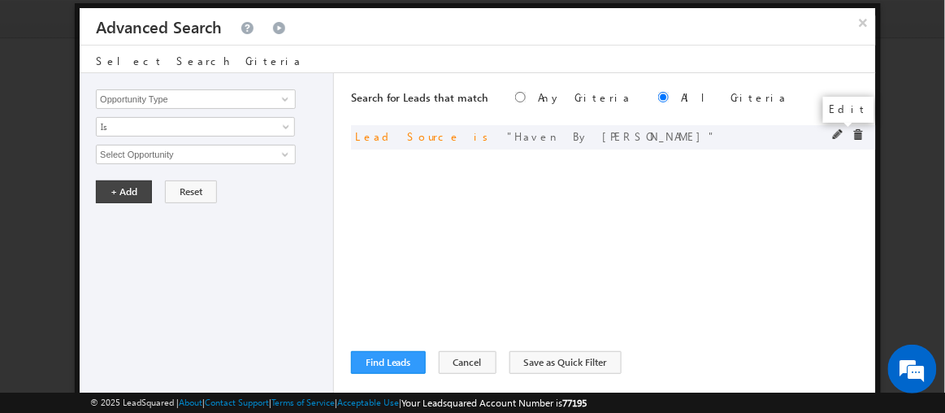
click at [834, 129] on span at bounding box center [838, 134] width 11 height 11
click at [163, 159] on span "Haven By [PERSON_NAME]" at bounding box center [189, 154] width 184 height 18
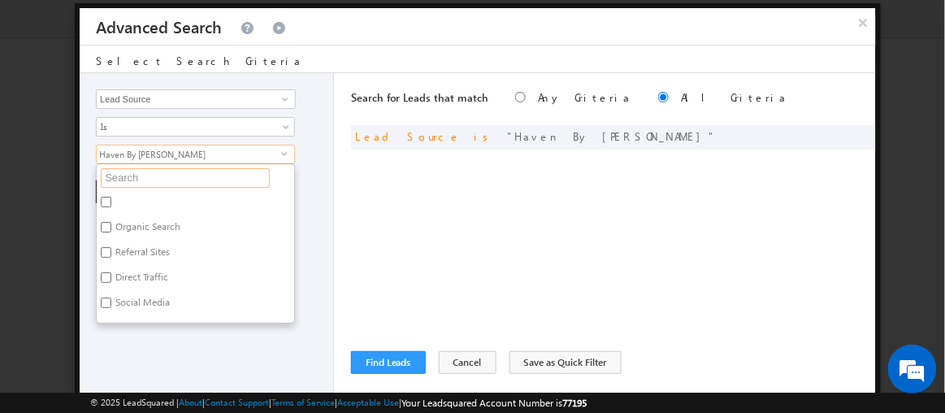
click at [148, 179] on input "text" at bounding box center [185, 178] width 169 height 20
type input "ra"
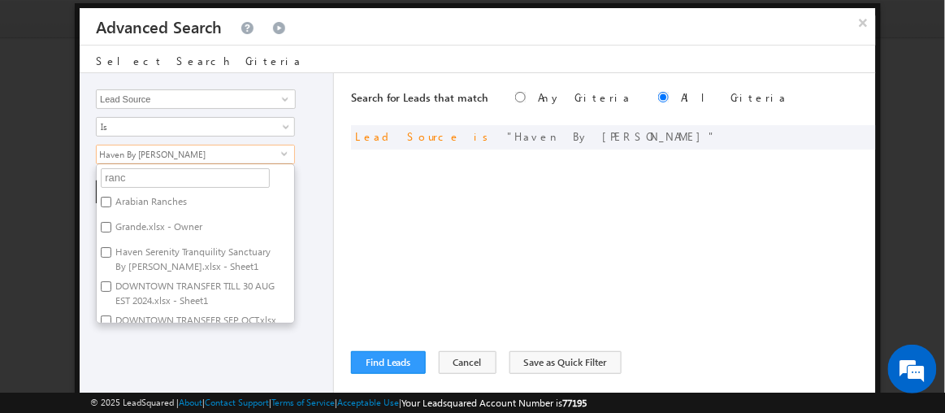
type input "ranch"
type input "ranches"
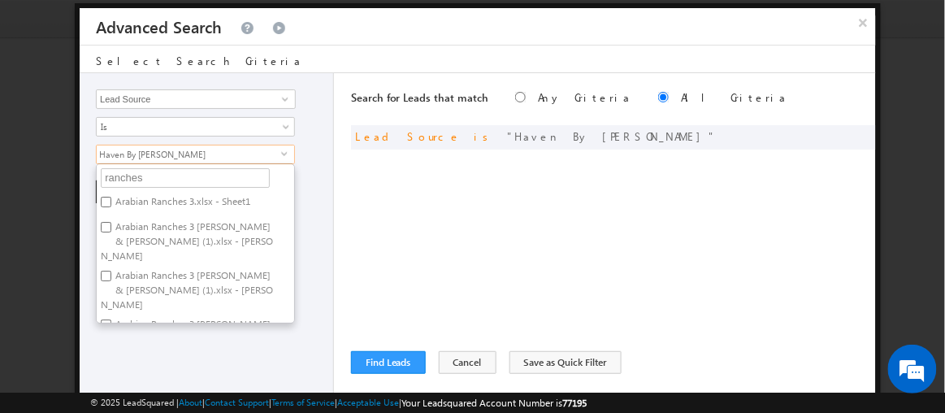
type input "ranches 3"
click at [101, 197] on input "Arabian Ranches 3.xlsx - Sheet1" at bounding box center [106, 202] width 11 height 11
checkbox input "true"
click at [105, 224] on input "Arabian Ranches 3 [PERSON_NAME] & [PERSON_NAME] (1).xlsx - [PERSON_NAME]" at bounding box center [106, 227] width 11 height 11
checkbox input "true"
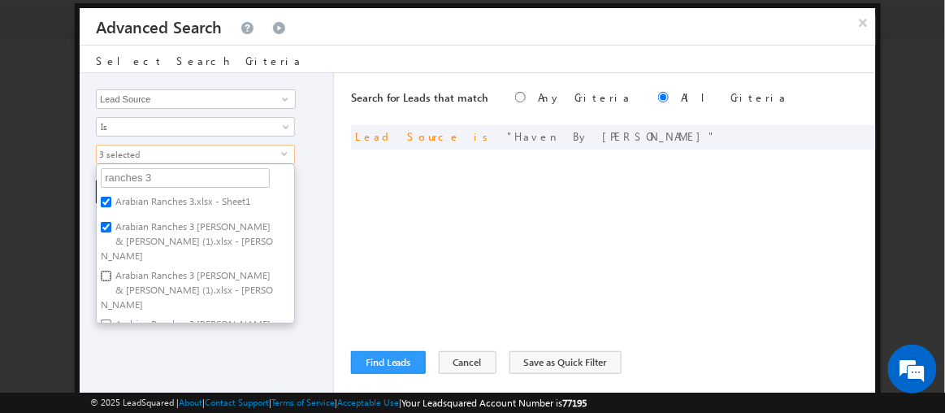
click at [108, 271] on input "Arabian Ranches 3 [PERSON_NAME] & [PERSON_NAME] (1).xlsx - [PERSON_NAME]" at bounding box center [106, 276] width 11 height 11
checkbox input "true"
click at [106, 319] on input "Arabian Ranches 3 [PERSON_NAME] & [PERSON_NAME].xlsx - [PERSON_NAME]" at bounding box center [106, 324] width 11 height 11
checkbox input "true"
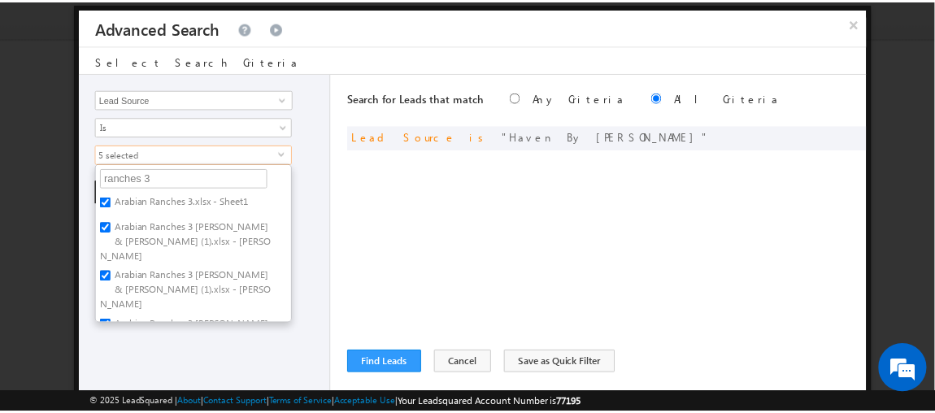
scroll to position [29, 0]
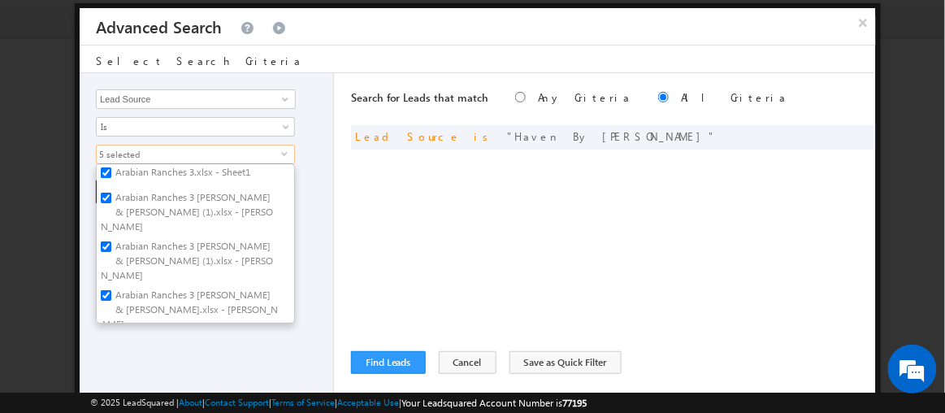
click at [106, 339] on input "Arabian Ranches 3 [PERSON_NAME] & [PERSON_NAME].xlsx - [PERSON_NAME]" at bounding box center [106, 344] width 11 height 11
checkbox input "true"
click at [207, 375] on div "Opportunity Type Lead Activity Task Sales Group Prospect Id Address 1 Address 2…" at bounding box center [207, 235] width 254 height 325
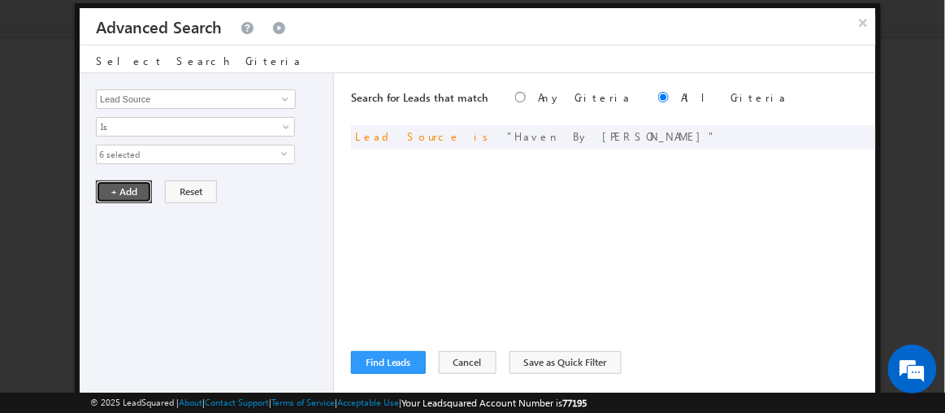
click at [129, 189] on button "+ Add" at bounding box center [124, 191] width 56 height 23
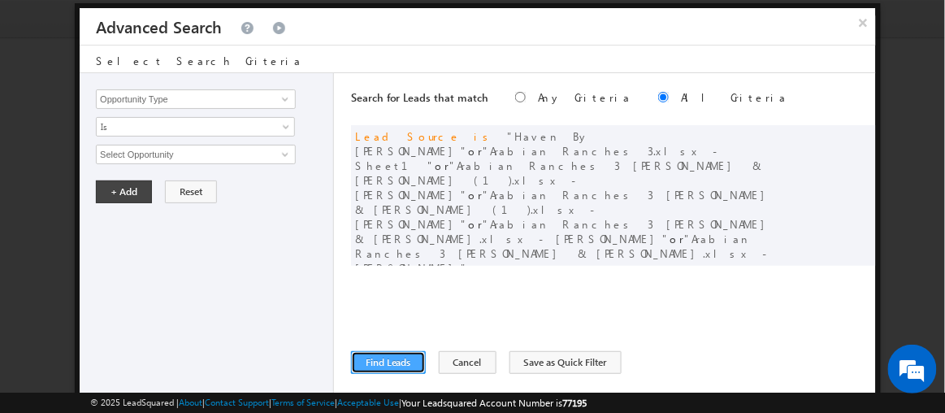
click at [389, 361] on button "Find Leads" at bounding box center [388, 362] width 75 height 23
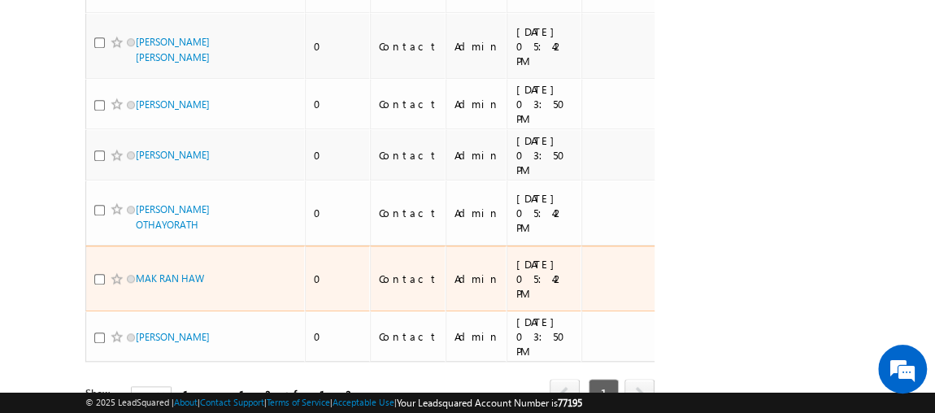
scroll to position [0, 0]
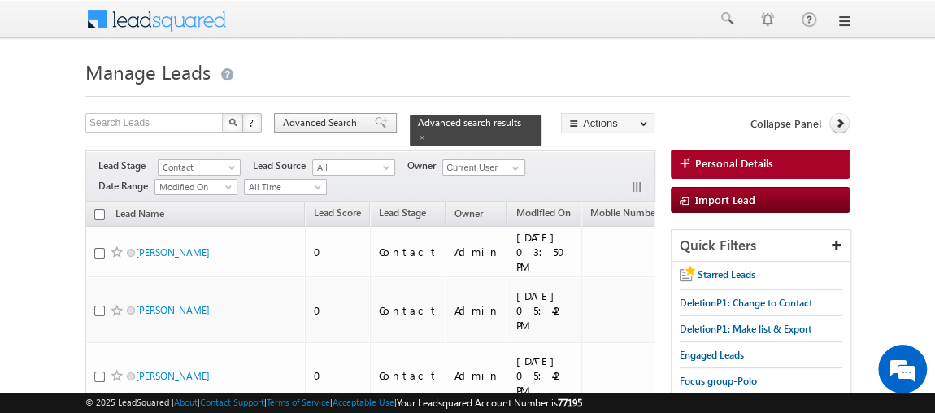
click at [323, 113] on div "Advanced Search" at bounding box center [335, 123] width 123 height 20
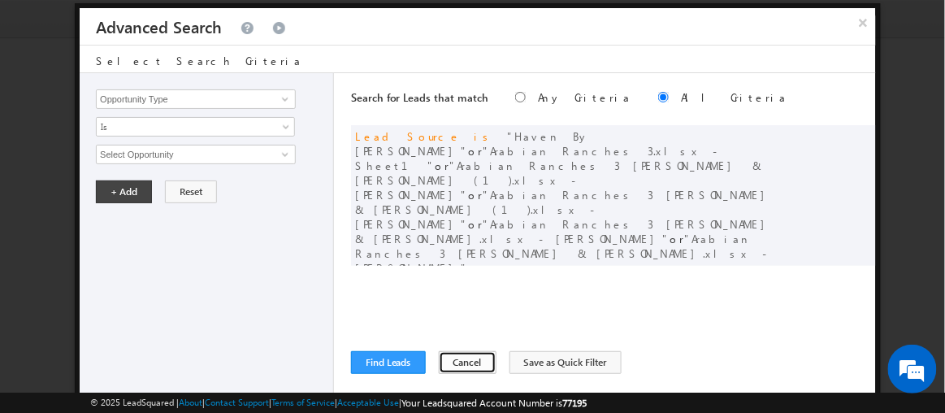
click at [447, 359] on button "Cancel" at bounding box center [468, 362] width 58 height 23
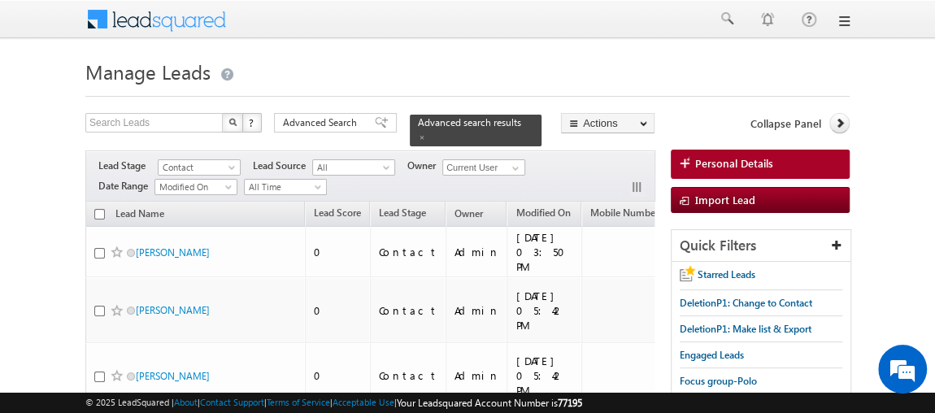
click at [95, 209] on input "checkbox" at bounding box center [99, 214] width 11 height 11
checkbox input "true"
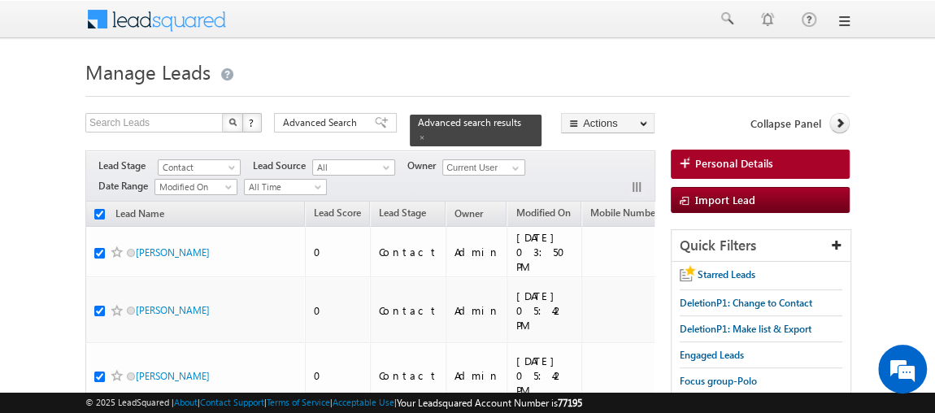
checkbox input "true"
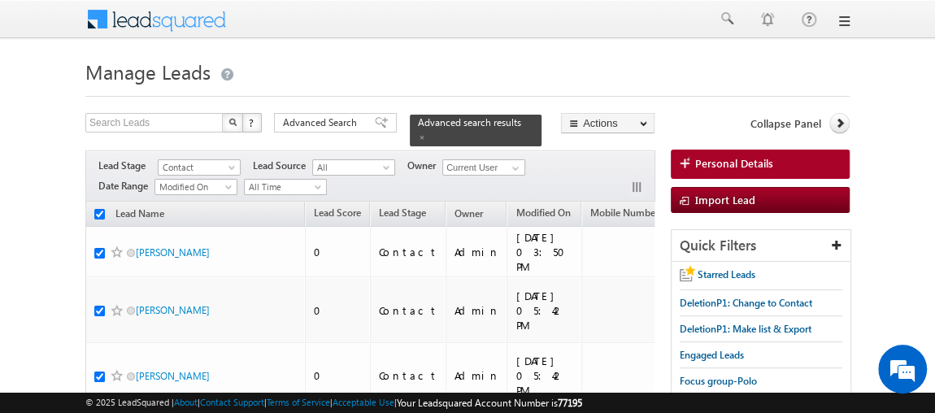
checkbox input "true"
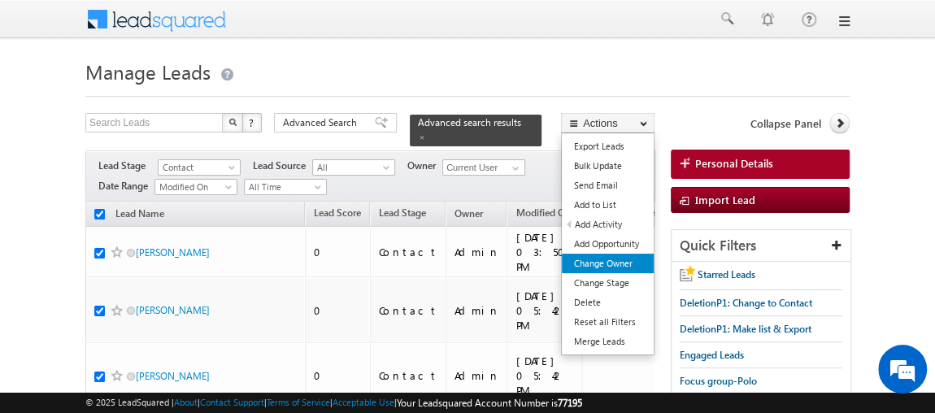
click at [617, 264] on link "Change Owner" at bounding box center [608, 264] width 92 height 20
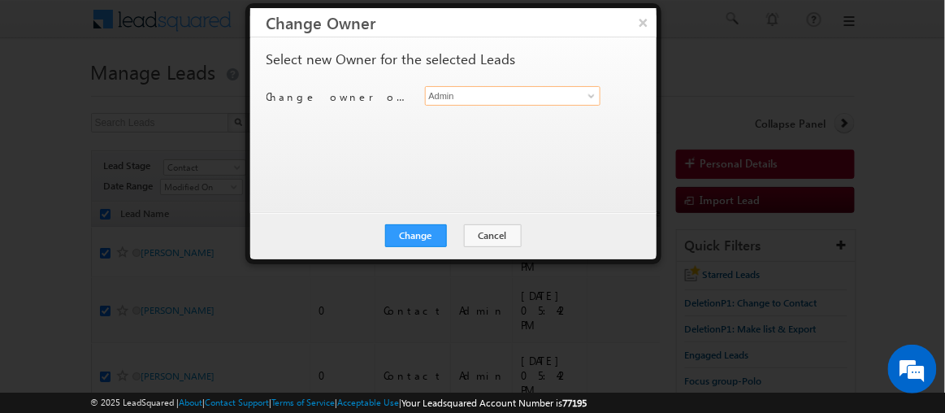
click at [453, 90] on input "Admin" at bounding box center [513, 96] width 176 height 20
type input "Rajender Rautela"
click at [430, 229] on button "Change" at bounding box center [416, 235] width 62 height 23
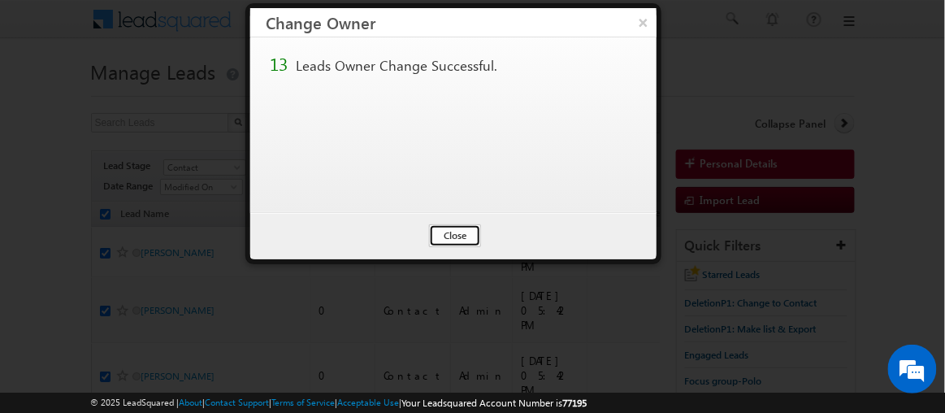
click at [440, 232] on button "Close" at bounding box center [455, 235] width 52 height 23
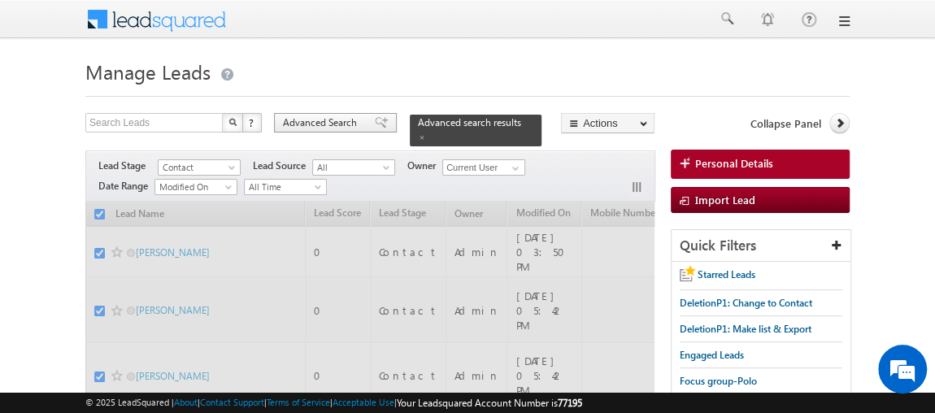
checkbox input "false"
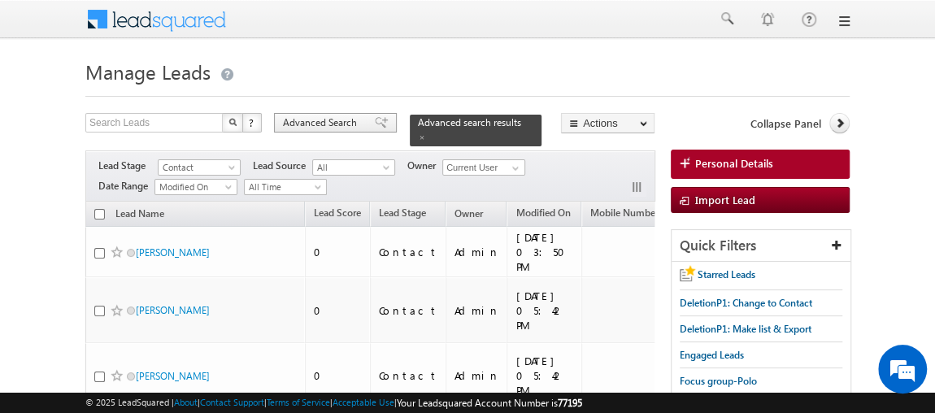
click at [332, 119] on span "Advanced Search" at bounding box center [322, 122] width 79 height 15
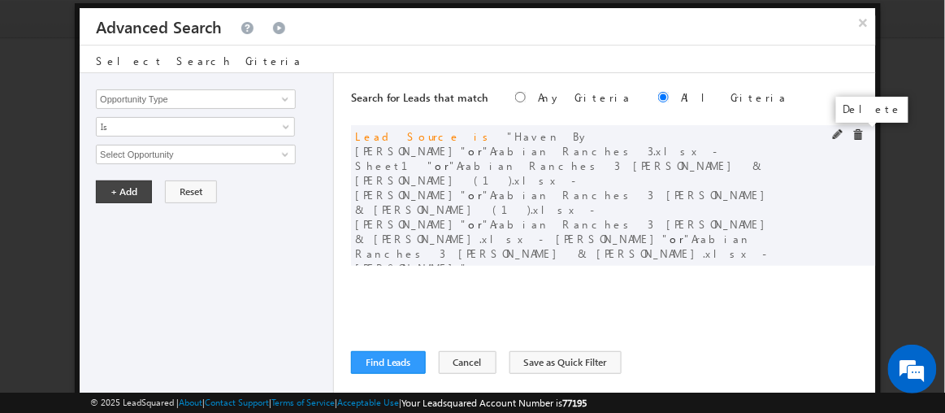
click at [857, 132] on span at bounding box center [858, 134] width 11 height 11
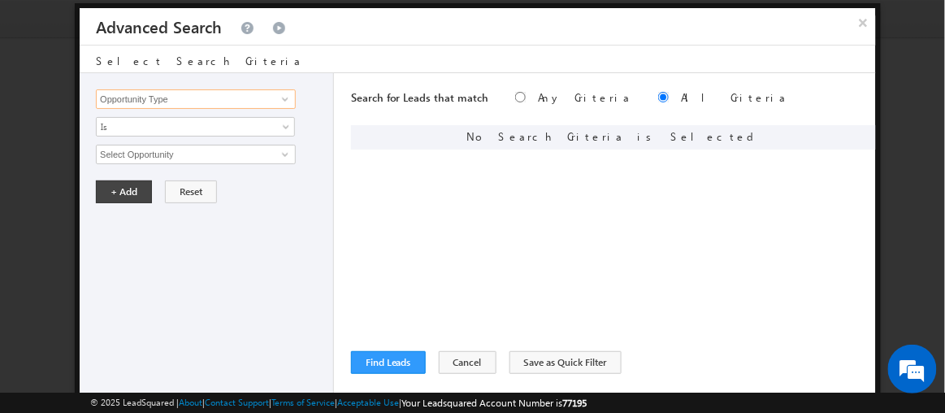
click at [271, 96] on input "Opportunity Type" at bounding box center [196, 99] width 200 height 20
type input "Lead Source"
click at [208, 154] on span "None Selected" at bounding box center [189, 154] width 184 height 18
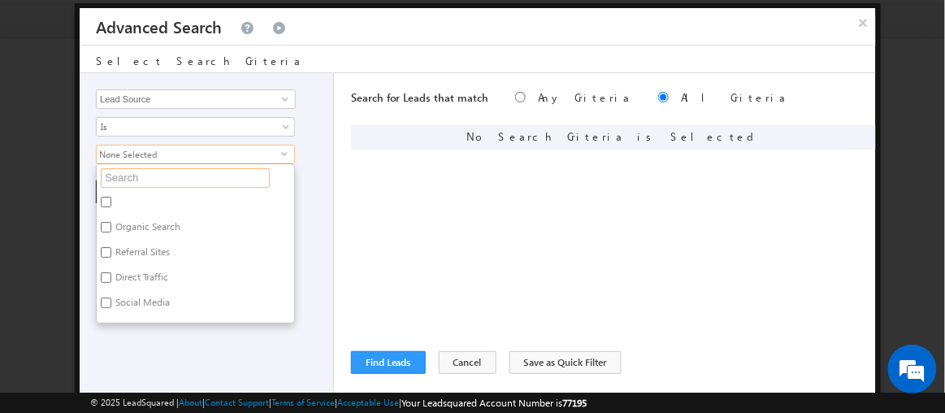
click at [136, 174] on input "text" at bounding box center [185, 178] width 169 height 20
type input "ch"
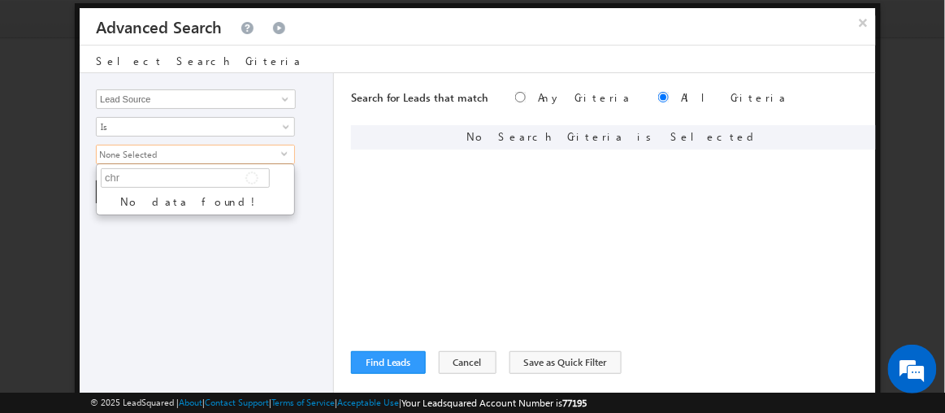
type input "ch"
type input "c"
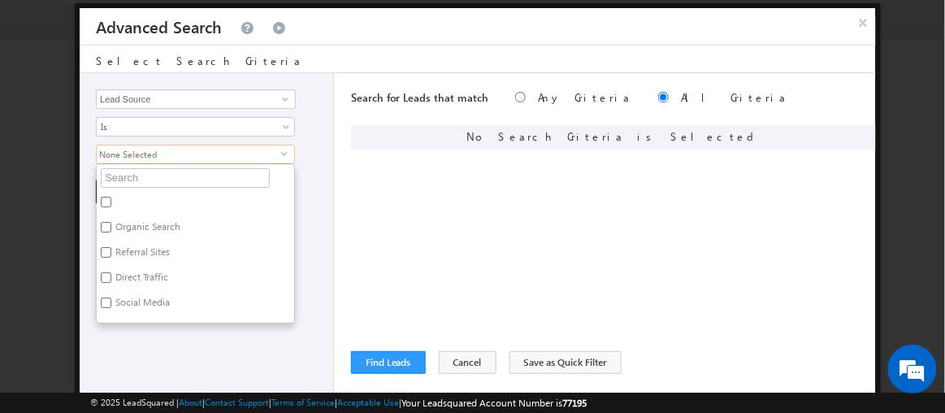
type input "n"
type input "nshama"
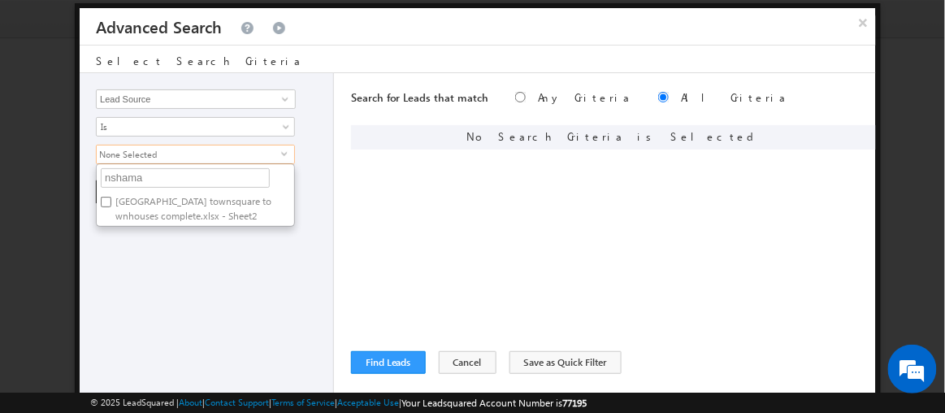
click at [140, 194] on label "[GEOGRAPHIC_DATA] townsquare townhouses complete.xlsx - Sheet2" at bounding box center [195, 209] width 197 height 34
click at [111, 197] on input "[GEOGRAPHIC_DATA] townsquare townhouses complete.xlsx - Sheet2" at bounding box center [106, 202] width 11 height 11
checkbox input "true"
click at [137, 170] on input "nshama" at bounding box center [185, 178] width 169 height 20
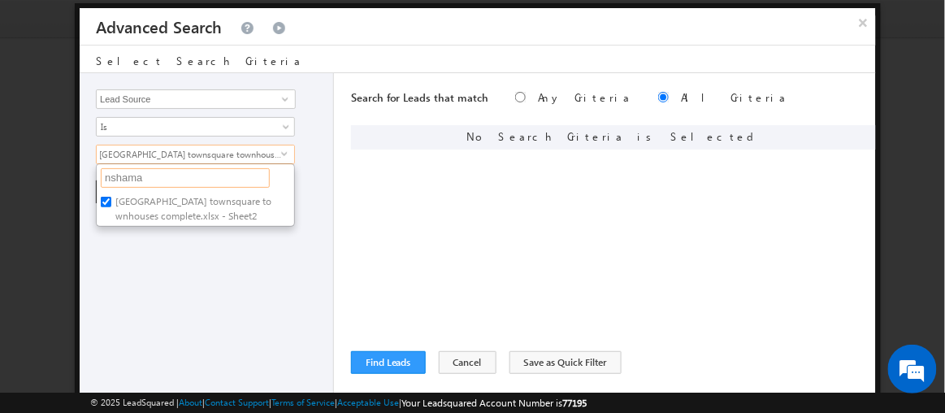
click at [137, 170] on input "nshama" at bounding box center [185, 178] width 169 height 20
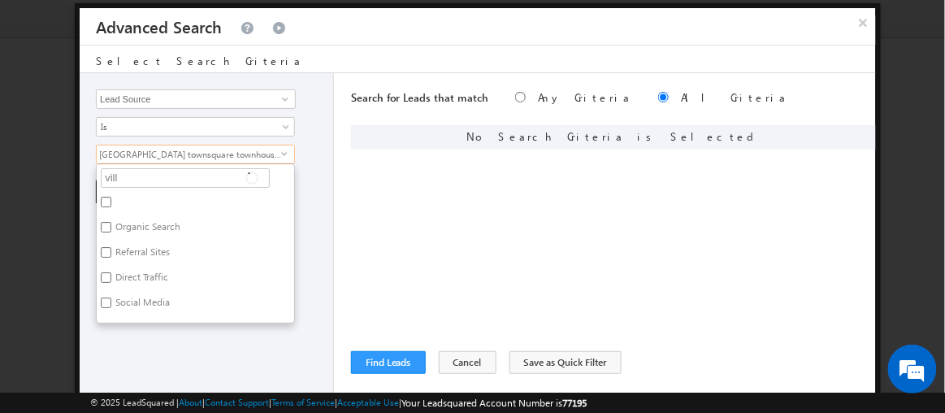
type input "villa"
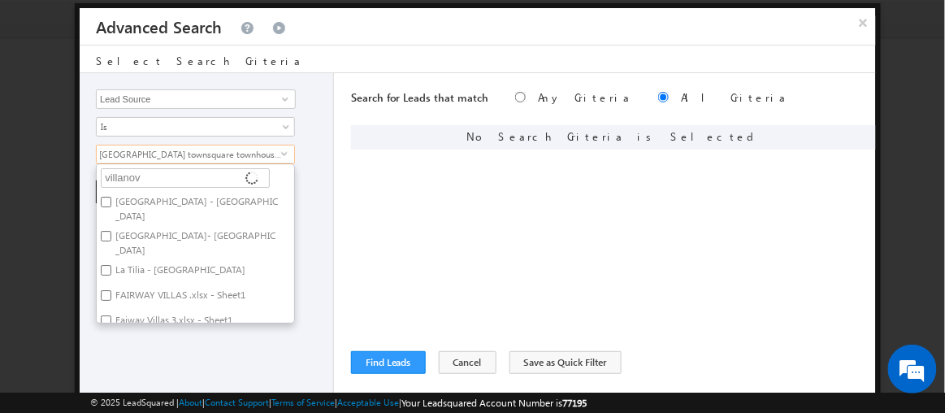
type input "villanova"
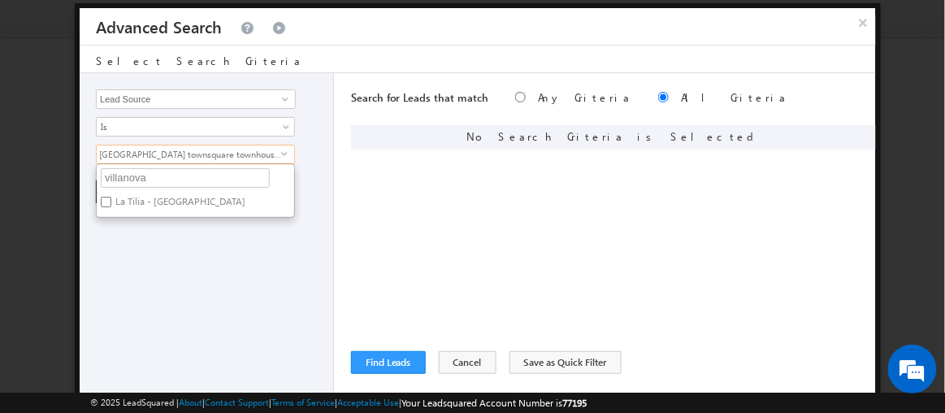
click at [136, 194] on label "La Tilia - [GEOGRAPHIC_DATA]" at bounding box center [179, 204] width 165 height 25
click at [111, 197] on input "La Tilia - [GEOGRAPHIC_DATA]" at bounding box center [106, 202] width 11 height 11
checkbox input "true"
click at [177, 176] on input "villanova" at bounding box center [185, 178] width 169 height 20
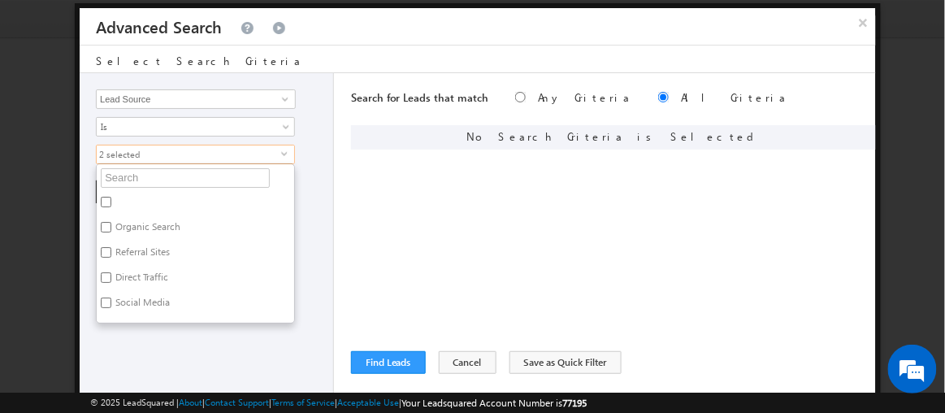
type input "s"
type input "sere"
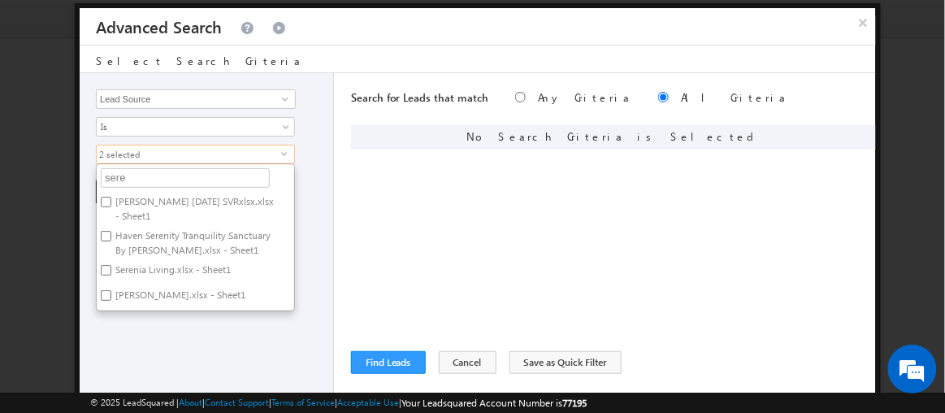
click at [155, 202] on label "[PERSON_NAME] [DATE] SVRxlsx.xlsx - Sheet1" at bounding box center [195, 209] width 197 height 34
click at [111, 202] on input "[PERSON_NAME] [DATE] SVRxlsx.xlsx - Sheet1" at bounding box center [106, 202] width 11 height 11
checkbox input "true"
click at [140, 289] on label "[PERSON_NAME].xlsx - Sheet1" at bounding box center [179, 297] width 165 height 25
click at [111, 290] on input "[PERSON_NAME].xlsx - Sheet1" at bounding box center [106, 295] width 11 height 11
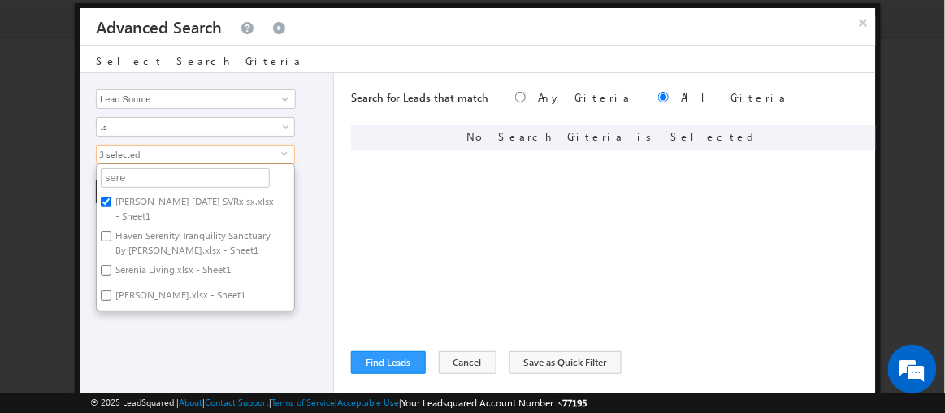
checkbox input "true"
click at [194, 323] on div "Opportunity Type Lead Activity Task Sales Group Prospect Id Address 1 Address 2…" at bounding box center [207, 235] width 254 height 325
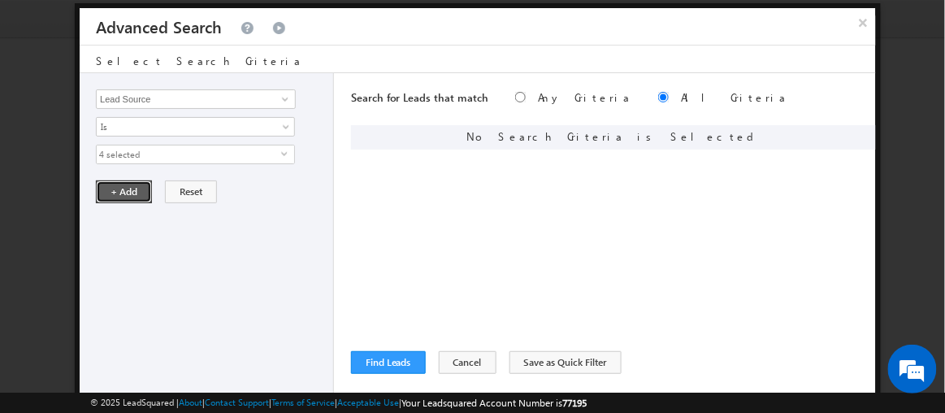
click at [134, 187] on button "+ Add" at bounding box center [124, 191] width 56 height 23
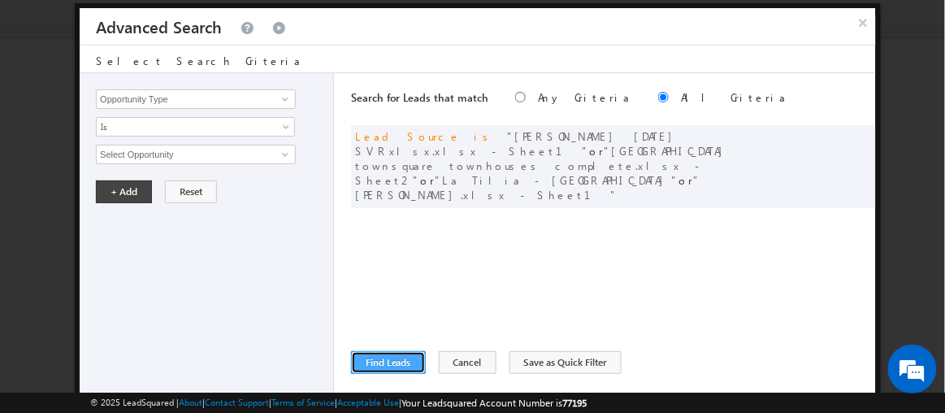
click at [387, 361] on button "Find Leads" at bounding box center [388, 362] width 75 height 23
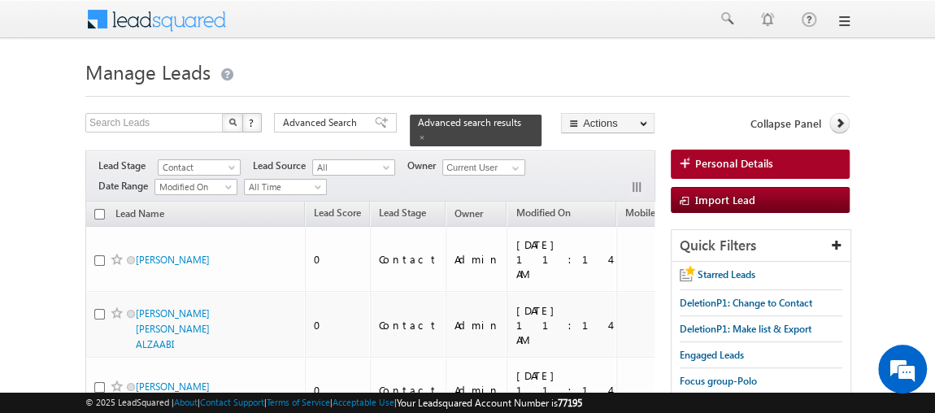
click at [100, 209] on input "checkbox" at bounding box center [99, 214] width 11 height 11
checkbox input "true"
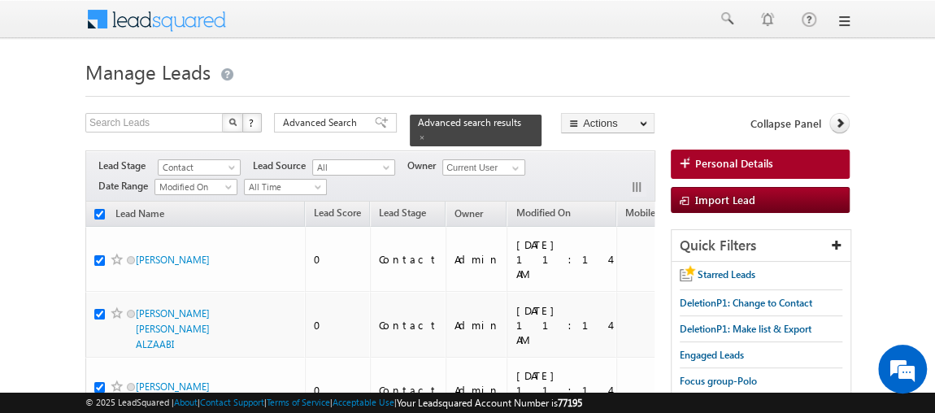
checkbox input "true"
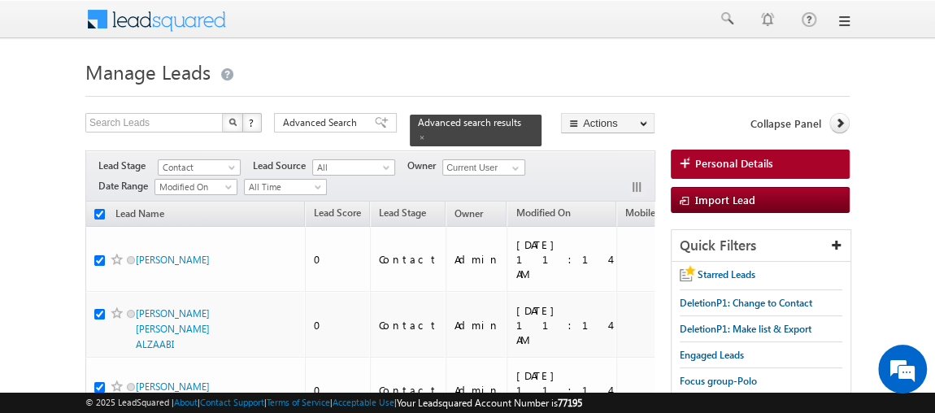
checkbox input "true"
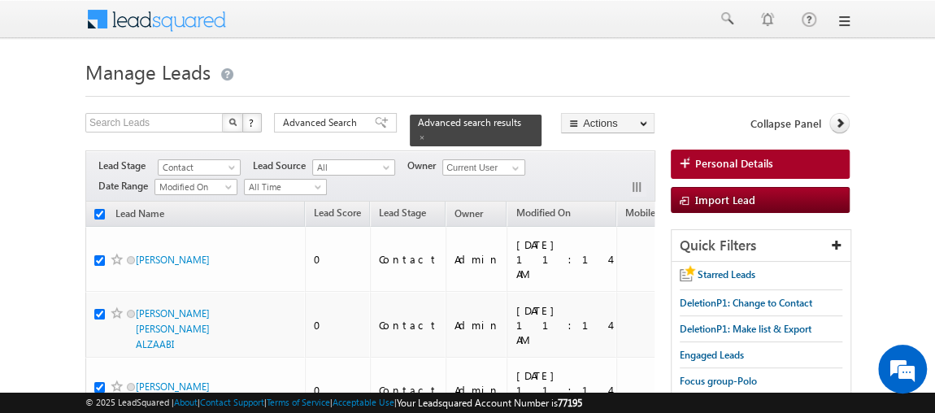
checkbox input "true"
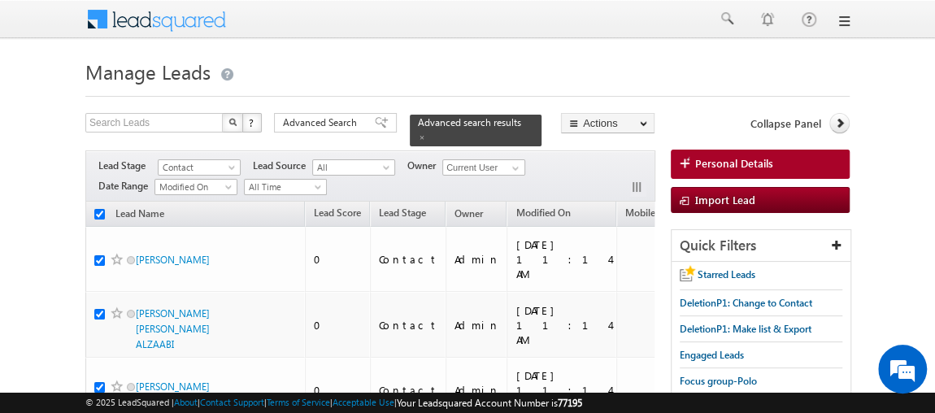
checkbox input "true"
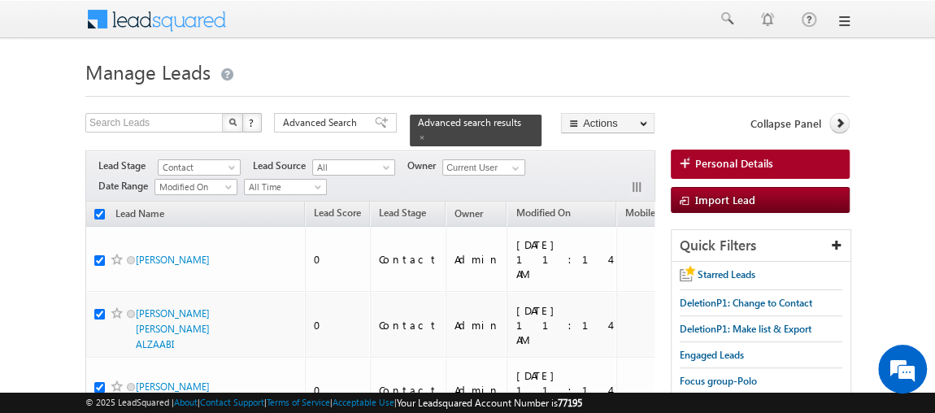
checkbox input "true"
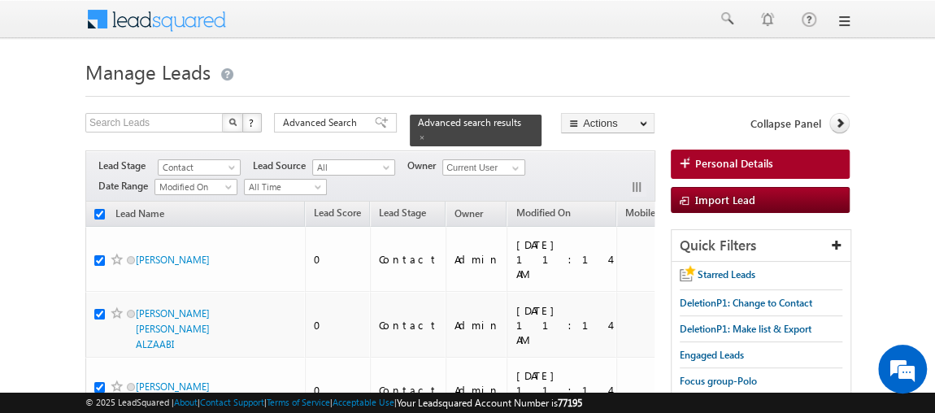
checkbox input "true"
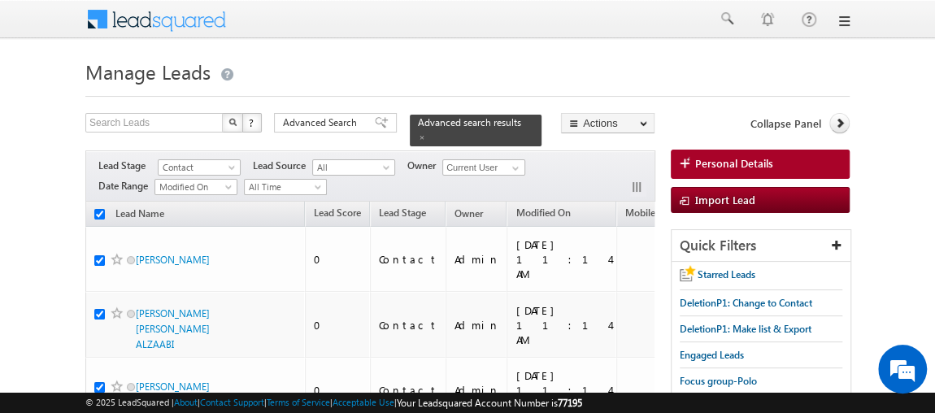
checkbox input "true"
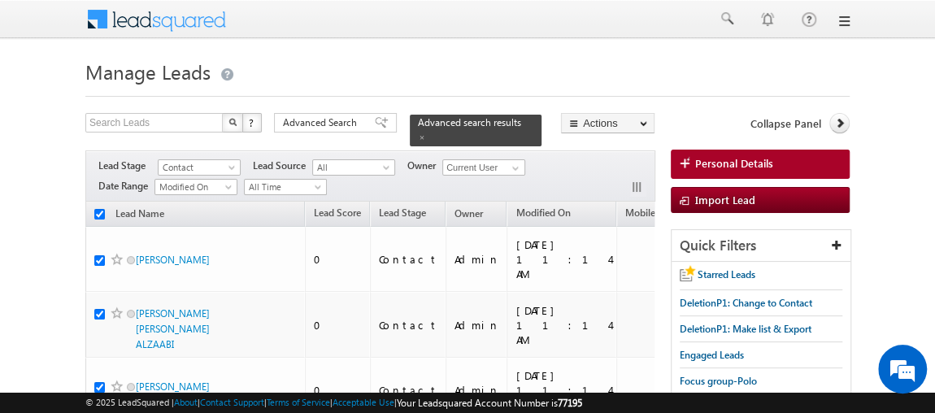
checkbox input "true"
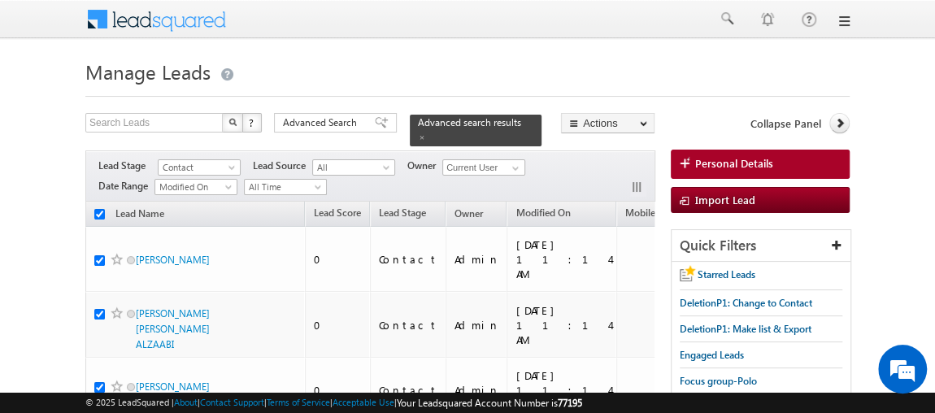
checkbox input "true"
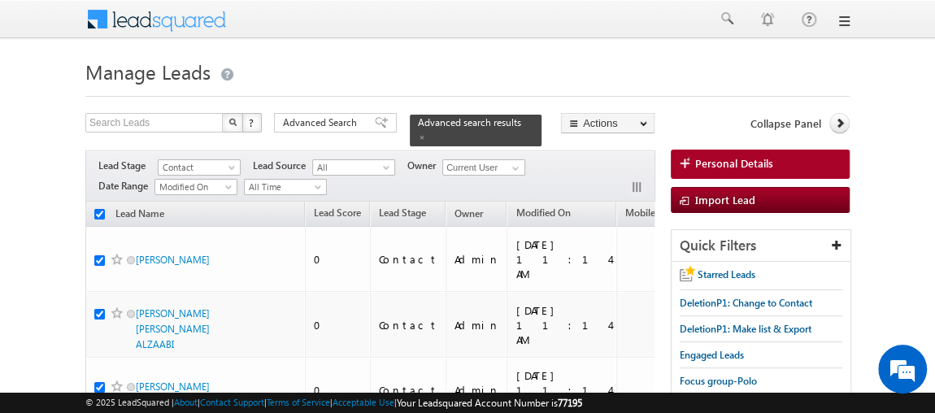
checkbox input "true"
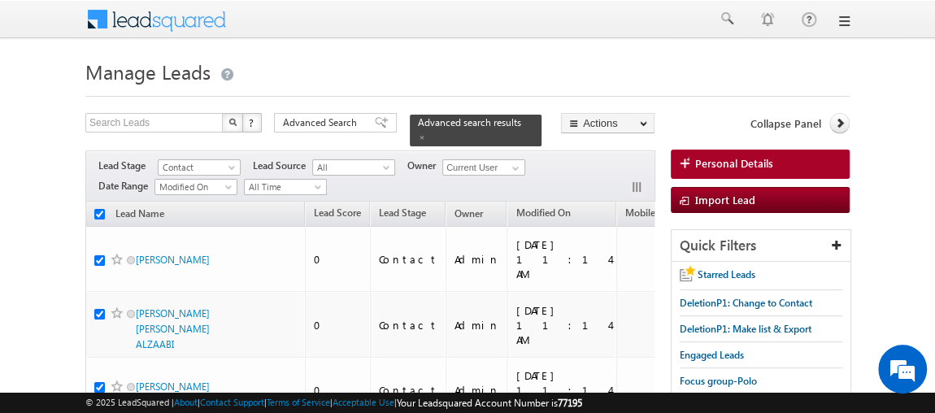
checkbox input "true"
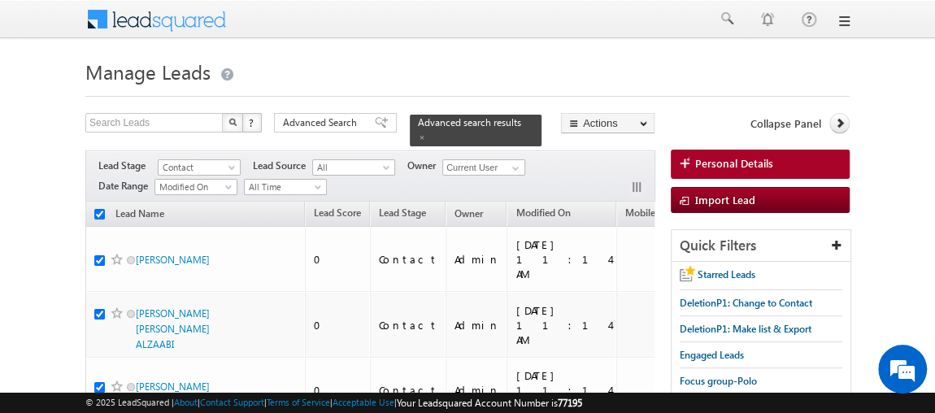
checkbox input "true"
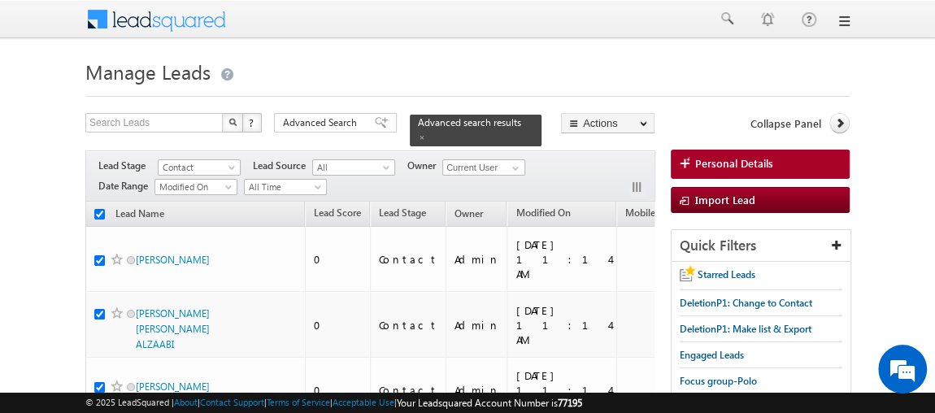
checkbox input "true"
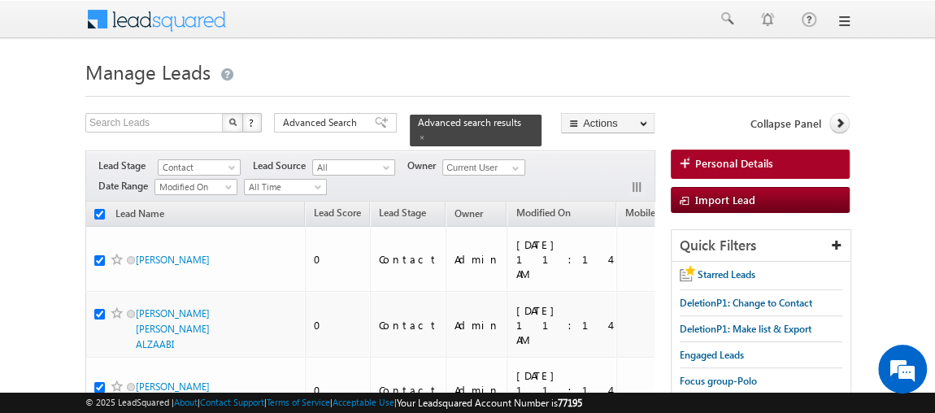
checkbox input "true"
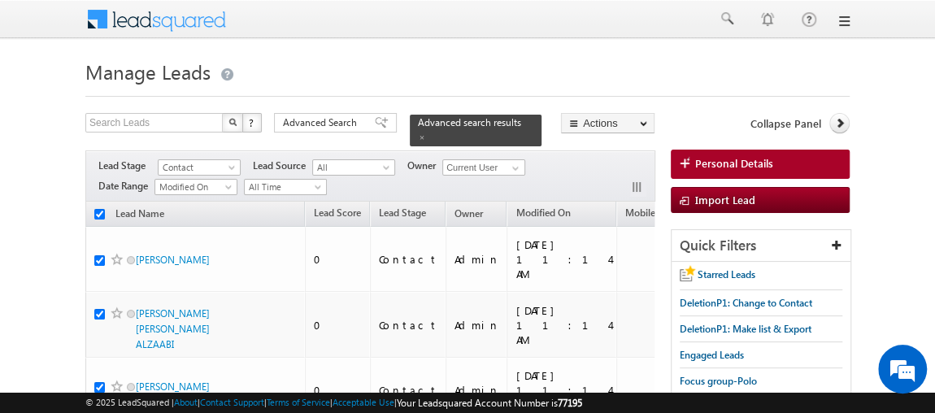
checkbox input "true"
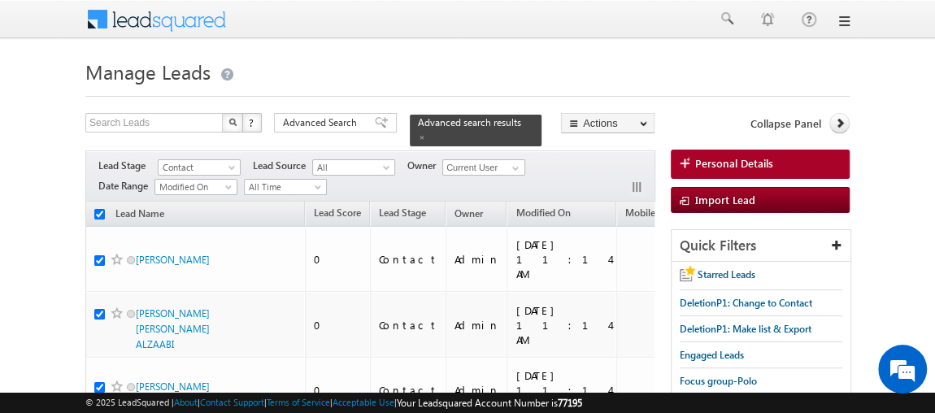
checkbox input "true"
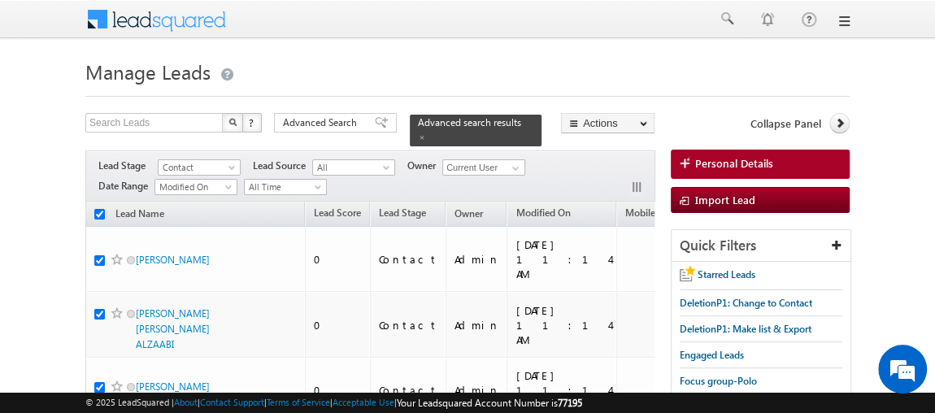
checkbox input "true"
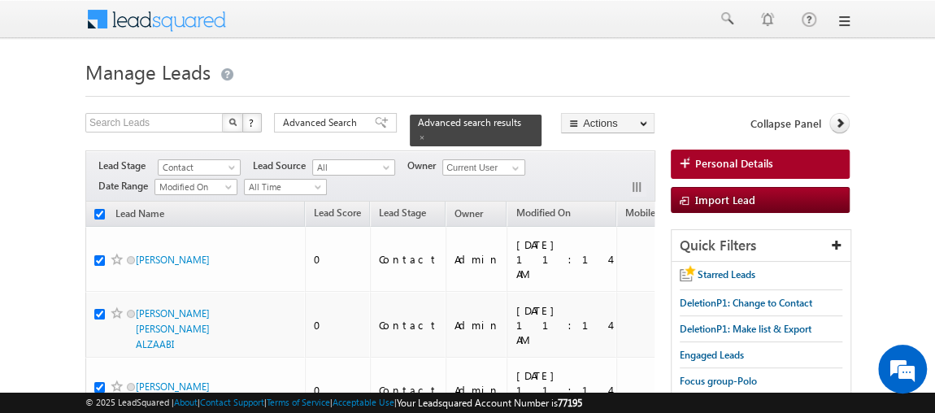
checkbox input "true"
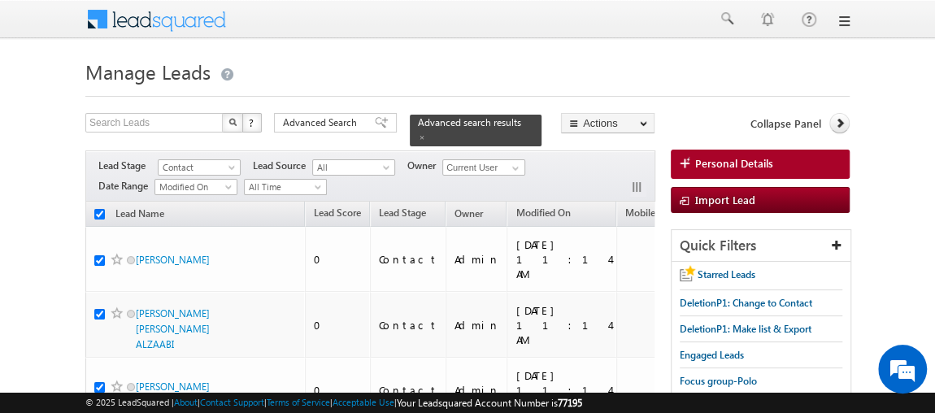
checkbox input "true"
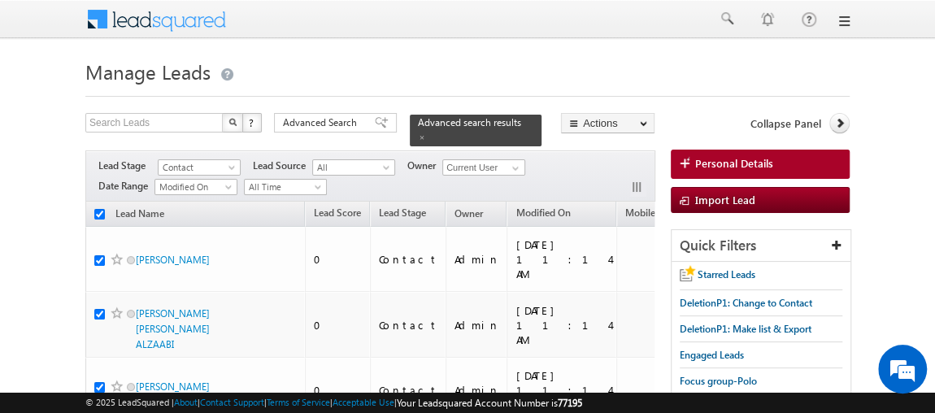
checkbox input "true"
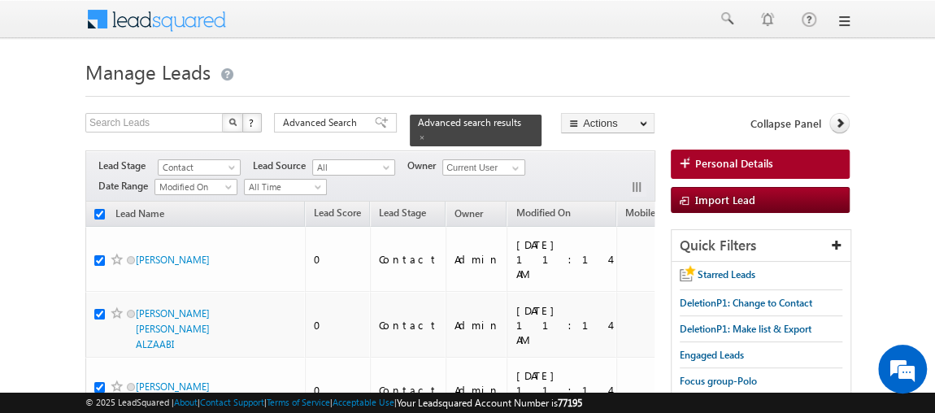
checkbox input "true"
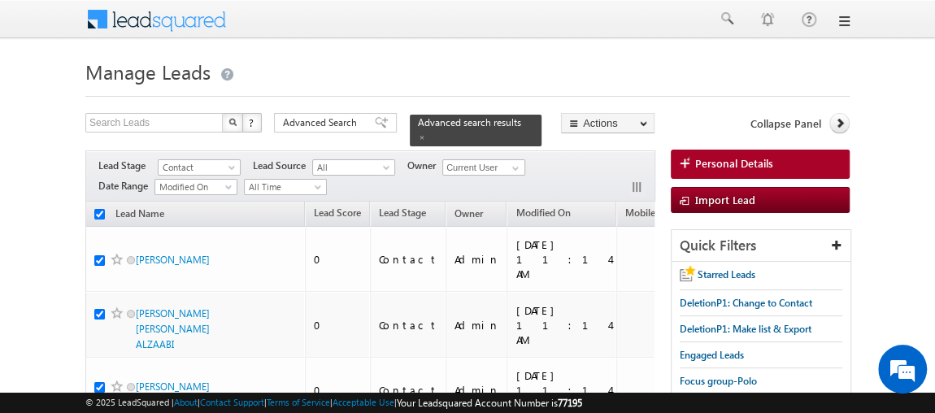
checkbox input "true"
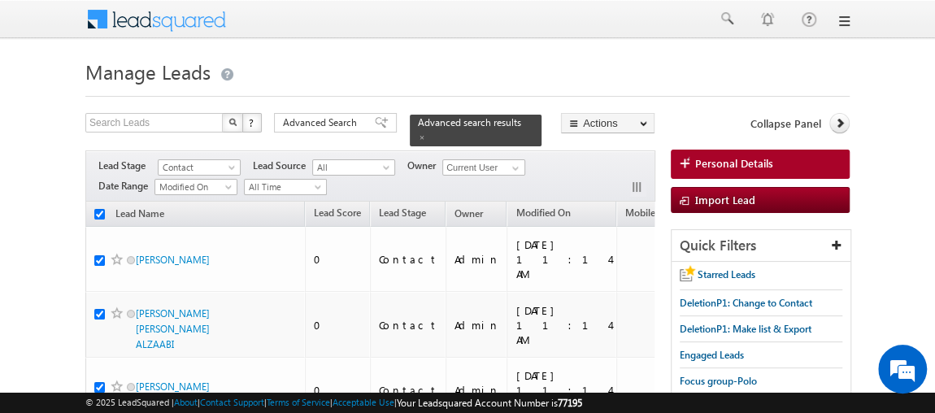
checkbox input "true"
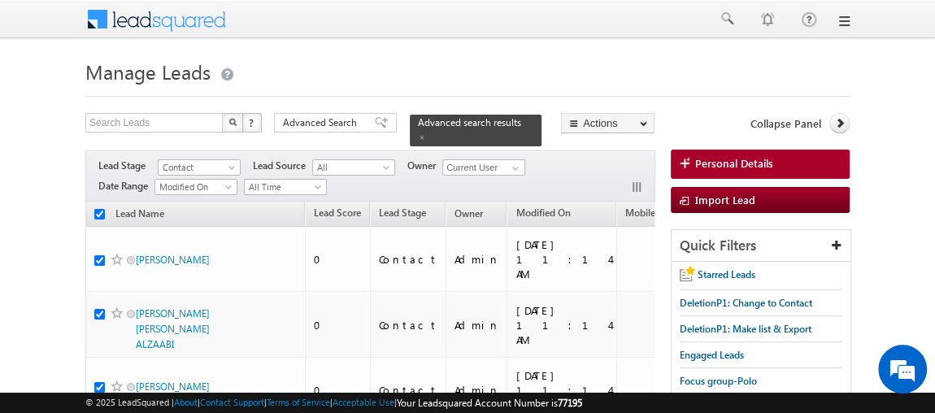
checkbox input "true"
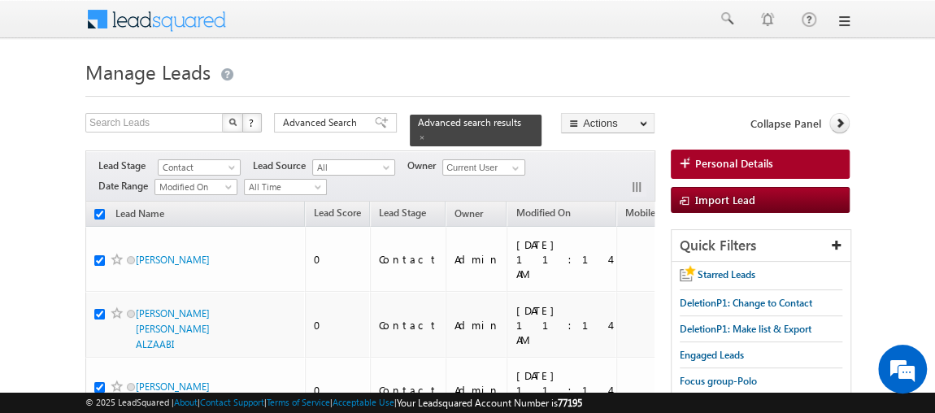
checkbox input "true"
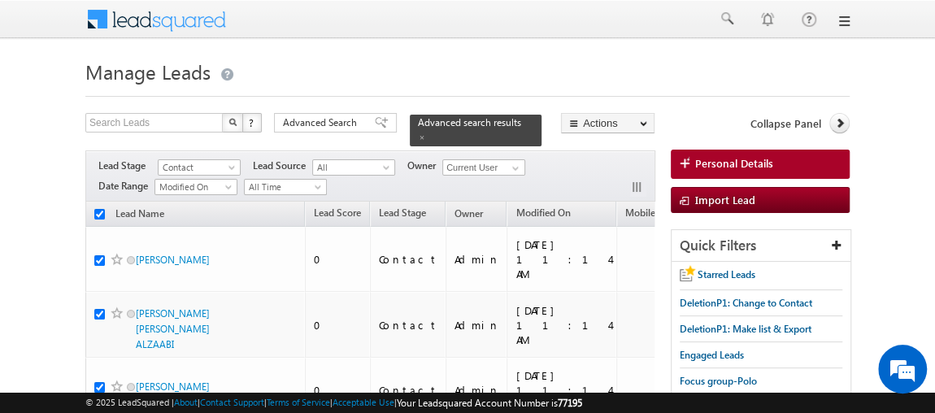
checkbox input "true"
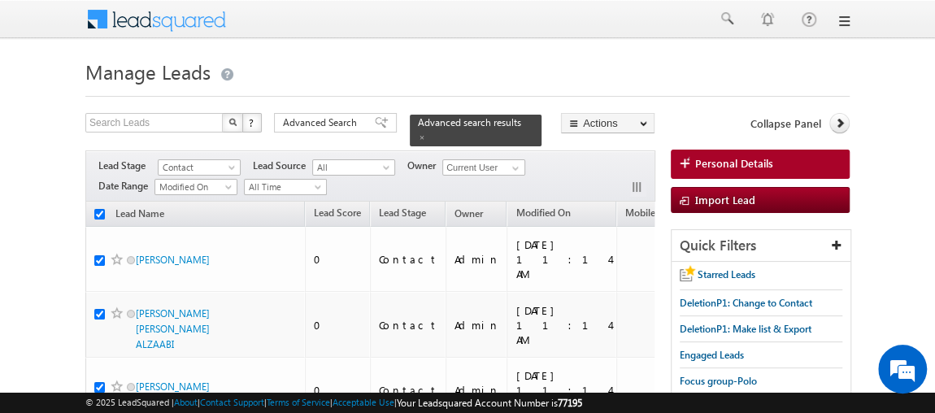
checkbox input "true"
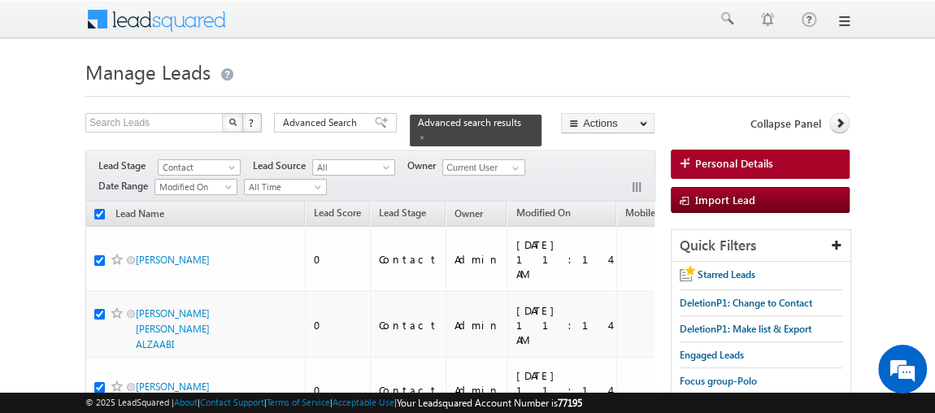
checkbox input "true"
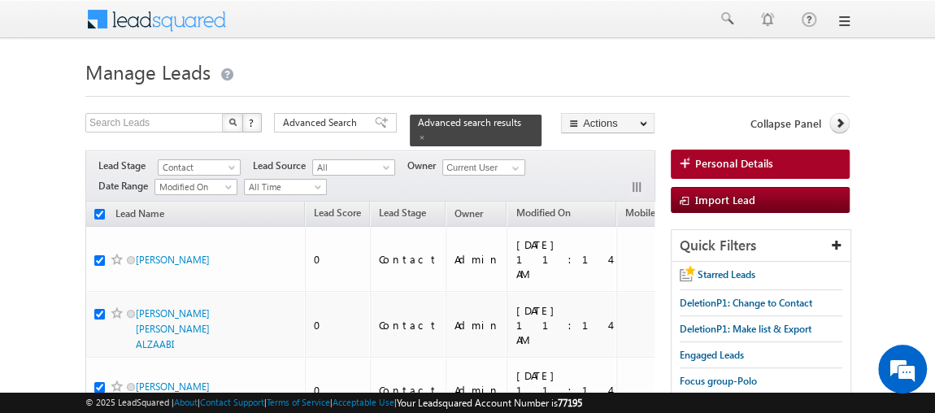
checkbox input "true"
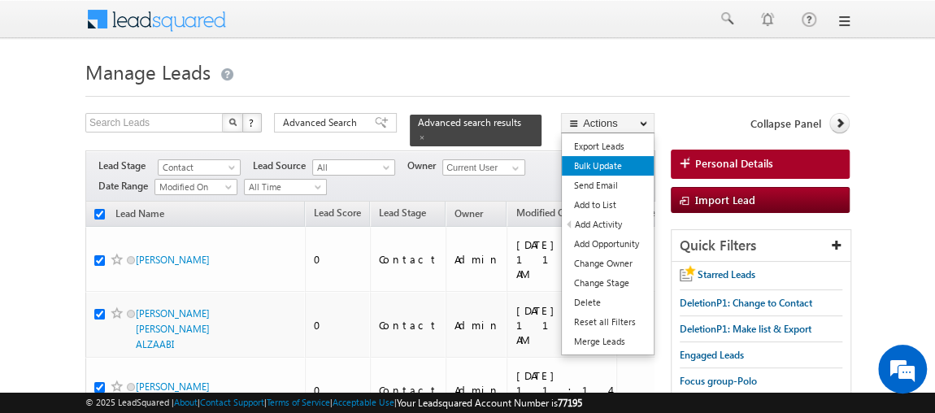
click at [622, 167] on link "Bulk Update" at bounding box center [608, 166] width 92 height 20
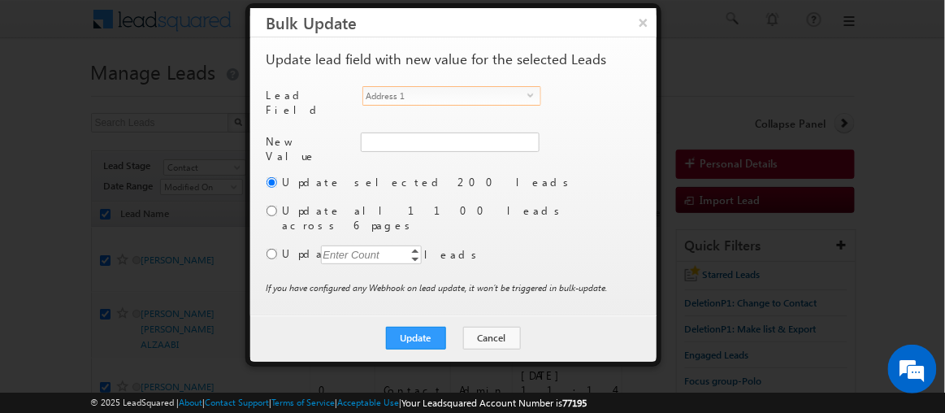
click at [449, 94] on span "Address 1" at bounding box center [445, 96] width 164 height 18
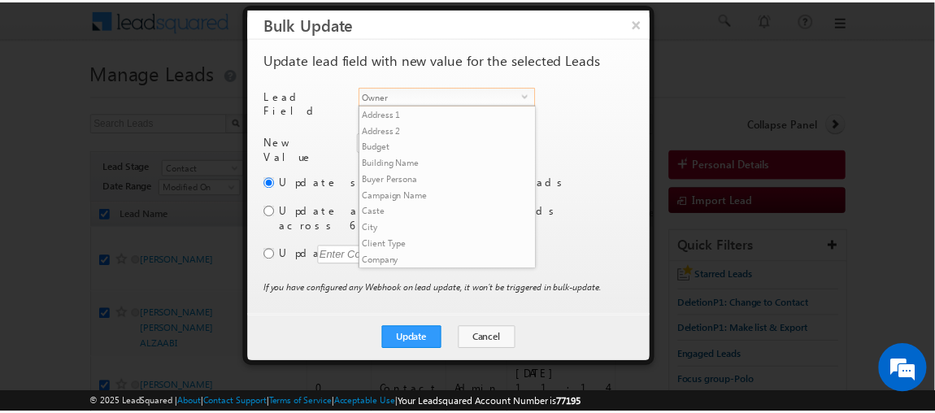
scroll to position [617, 0]
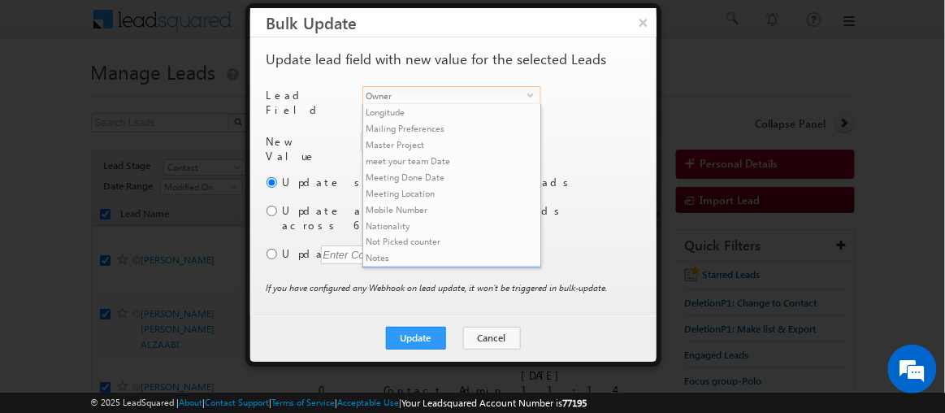
click at [410, 267] on li "Owner" at bounding box center [451, 275] width 177 height 16
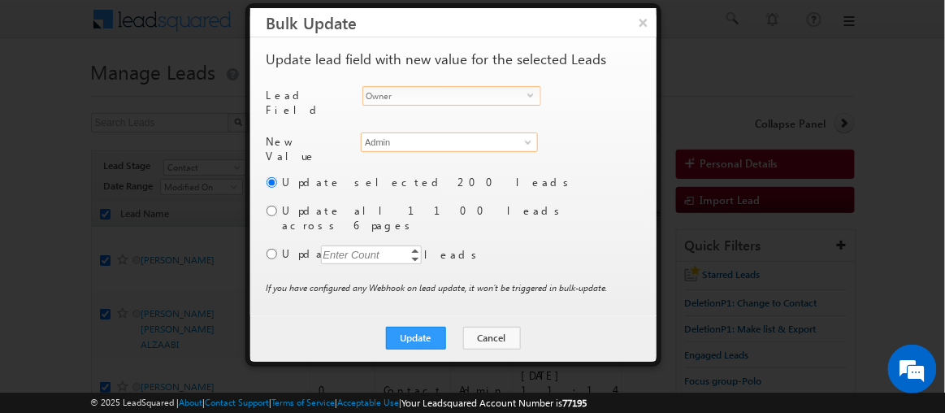
click at [386, 132] on input "Admin" at bounding box center [449, 142] width 177 height 20
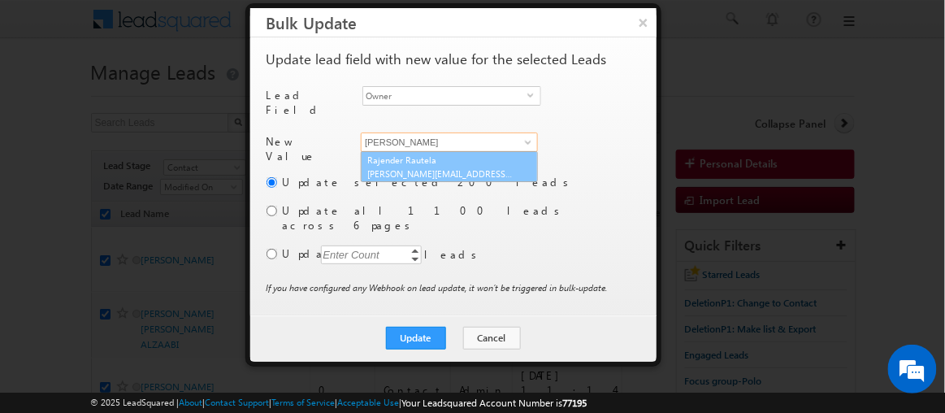
click at [391, 167] on span "[PERSON_NAME][EMAIL_ADDRESS][DOMAIN_NAME]" at bounding box center [440, 173] width 146 height 12
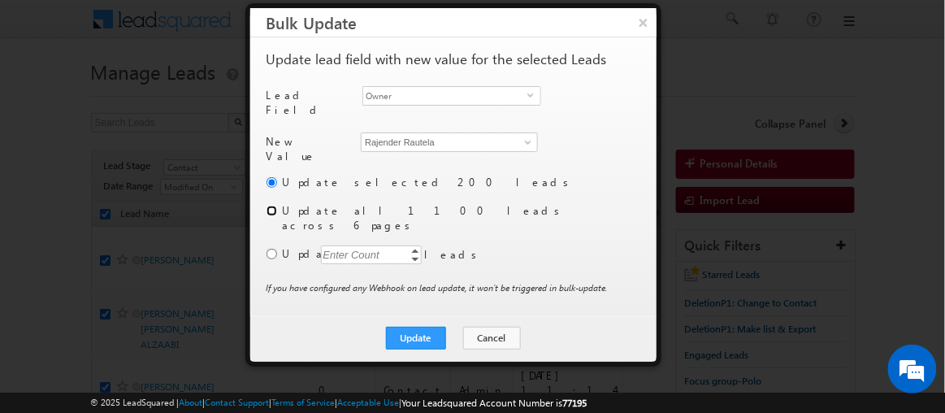
click at [269, 206] on input "radio" at bounding box center [272, 211] width 11 height 11
click at [422, 327] on button "Update" at bounding box center [416, 338] width 60 height 23
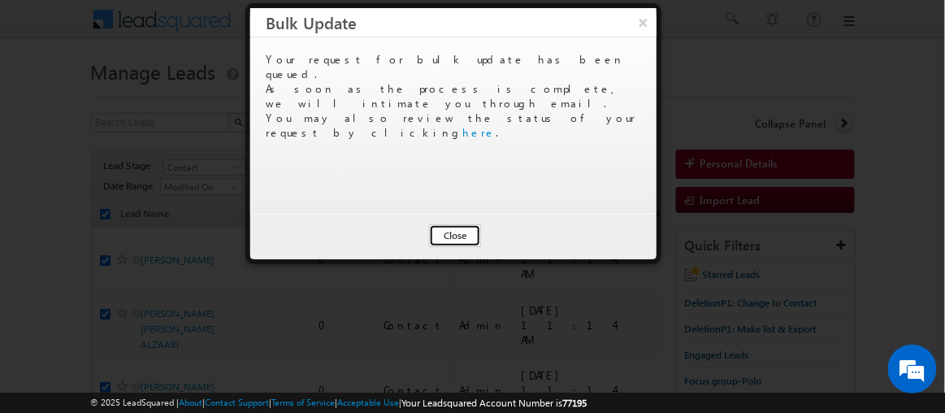
click at [453, 232] on button "Close" at bounding box center [455, 235] width 52 height 23
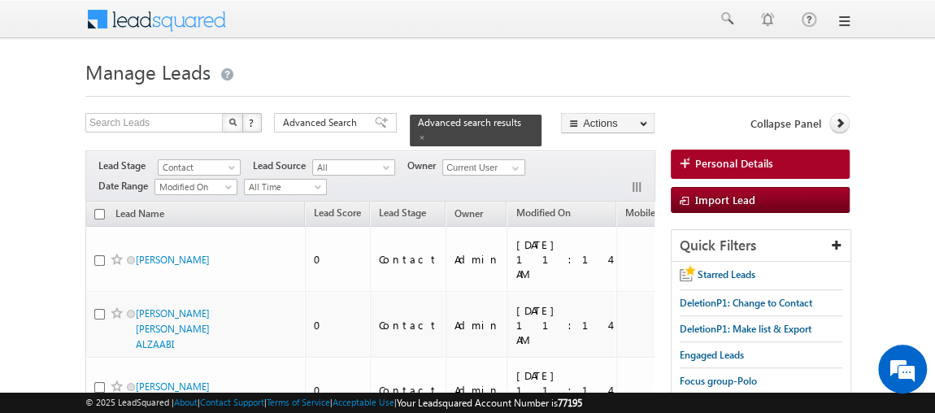
click at [842, 20] on link at bounding box center [842, 21] width 13 height 13
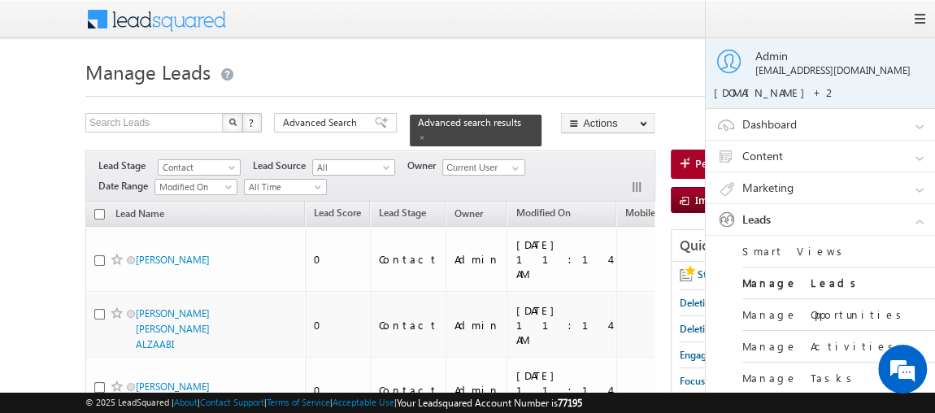
scroll to position [260, 0]
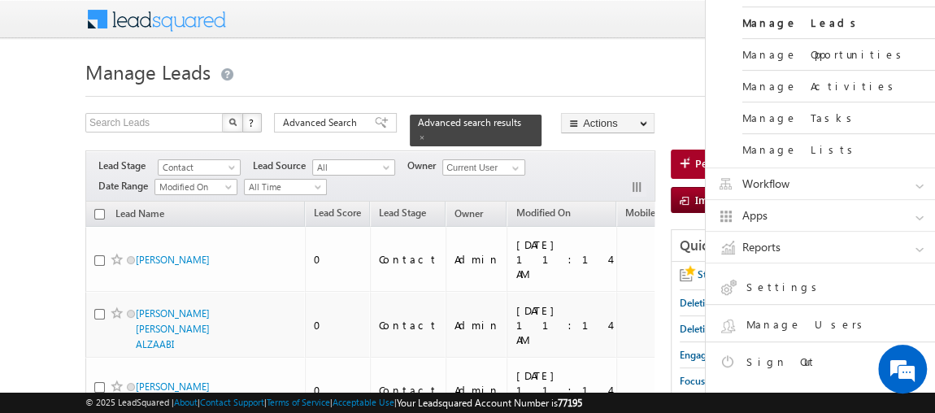
click at [756, 350] on link "Sign Out" at bounding box center [834, 364] width 232 height 28
